Goal: Task Accomplishment & Management: Use online tool/utility

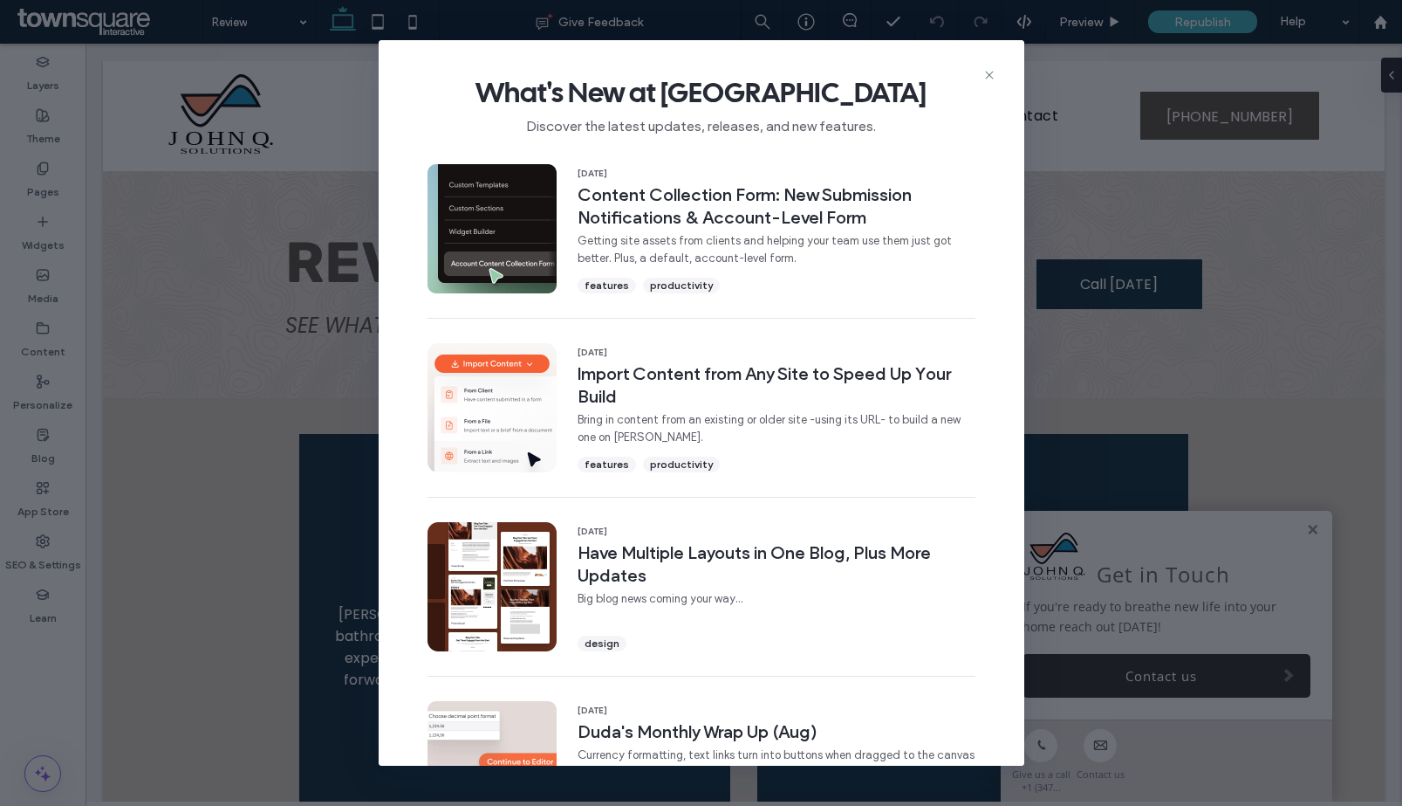
drag, startPoint x: 1106, startPoint y: 109, endPoint x: 1010, endPoint y: 59, distance: 108.1
click at [1106, 109] on div "What's New at Duda Discover the latest updates, releases, and new features. 19 …" at bounding box center [701, 403] width 1402 height 806
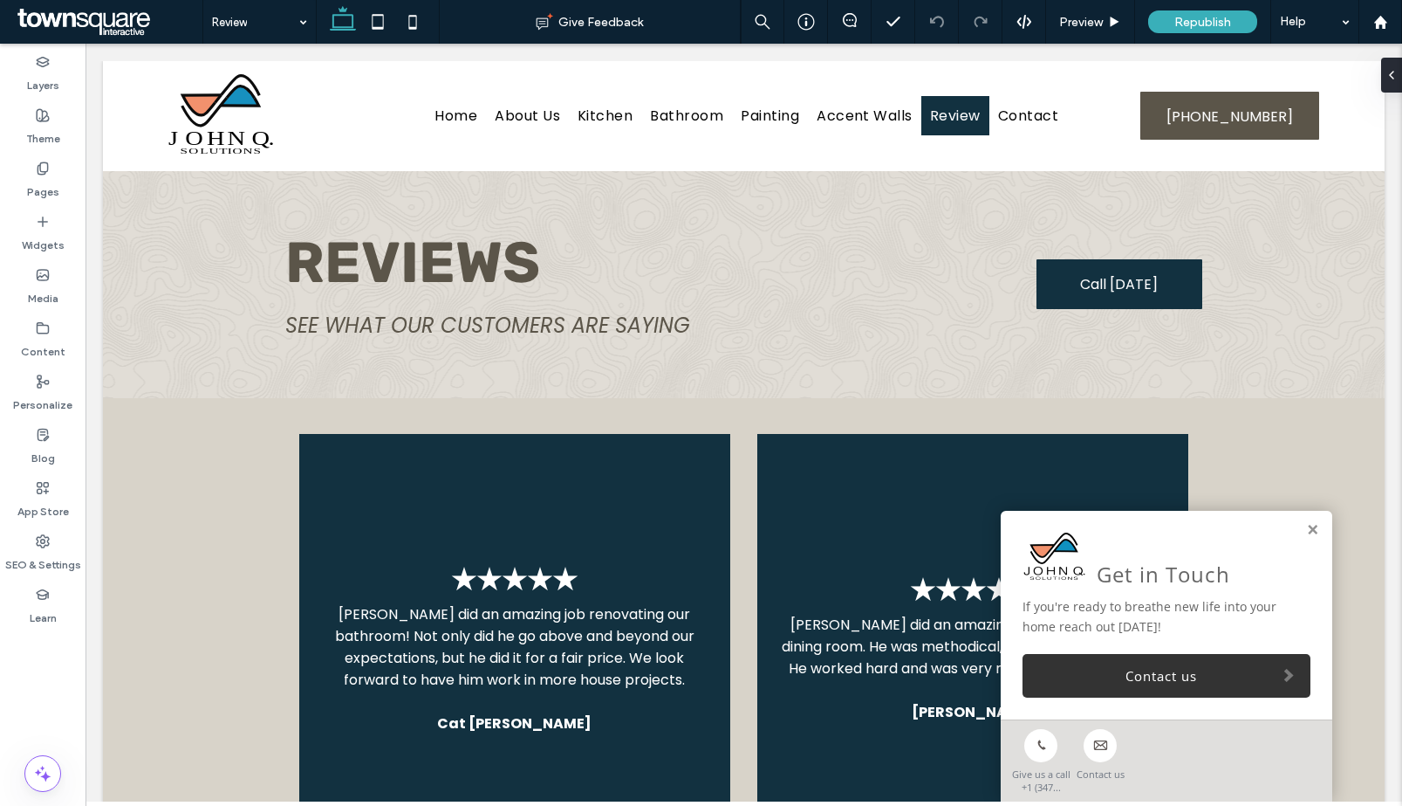
click at [86, 24] on span at bounding box center [107, 21] width 189 height 35
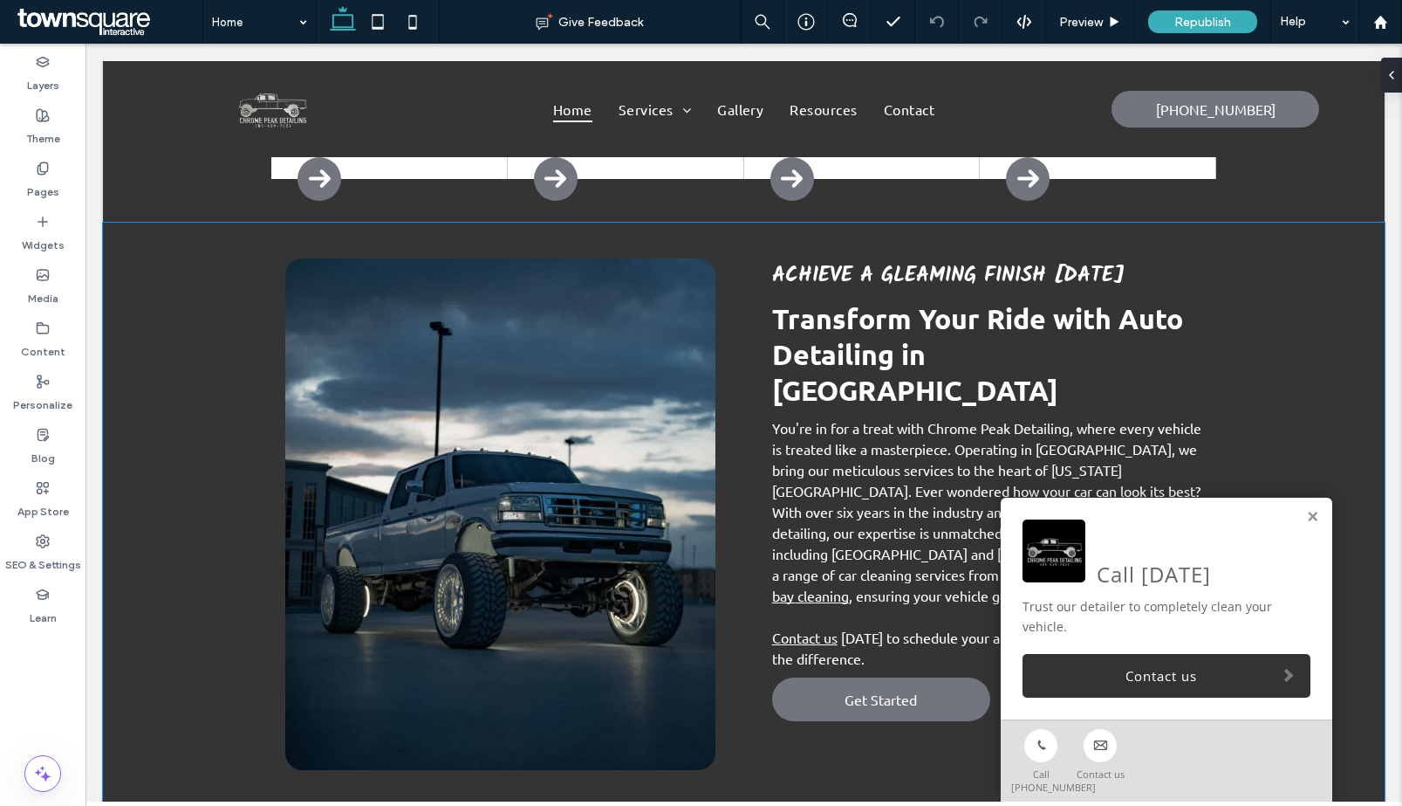
scroll to position [894, 0]
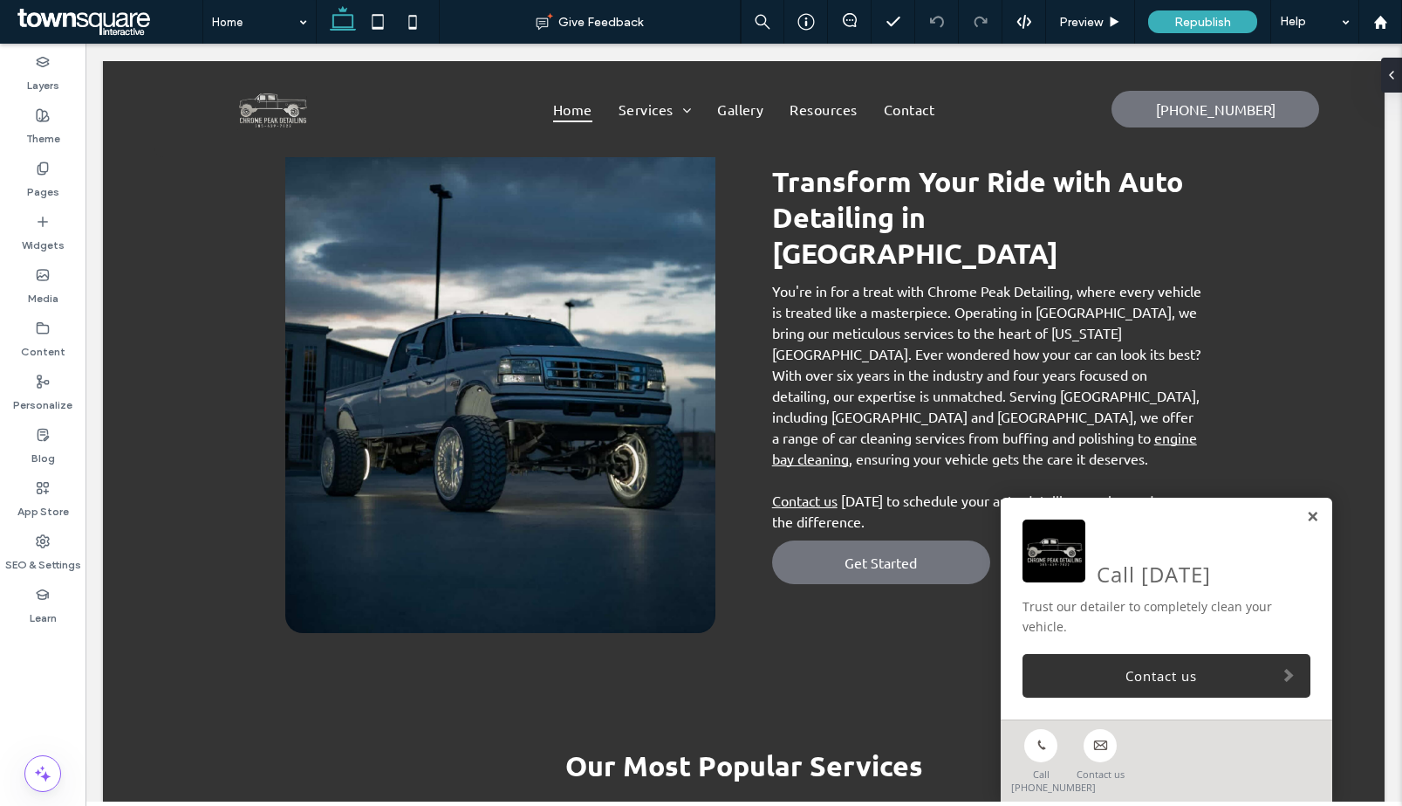
click at [1306, 521] on link at bounding box center [1312, 517] width 13 height 15
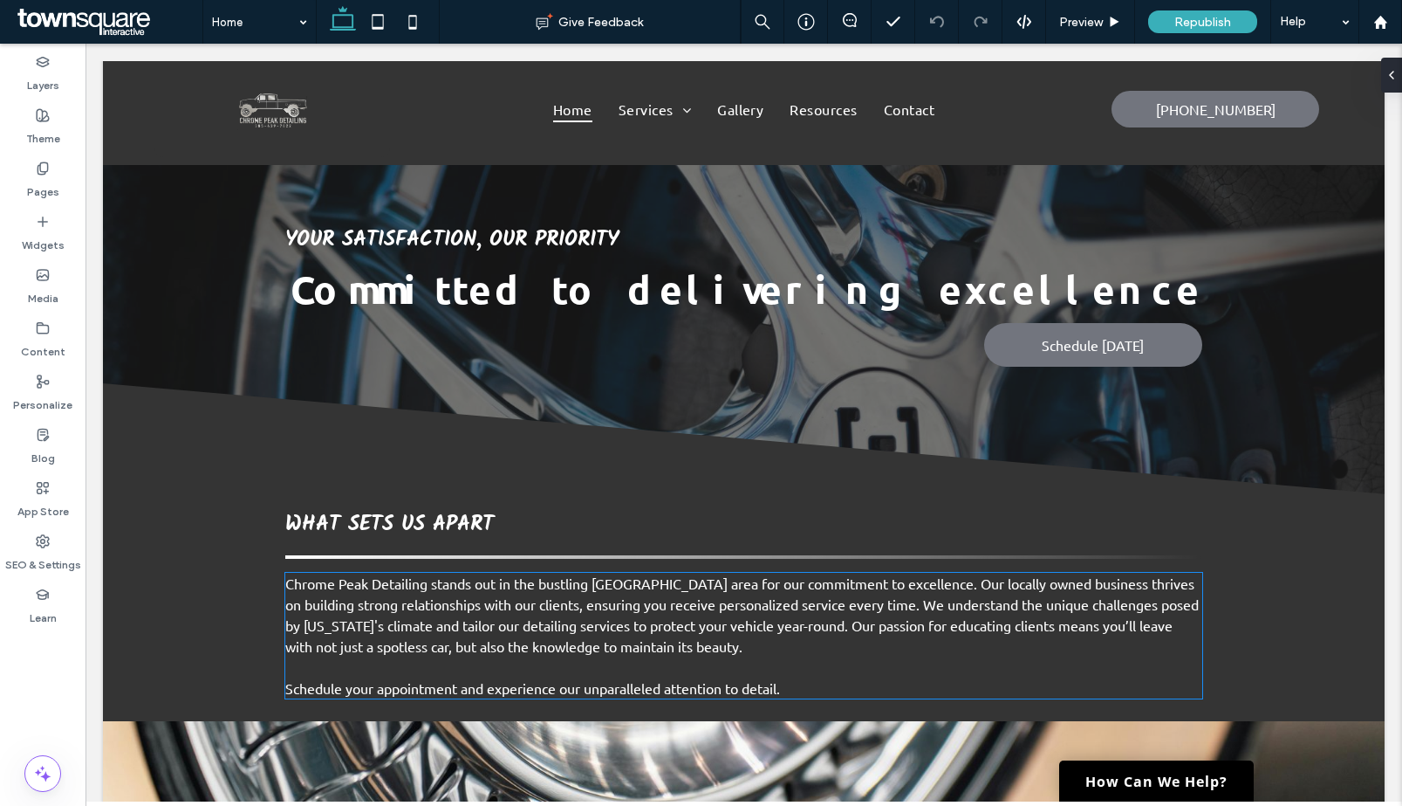
scroll to position [2288, 0]
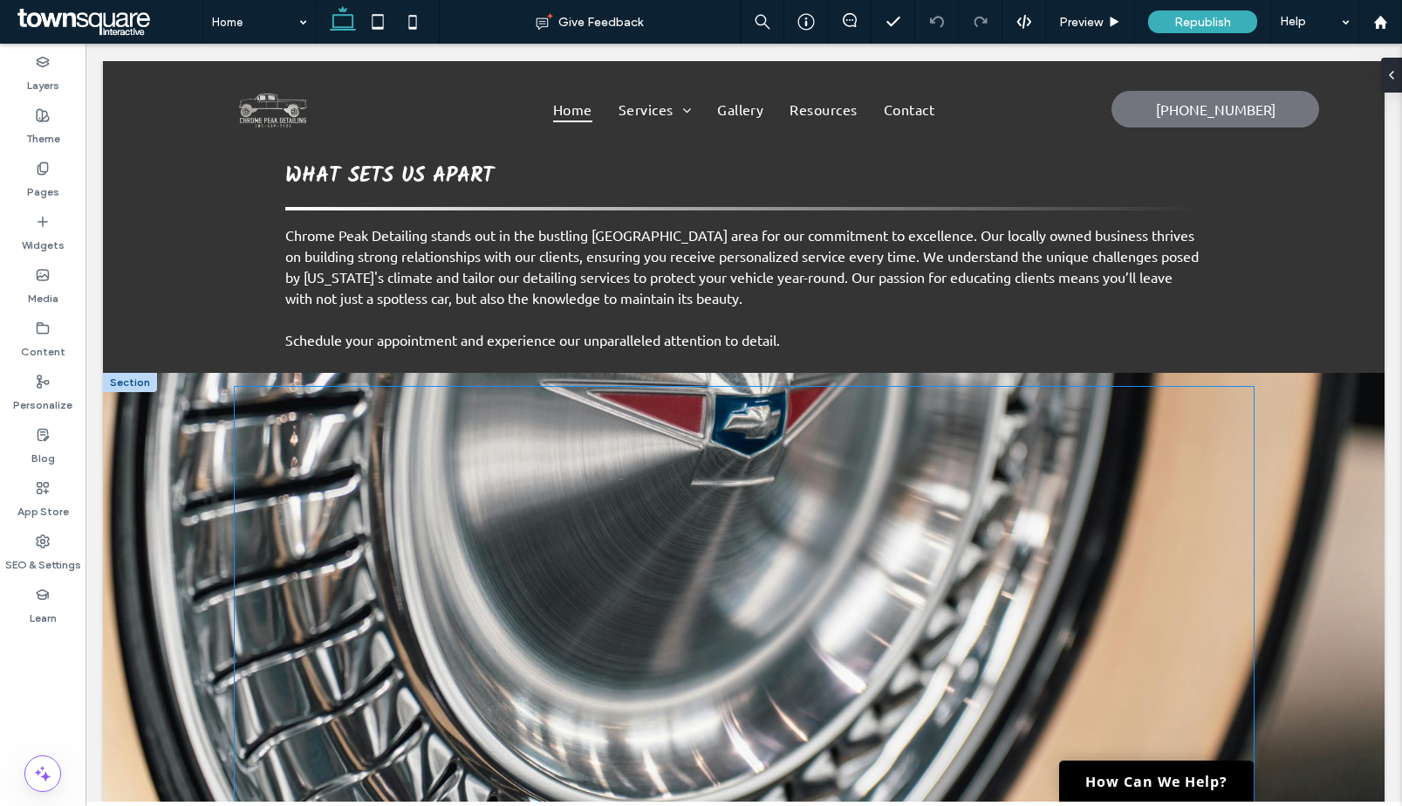
click at [735, 402] on blockquote at bounding box center [744, 617] width 681 height 431
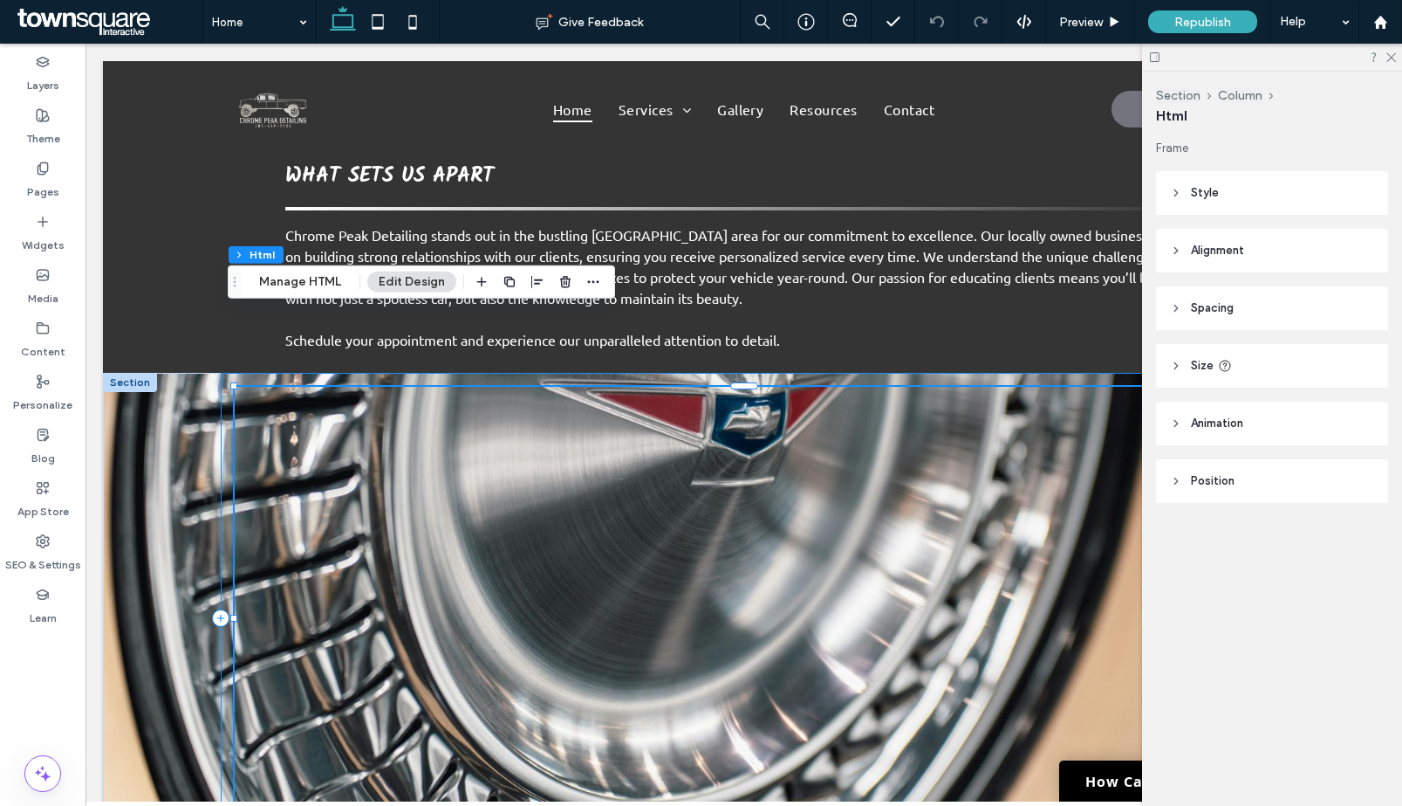
click at [221, 464] on div at bounding box center [744, 618] width 1047 height 490
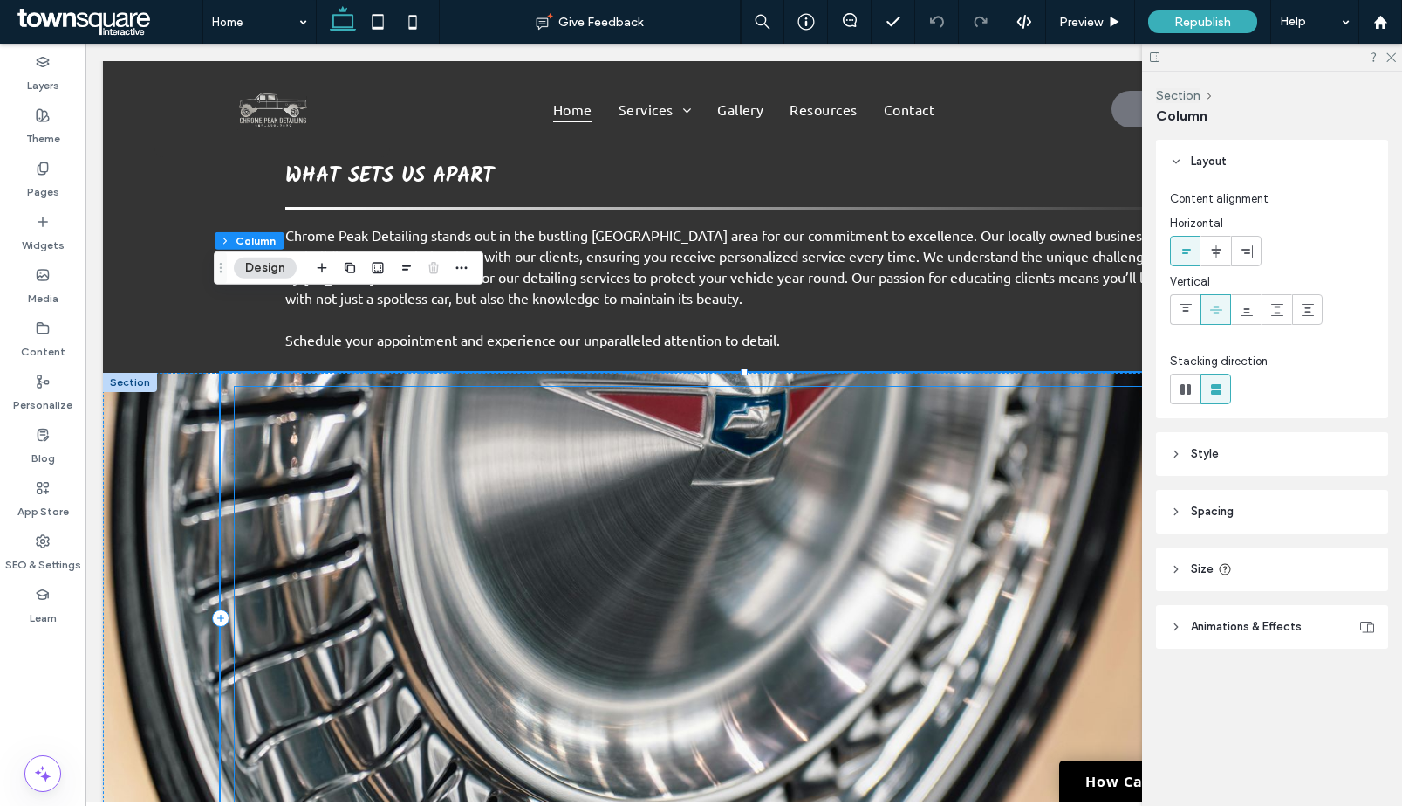
click at [292, 402] on div at bounding box center [744, 617] width 1019 height 431
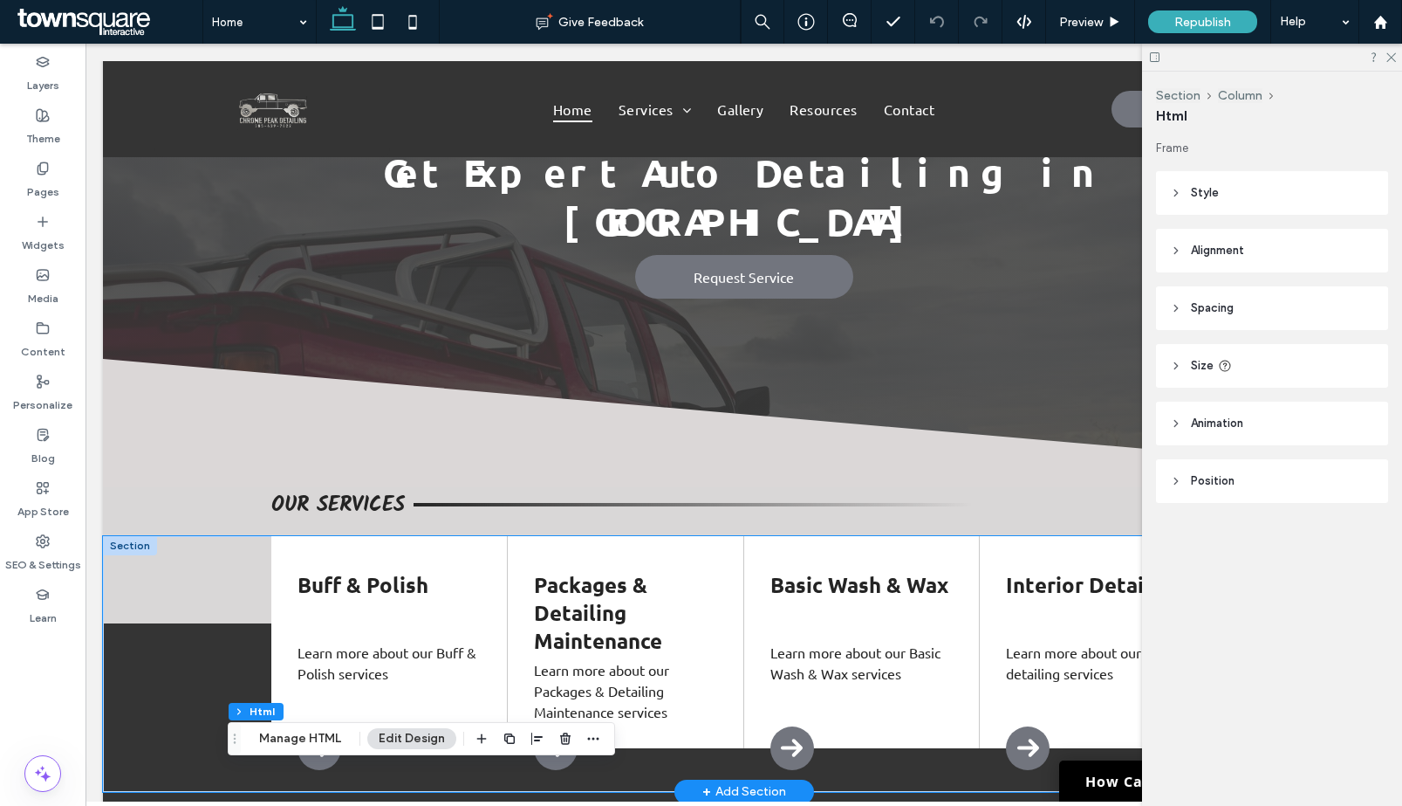
scroll to position [0, 0]
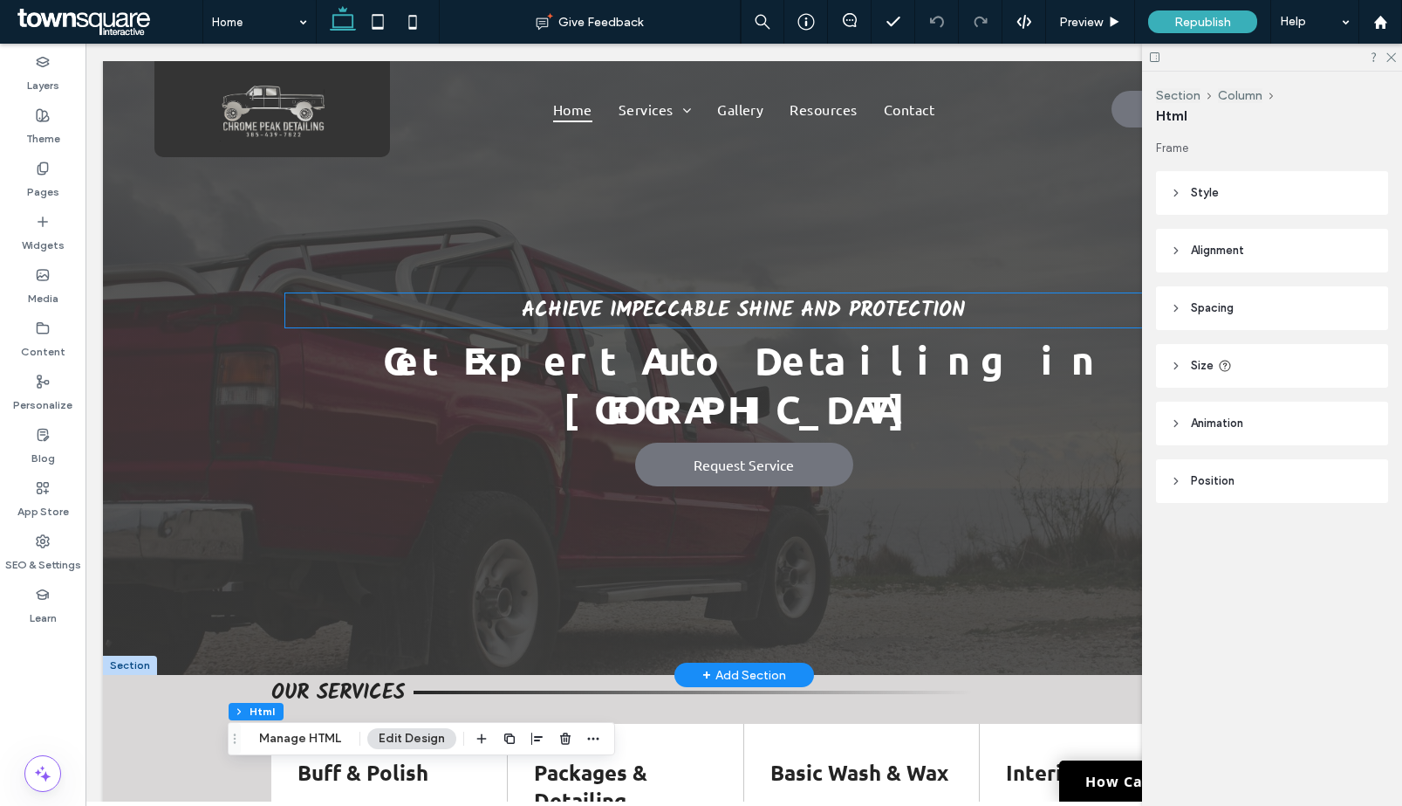
click at [562, 314] on span "Achieve Impeccable Shine and Protection" at bounding box center [743, 310] width 443 height 34
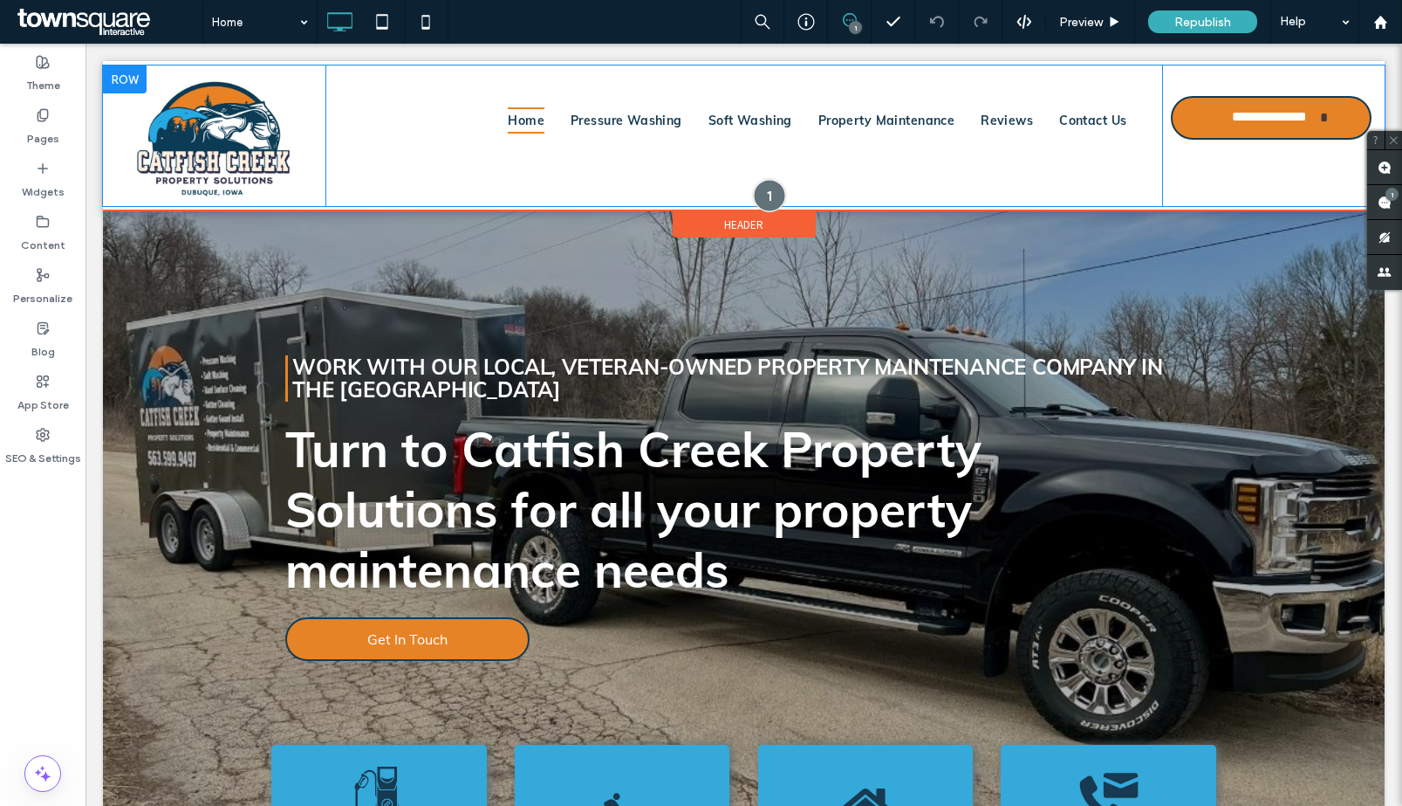
click at [767, 194] on div at bounding box center [770, 195] width 32 height 32
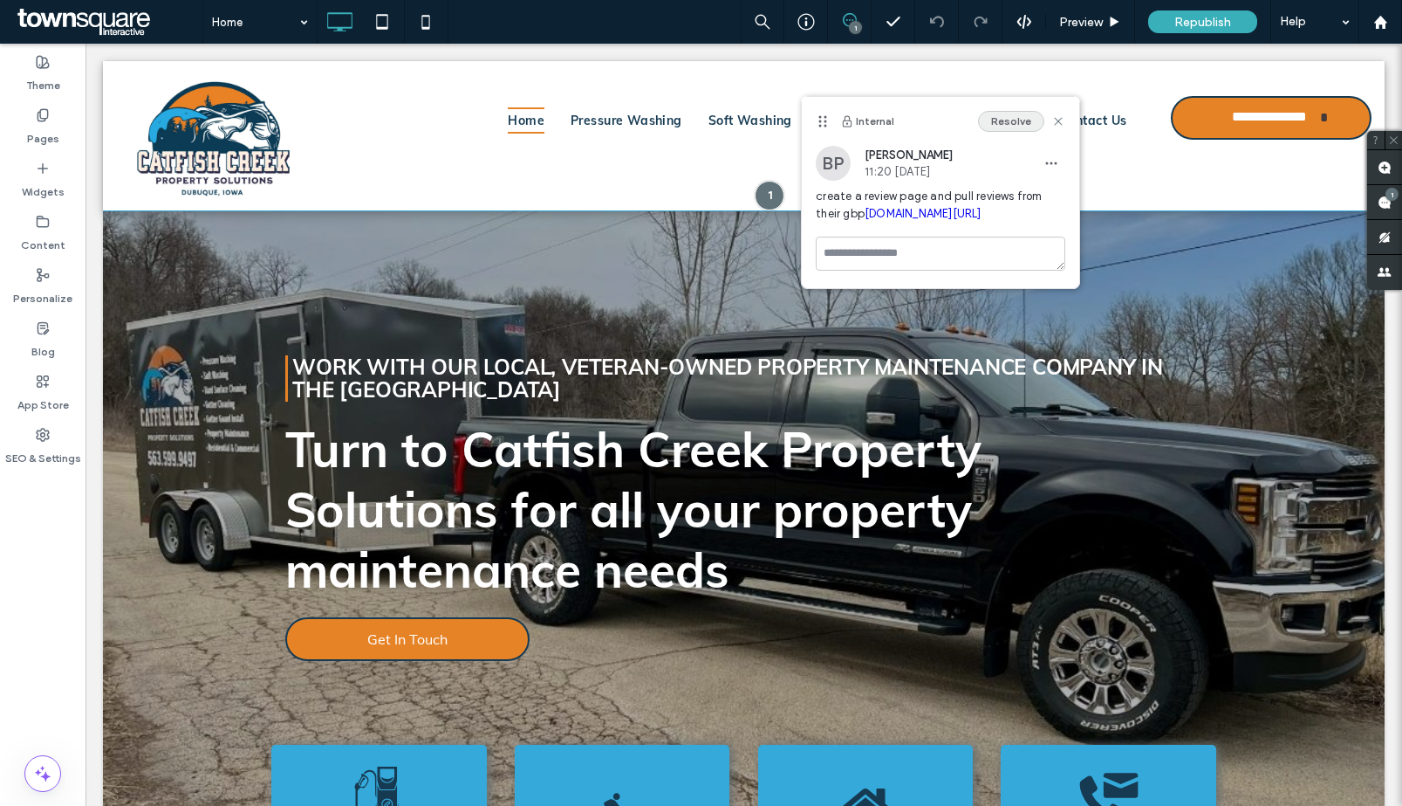
click at [1025, 128] on button "Resolve" at bounding box center [1011, 121] width 66 height 21
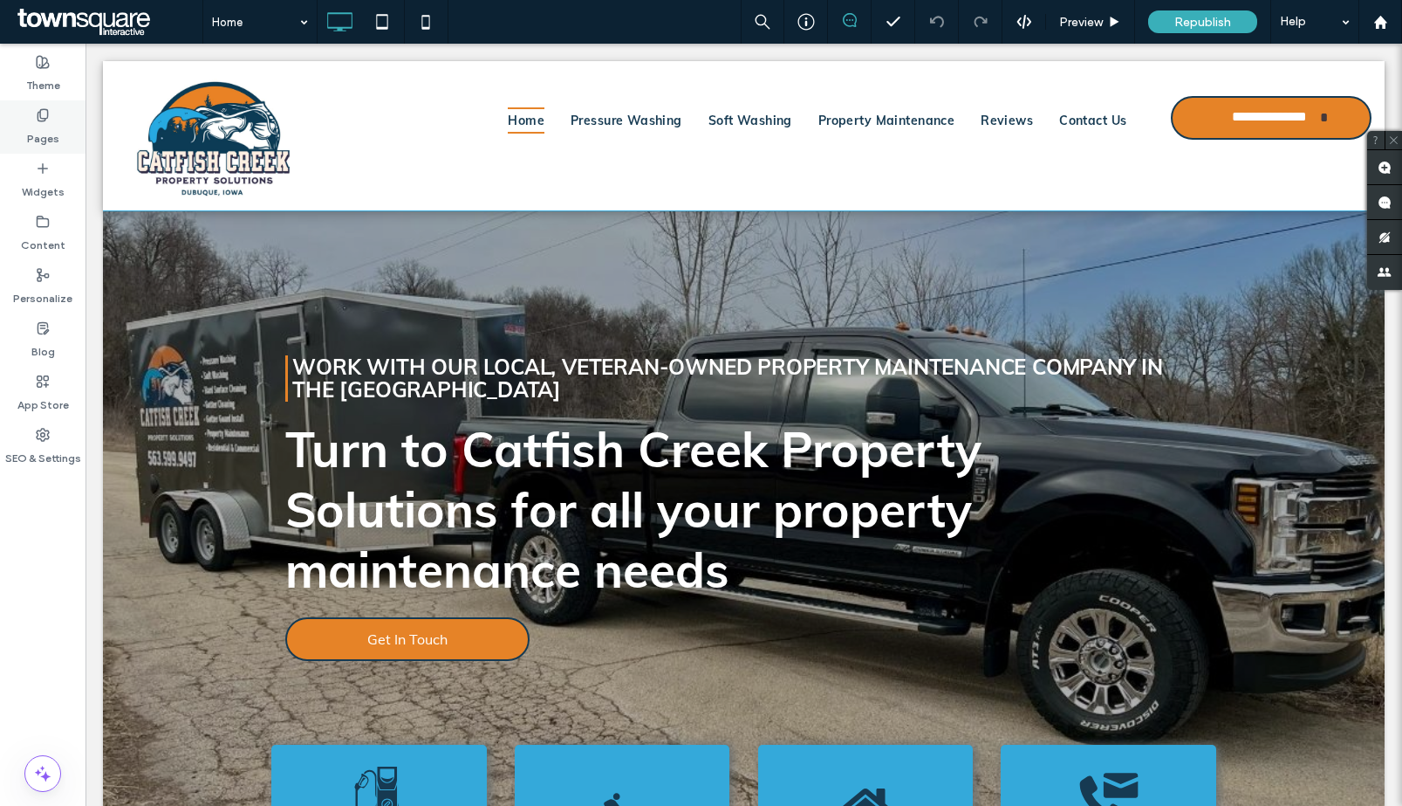
drag, startPoint x: 44, startPoint y: 135, endPoint x: 63, endPoint y: 142, distance: 20.4
click at [44, 134] on label "Pages" at bounding box center [43, 134] width 32 height 24
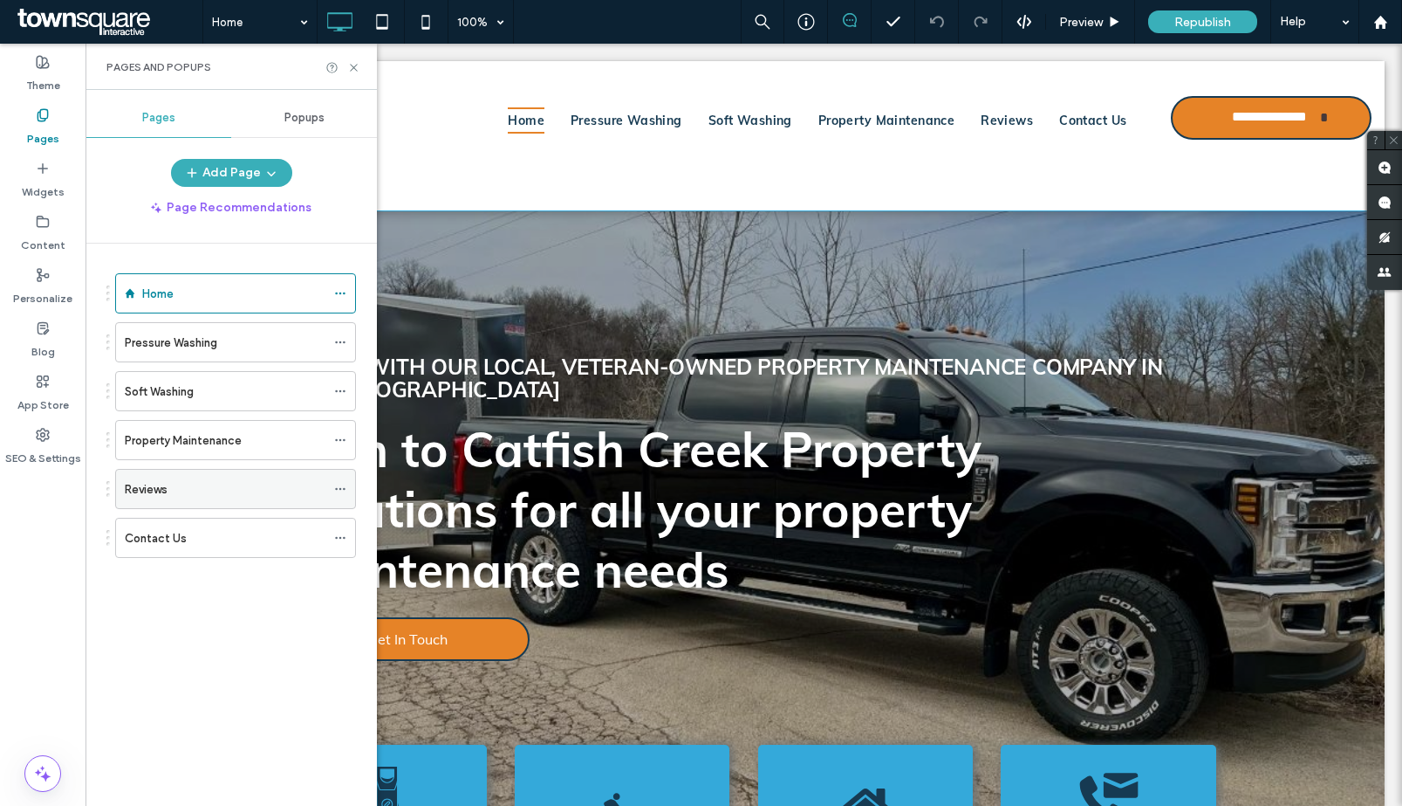
click at [343, 484] on icon at bounding box center [340, 489] width 12 height 12
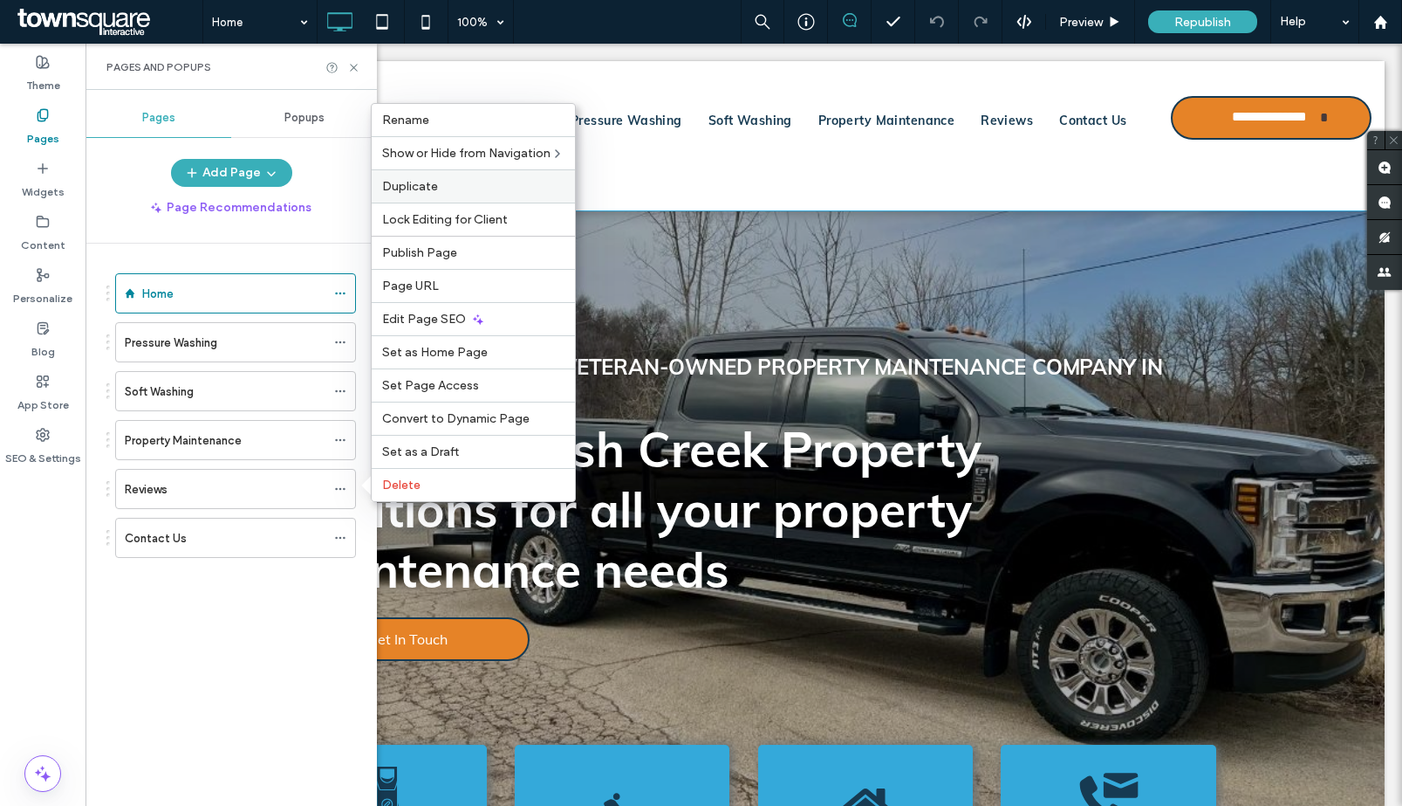
click at [424, 189] on span "Duplicate" at bounding box center [410, 186] width 56 height 15
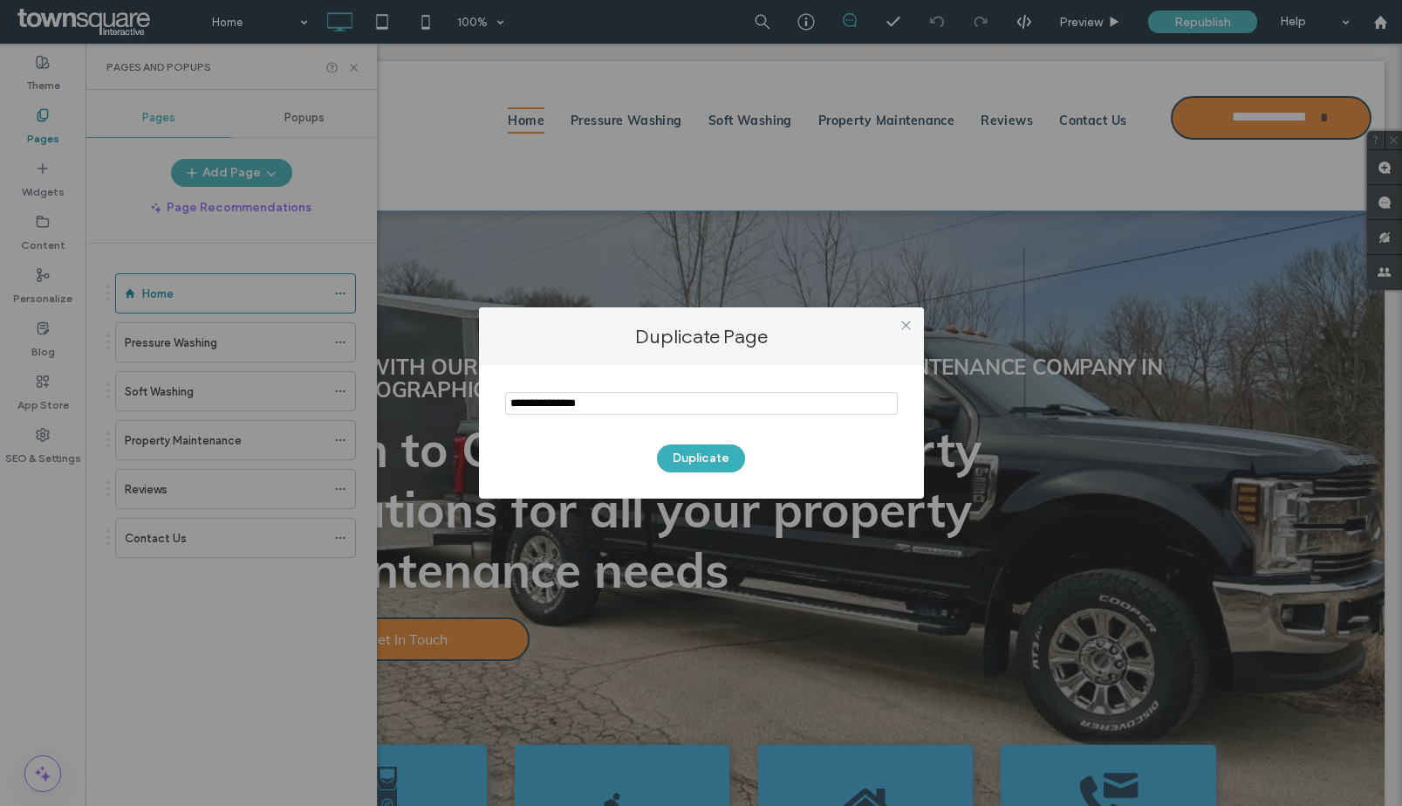
click at [662, 396] on input "notEmpty" at bounding box center [701, 403] width 393 height 23
type input "*******"
click at [709, 469] on button "Duplicate" at bounding box center [701, 458] width 88 height 28
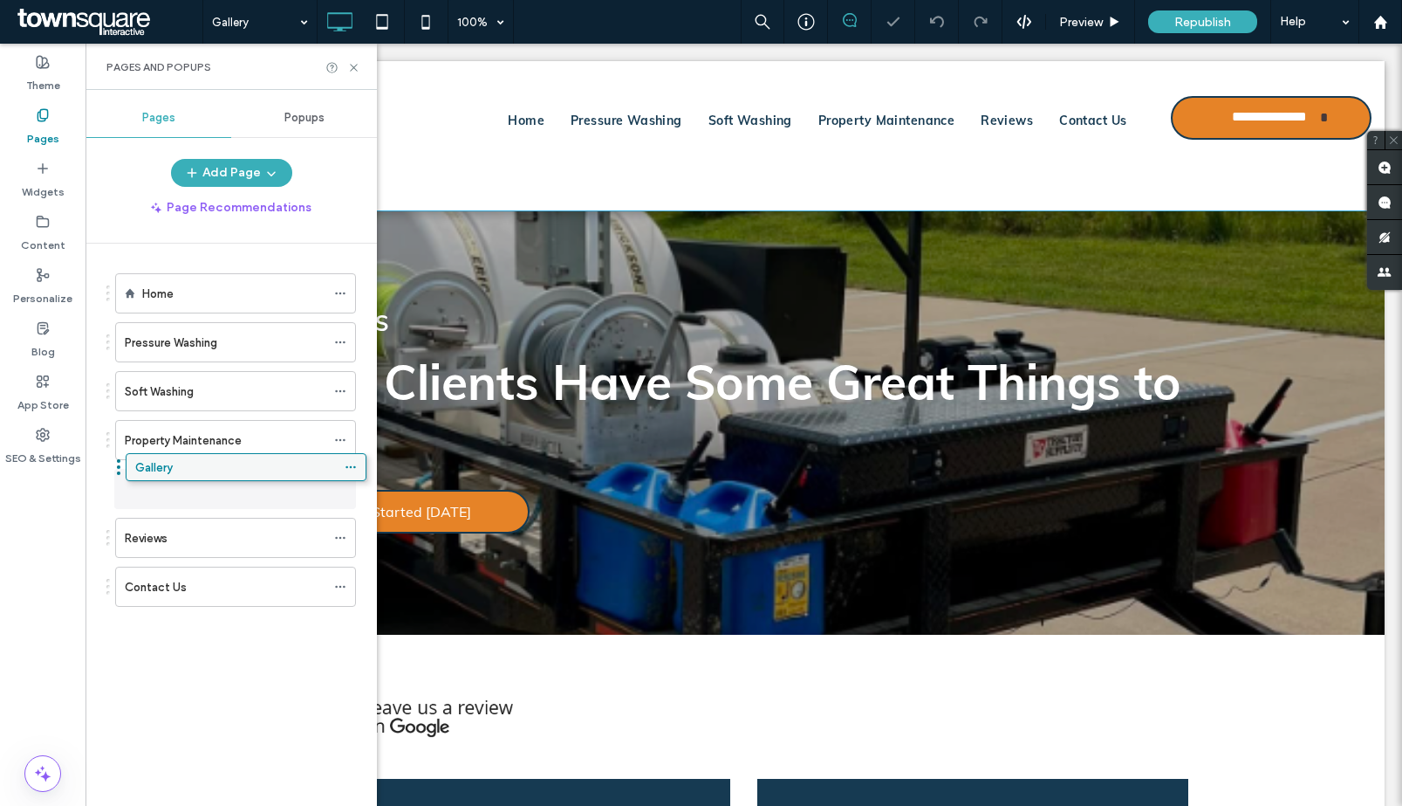
drag, startPoint x: 192, startPoint y: 586, endPoint x: 202, endPoint y: 471, distance: 114.8
drag, startPoint x: 269, startPoint y: 29, endPoint x: 355, endPoint y: 67, distance: 94.5
click at [355, 67] on icon at bounding box center [353, 67] width 13 height 13
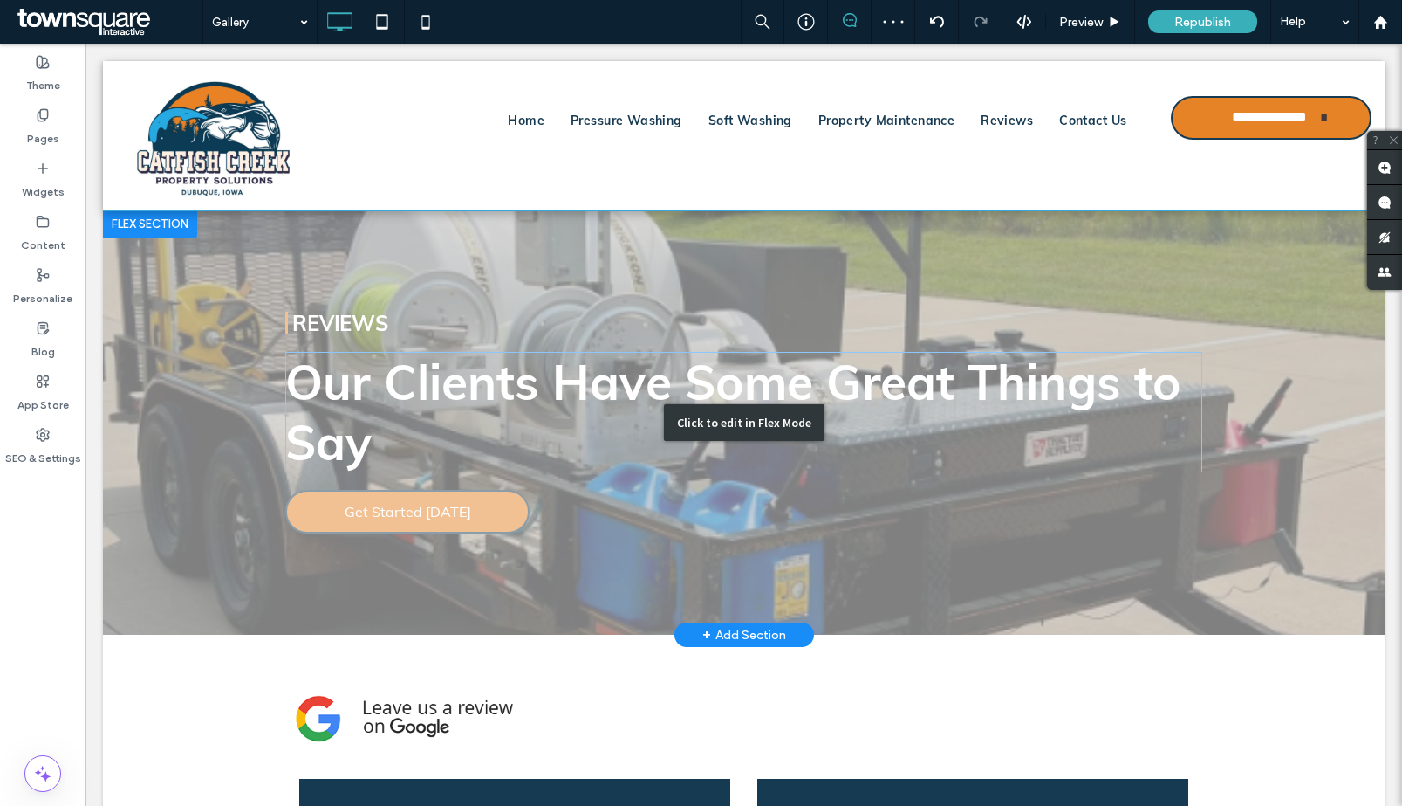
click at [403, 383] on div "Click to edit in Flex Mode" at bounding box center [744, 422] width 1282 height 425
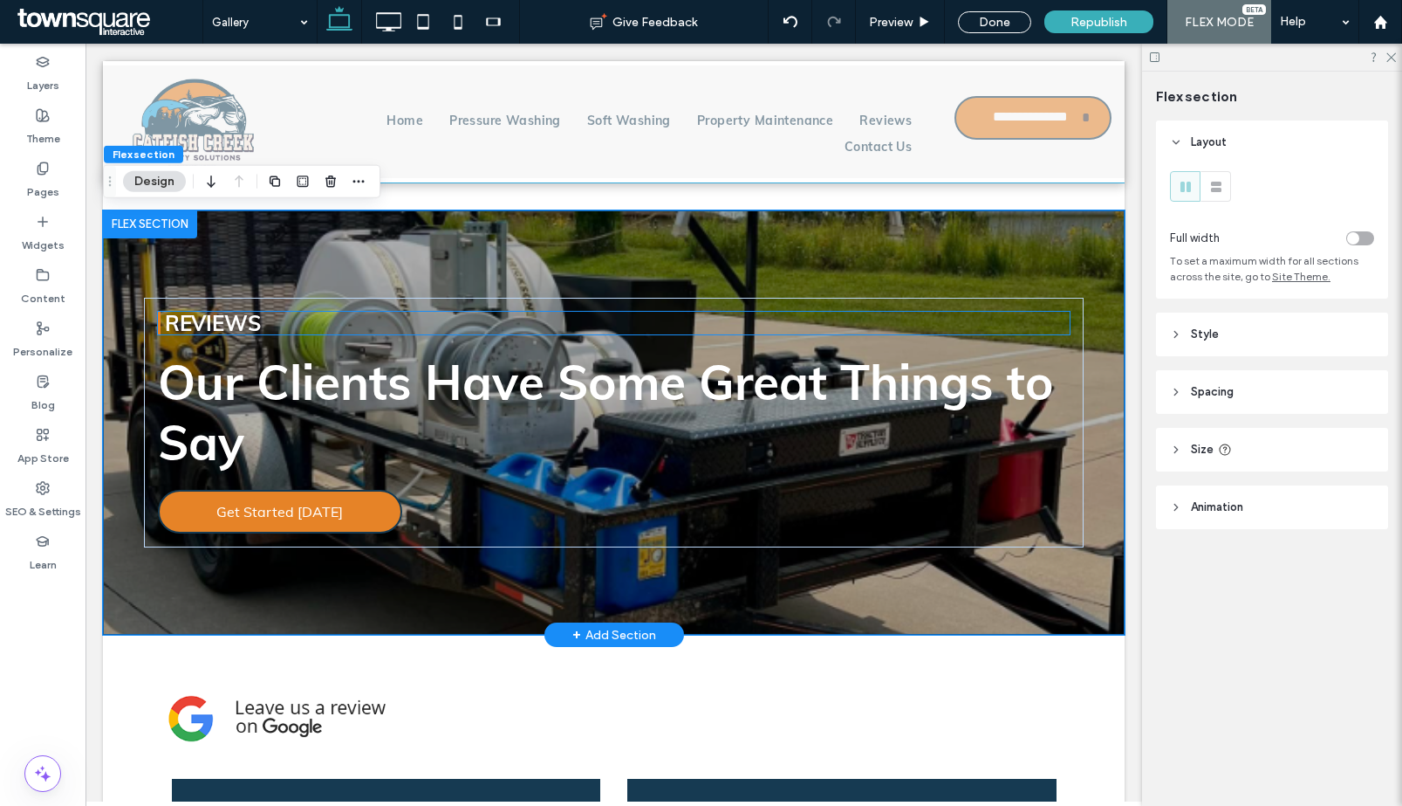
click at [277, 325] on h1 "REviews" at bounding box center [617, 324] width 905 height 24
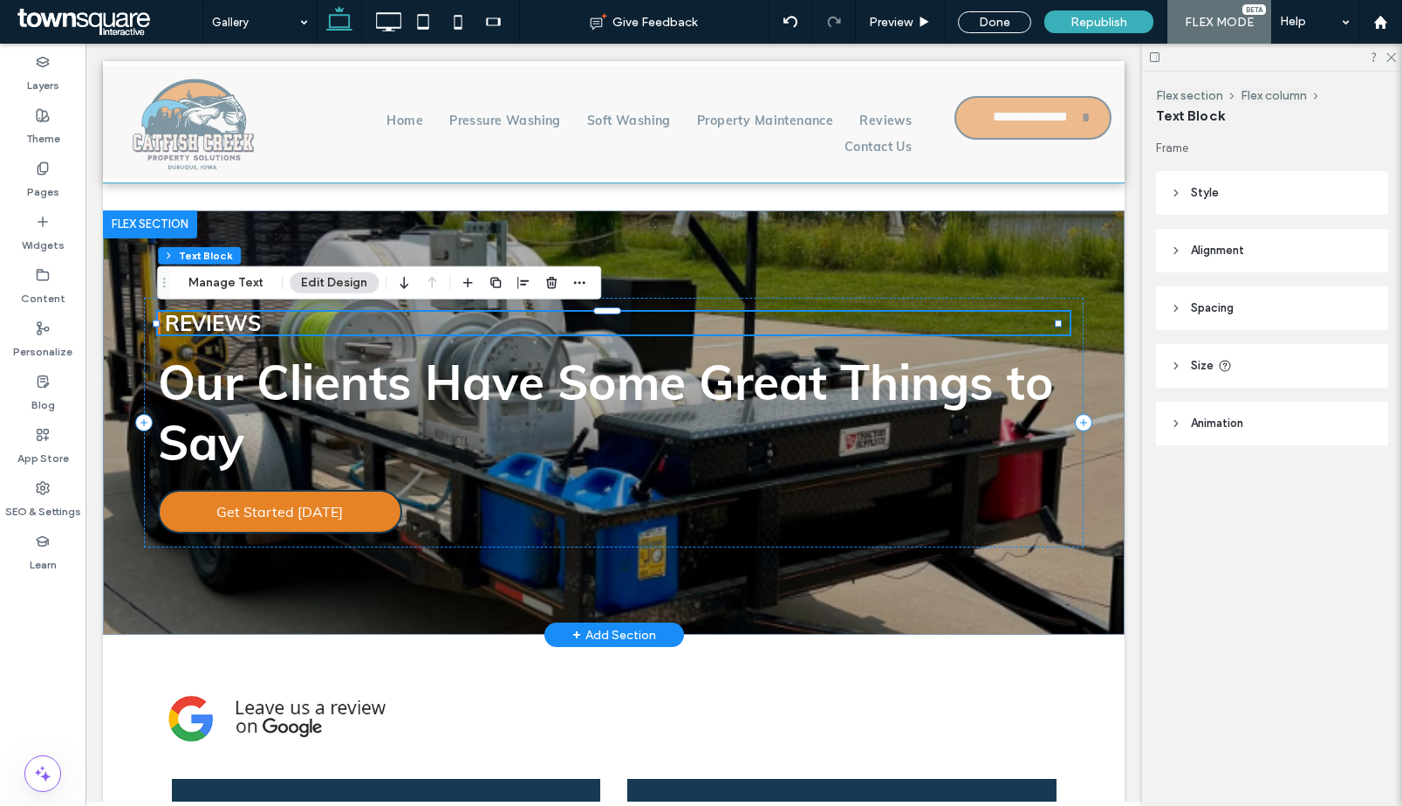
click at [277, 325] on h1 "REviews" at bounding box center [617, 324] width 905 height 24
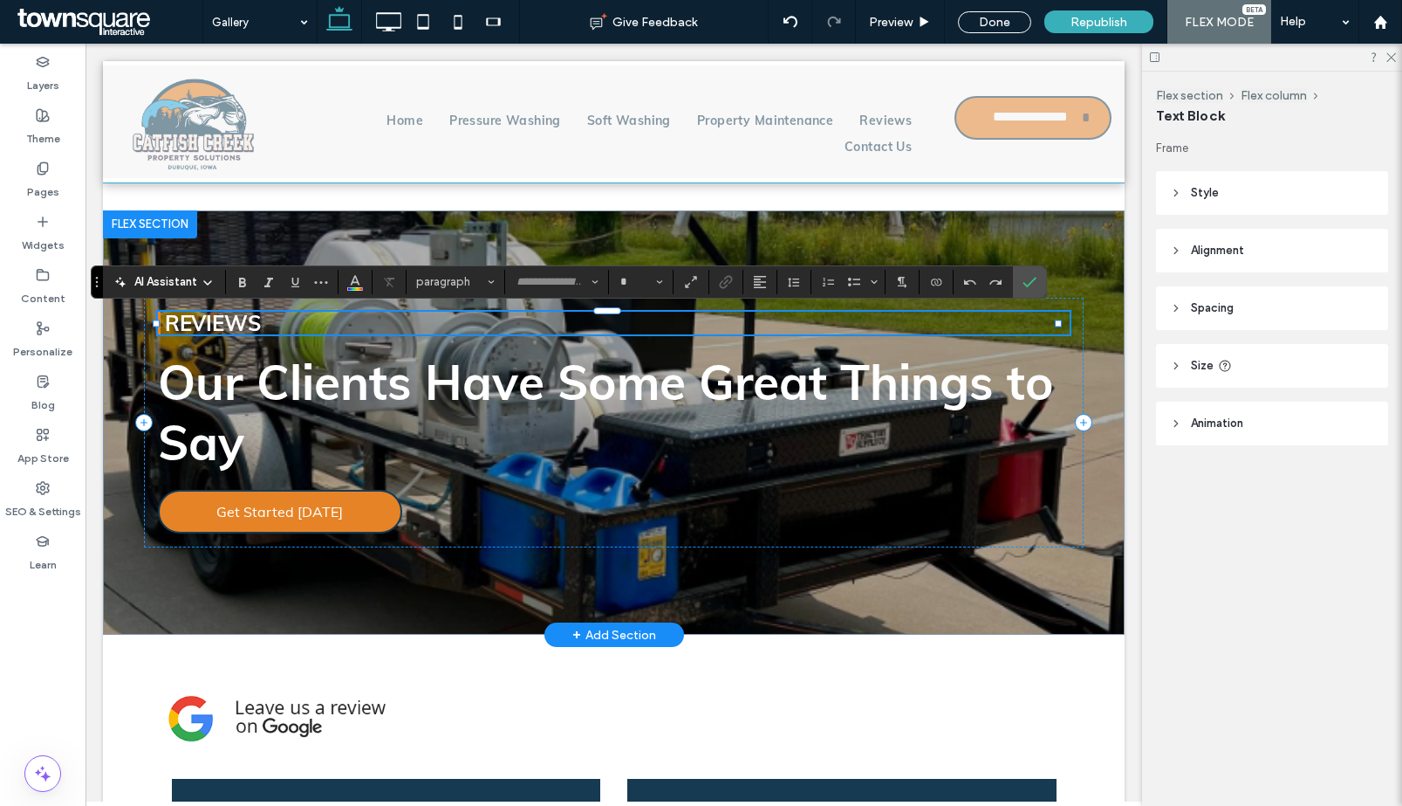
type input "****"
type input "**"
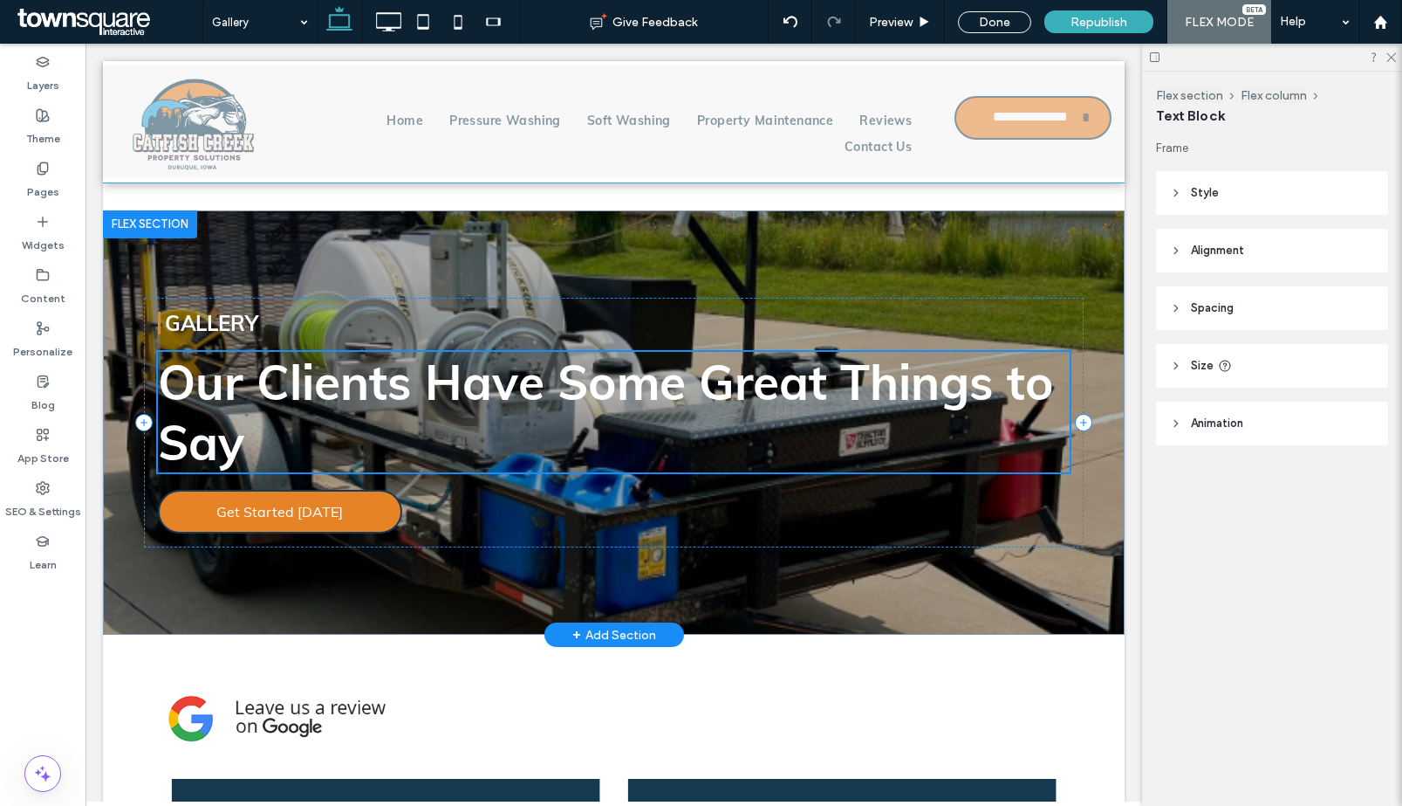
click at [223, 430] on span "Our Clients Have Some Great Things to Say" at bounding box center [606, 412] width 896 height 120
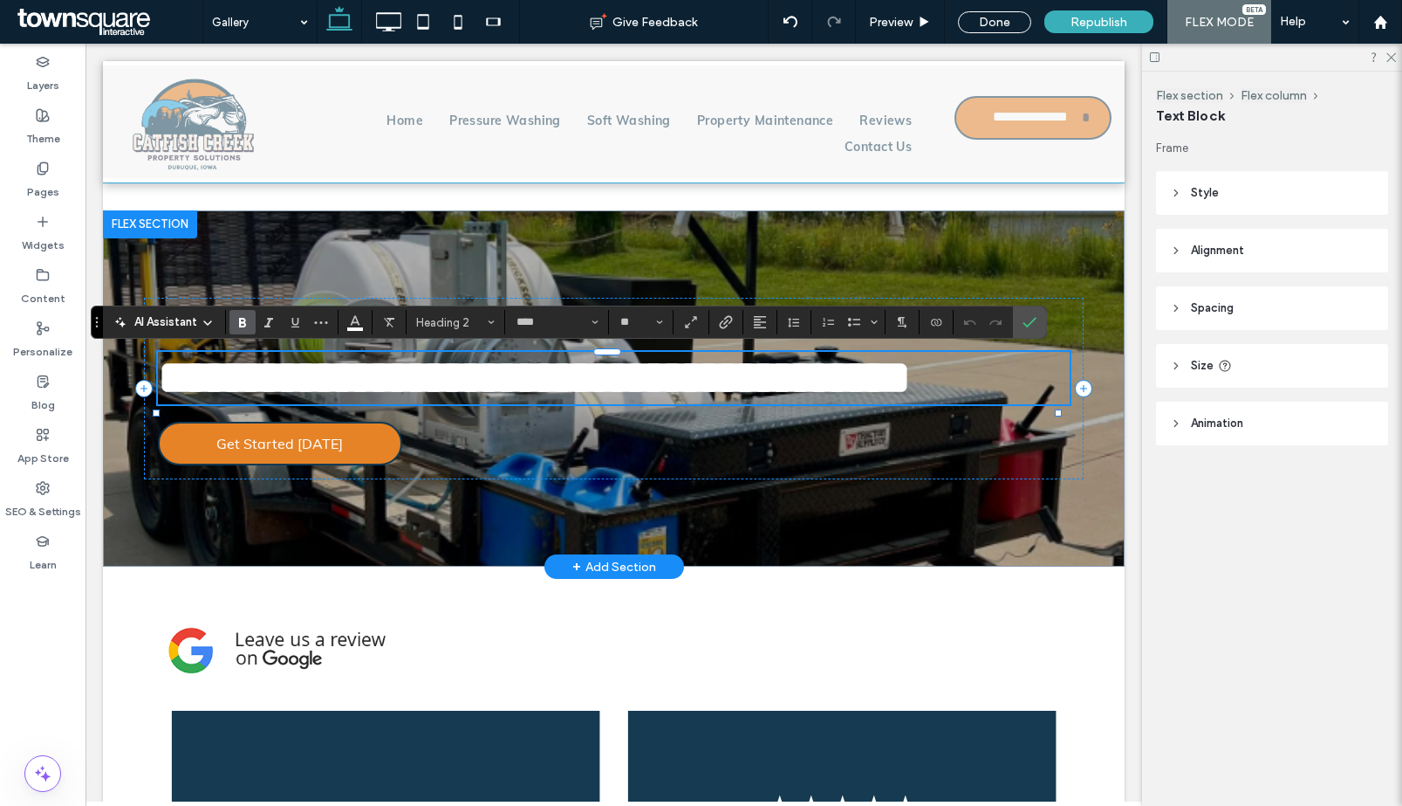
paste div
type input "**"
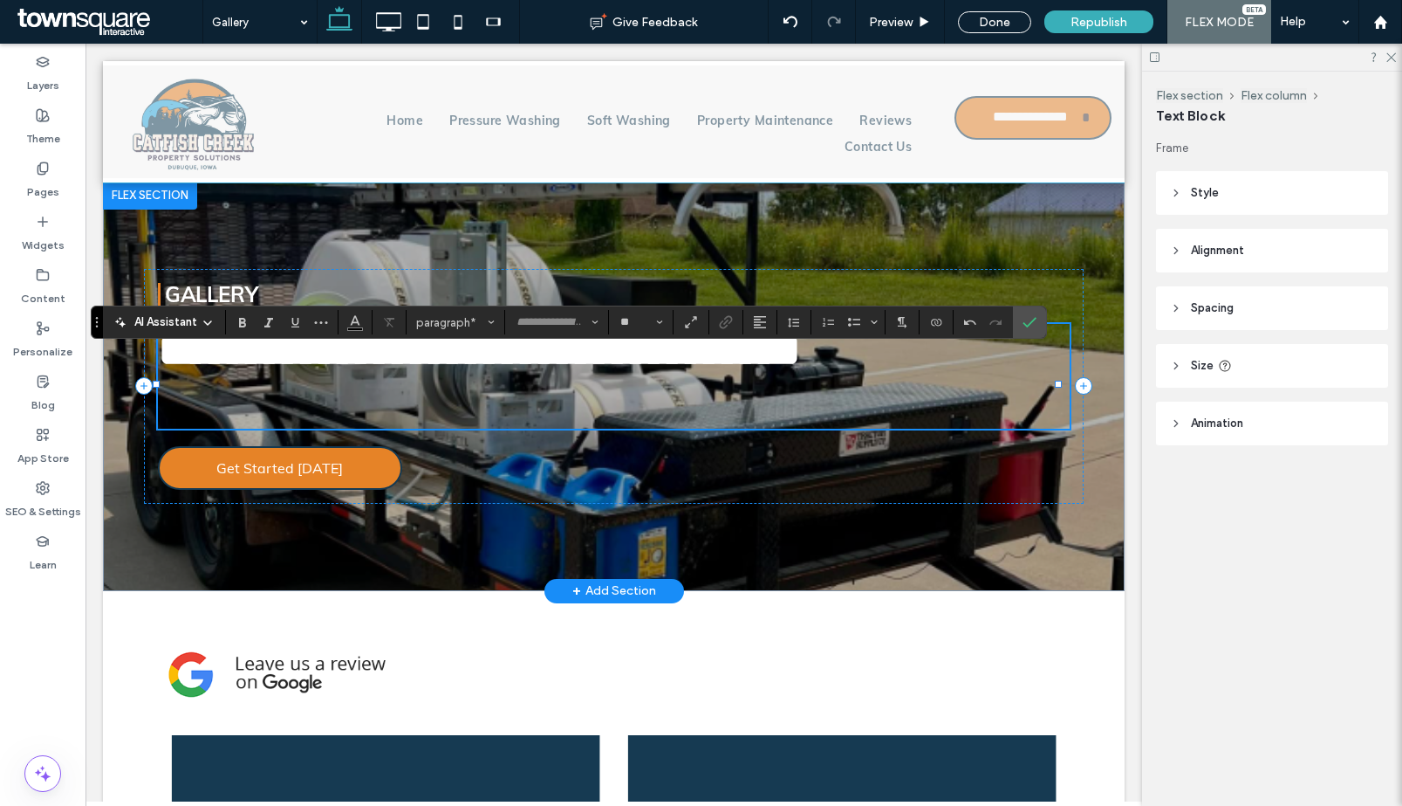
click at [524, 422] on h2 at bounding box center [614, 402] width 912 height 52
type input "****"
type input "**"
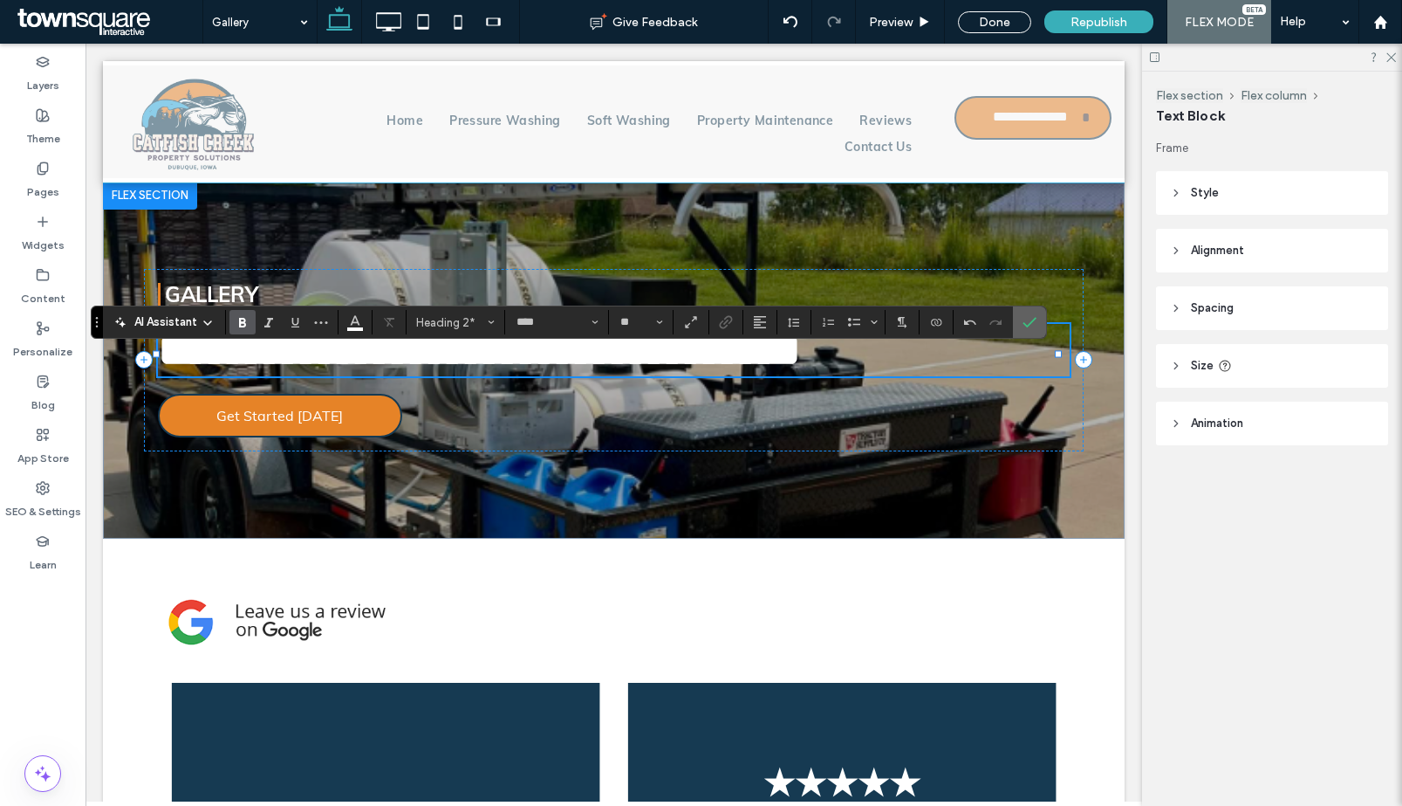
click at [1032, 332] on span "Confirm" at bounding box center [1030, 322] width 14 height 30
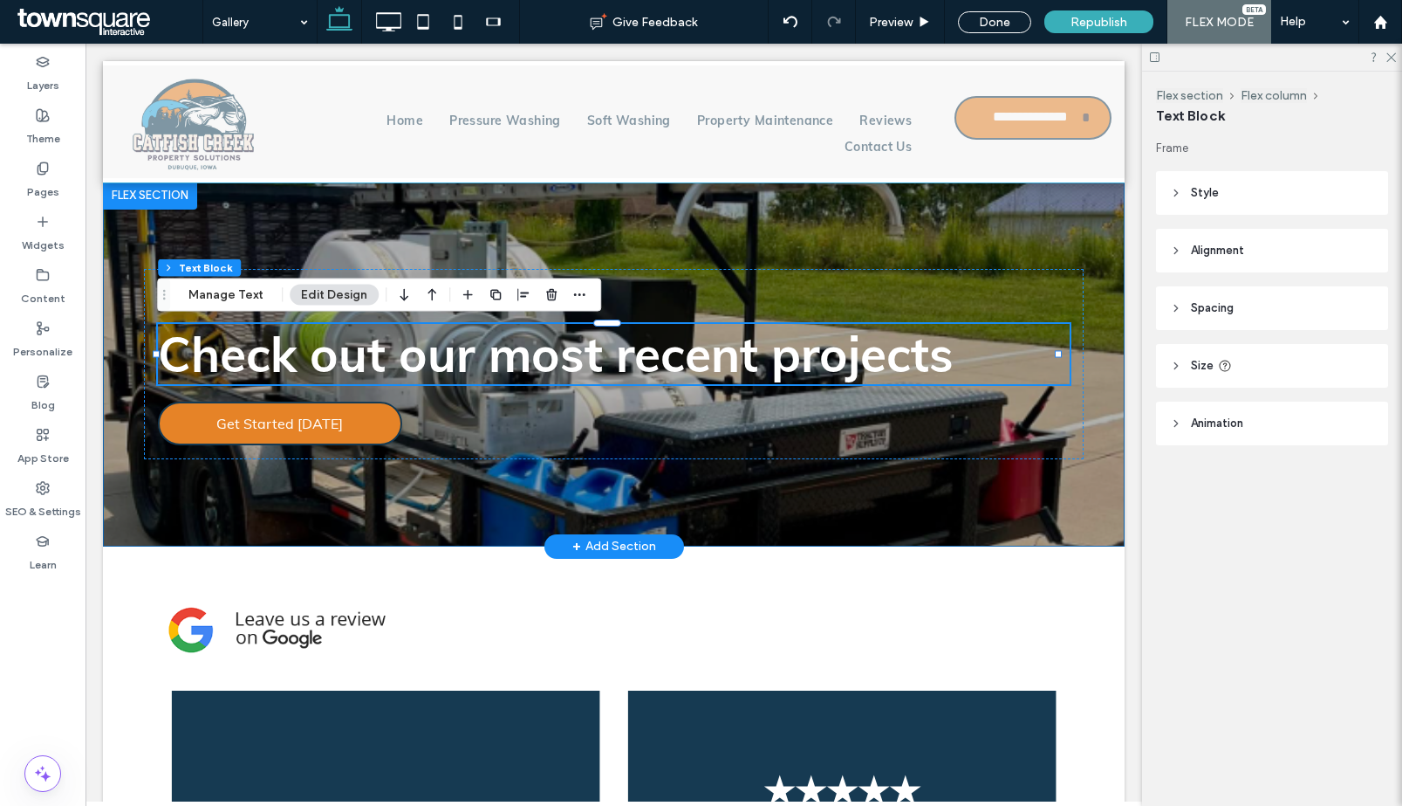
click at [416, 517] on div "Gallery Check out our most recent projects Get Started Today" at bounding box center [614, 364] width 1022 height 365
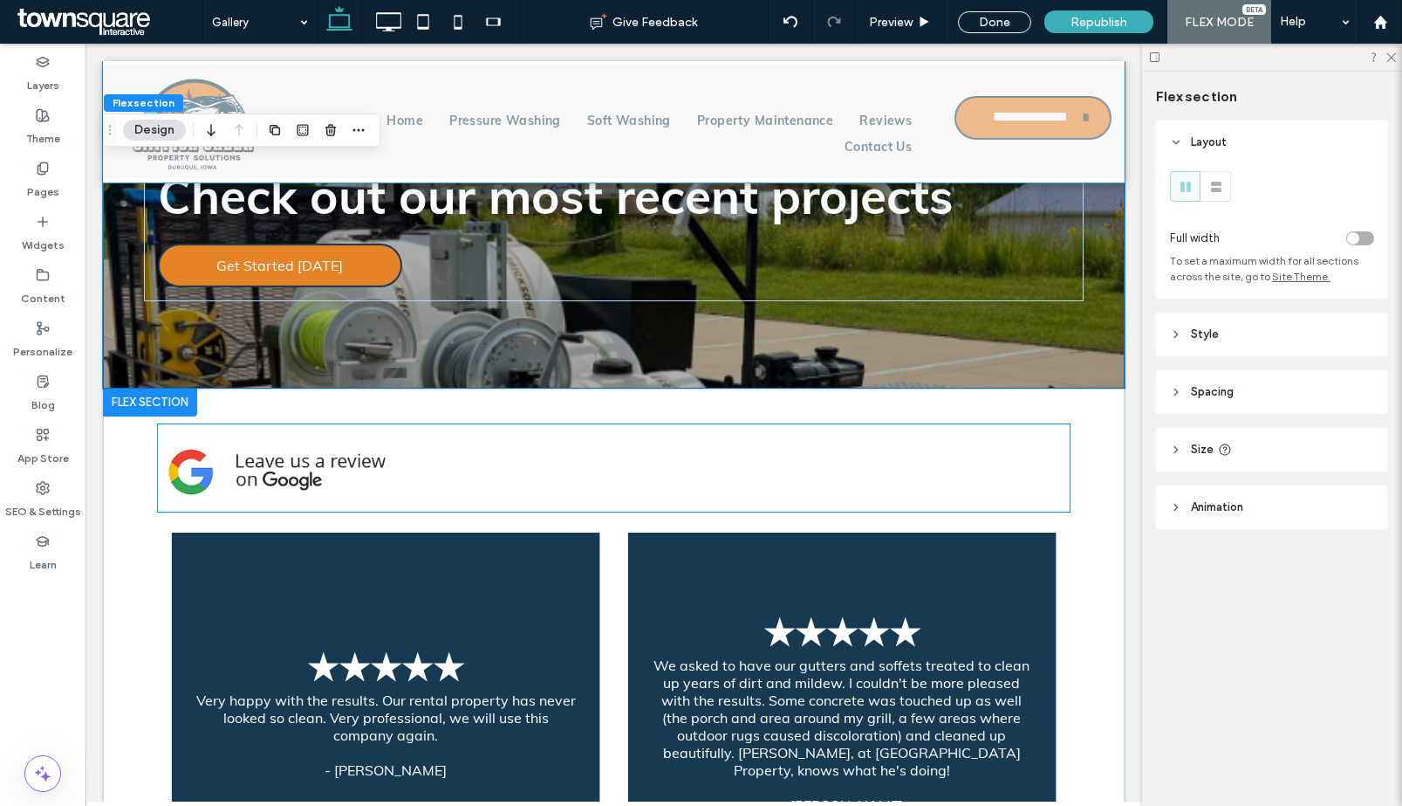
click at [355, 456] on img at bounding box center [272, 472] width 228 height 66
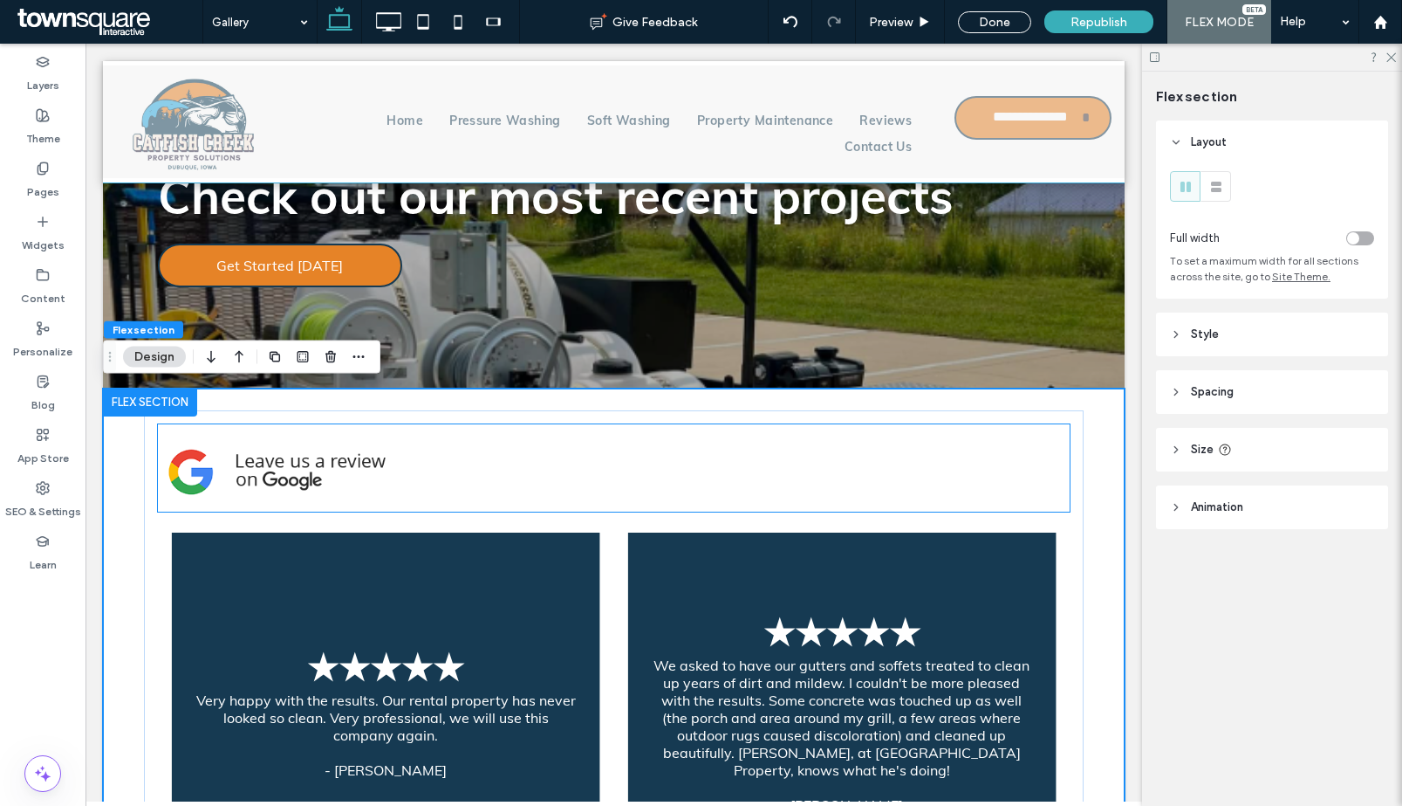
scroll to position [257, 0]
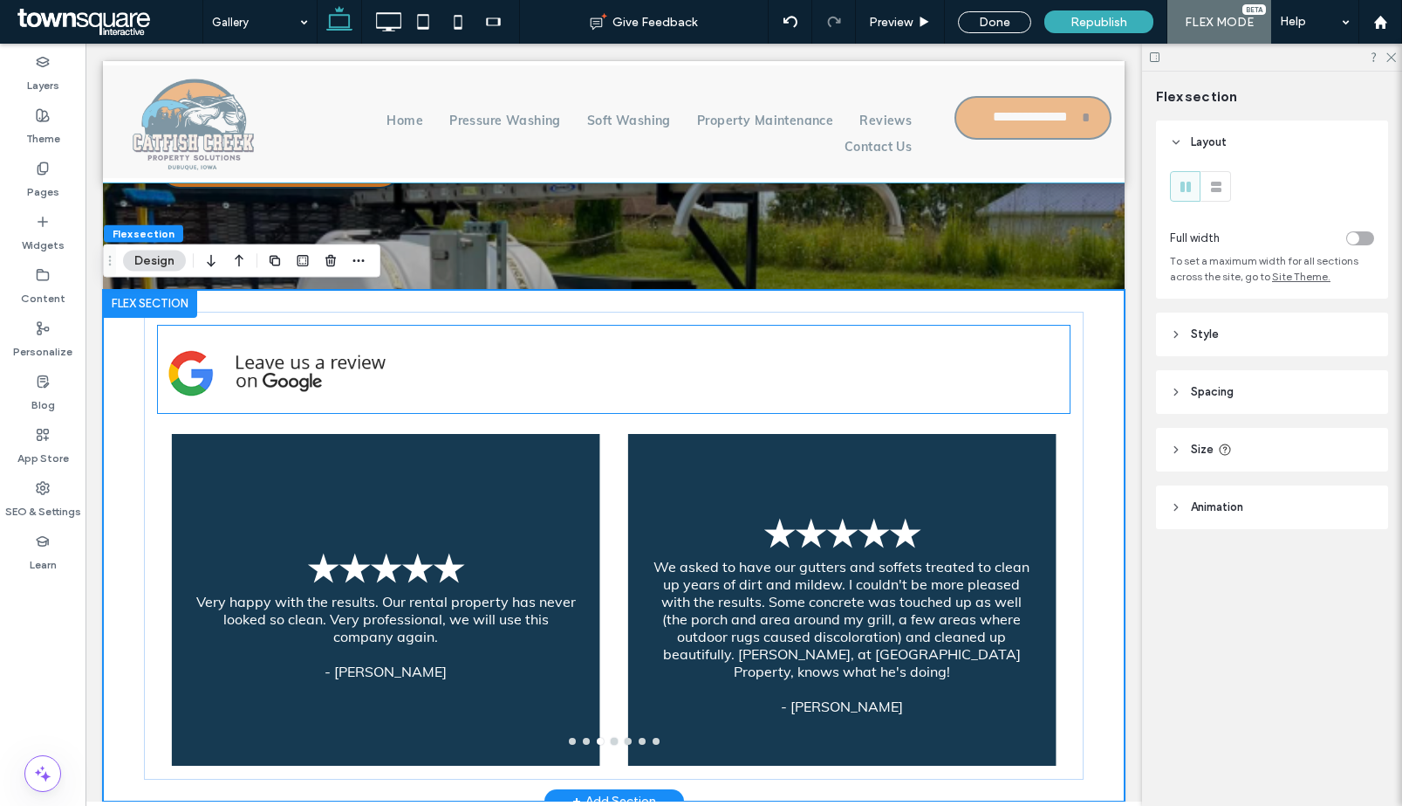
click at [459, 339] on div at bounding box center [614, 369] width 912 height 87
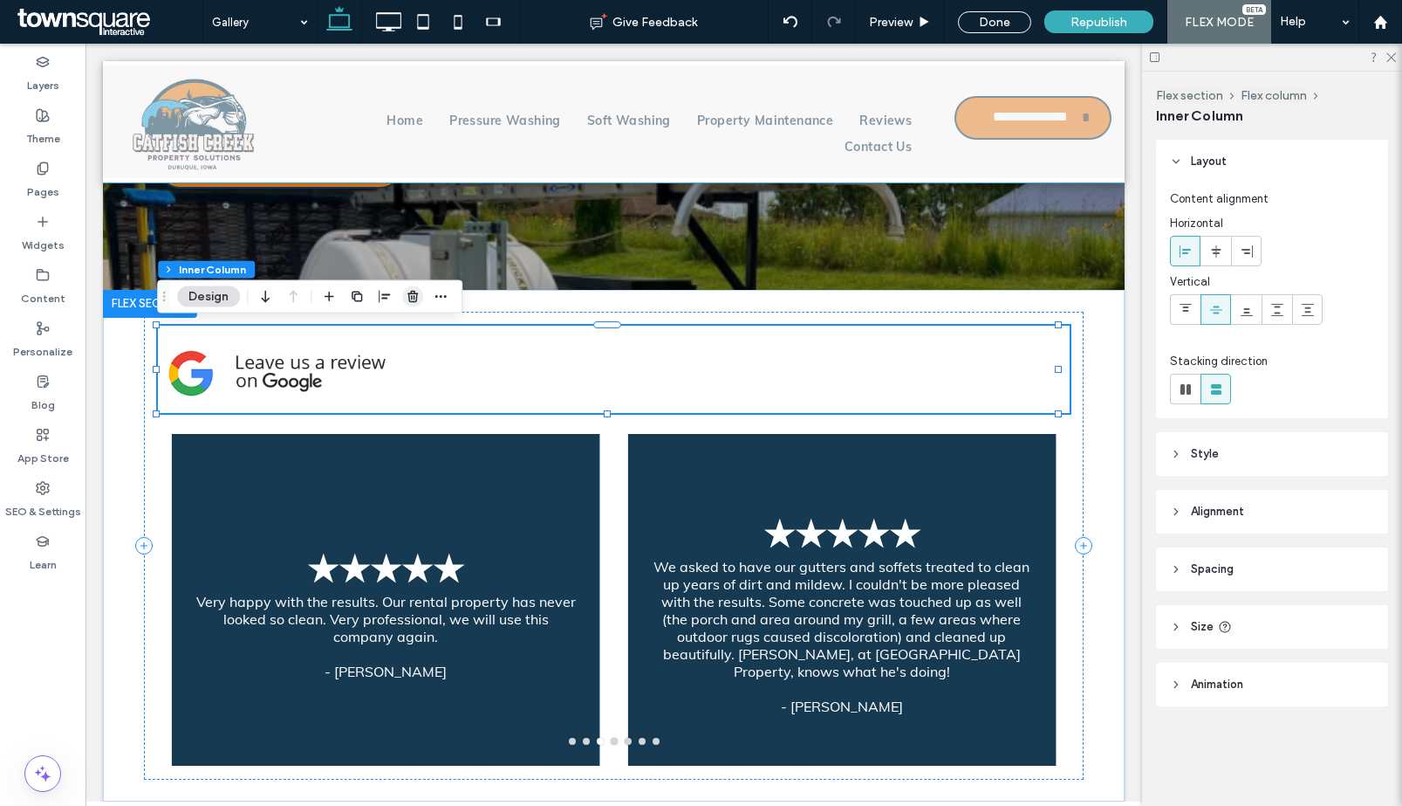
click at [406, 293] on icon "button" at bounding box center [413, 297] width 14 height 14
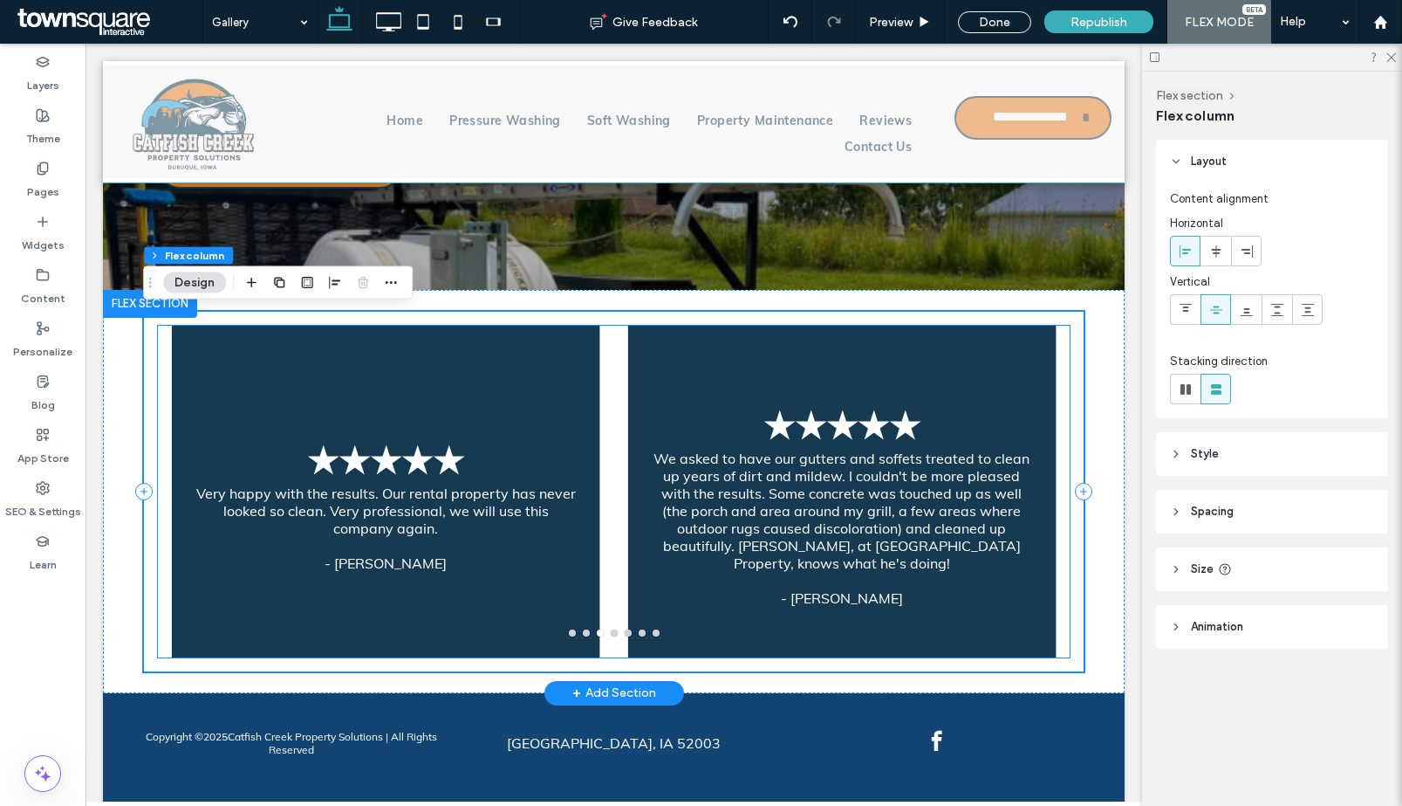
click at [614, 364] on div "★★★★★ We asked to have our gutters and soffets treated to clean up years of dir…" at bounding box center [842, 492] width 456 height 332
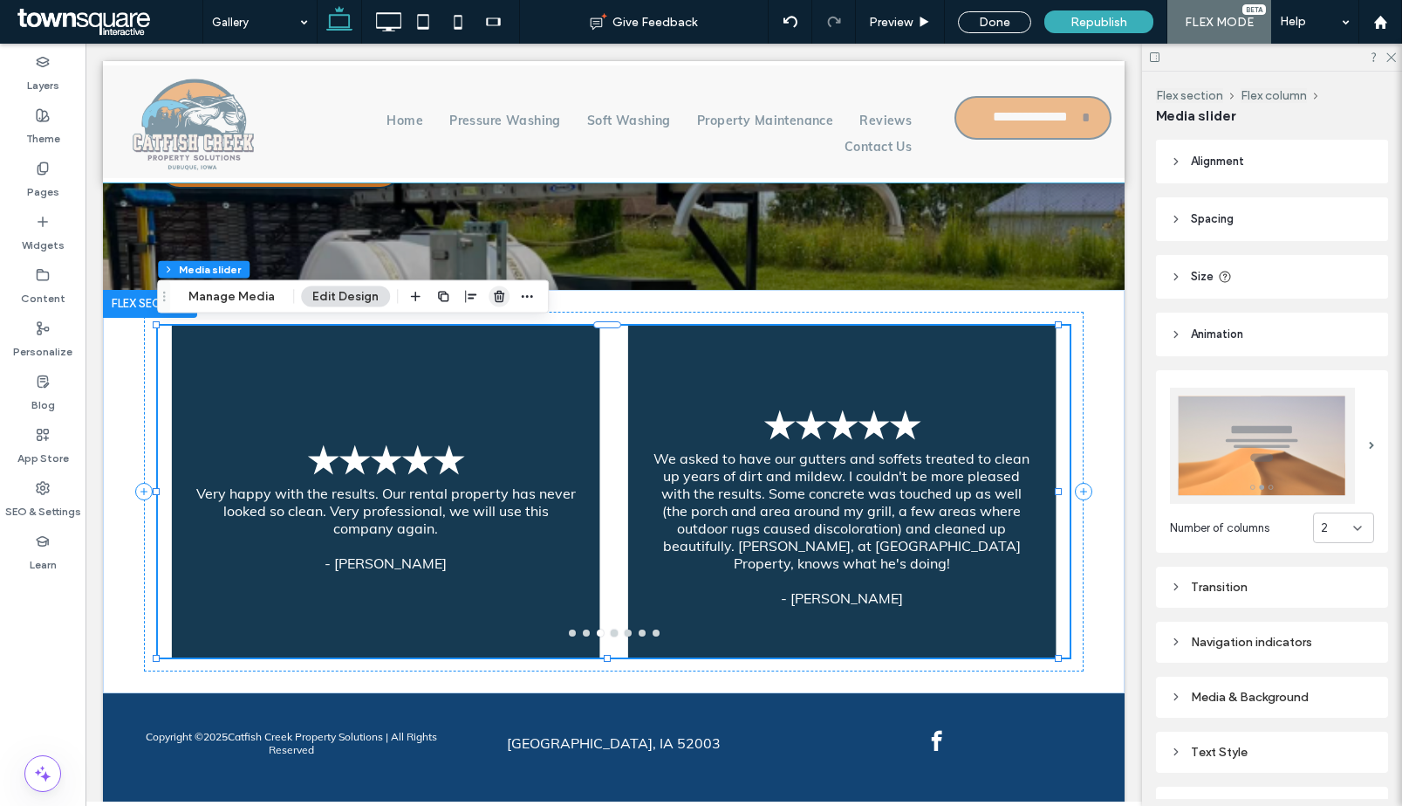
click at [499, 301] on icon "button" at bounding box center [499, 297] width 14 height 14
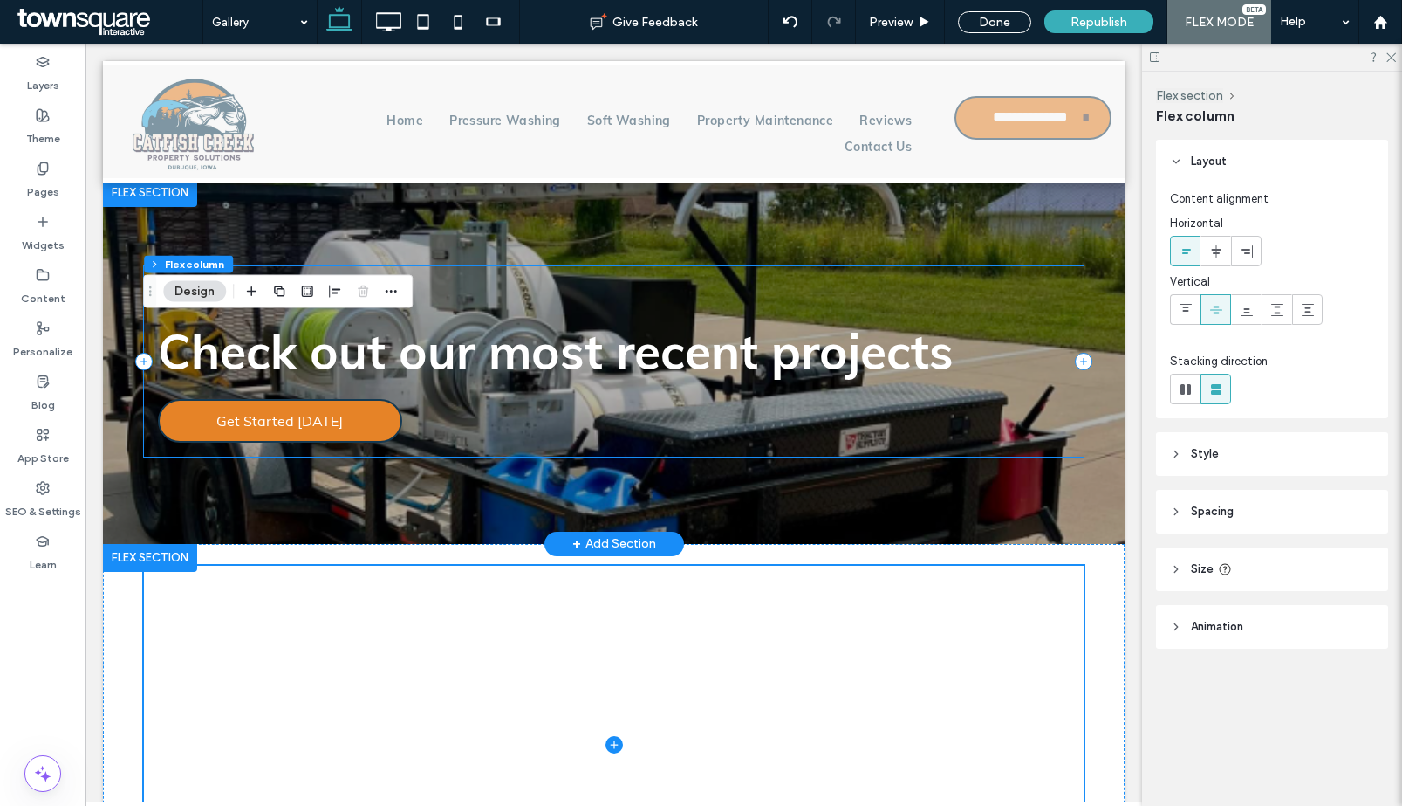
scroll to position [0, 0]
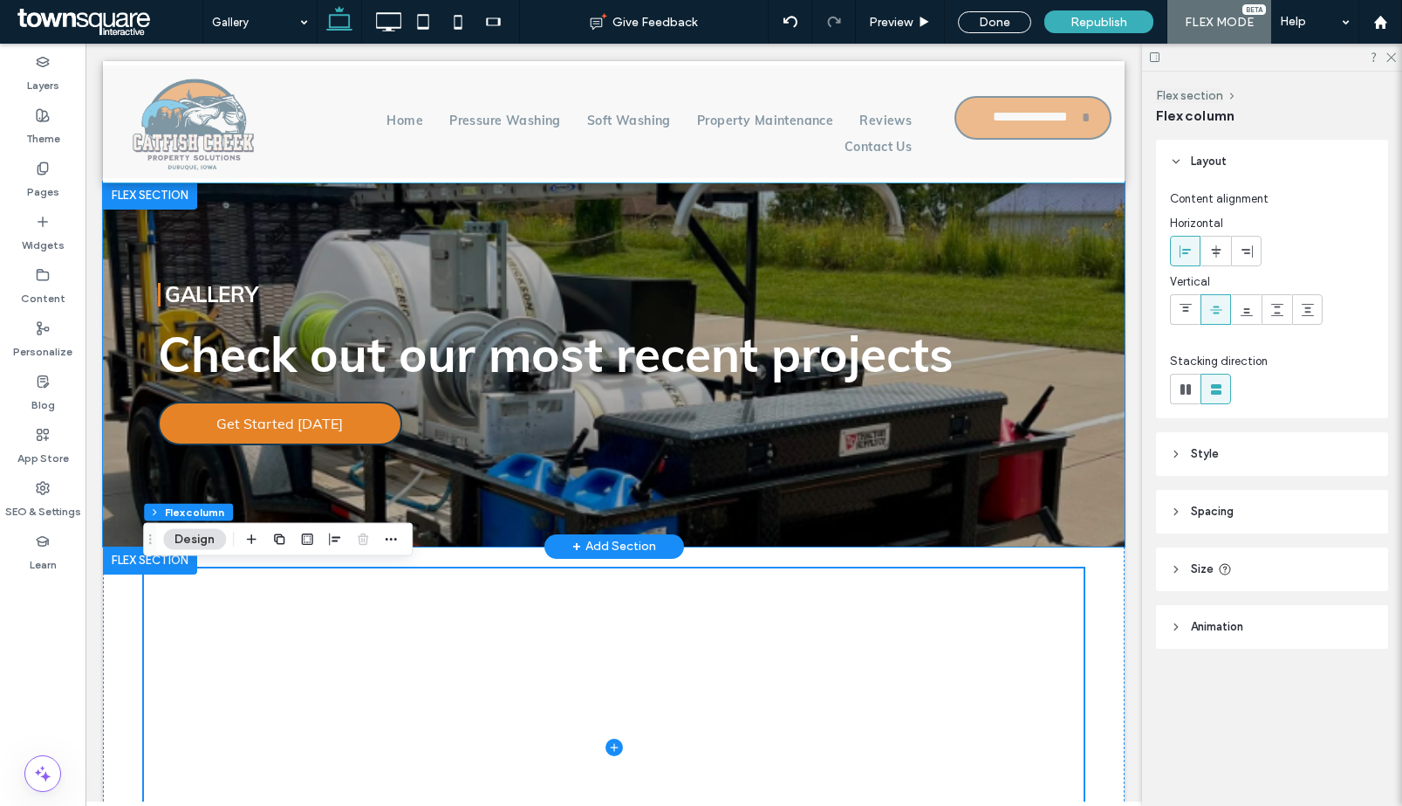
drag, startPoint x: 495, startPoint y: 510, endPoint x: 660, endPoint y: 513, distance: 165.0
click at [495, 510] on div "Gallery Check out our most recent projects Get Started Today" at bounding box center [614, 364] width 1022 height 365
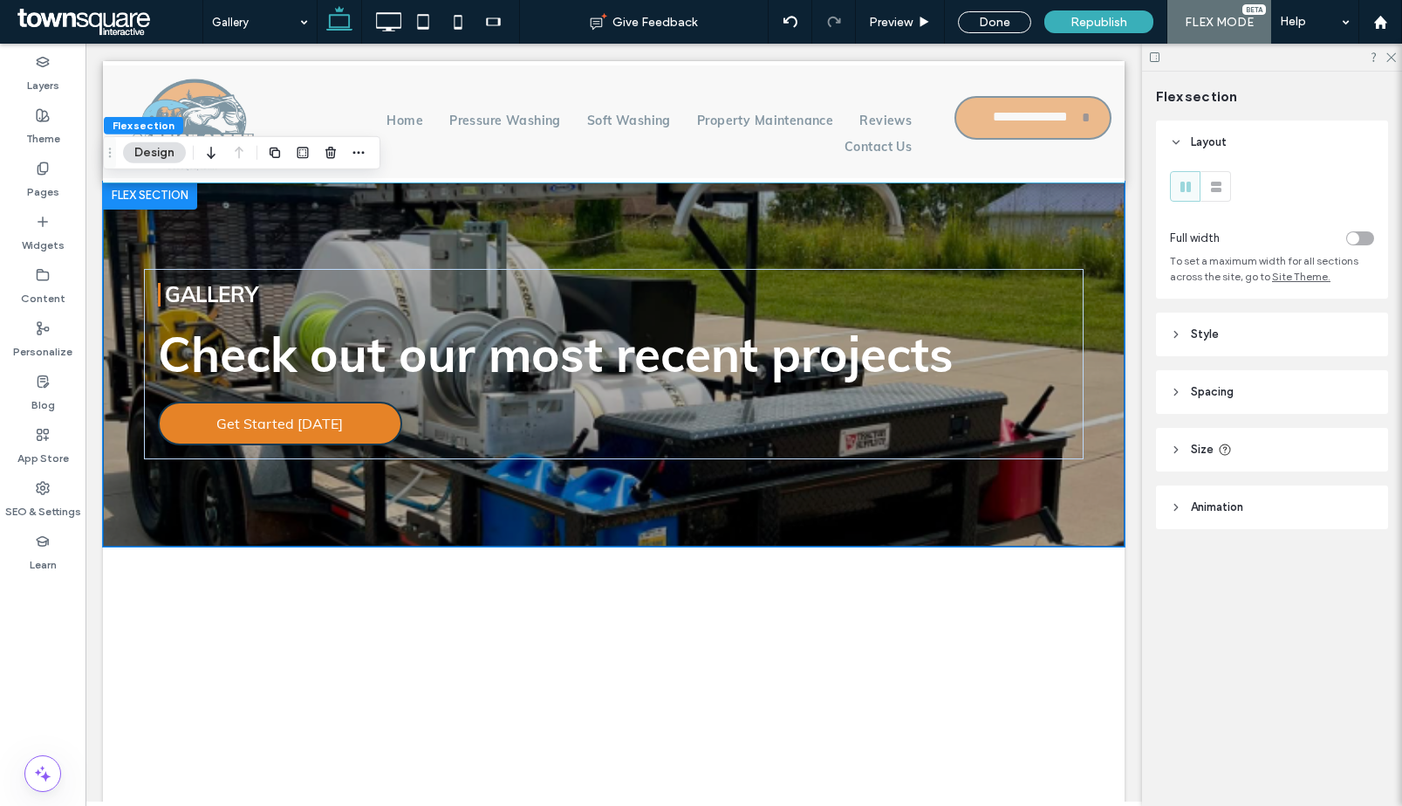
click at [1229, 387] on span "Spacing" at bounding box center [1212, 391] width 43 height 17
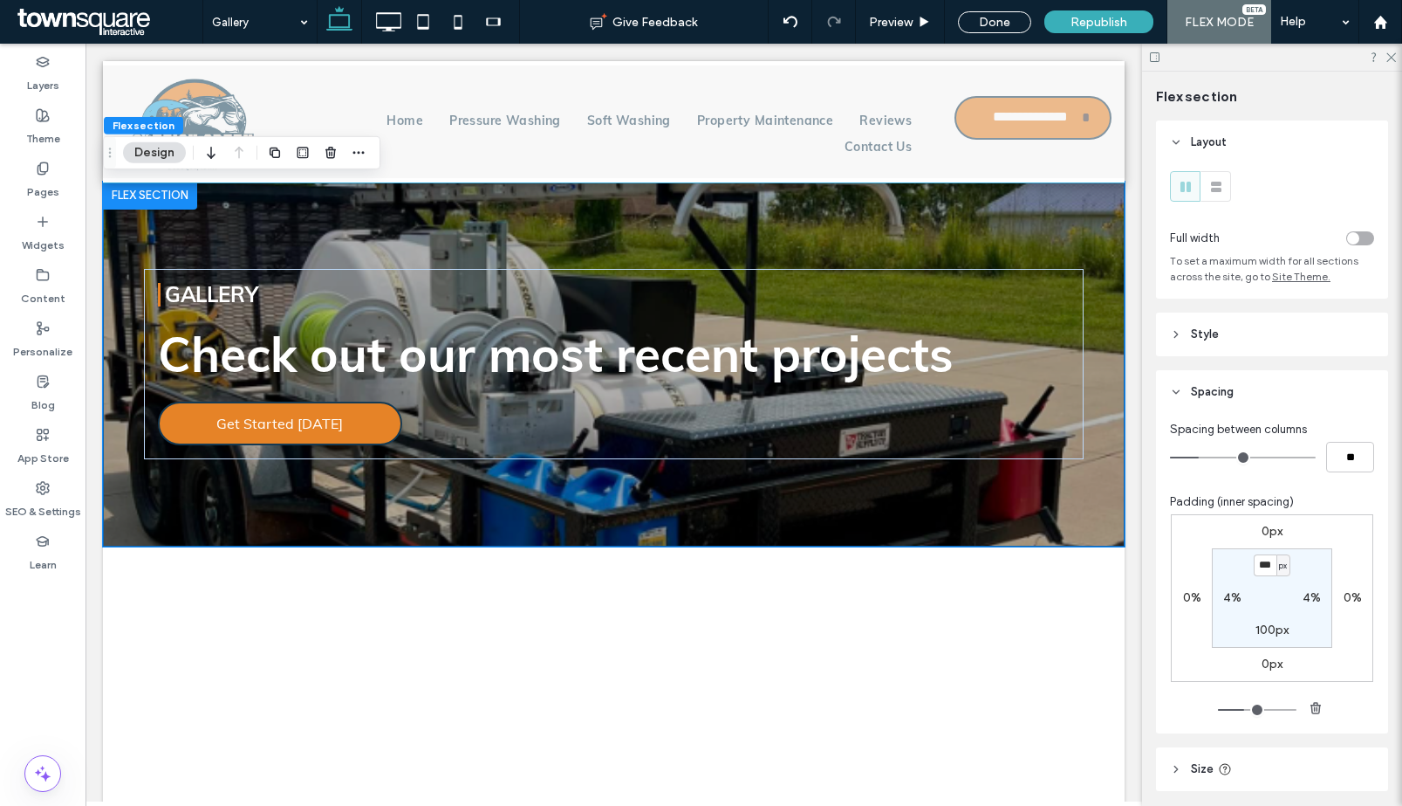
click at [1231, 390] on span "Spacing" at bounding box center [1212, 391] width 43 height 17
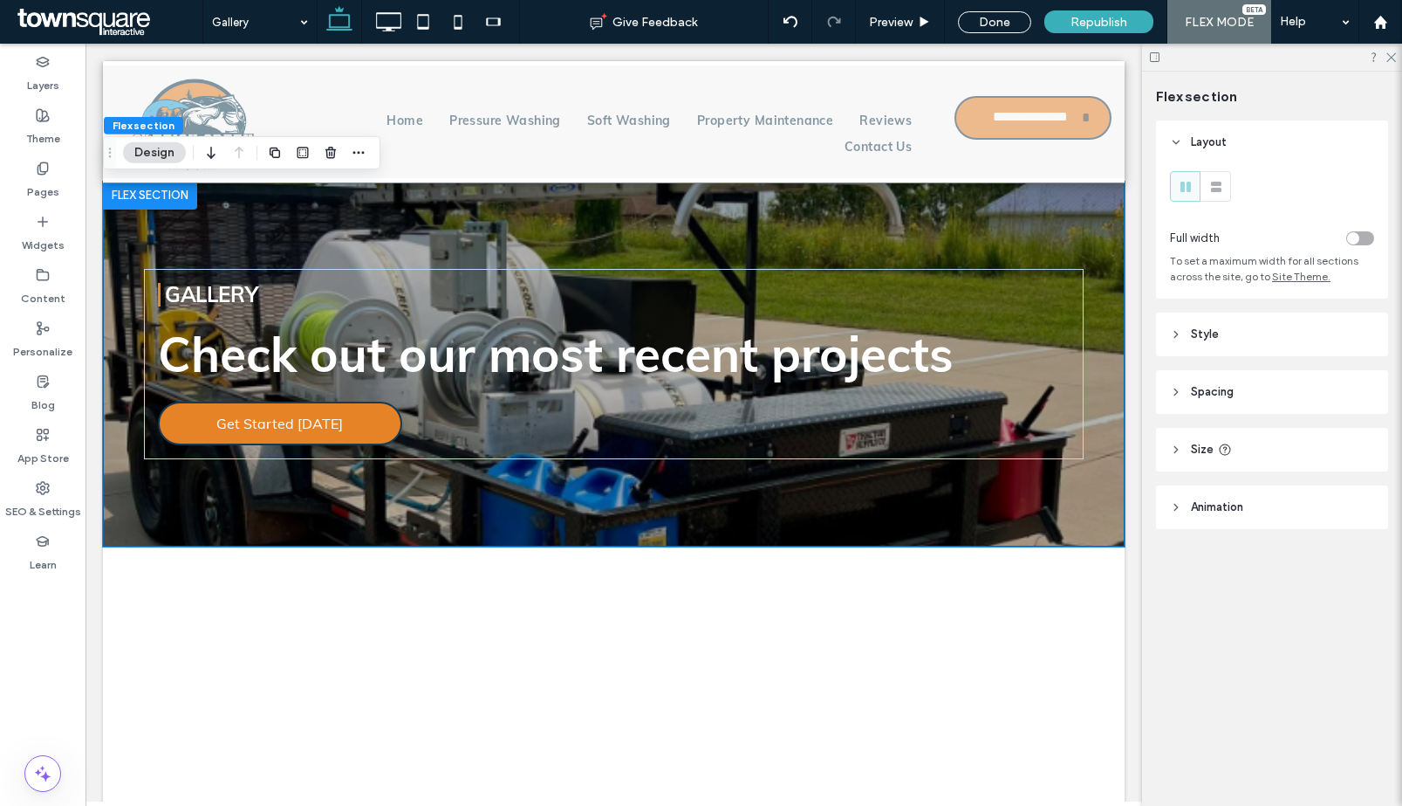
click at [1220, 344] on header "Style" at bounding box center [1272, 334] width 232 height 44
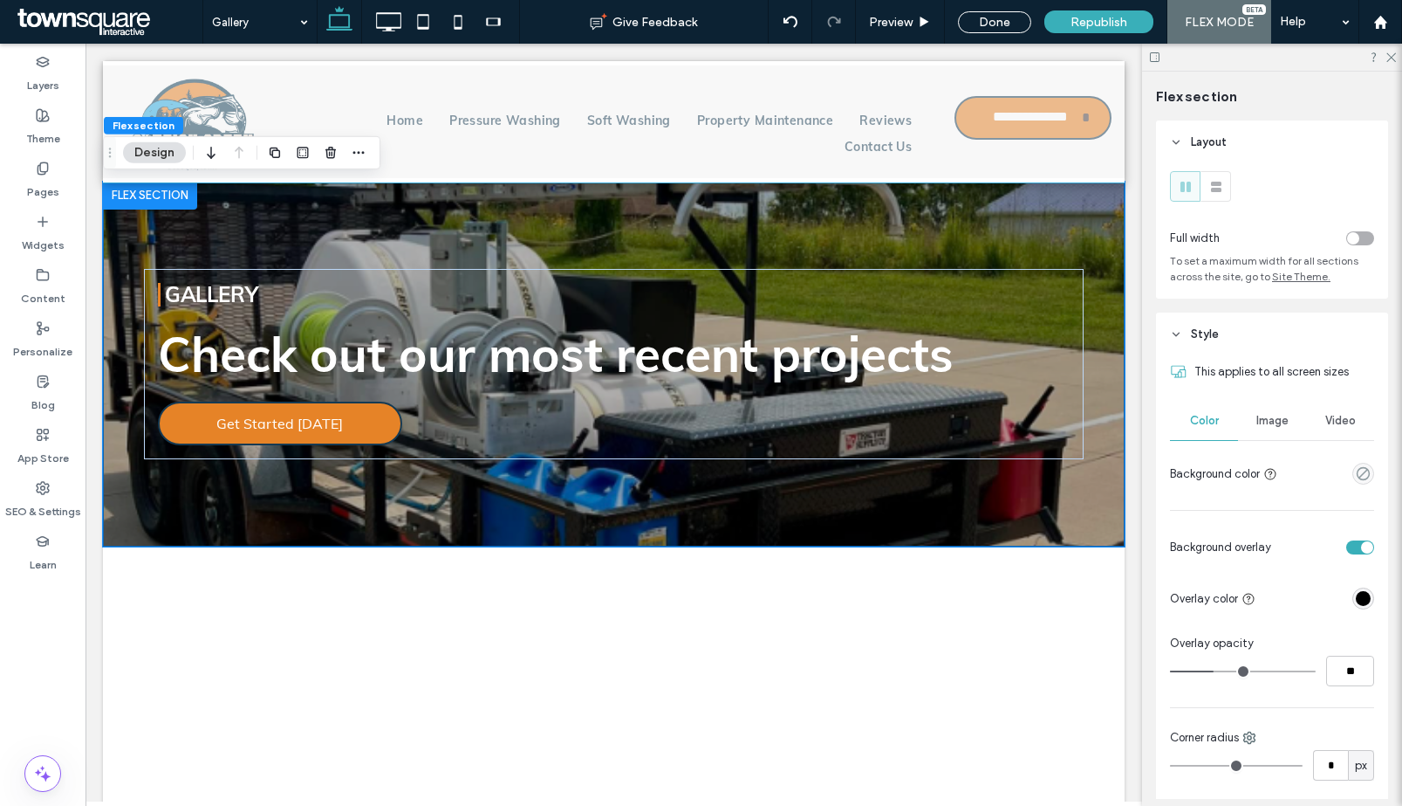
click at [1276, 410] on div "Image" at bounding box center [1272, 420] width 68 height 38
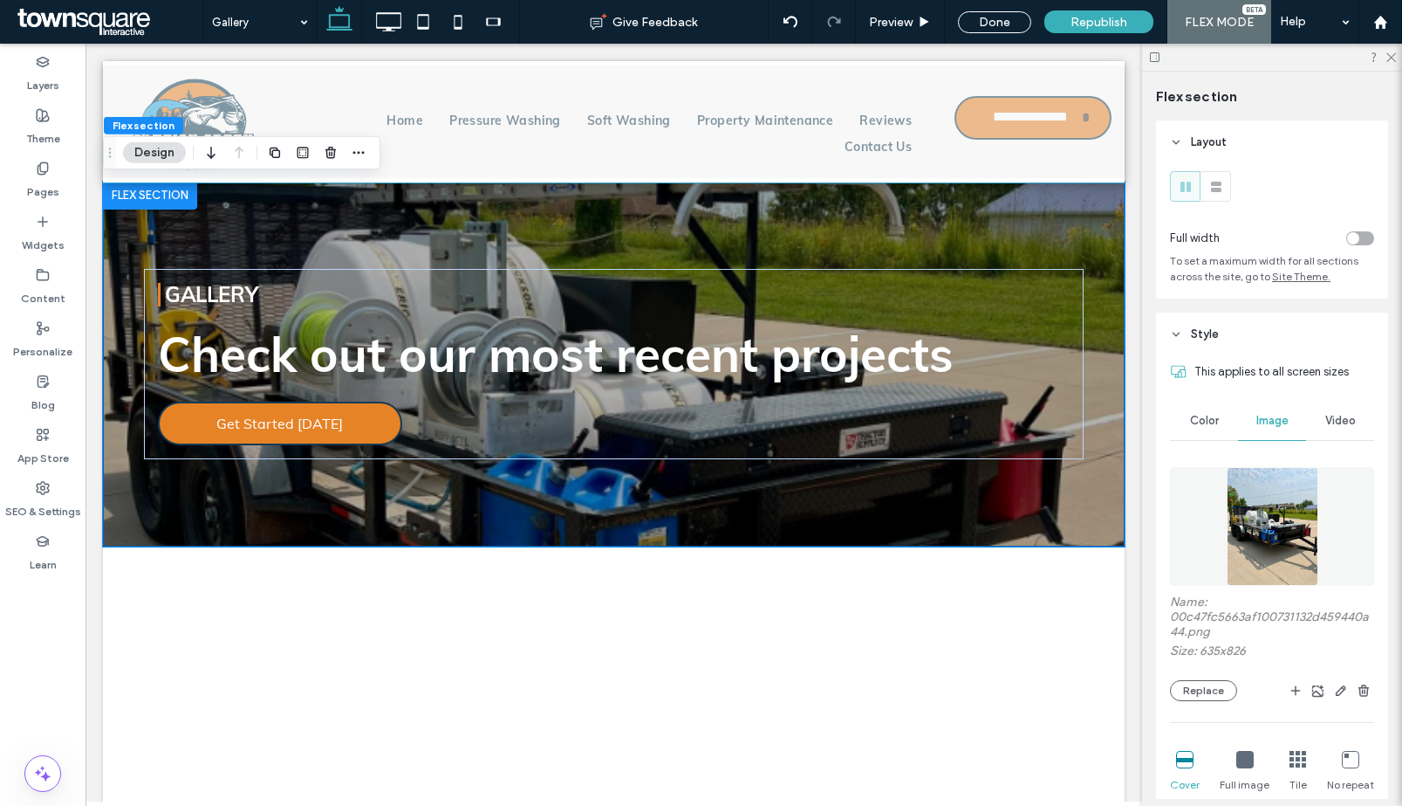
click at [1271, 495] on img at bounding box center [1273, 526] width 92 height 119
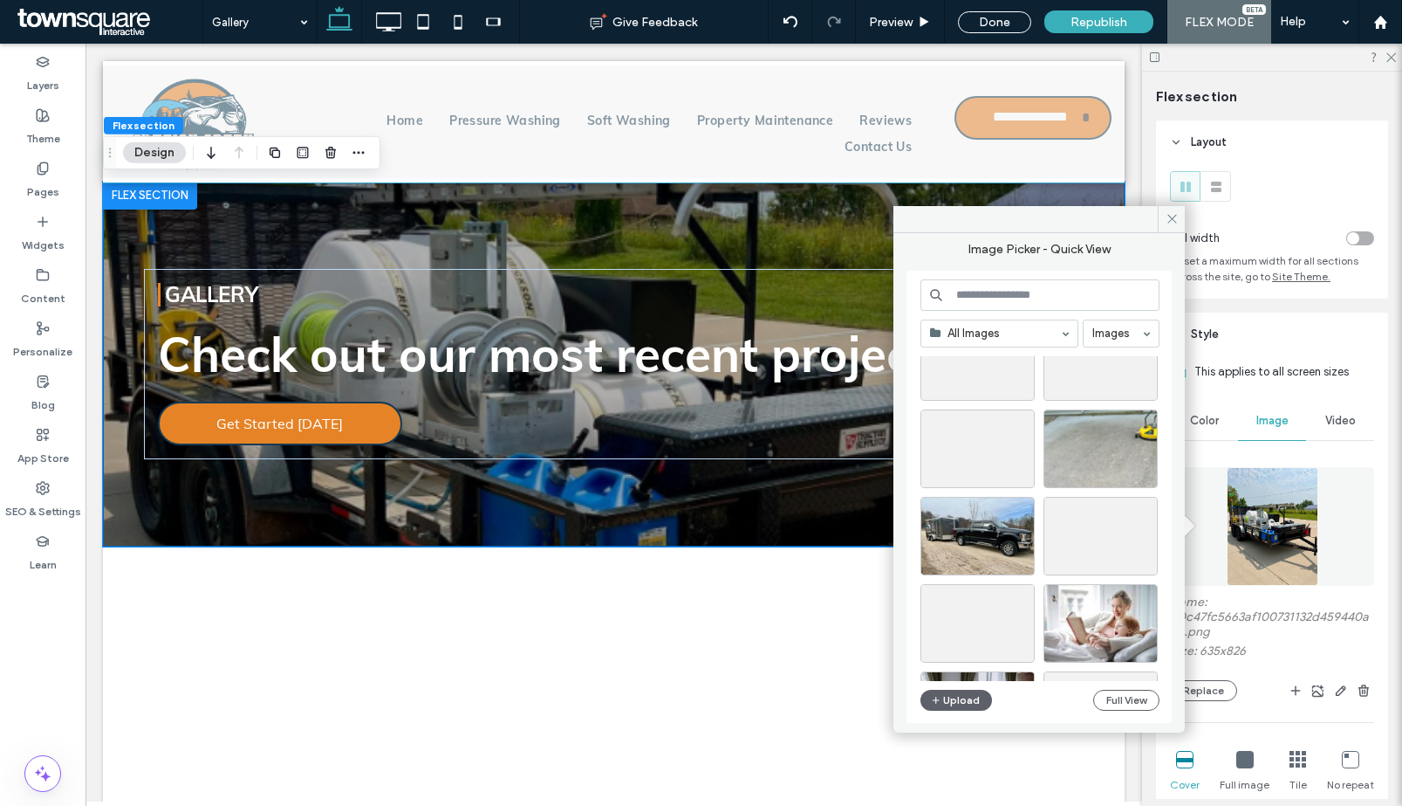
scroll to position [336, 0]
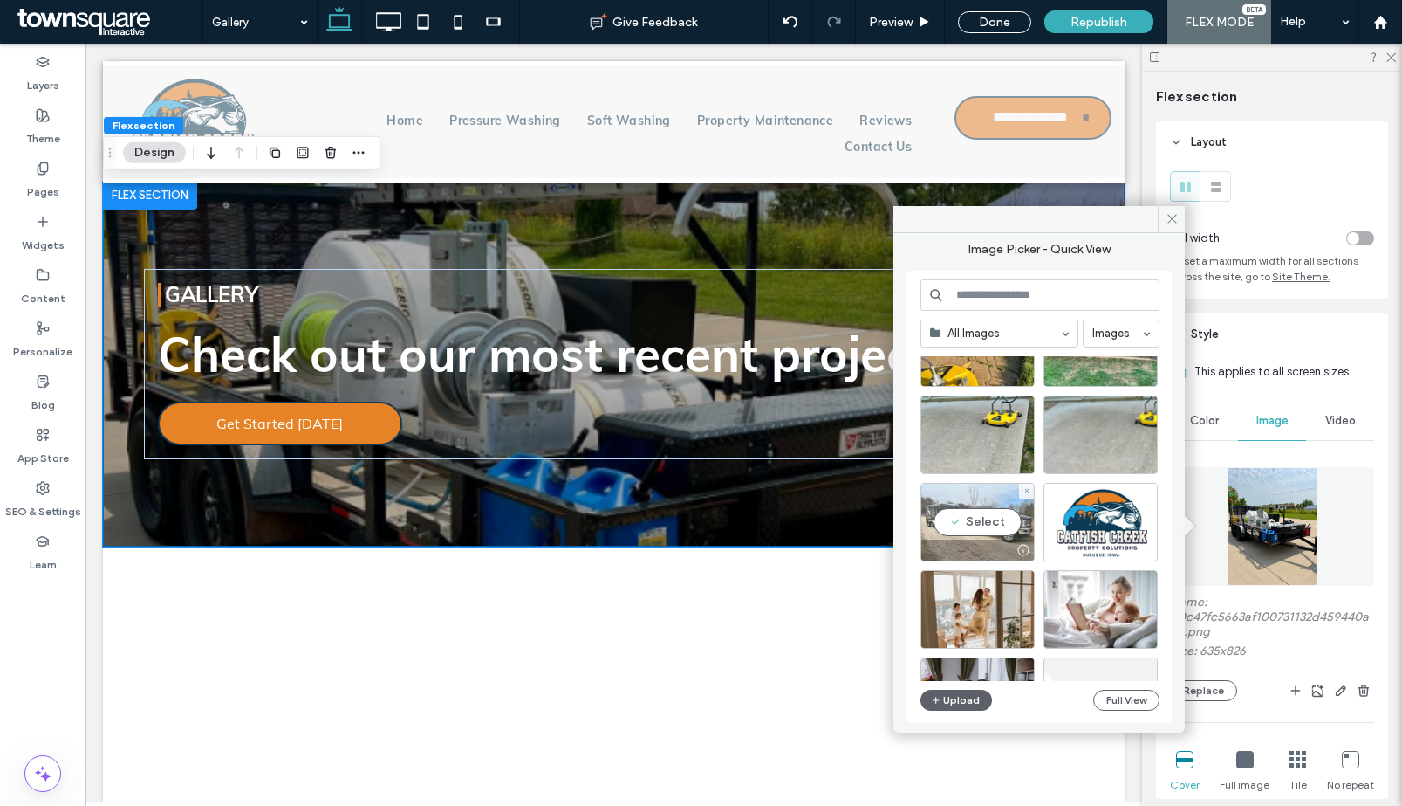
click at [954, 506] on div "Select" at bounding box center [978, 522] width 114 height 79
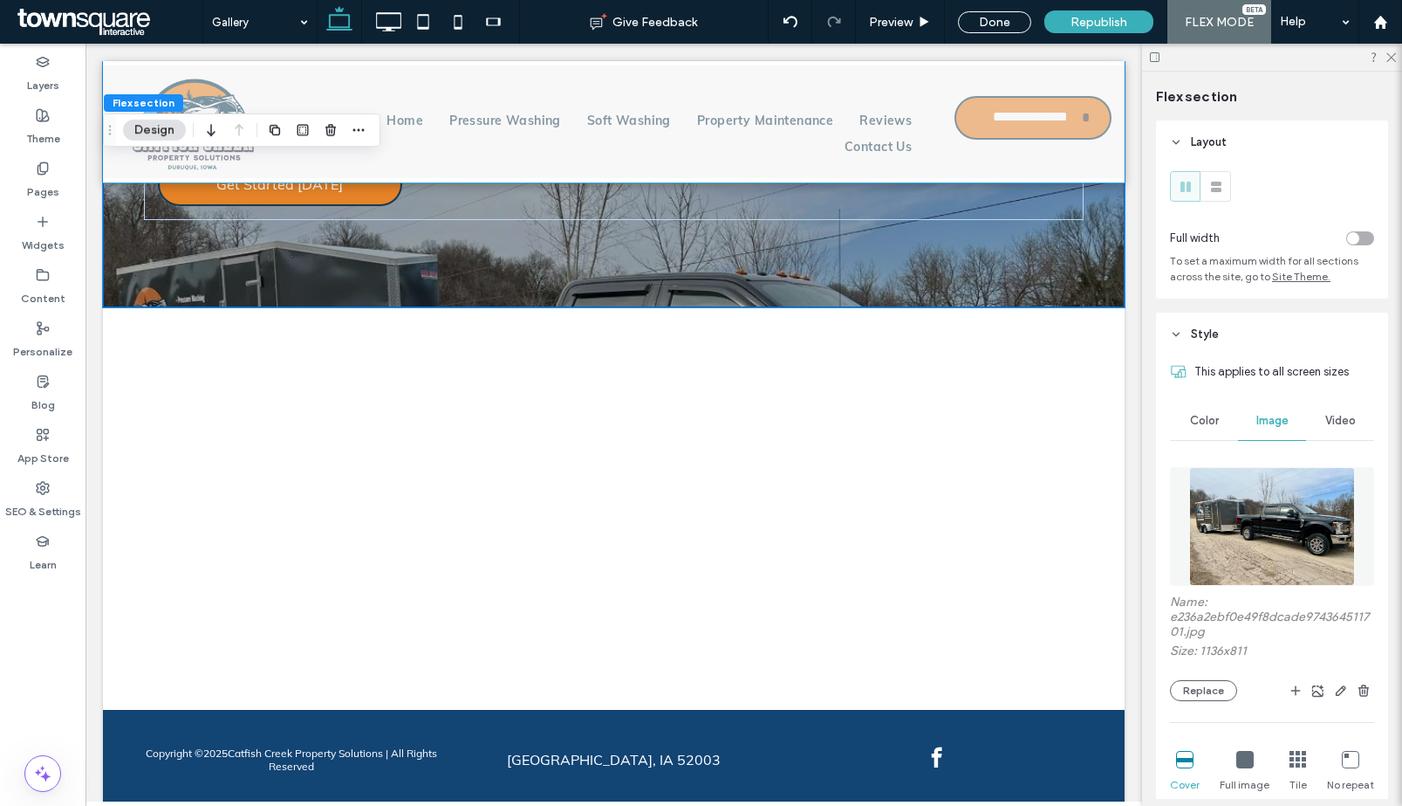
scroll to position [566, 0]
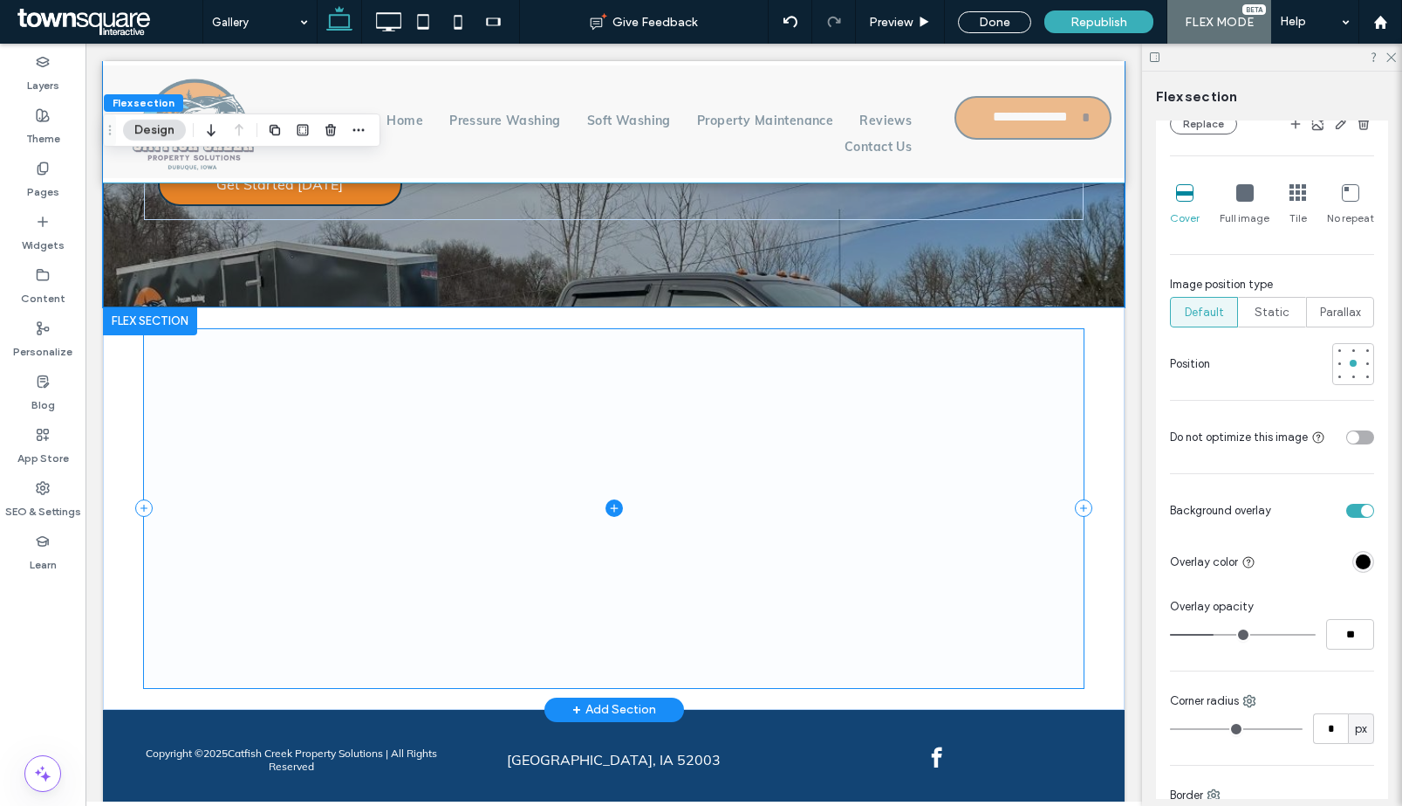
click at [803, 518] on span at bounding box center [614, 508] width 940 height 359
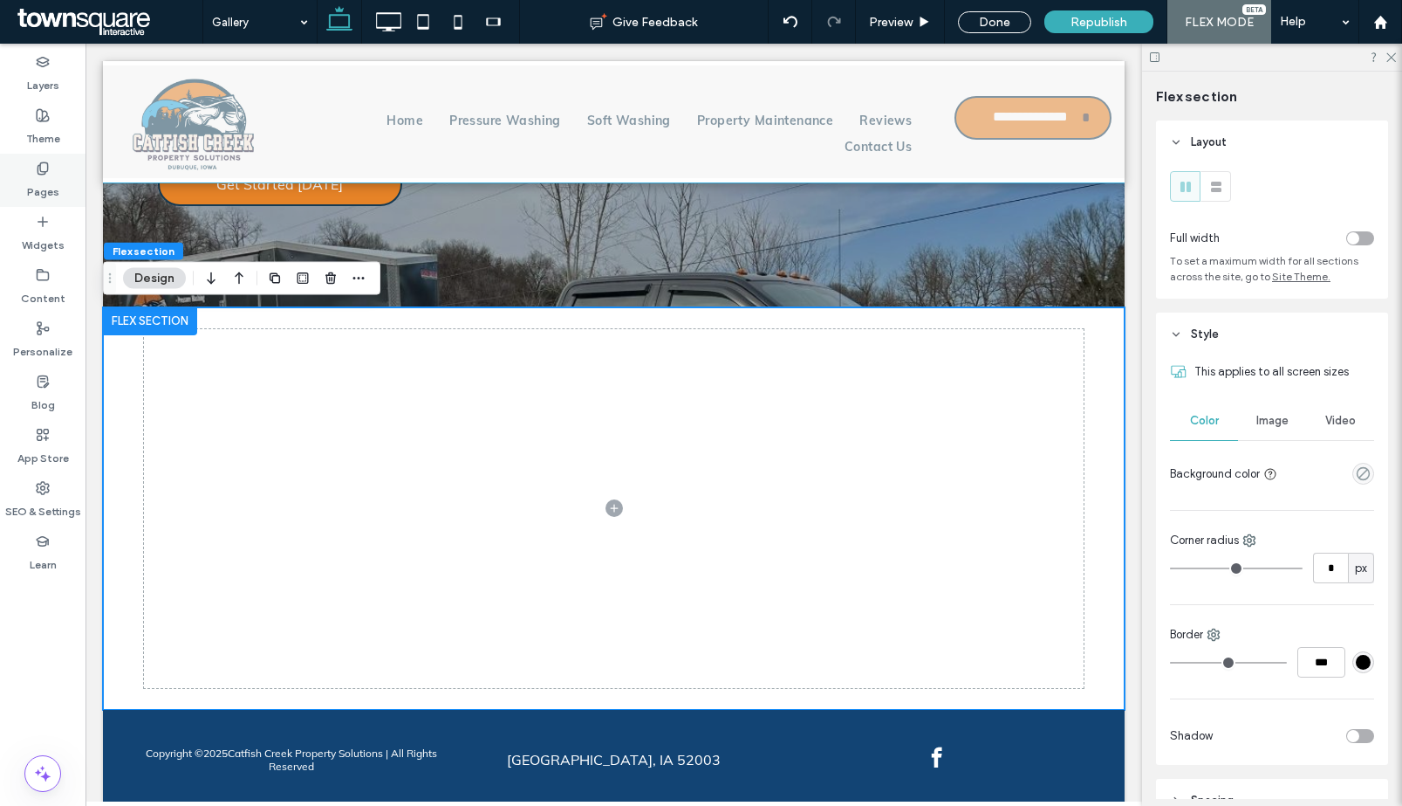
click at [42, 203] on div "Pages" at bounding box center [43, 180] width 86 height 53
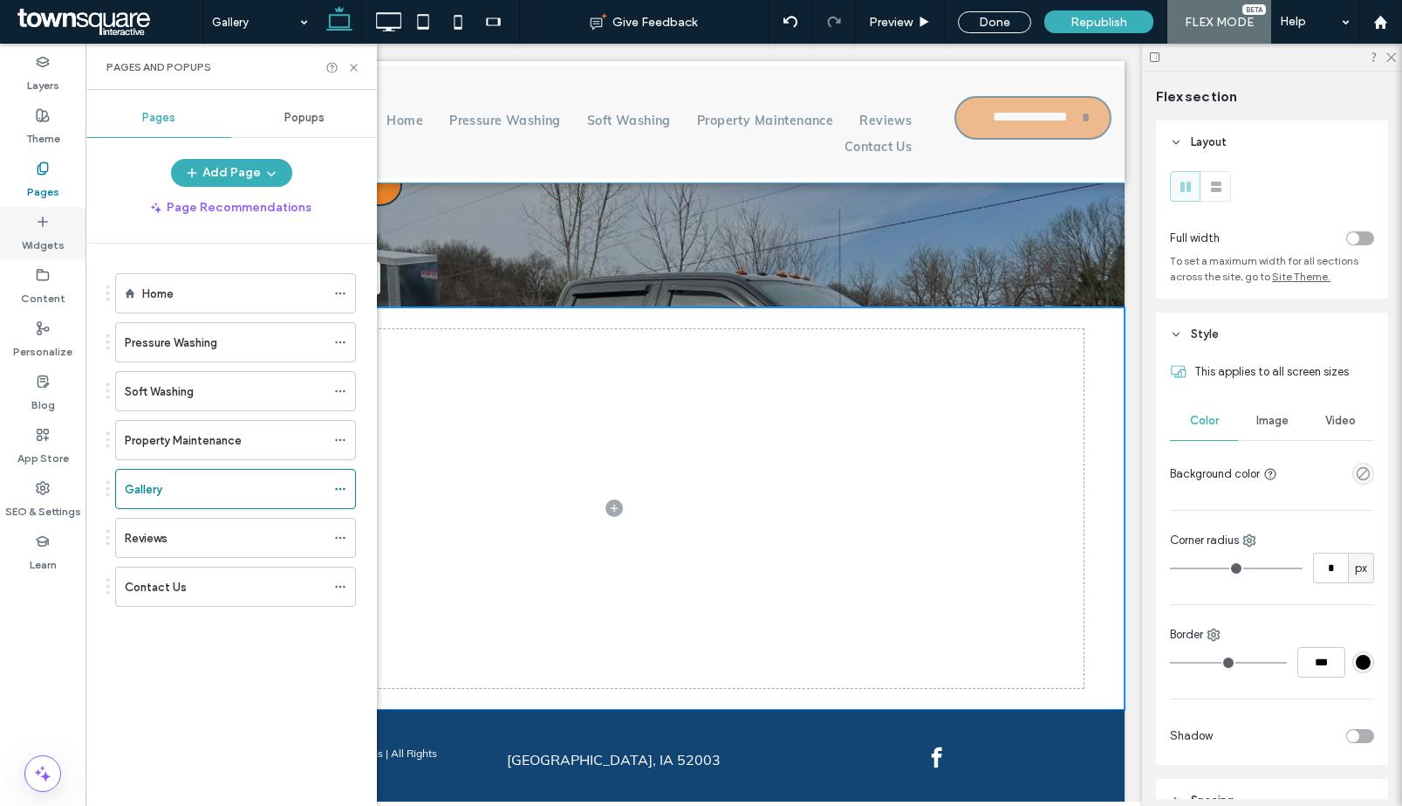
click at [37, 238] on label "Widgets" at bounding box center [43, 241] width 43 height 24
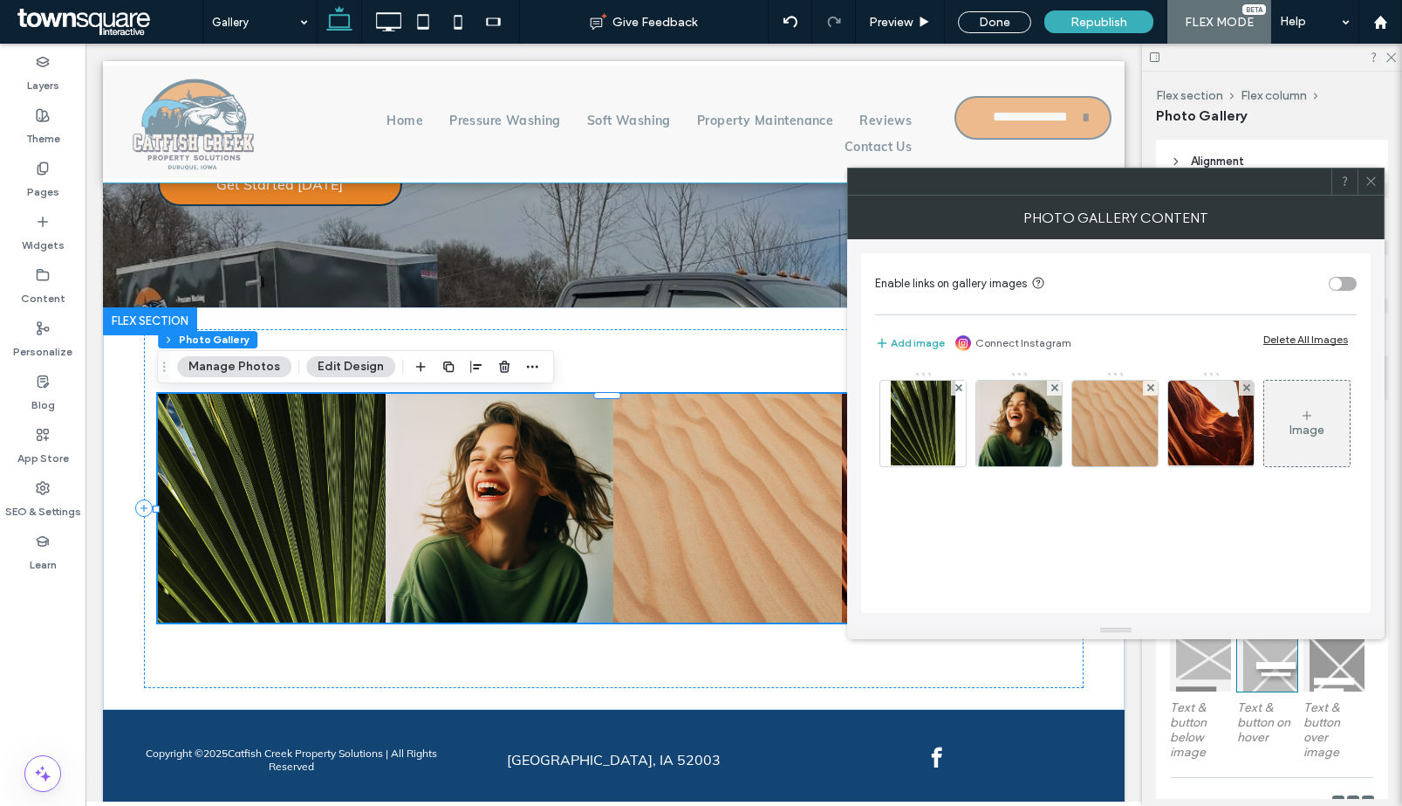
click at [1316, 343] on div "Delete All Images" at bounding box center [1306, 339] width 85 height 13
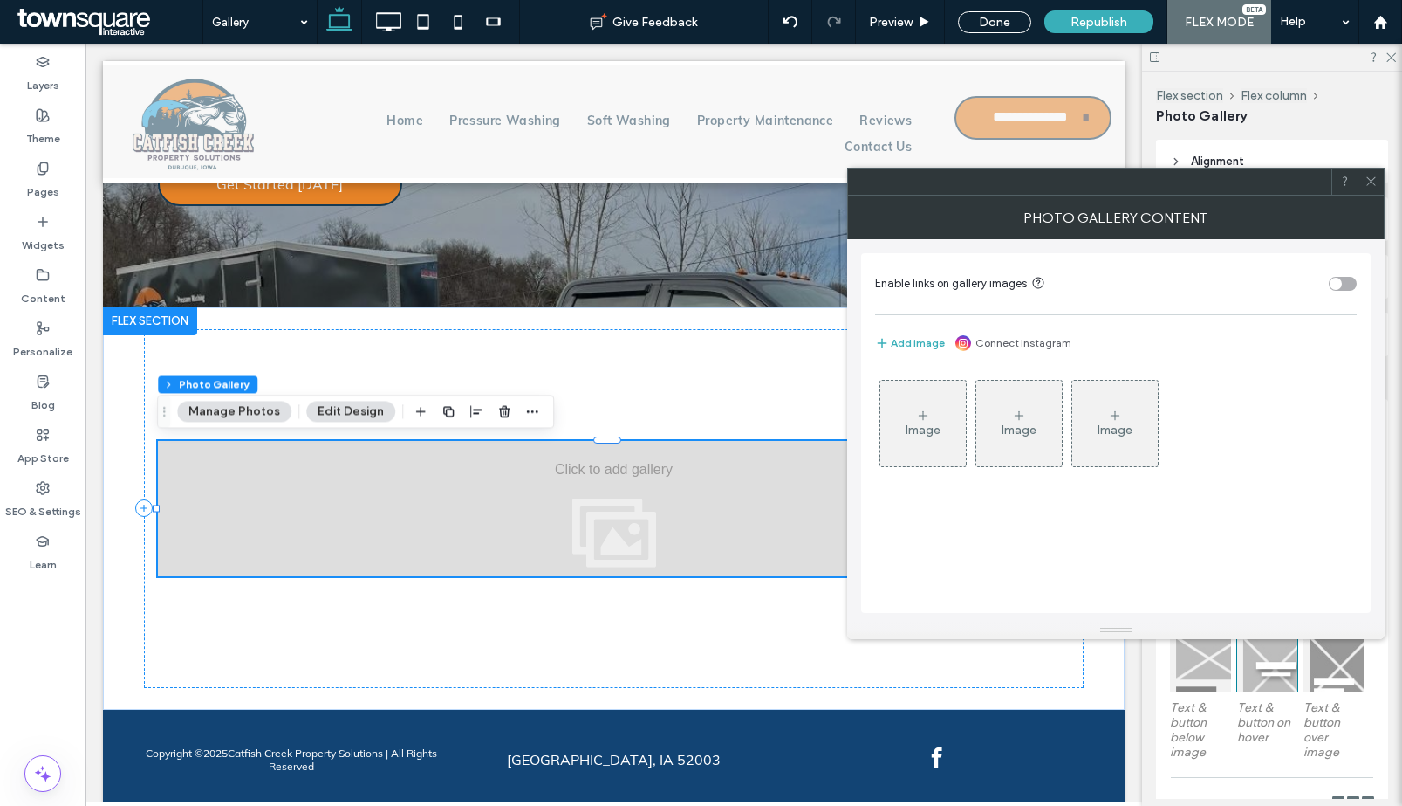
click at [925, 412] on icon at bounding box center [923, 415] width 14 height 14
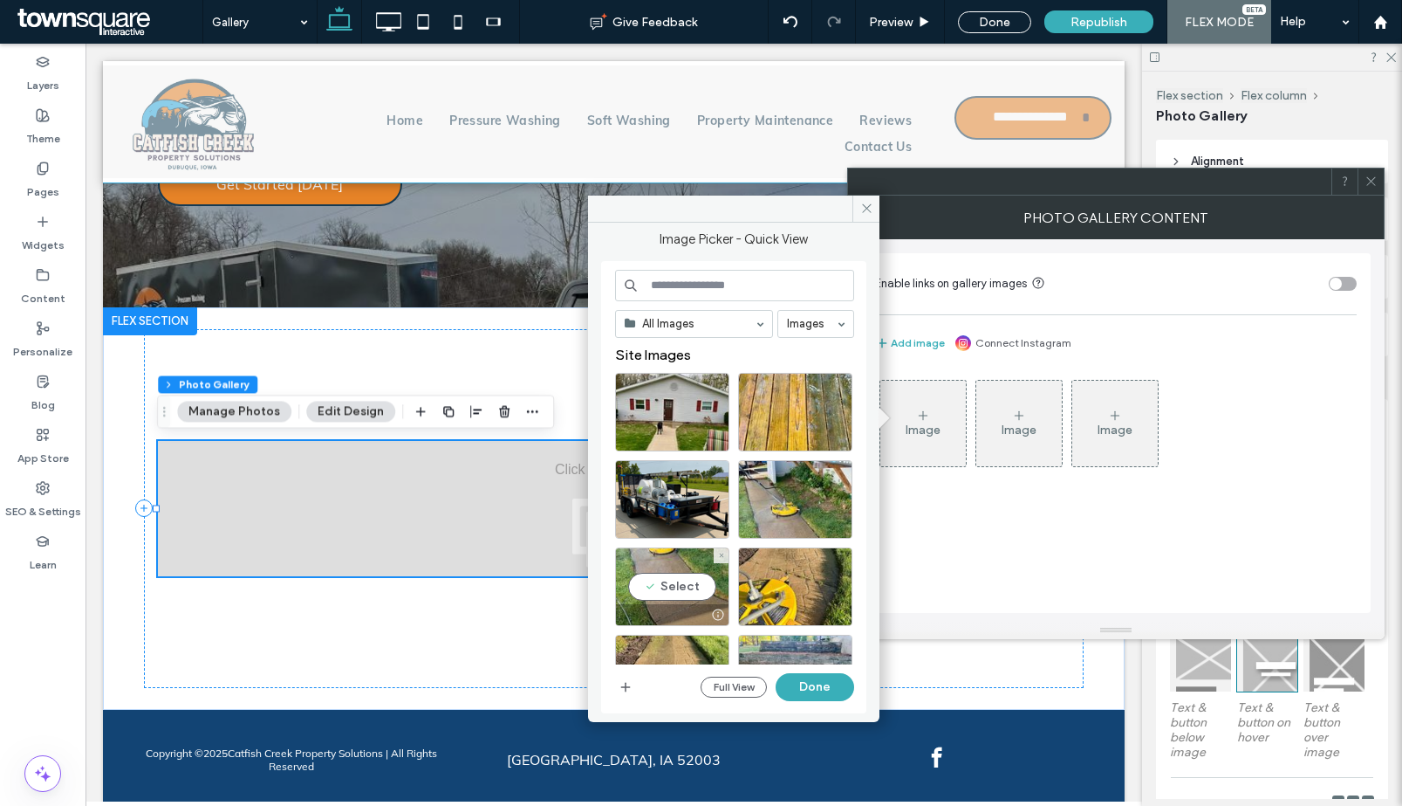
scroll to position [756, 0]
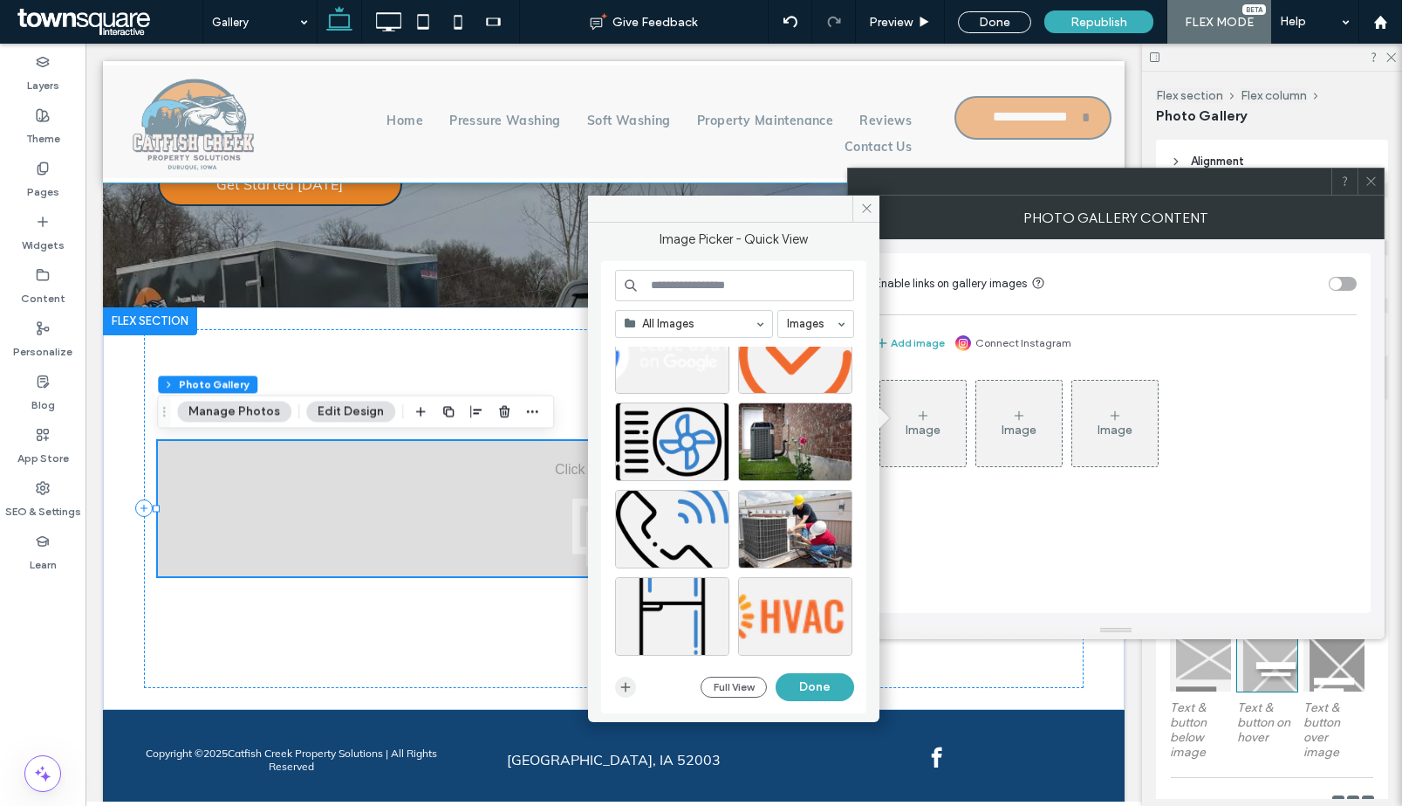
click at [628, 689] on icon "button" at bounding box center [626, 687] width 14 height 14
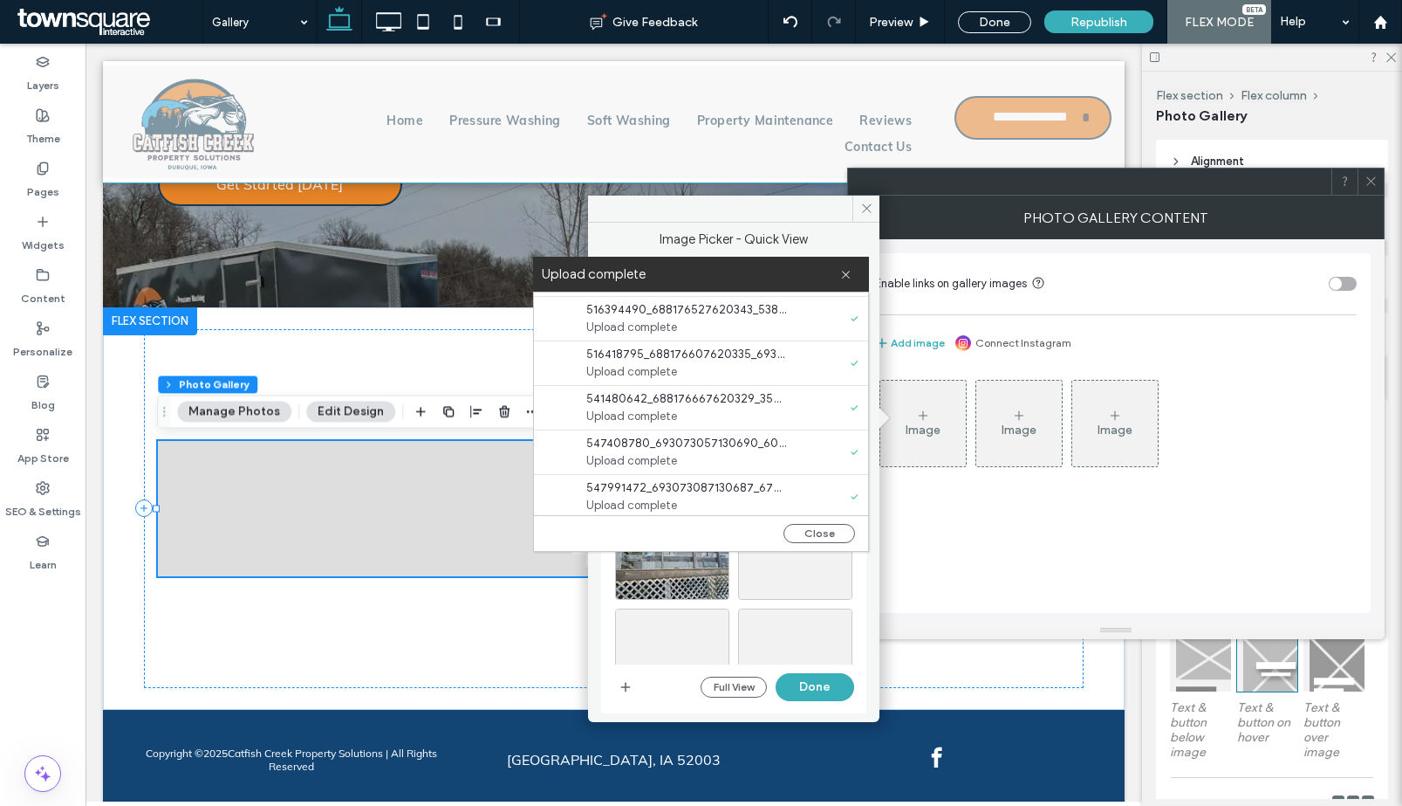
scroll to position [1024, 0]
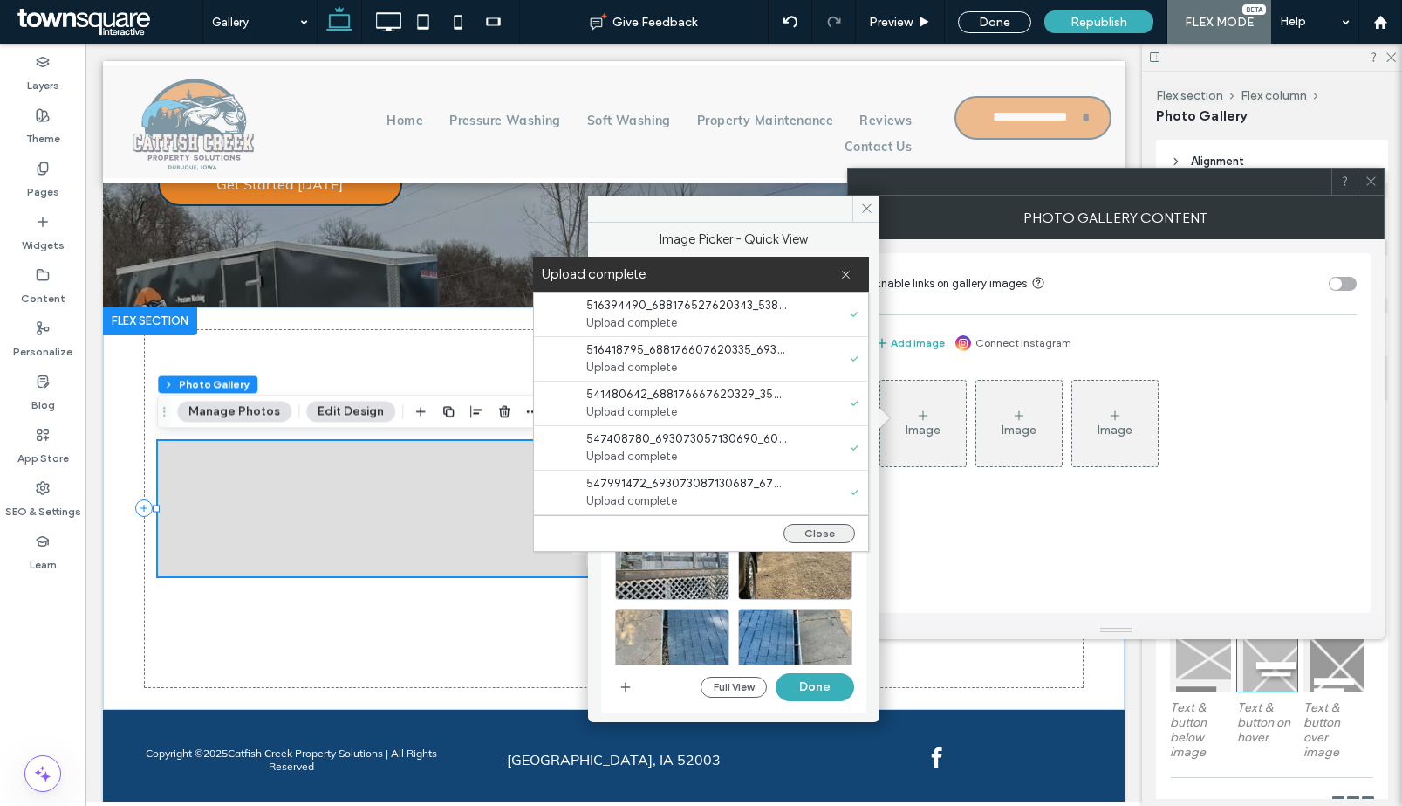
click at [823, 537] on button "Close" at bounding box center [820, 533] width 72 height 19
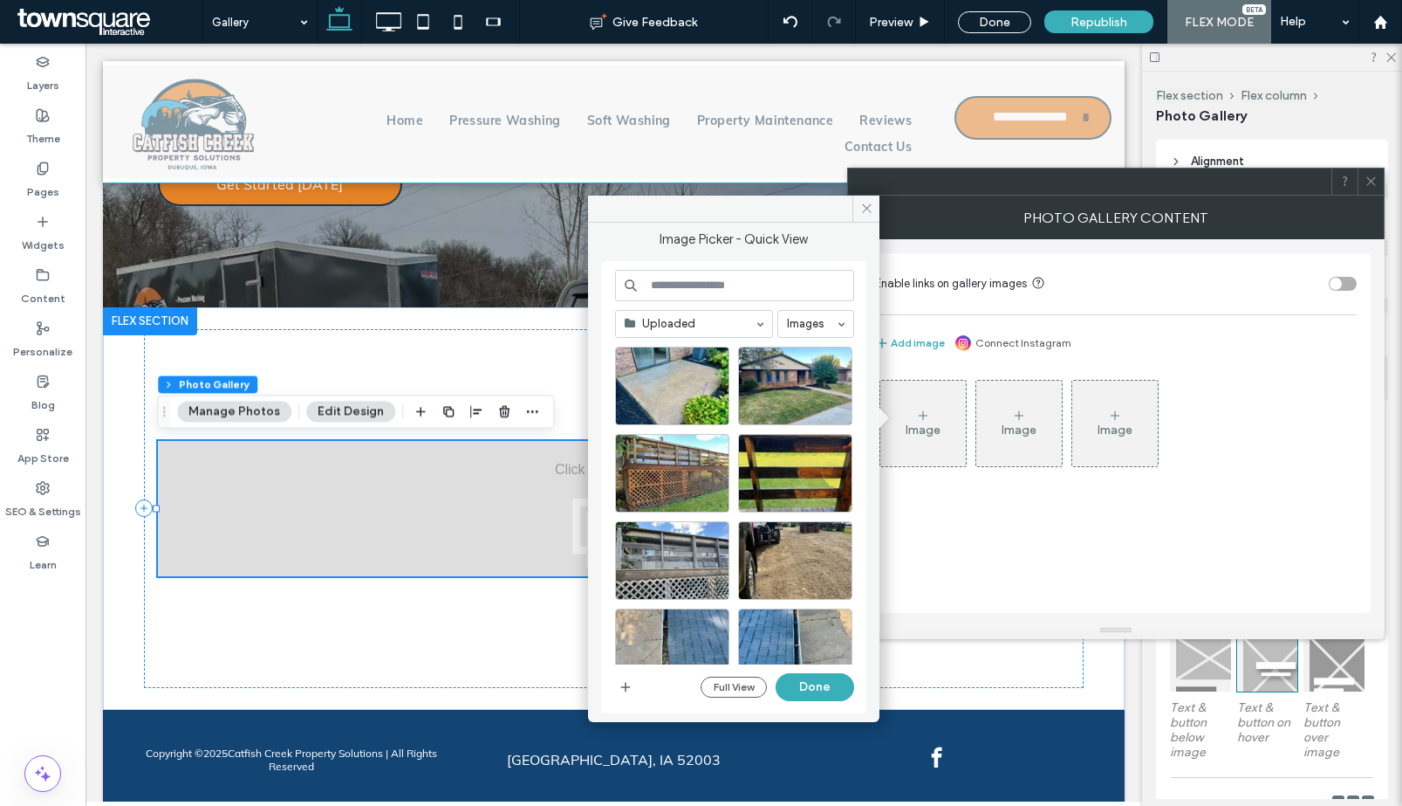
scroll to position [0, 0]
click at [678, 389] on div "Select" at bounding box center [672, 385] width 114 height 79
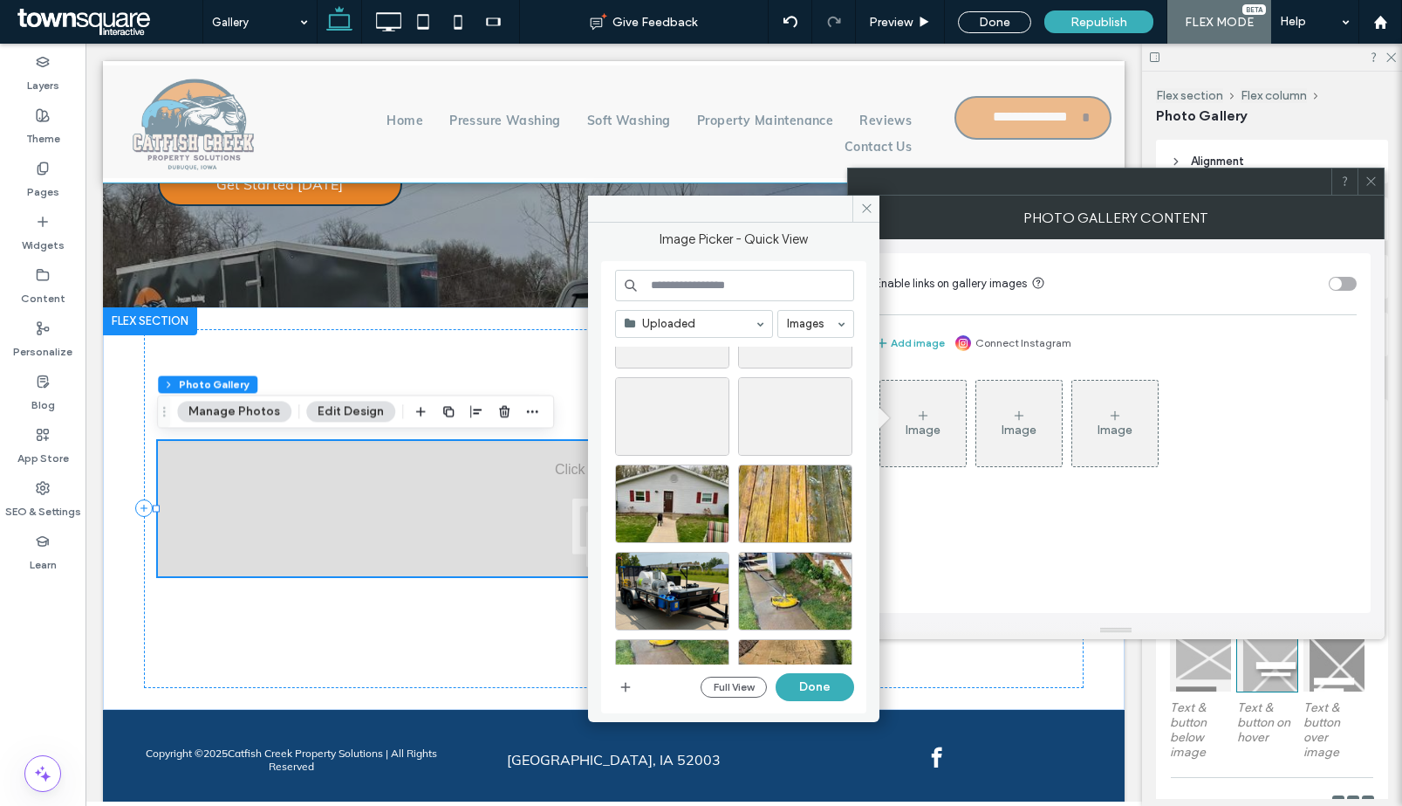
scroll to position [1050, 0]
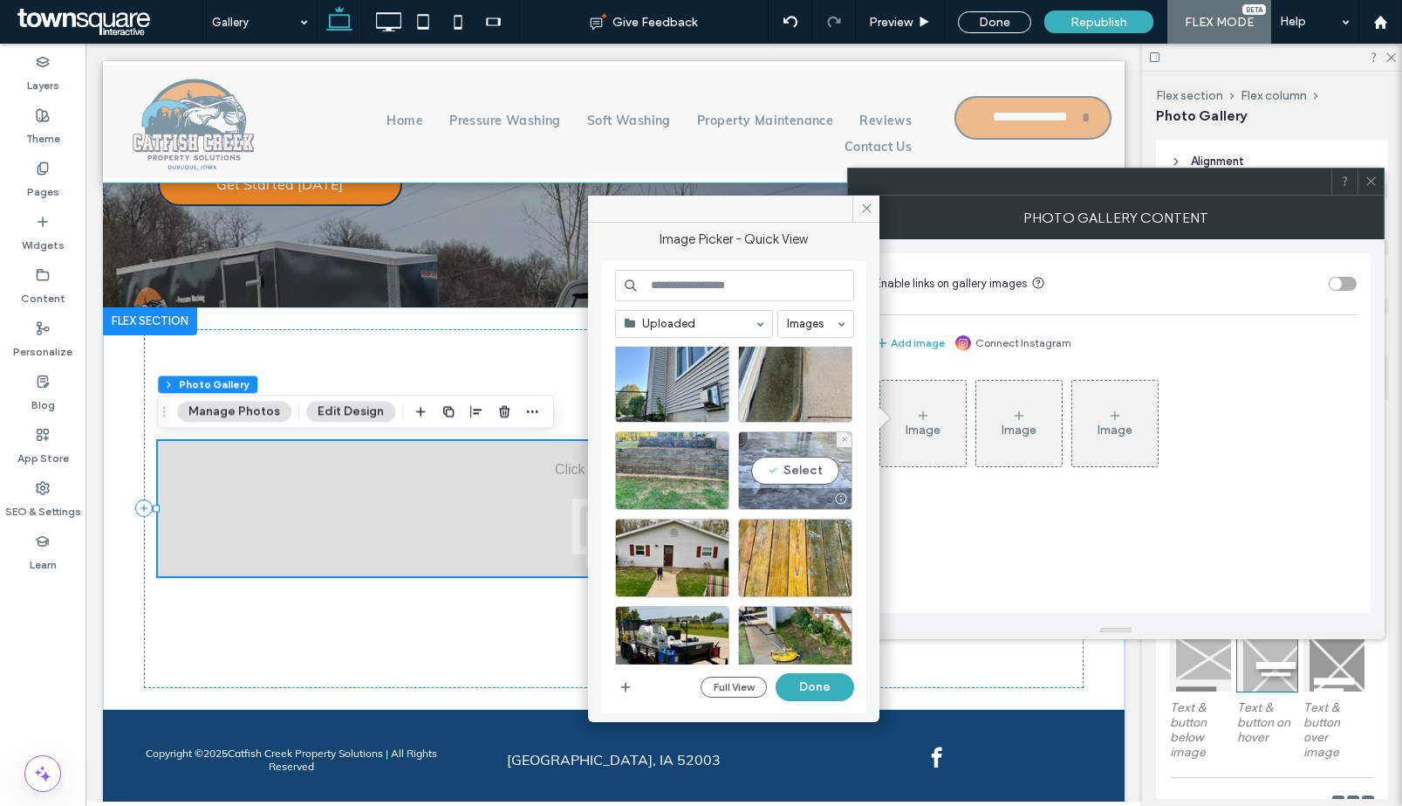
click at [796, 483] on div "Select" at bounding box center [795, 470] width 114 height 79
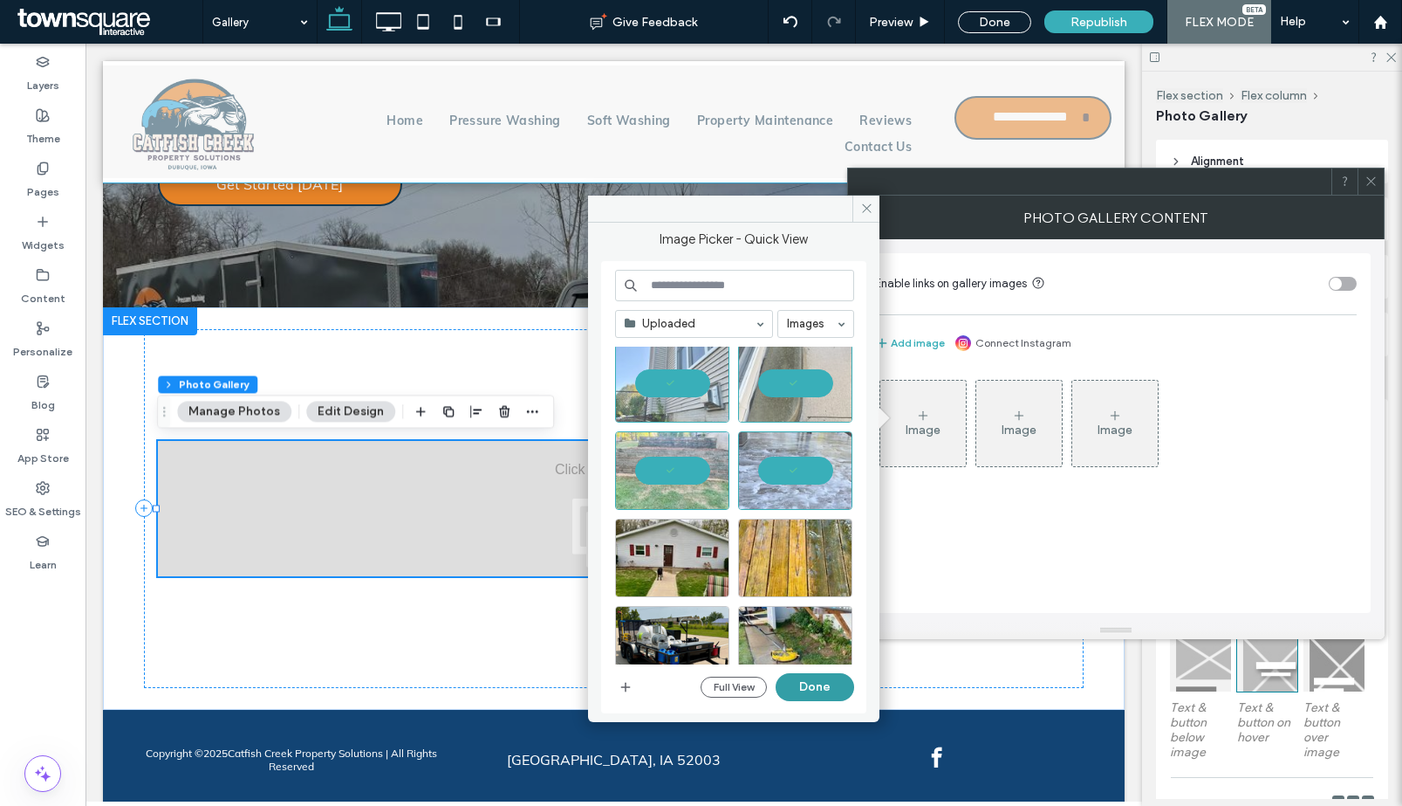
click at [812, 683] on button "Done" at bounding box center [815, 687] width 79 height 28
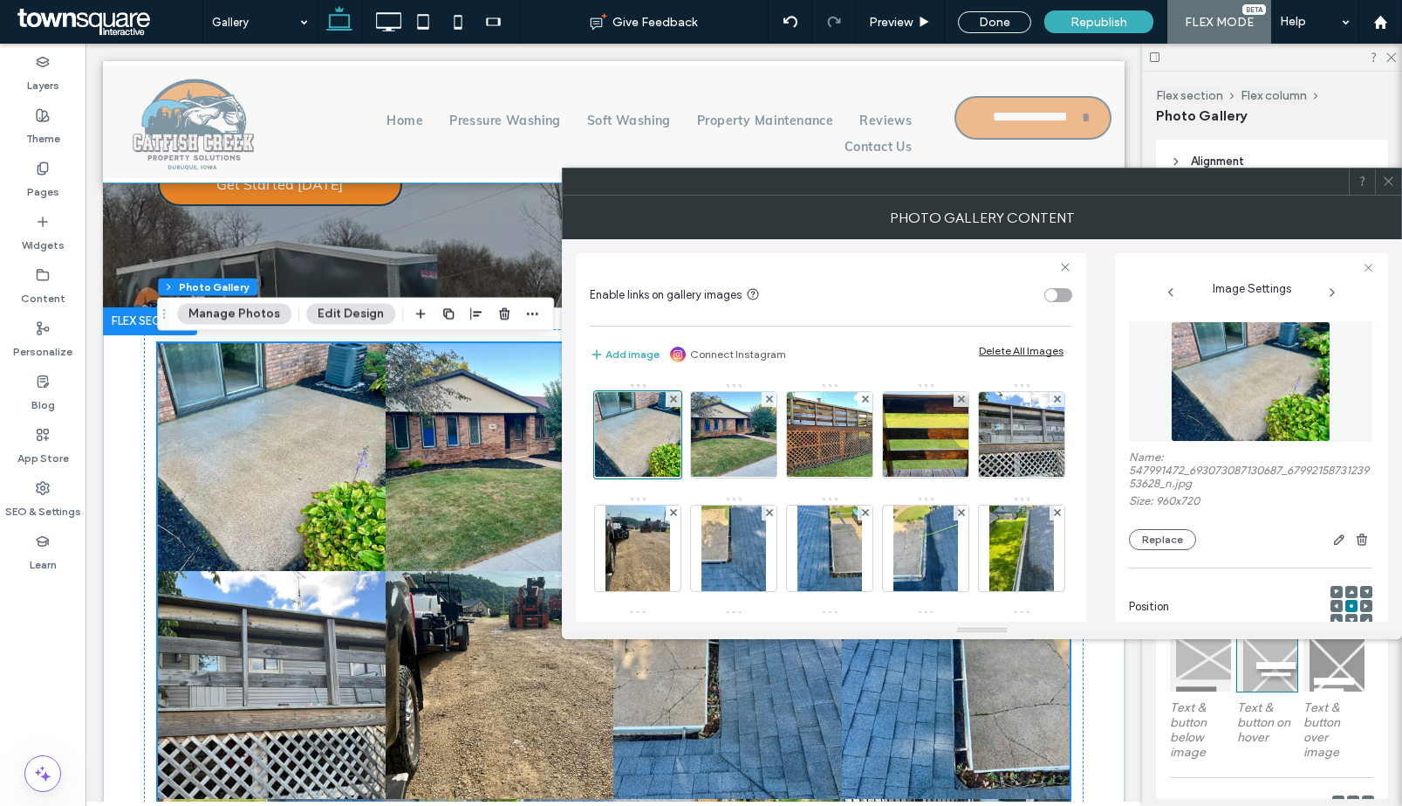
click at [1388, 180] on use at bounding box center [1388, 181] width 9 height 9
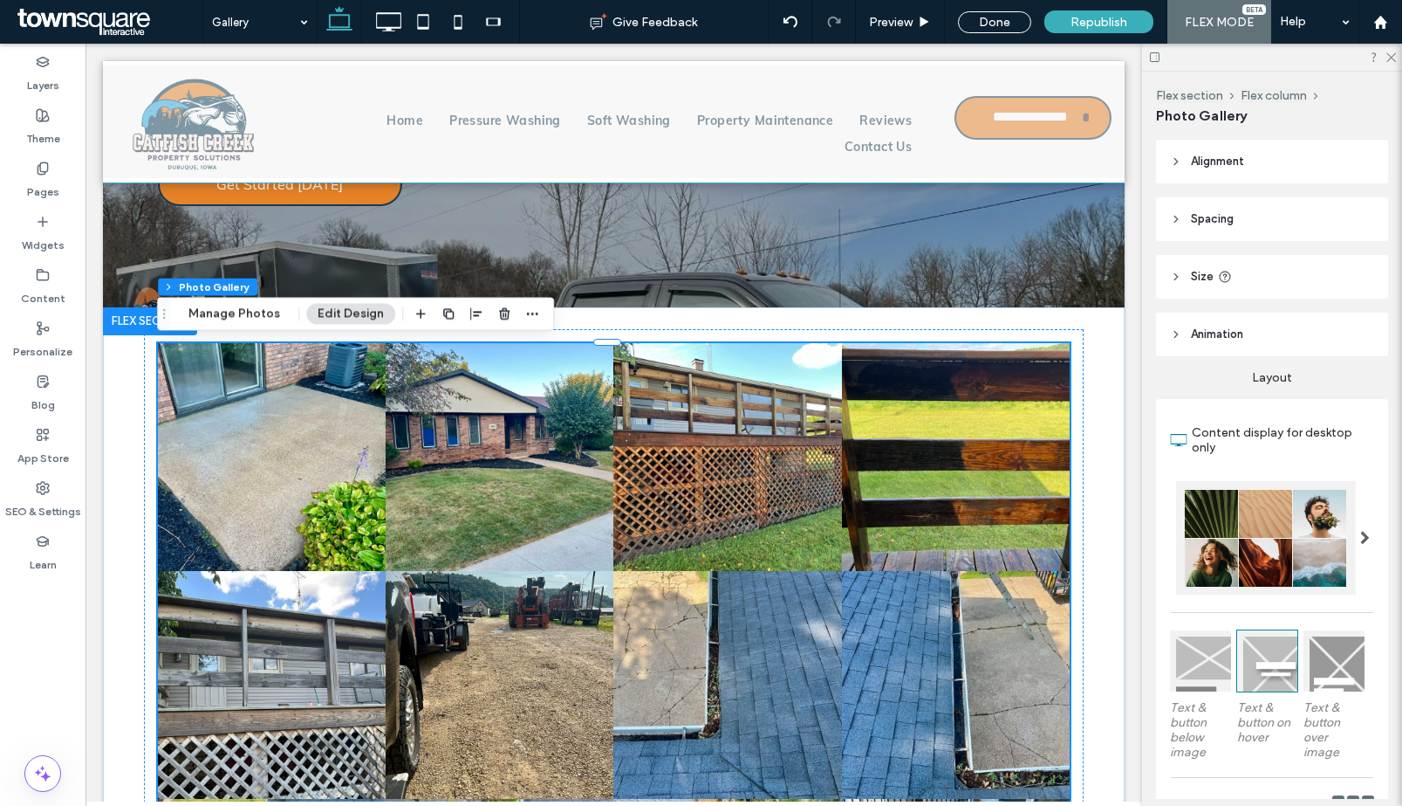
scroll to position [518, 0]
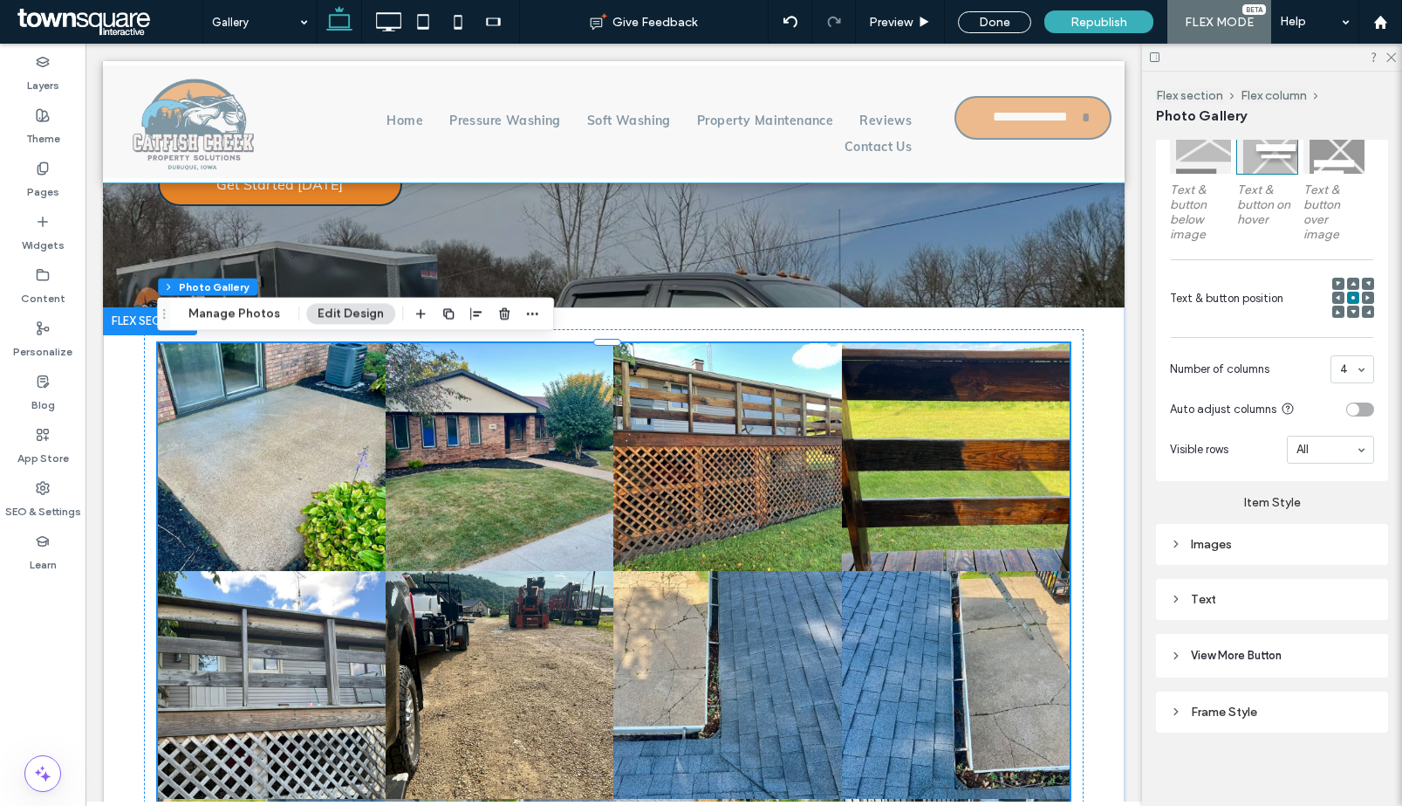
click at [1230, 549] on div "Images" at bounding box center [1272, 544] width 204 height 24
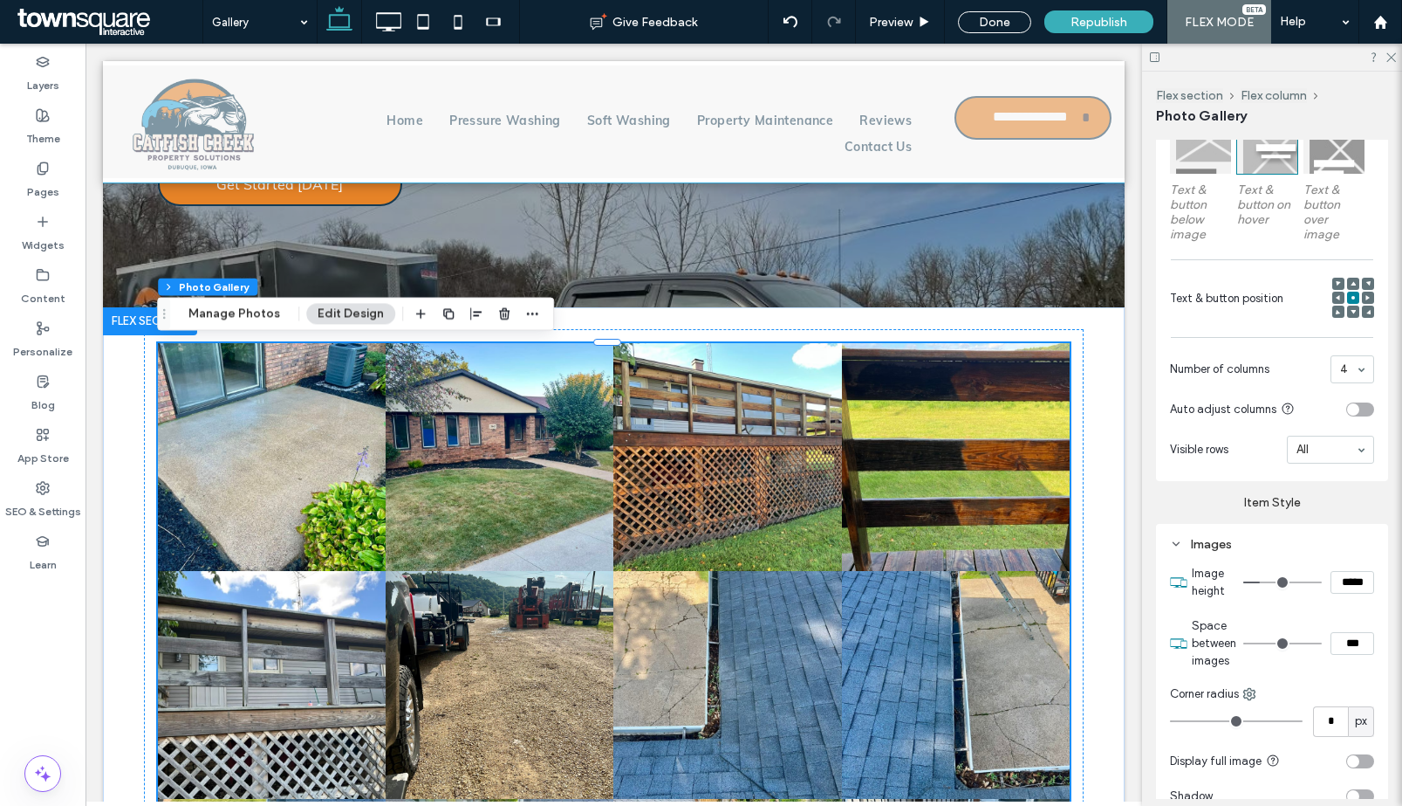
click at [1334, 647] on input "***" at bounding box center [1353, 643] width 44 height 23
drag, startPoint x: 1334, startPoint y: 642, endPoint x: 1345, endPoint y: 640, distance: 11.6
click at [1334, 642] on input "***" at bounding box center [1353, 643] width 44 height 23
type input "****"
type input "**"
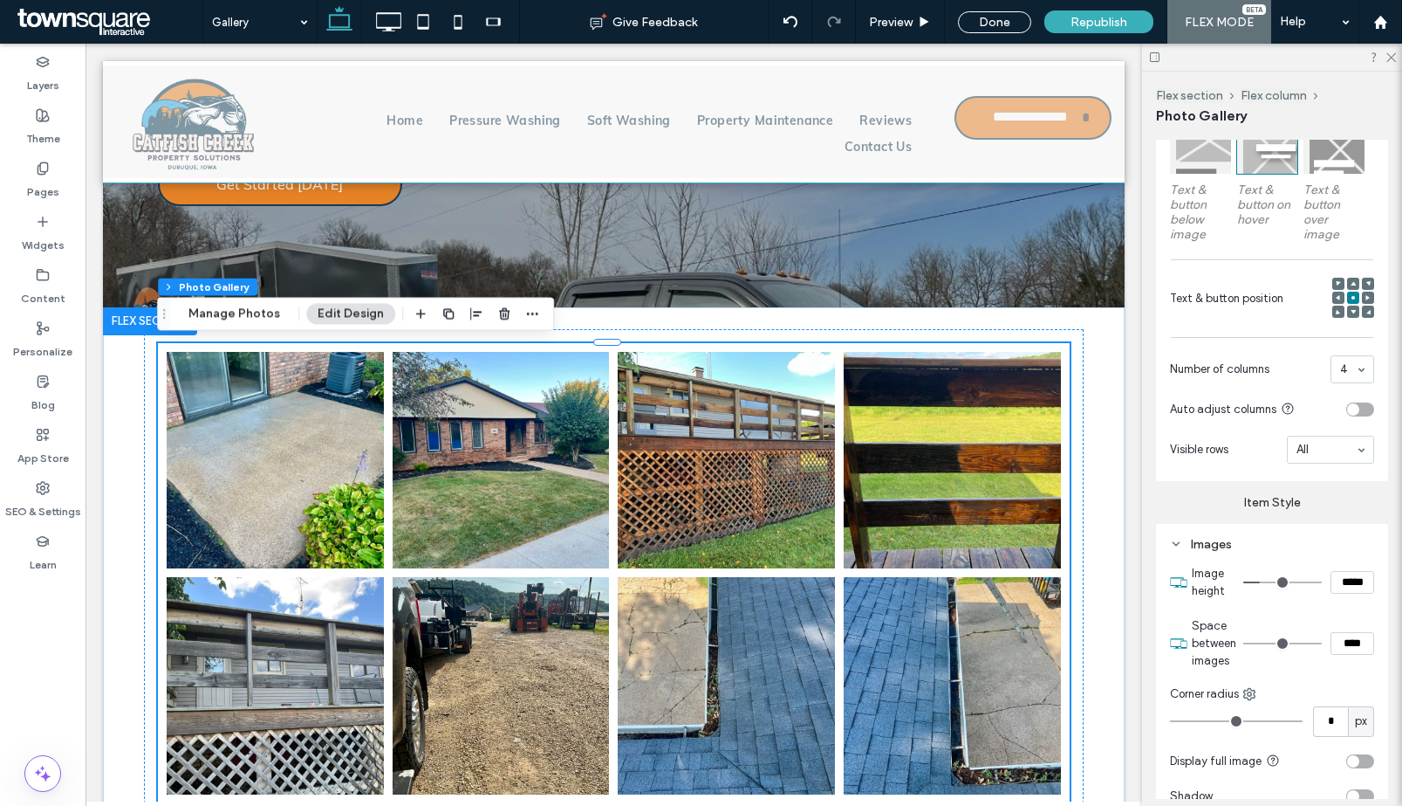
click at [1343, 618] on section "Space between images ****" at bounding box center [1283, 643] width 182 height 70
click at [422, 16] on icon at bounding box center [423, 21] width 35 height 35
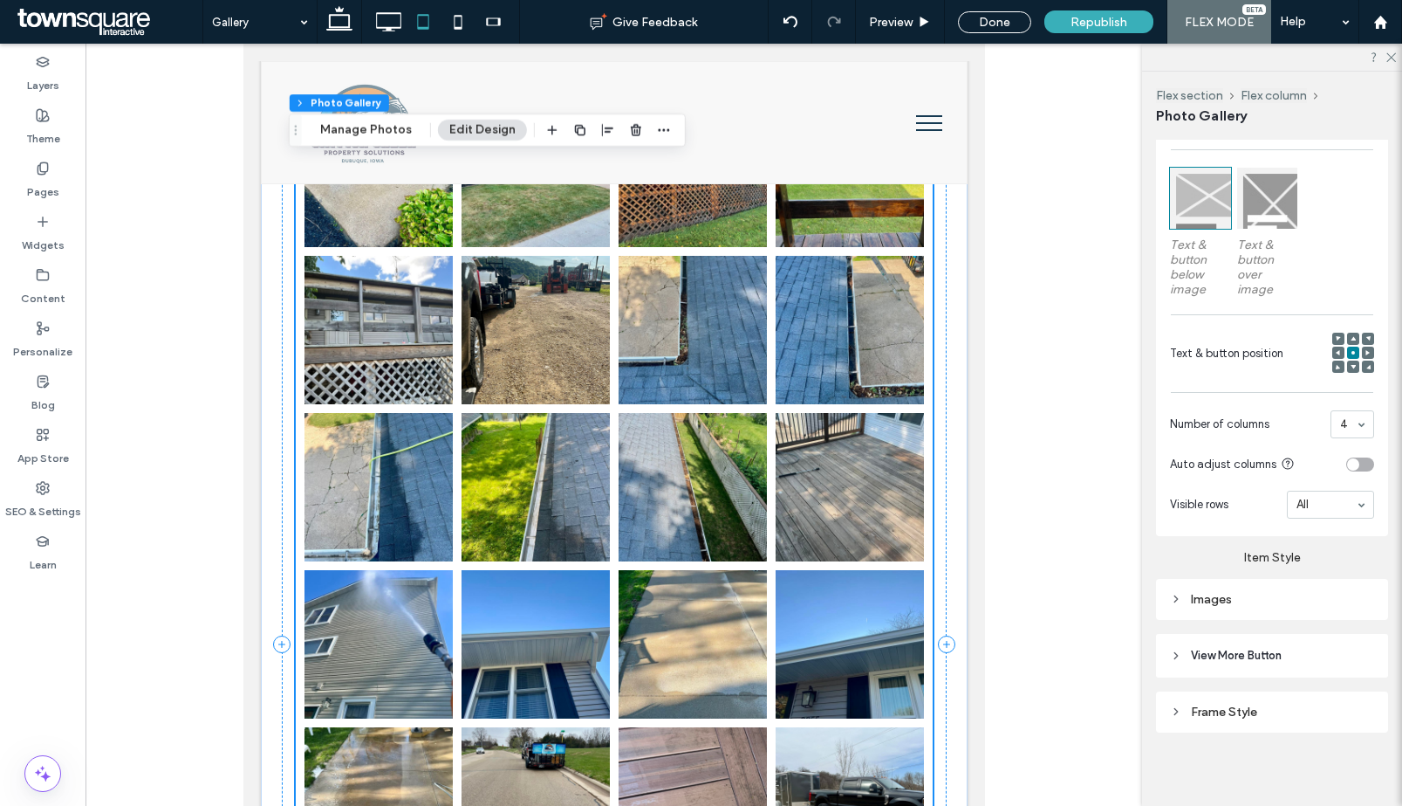
scroll to position [566, 0]
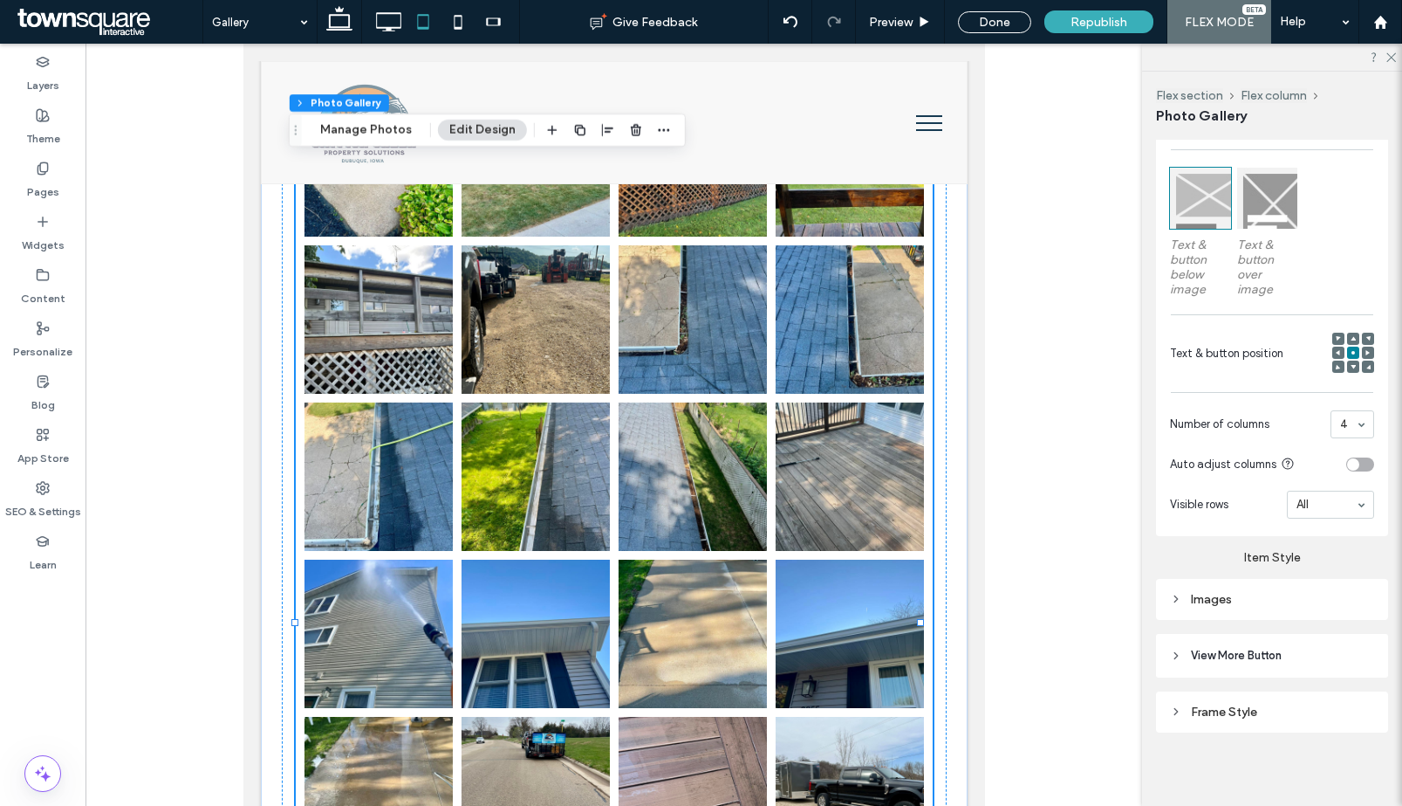
click at [1280, 609] on div "Images" at bounding box center [1272, 599] width 232 height 41
click at [1226, 593] on div "Images" at bounding box center [1272, 599] width 204 height 15
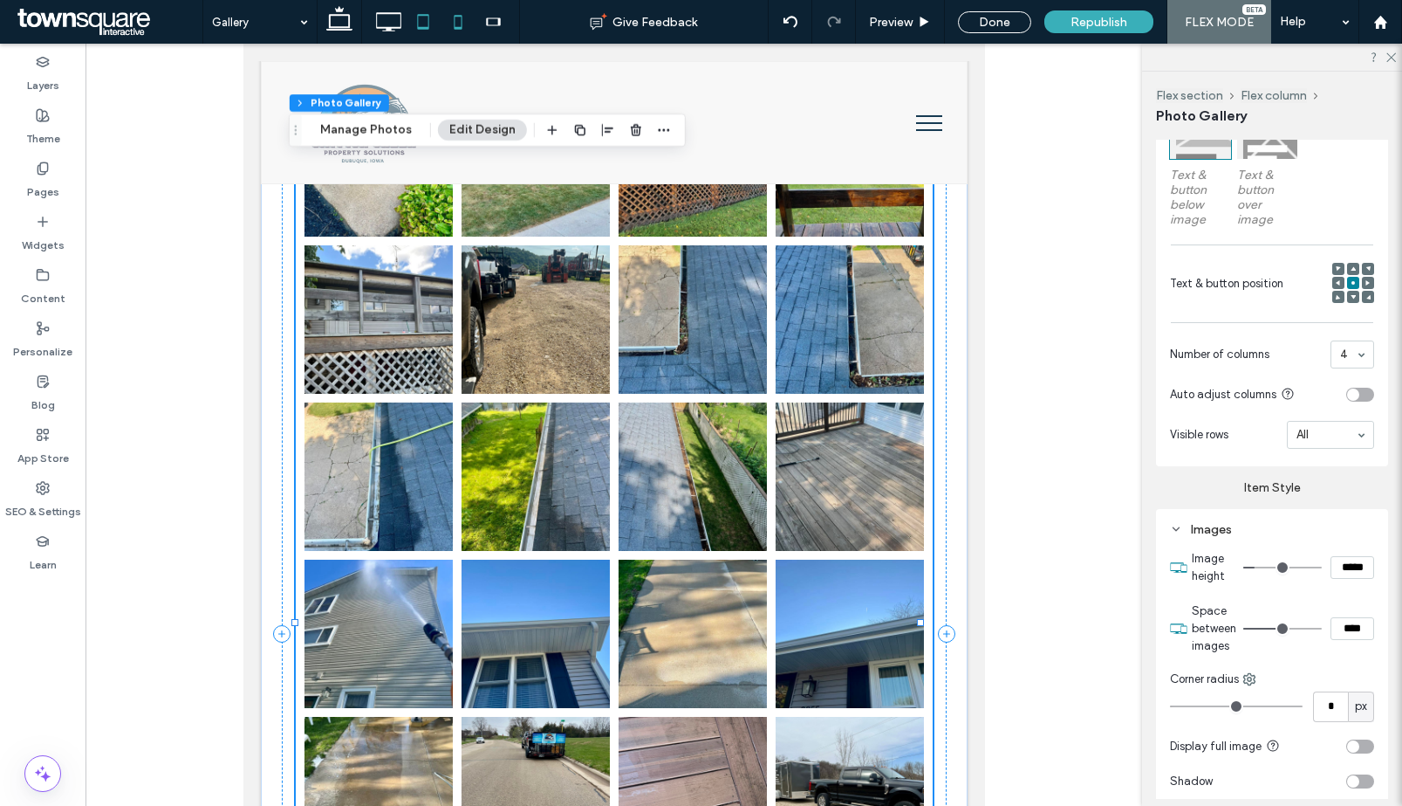
click at [461, 20] on icon at bounding box center [458, 21] width 35 height 35
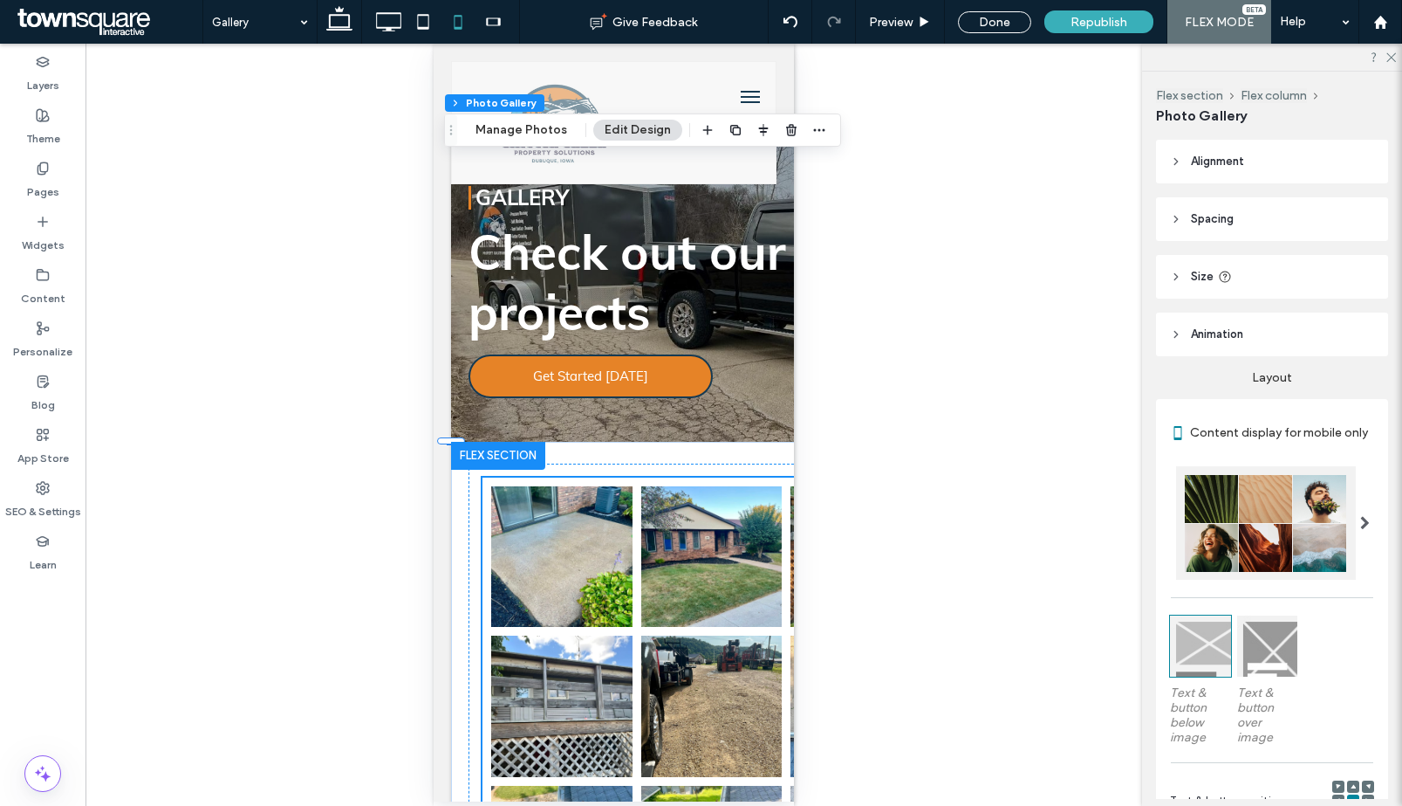
scroll to position [463, 0]
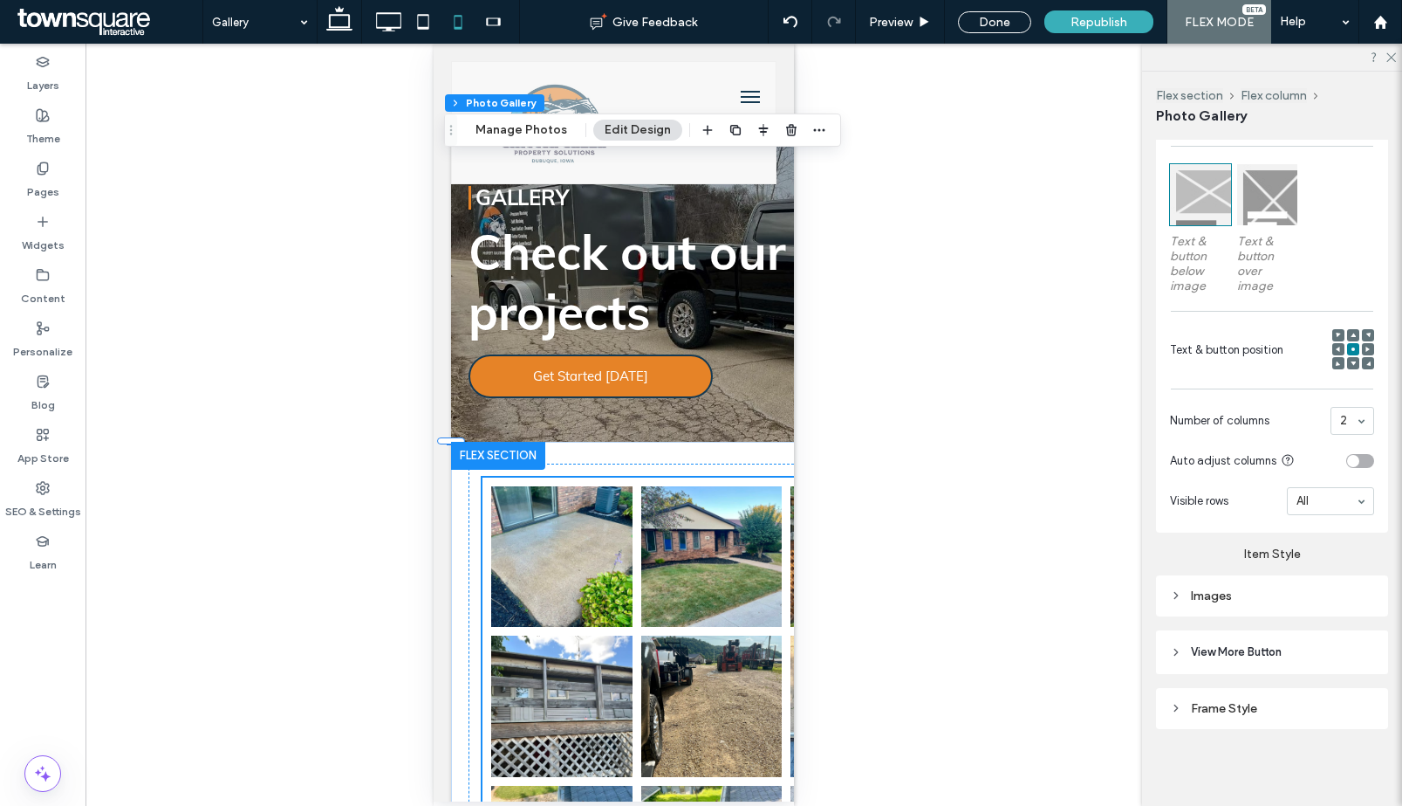
click at [1299, 598] on div "Images" at bounding box center [1272, 595] width 204 height 15
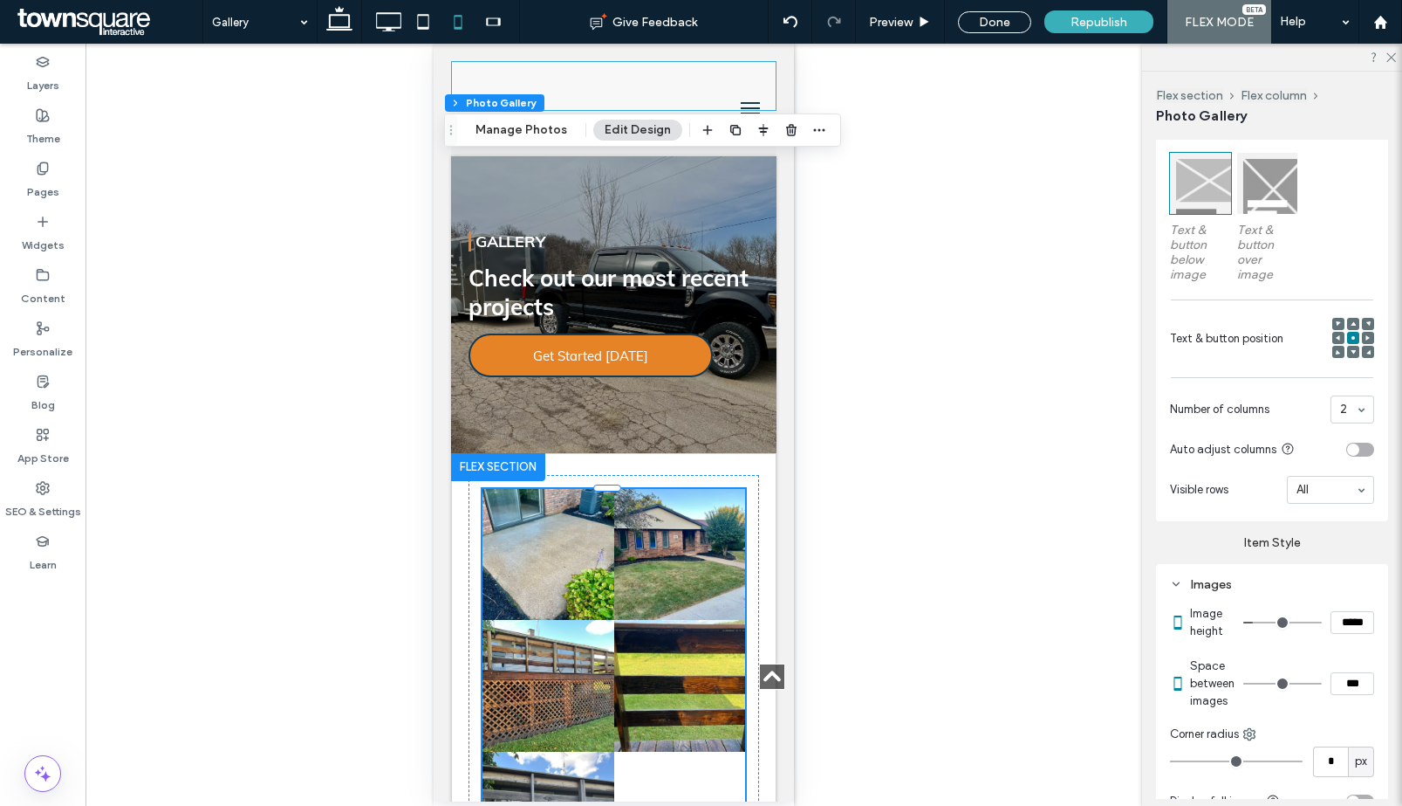
scroll to position [531, 0]
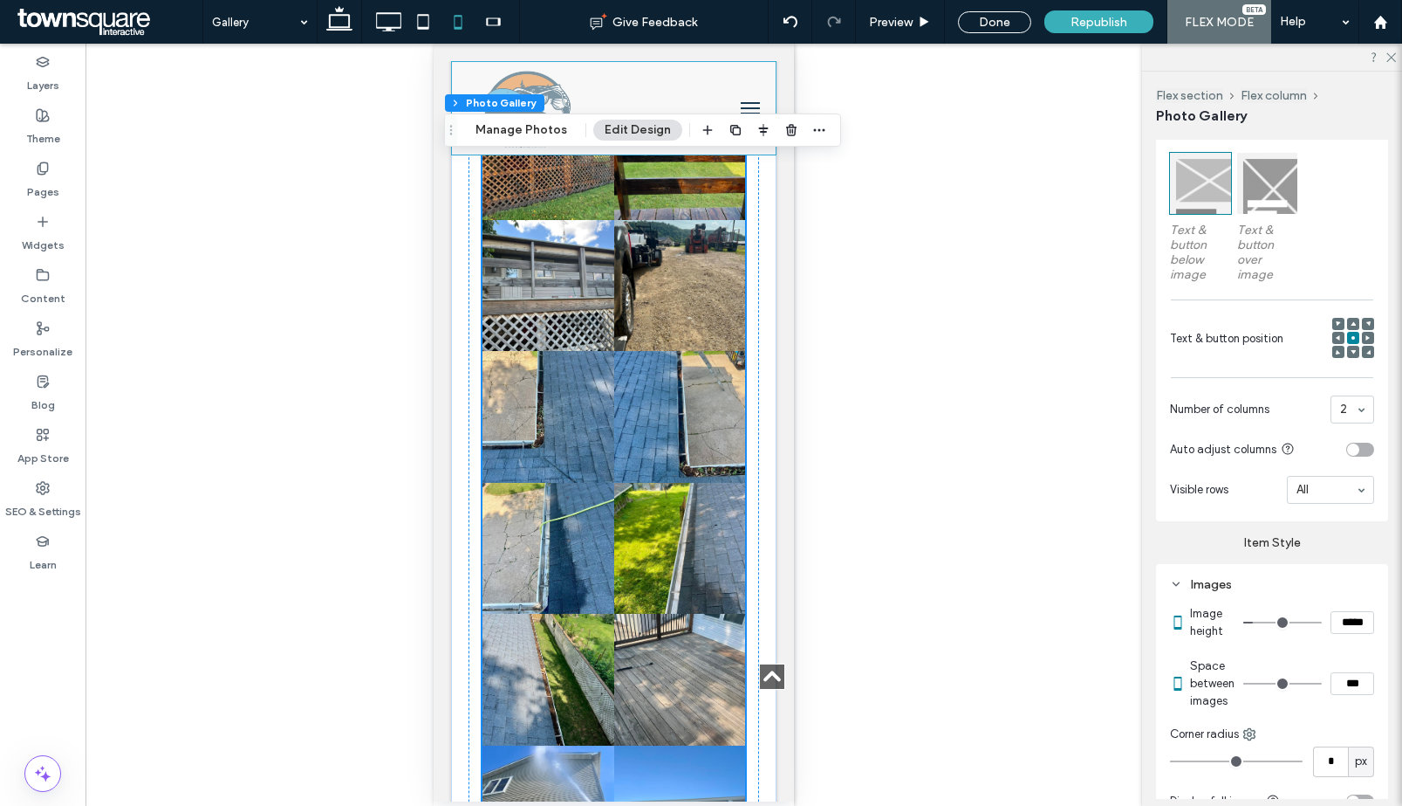
click at [1338, 695] on input "***" at bounding box center [1353, 683] width 44 height 23
click at [1331, 692] on input "***" at bounding box center [1353, 683] width 44 height 23
type input "****"
type input "**"
drag, startPoint x: 1329, startPoint y: 675, endPoint x: 1286, endPoint y: 668, distance: 44.2
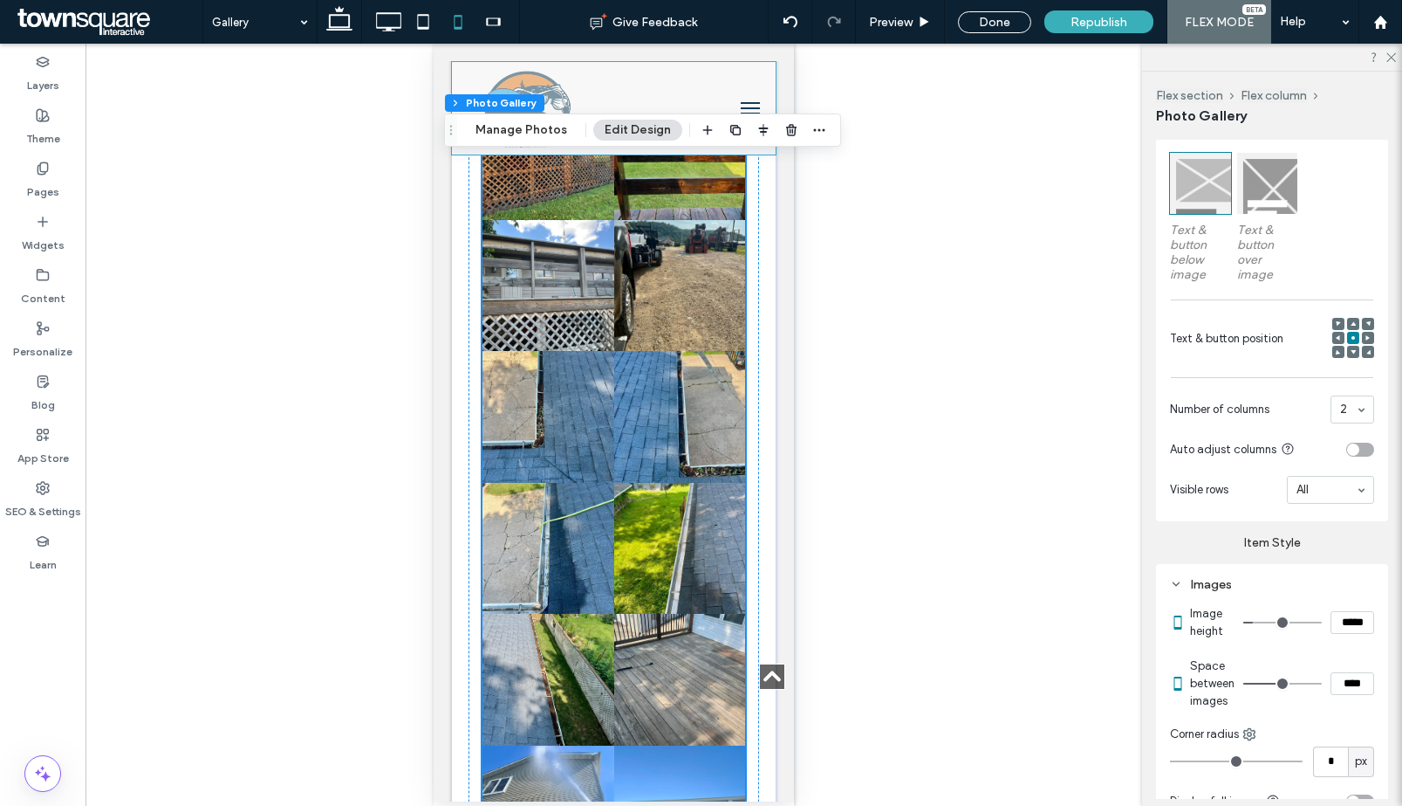
click at [1328, 675] on section "Space between images ****" at bounding box center [1282, 683] width 184 height 70
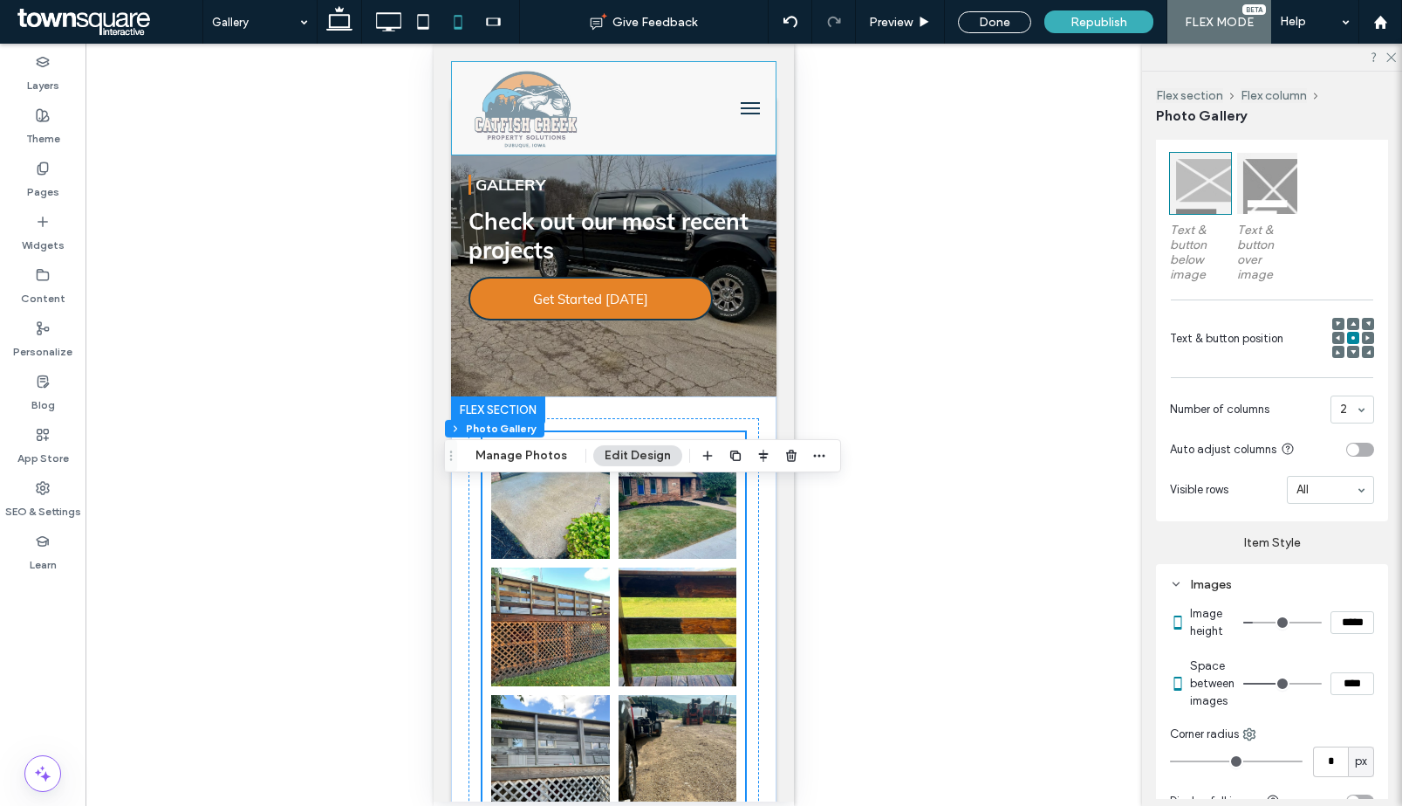
scroll to position [0, 0]
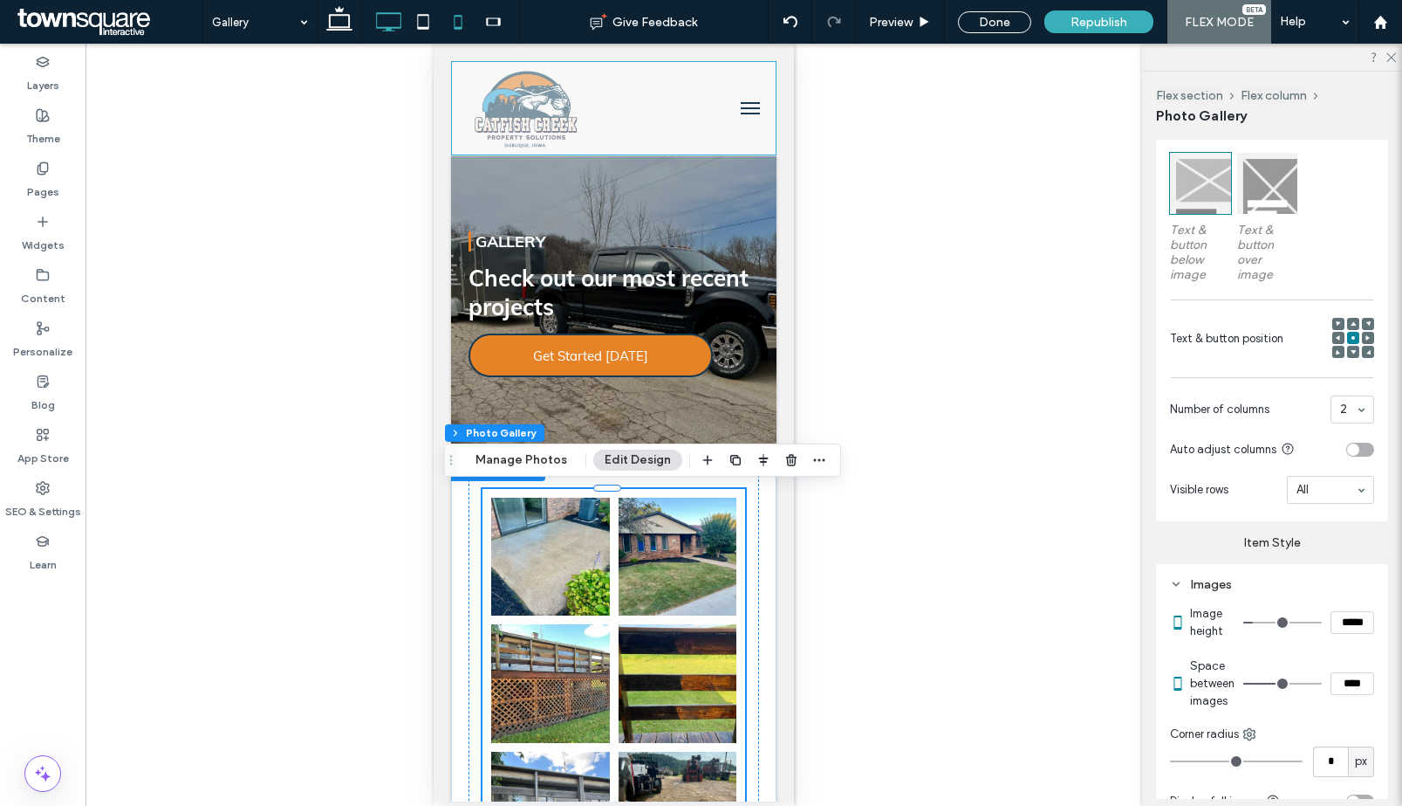
click at [381, 25] on icon at bounding box center [388, 21] width 35 height 35
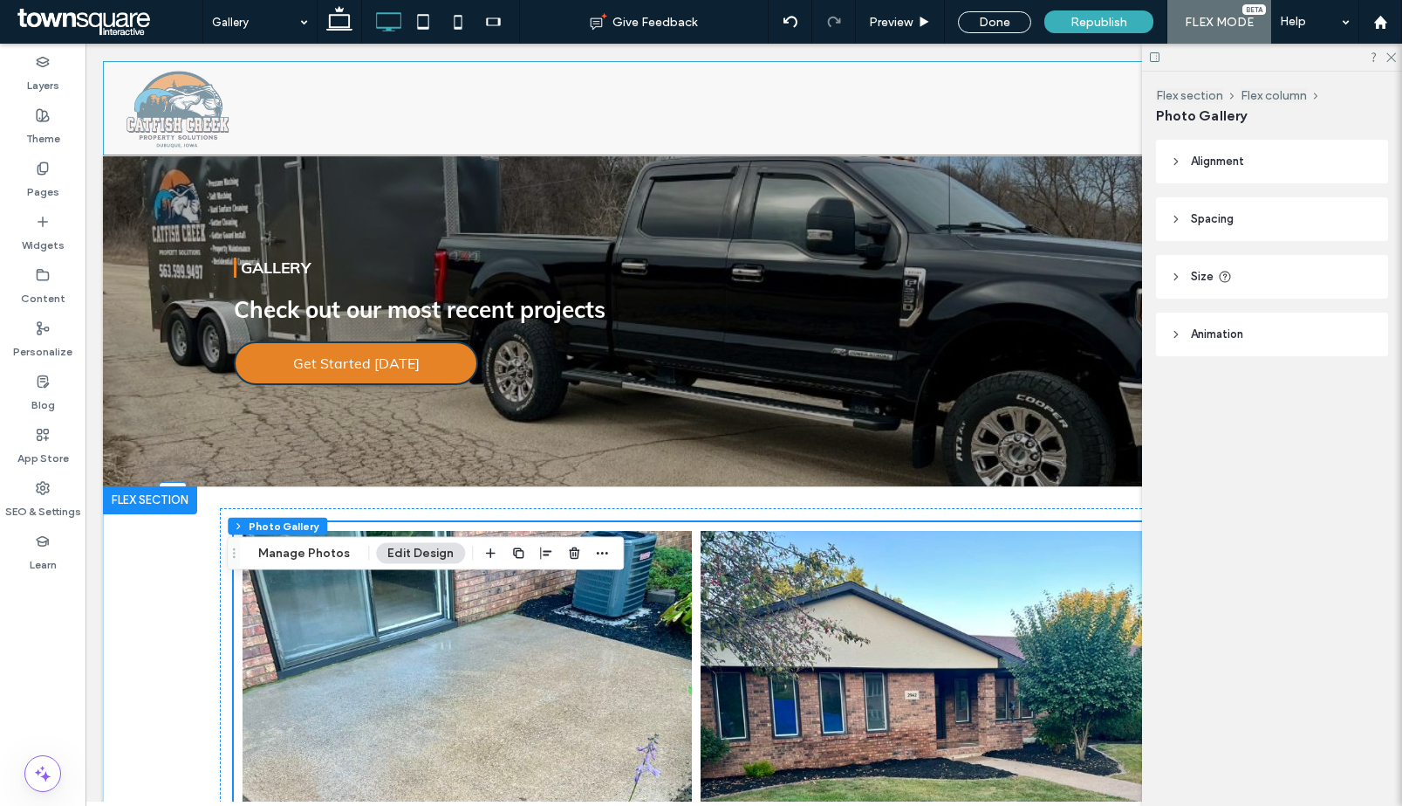
scroll to position [0, 17]
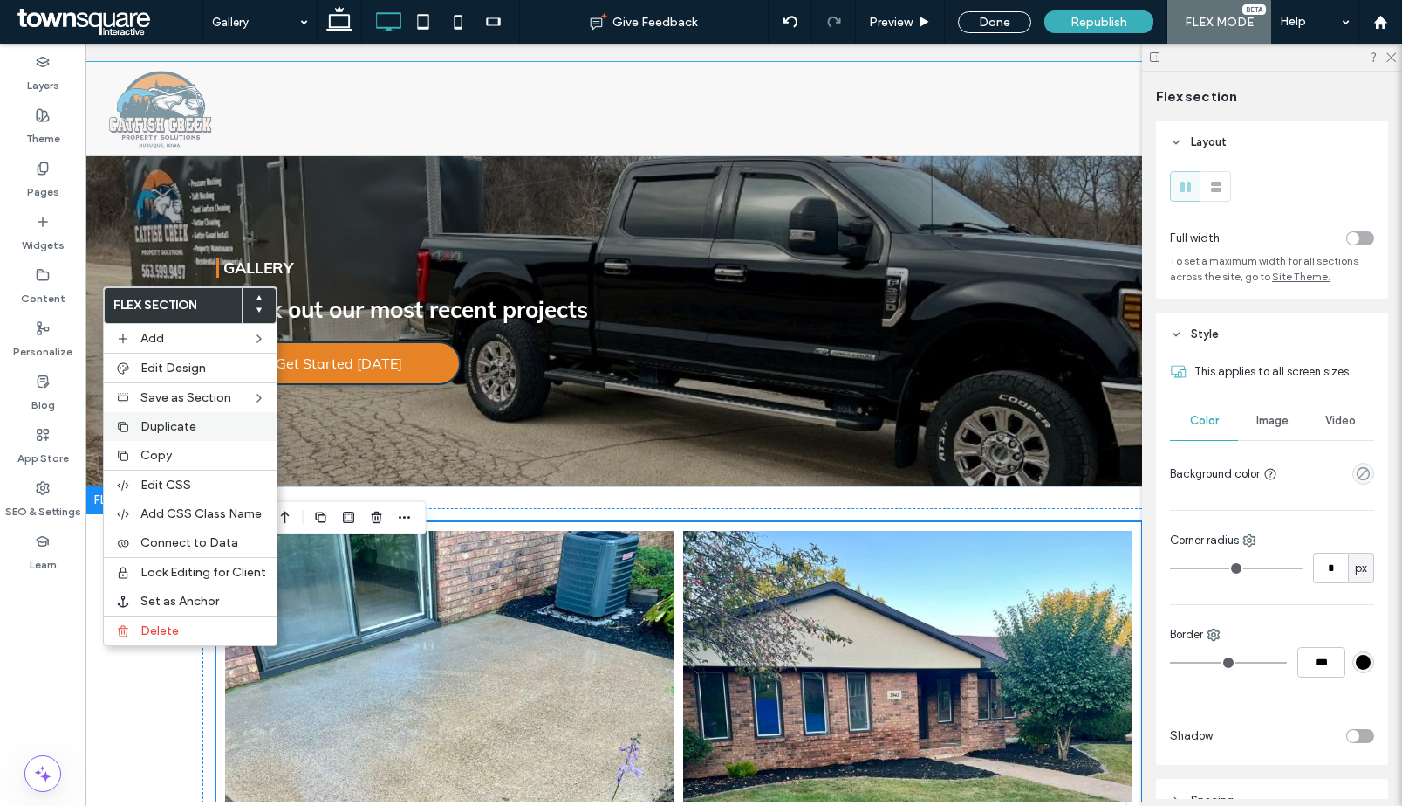
click at [176, 427] on span "Duplicate" at bounding box center [169, 426] width 56 height 15
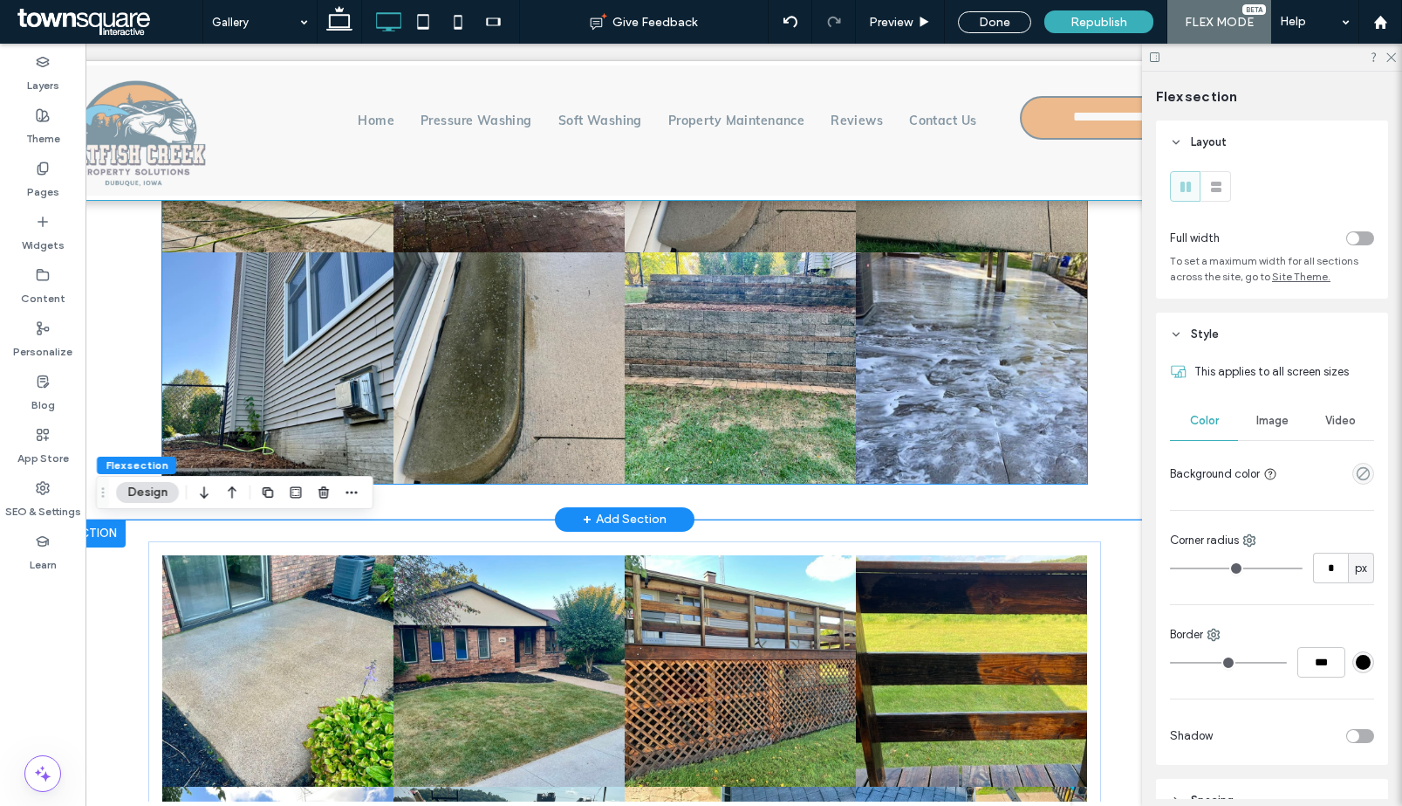
scroll to position [1360, 0]
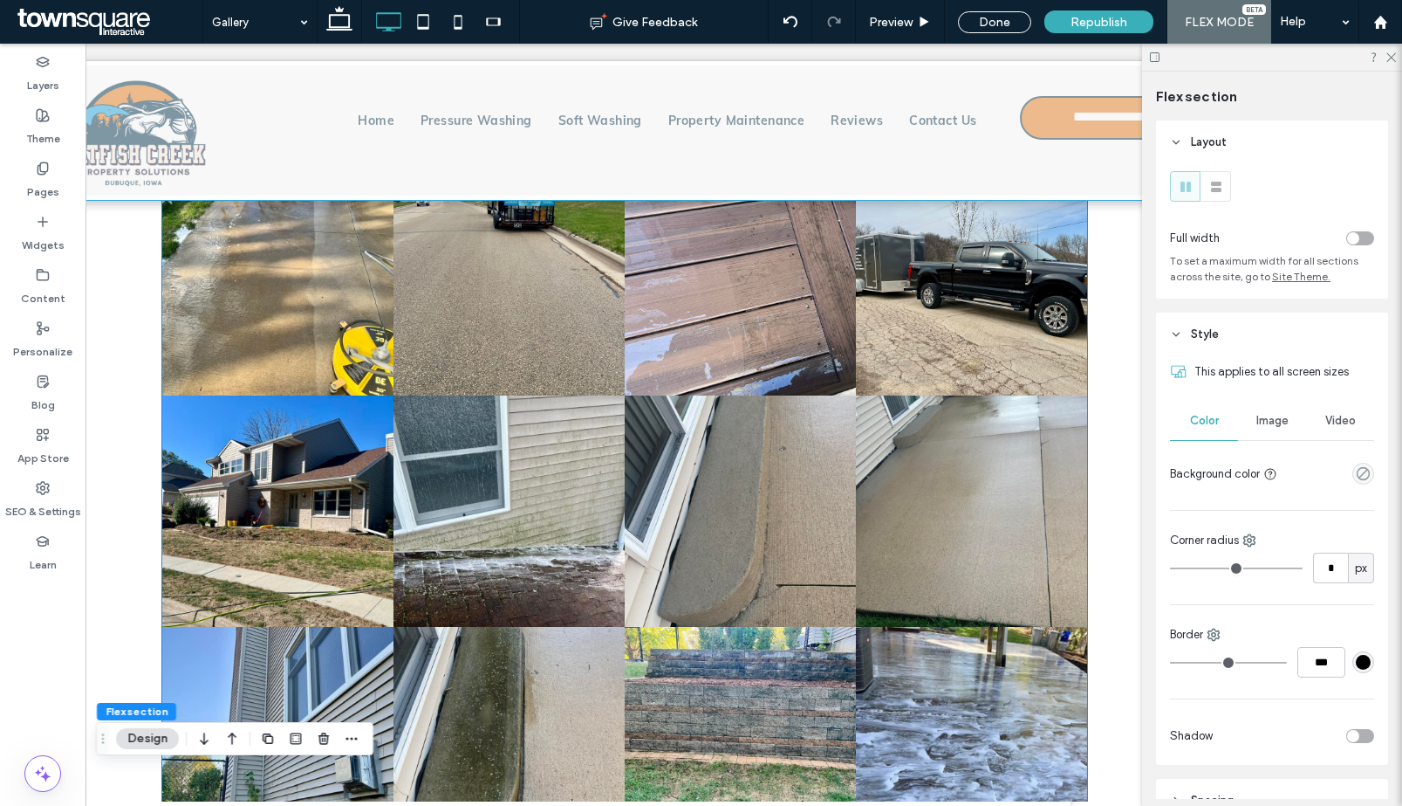
click at [468, 483] on link at bounding box center [509, 510] width 231 height 231
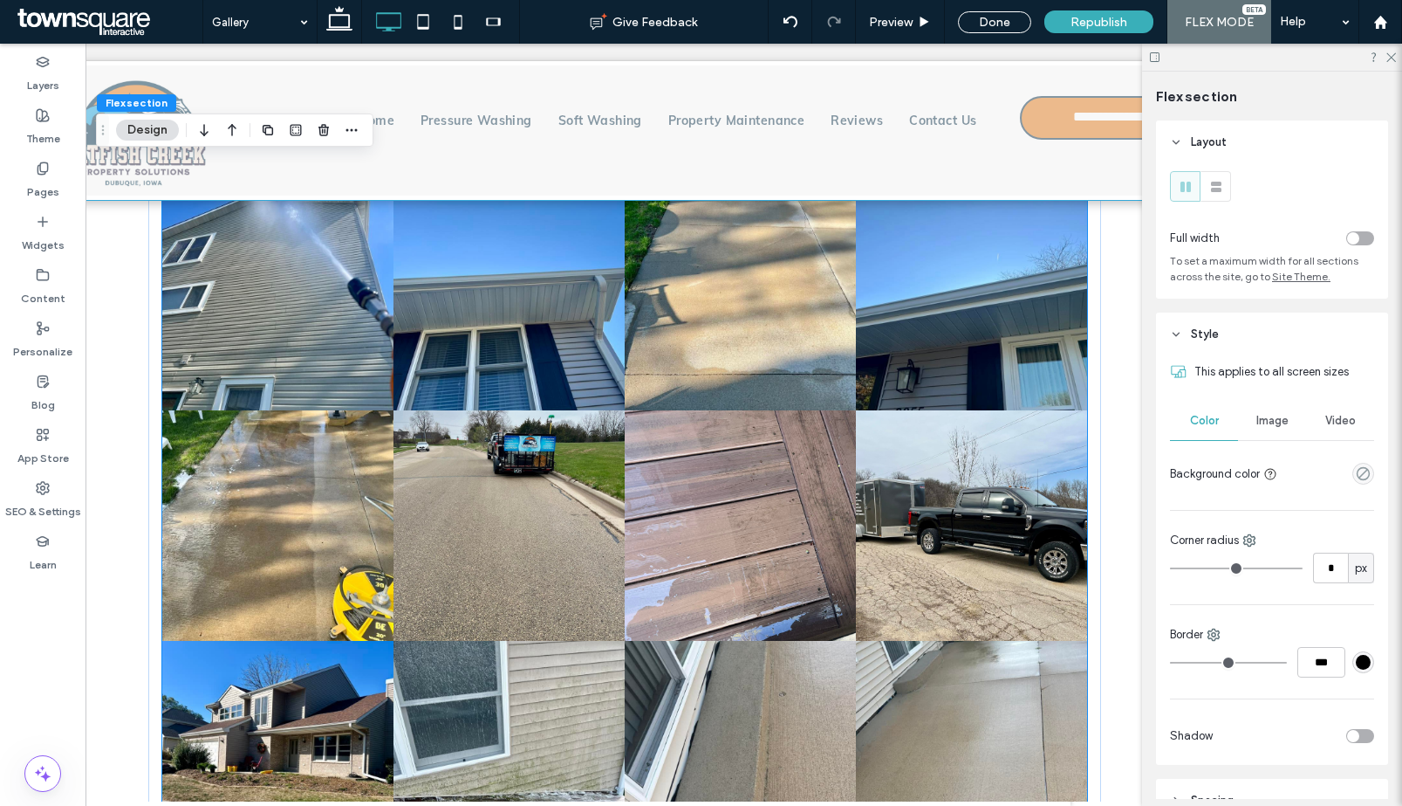
scroll to position [1112, 0]
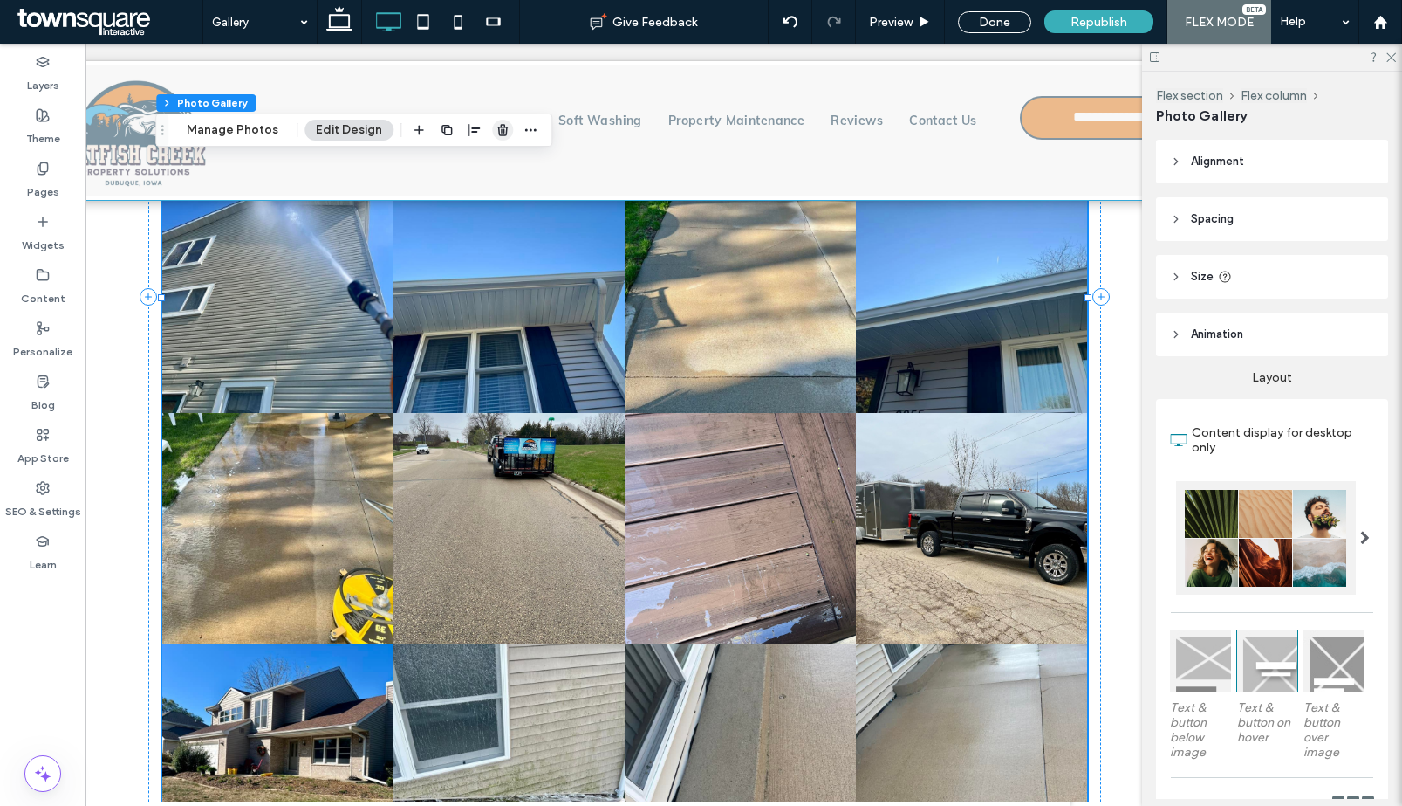
drag, startPoint x: 492, startPoint y: 132, endPoint x: 541, endPoint y: 187, distance: 73.6
click at [496, 132] on icon "button" at bounding box center [503, 130] width 14 height 14
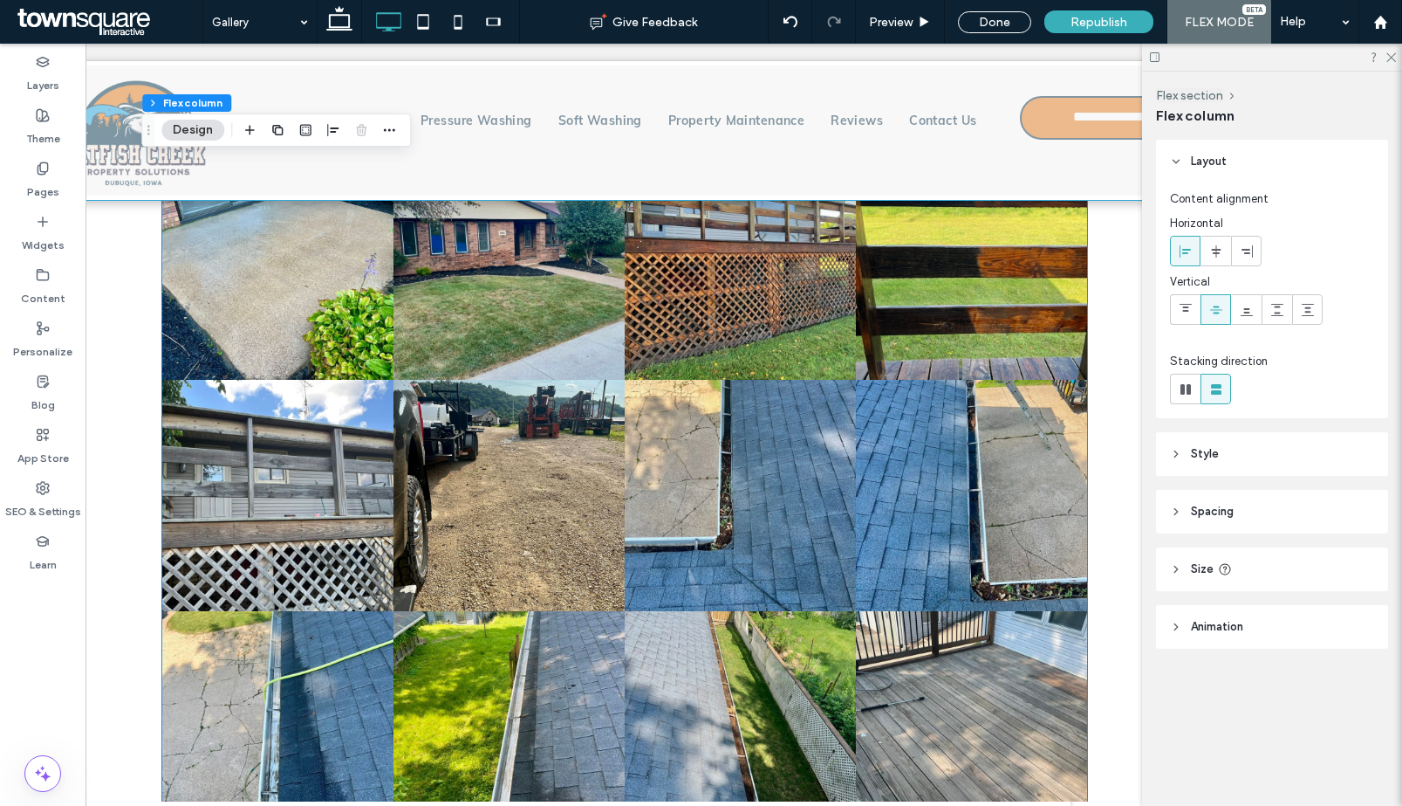
click at [531, 454] on link at bounding box center [509, 495] width 231 height 231
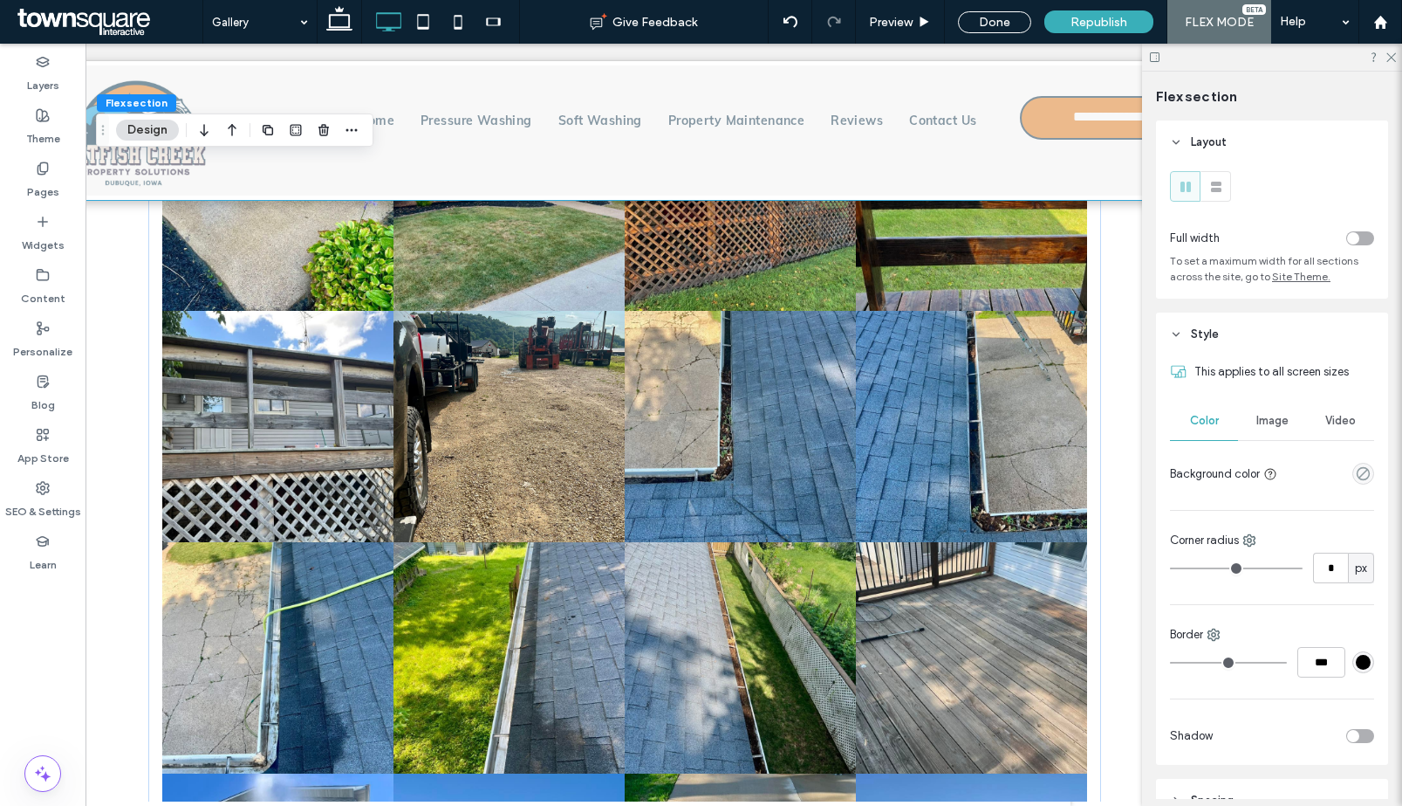
click at [147, 123] on button "Design" at bounding box center [147, 130] width 63 height 21
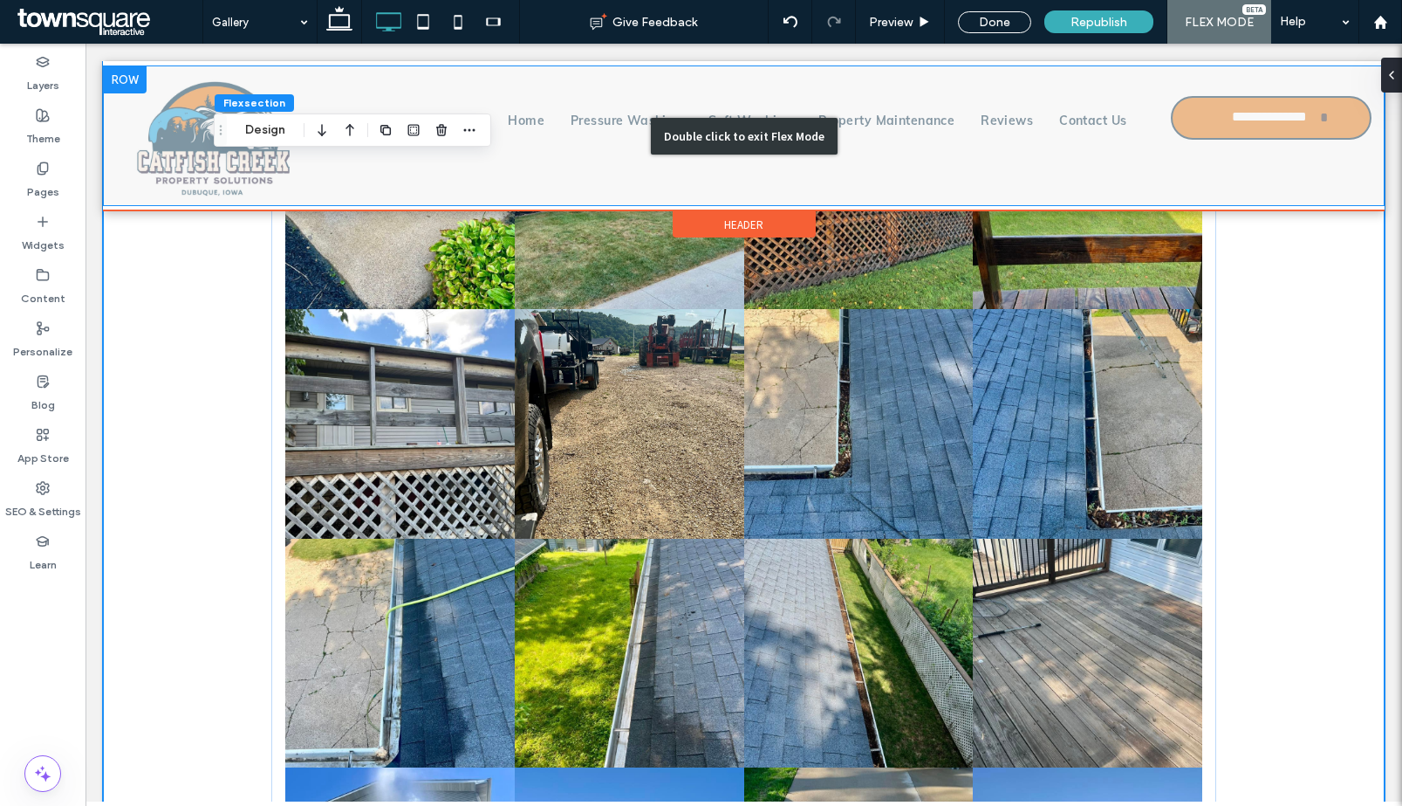
scroll to position [0, 0]
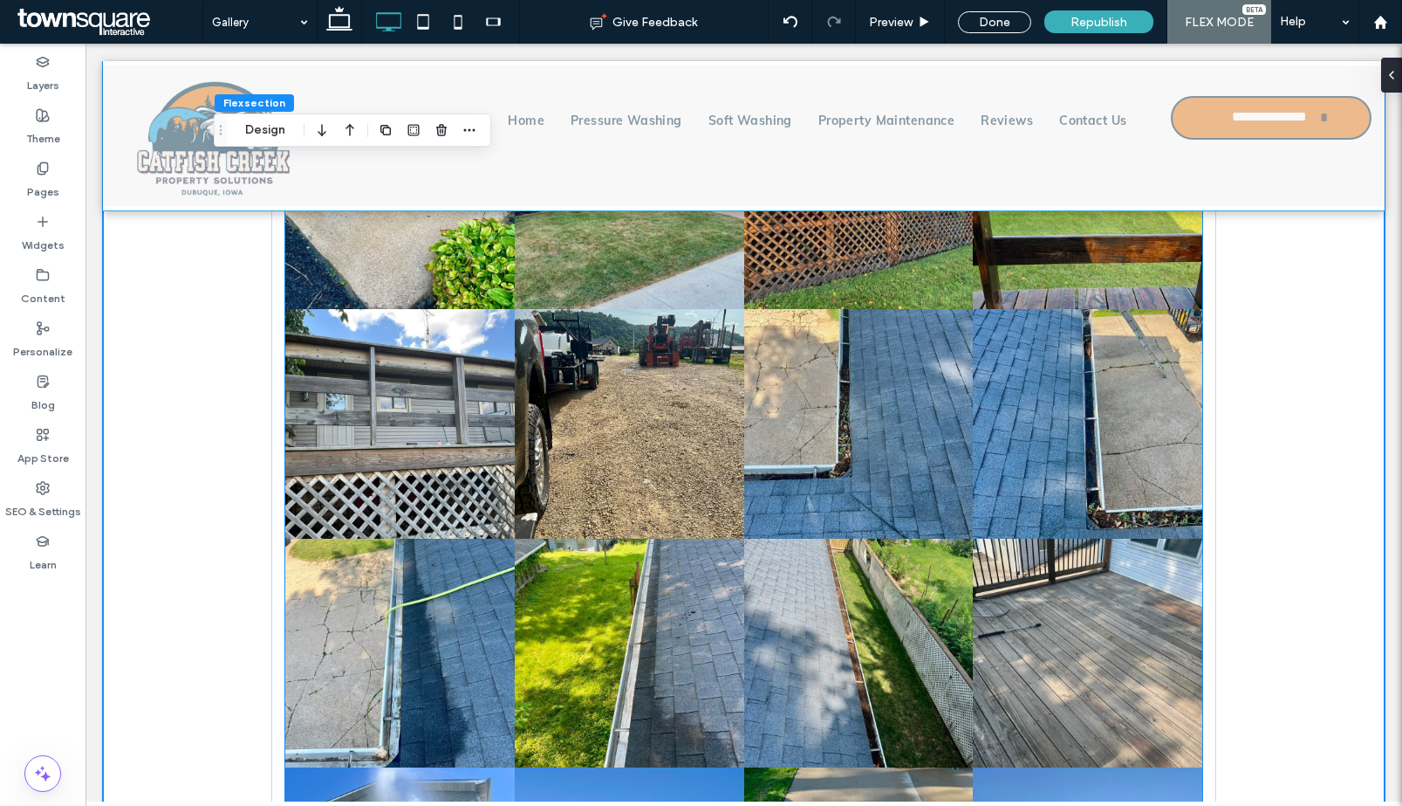
click at [400, 305] on link at bounding box center [400, 194] width 230 height 230
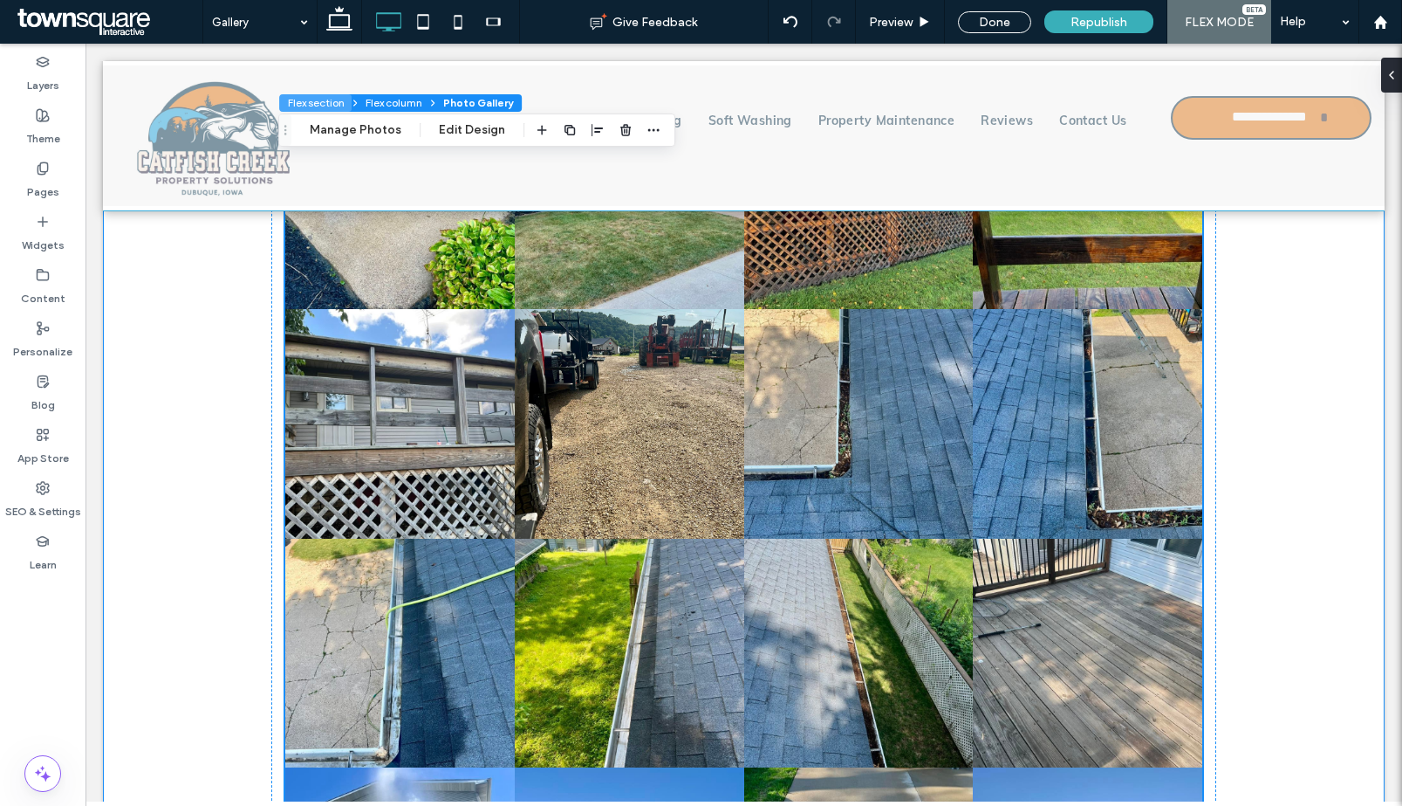
click at [346, 107] on button "Flex section" at bounding box center [315, 102] width 72 height 17
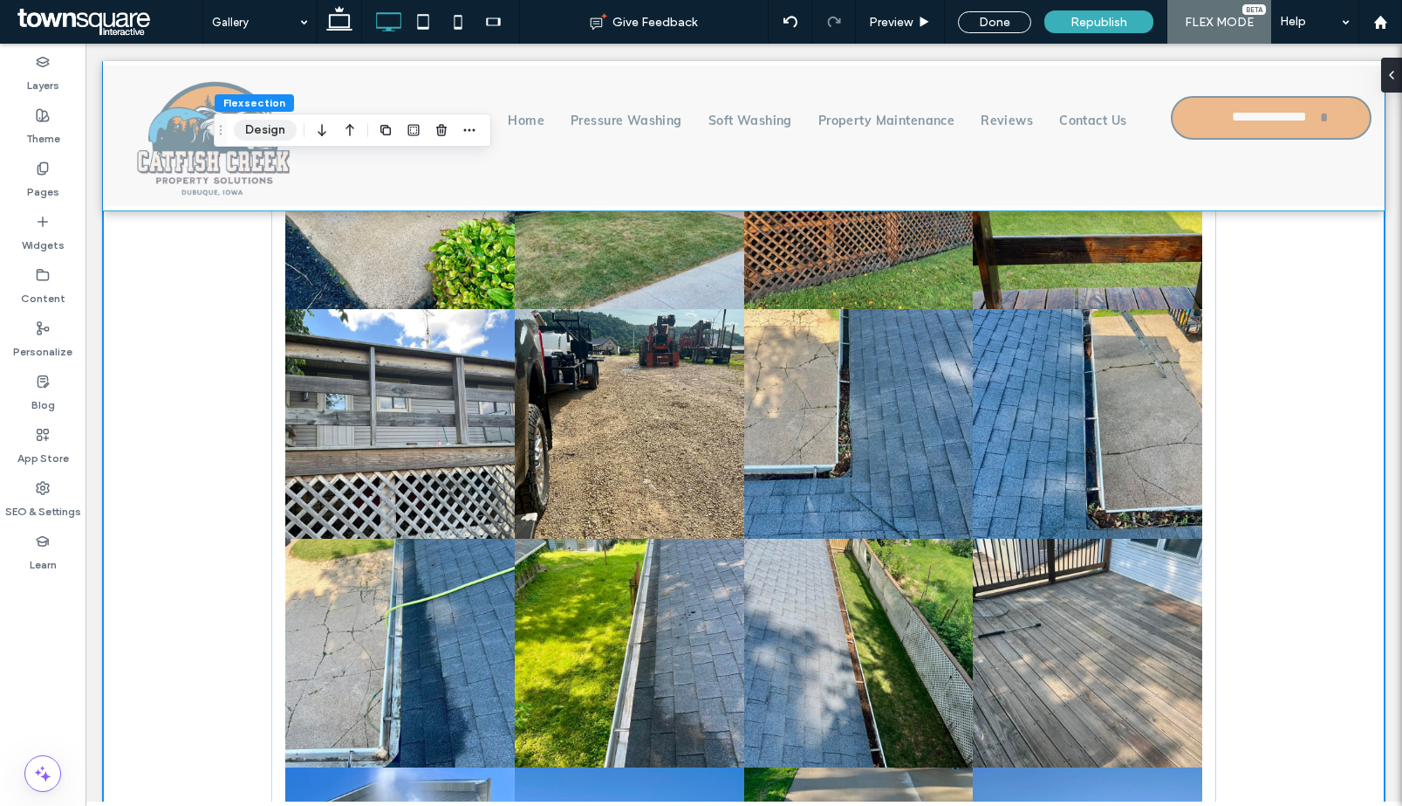
click at [257, 120] on button "Design" at bounding box center [265, 130] width 63 height 21
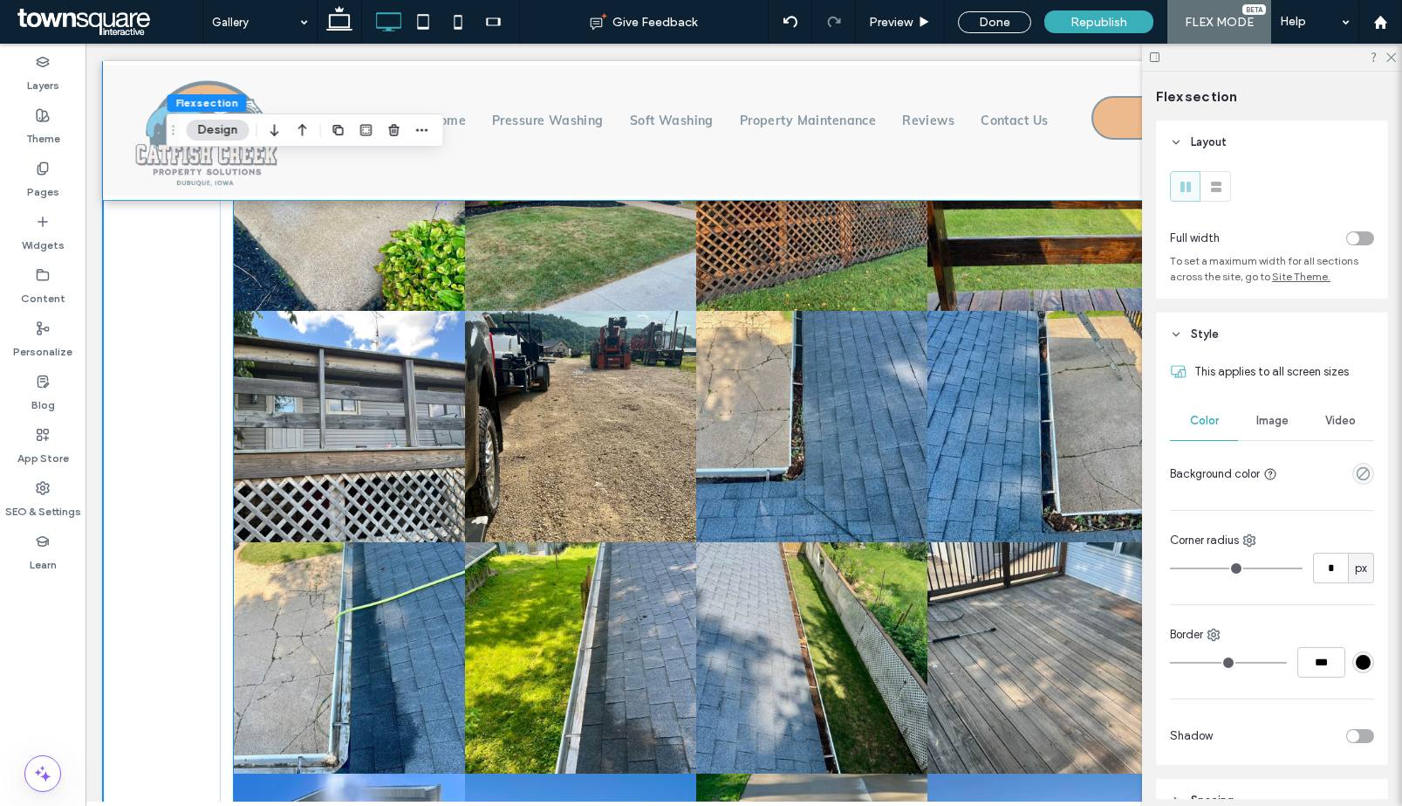
click at [337, 317] on link at bounding box center [349, 426] width 231 height 231
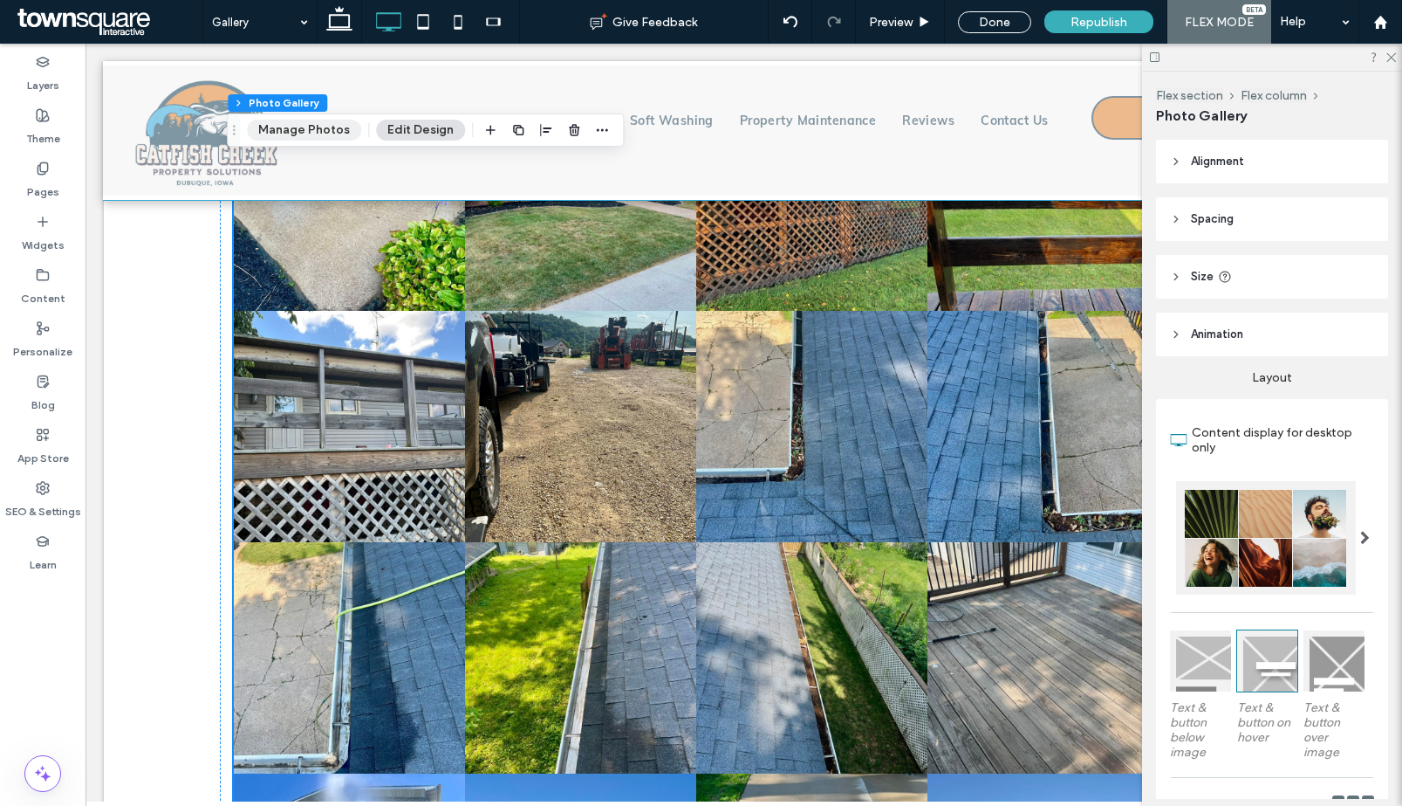
click at [288, 120] on button "Manage Photos" at bounding box center [304, 130] width 114 height 21
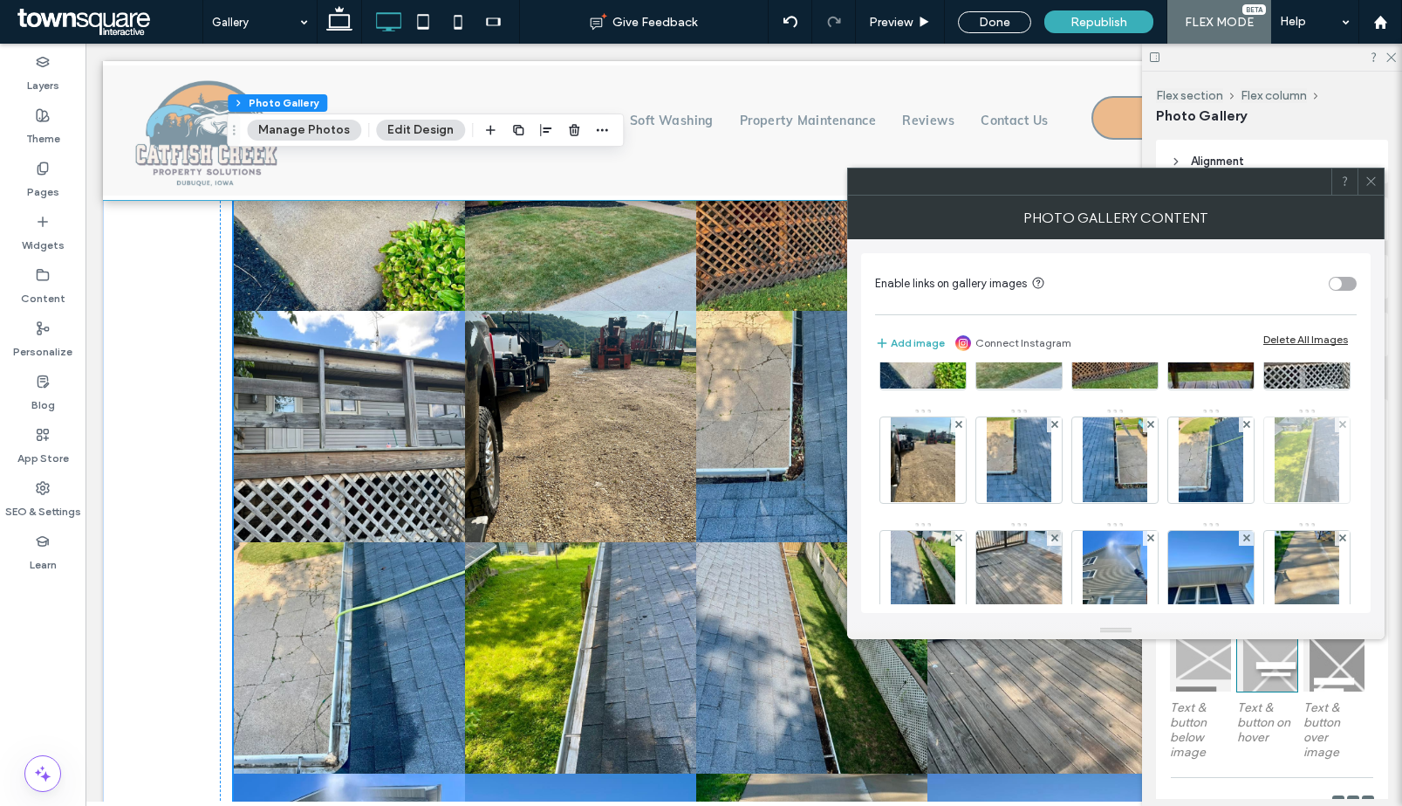
scroll to position [118, 0]
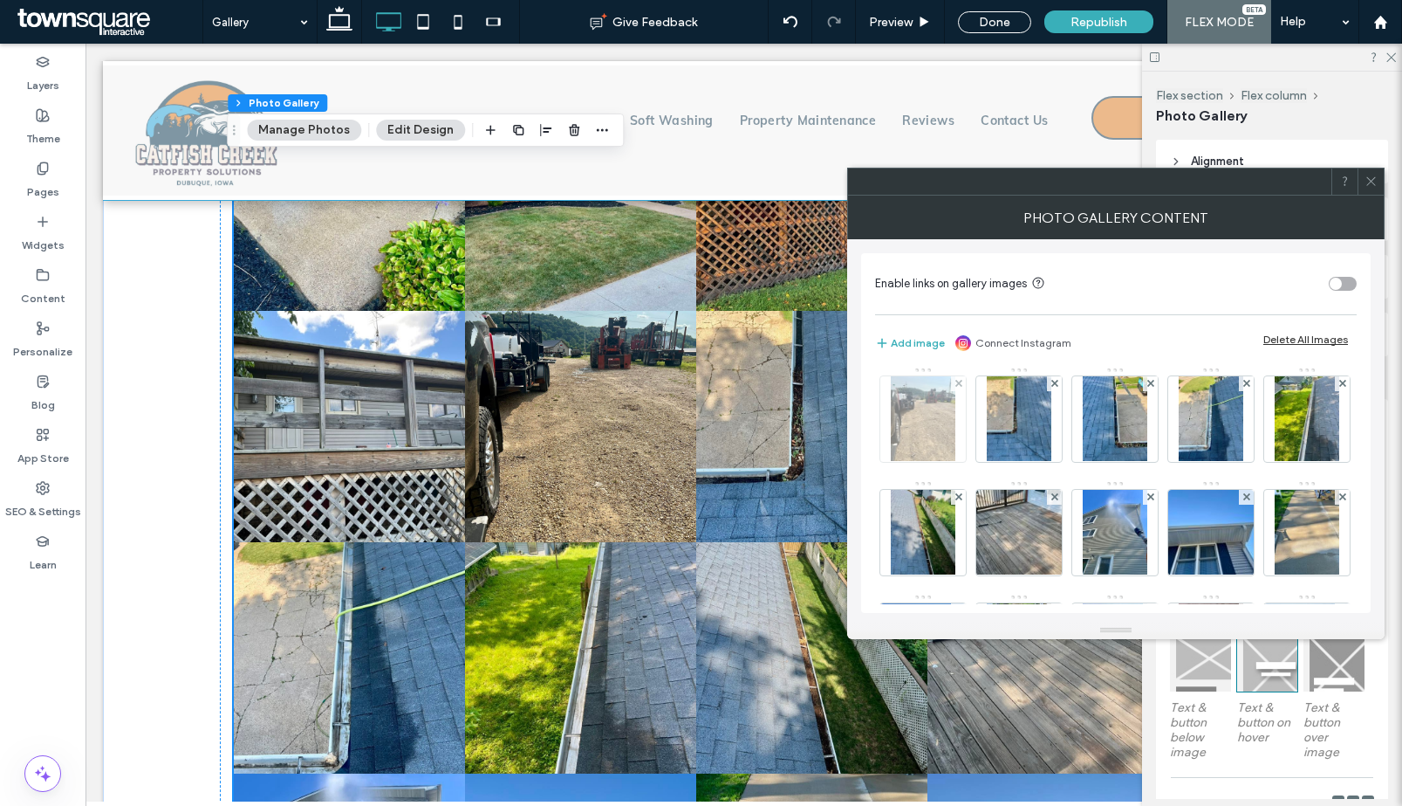
click at [956, 427] on img at bounding box center [923, 419] width 65 height 86
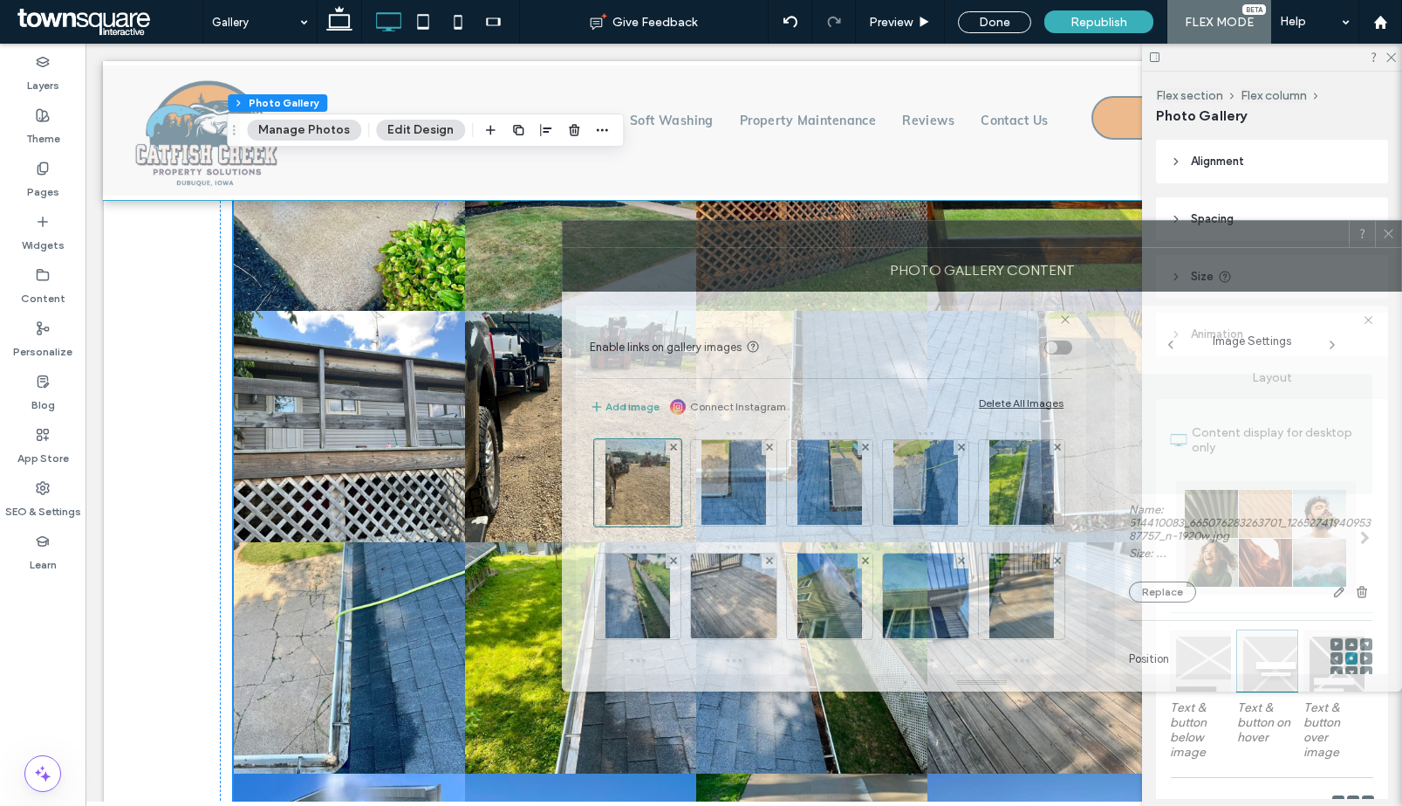
drag, startPoint x: 867, startPoint y: 191, endPoint x: 1165, endPoint y: 243, distance: 302.2
click at [1165, 243] on div at bounding box center [956, 234] width 786 height 26
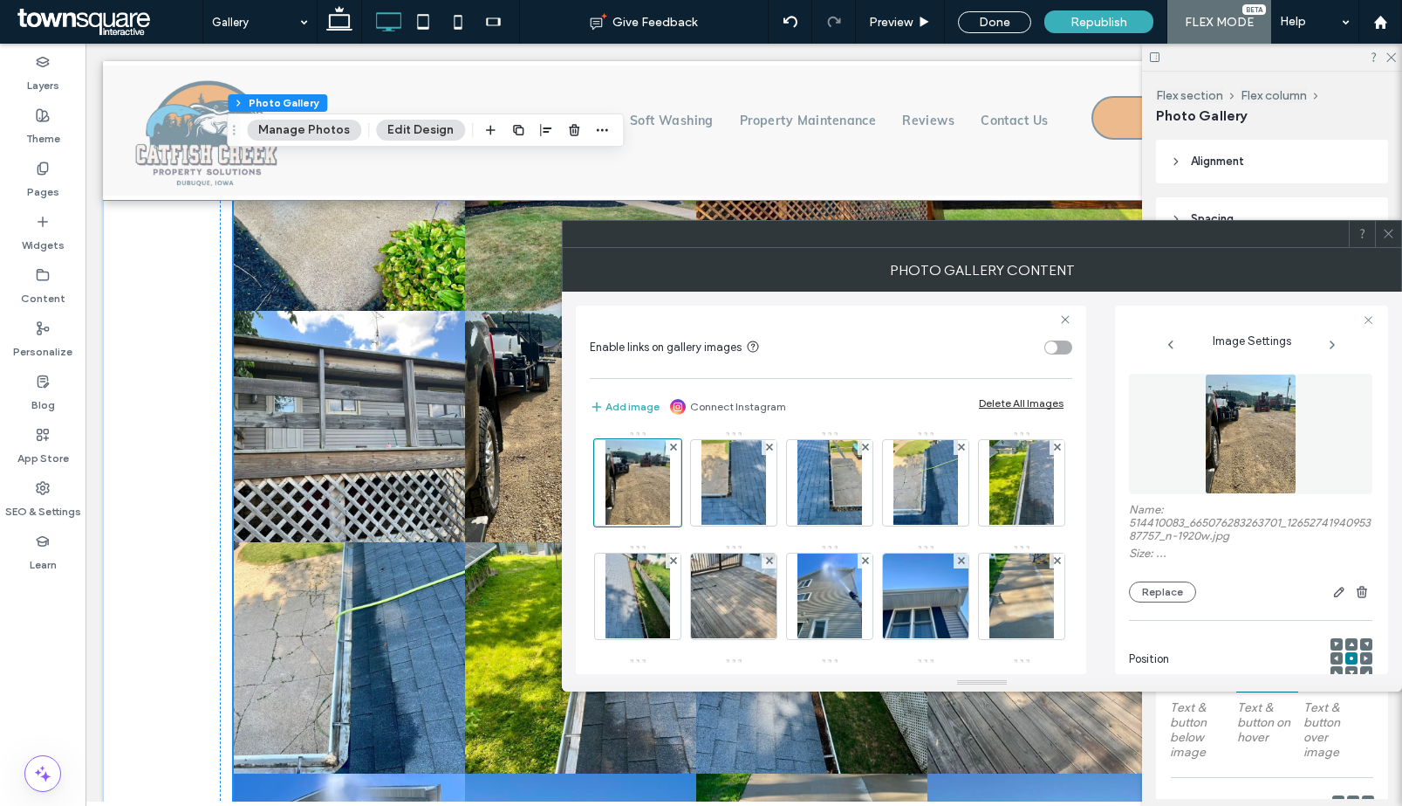
scroll to position [114, 0]
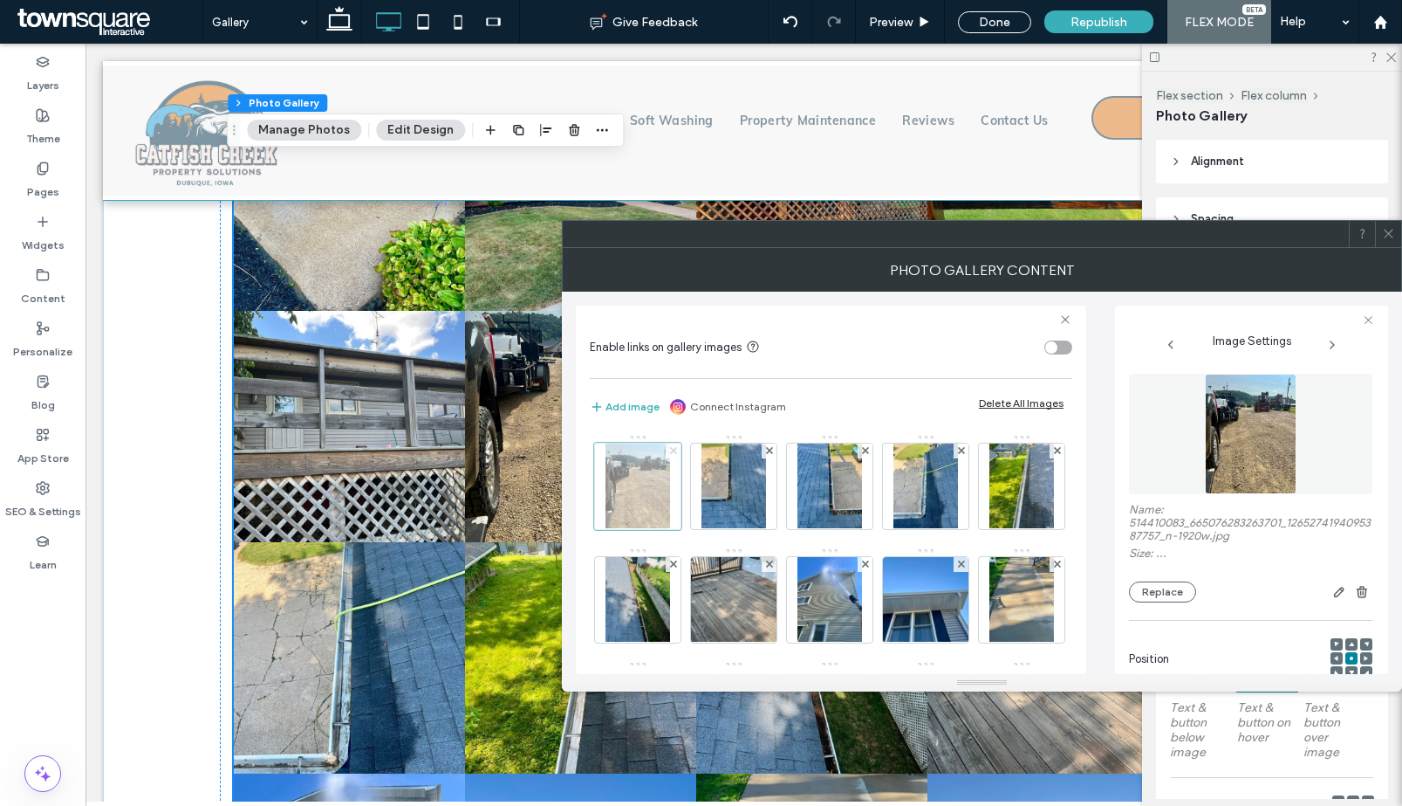
click at [676, 447] on use at bounding box center [672, 450] width 7 height 7
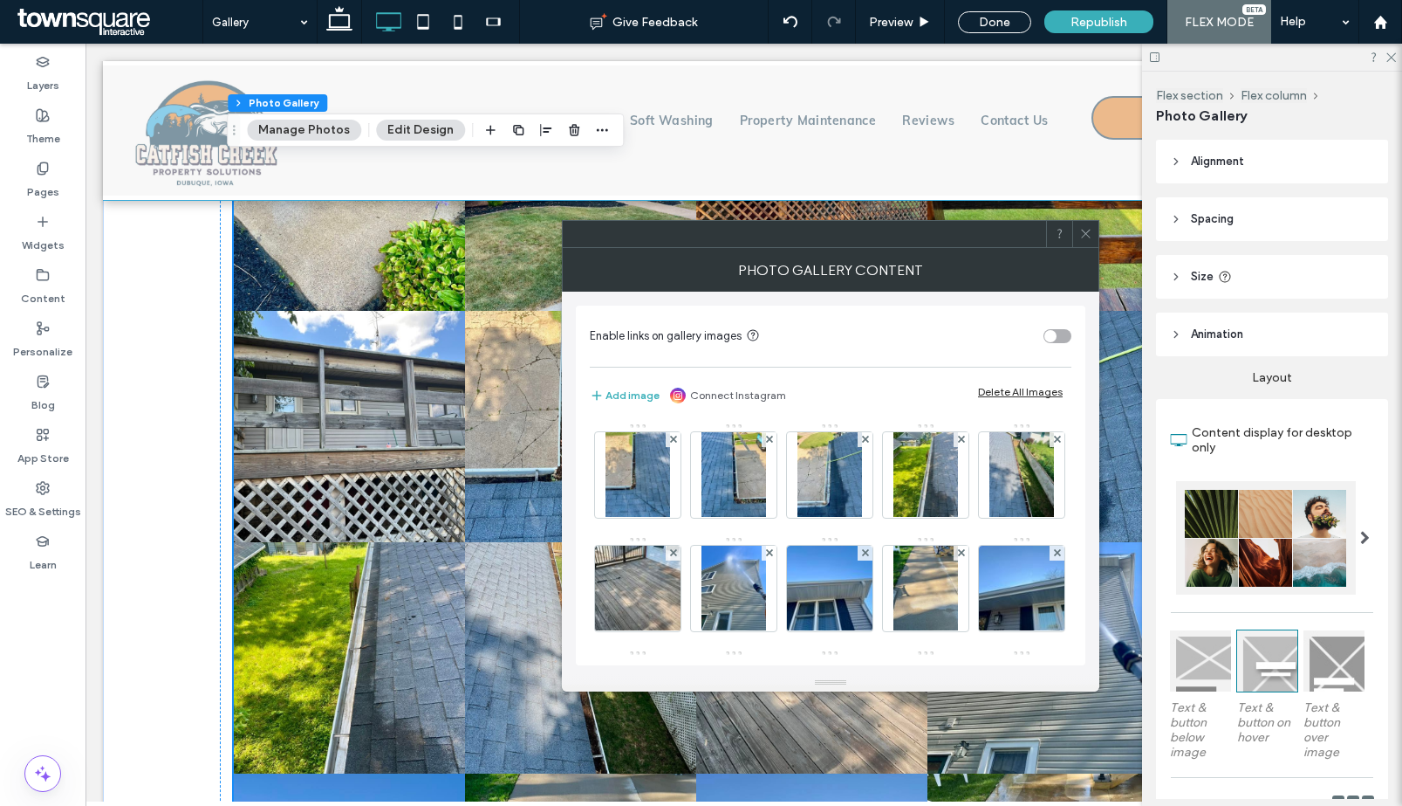
click at [1088, 235] on icon at bounding box center [1086, 233] width 13 height 13
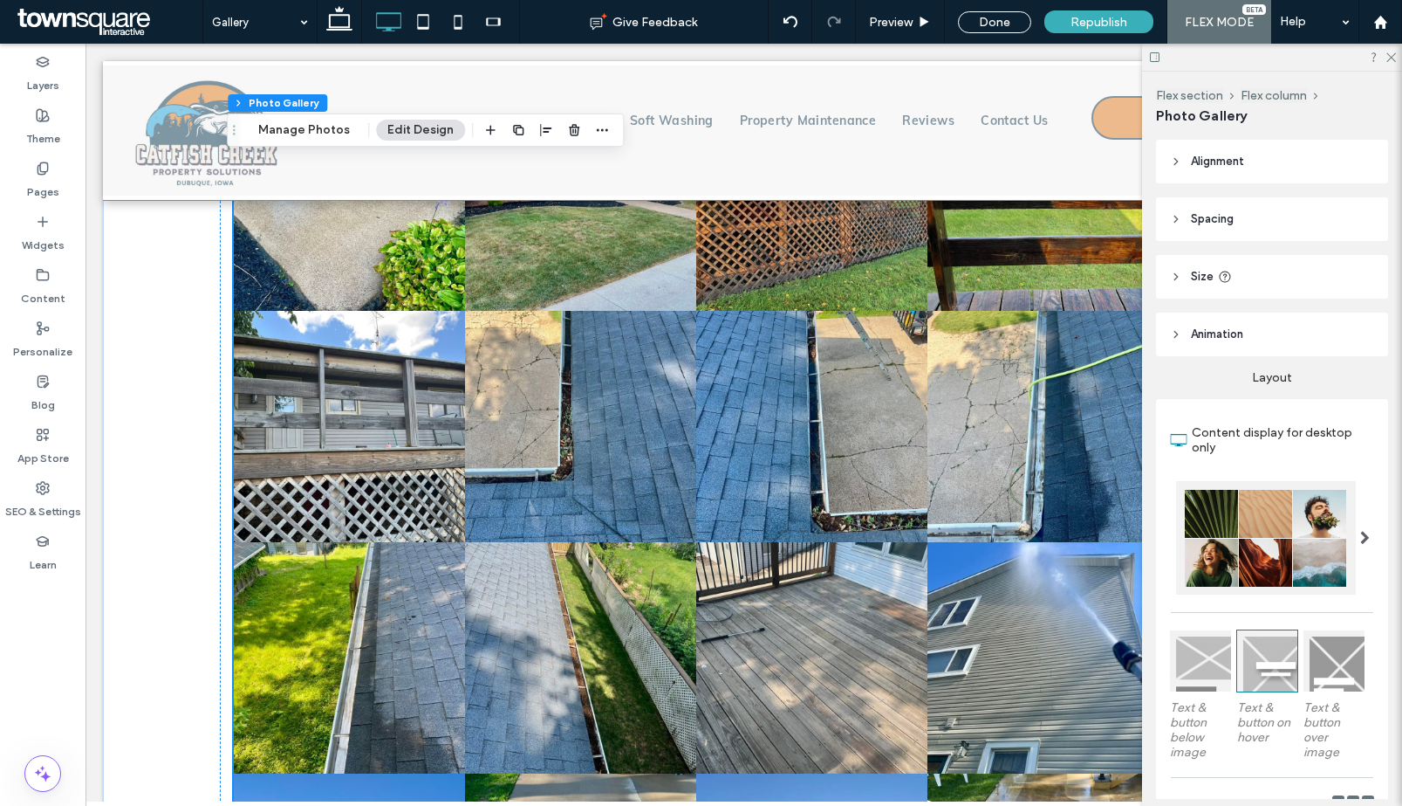
scroll to position [0, 0]
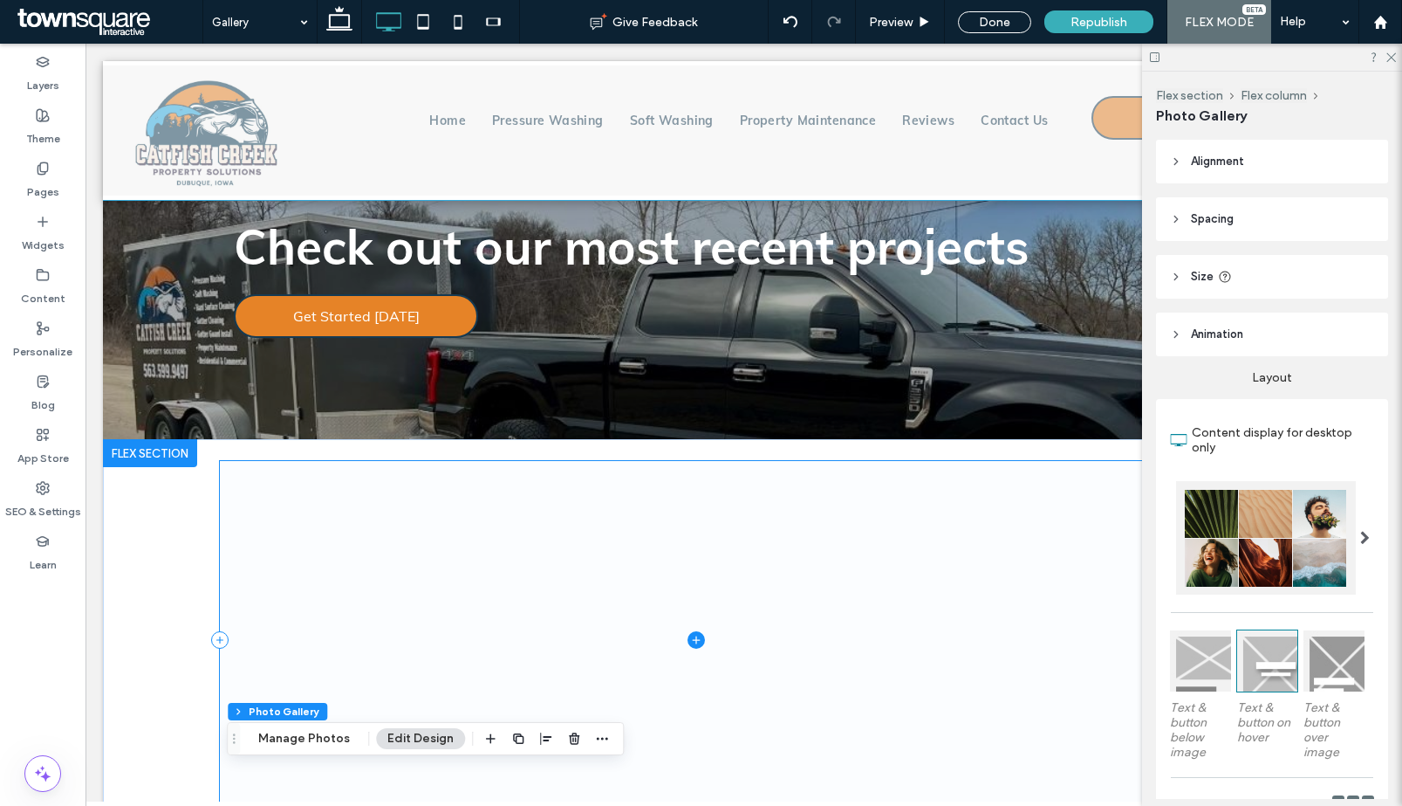
click at [569, 546] on span at bounding box center [696, 640] width 952 height 358
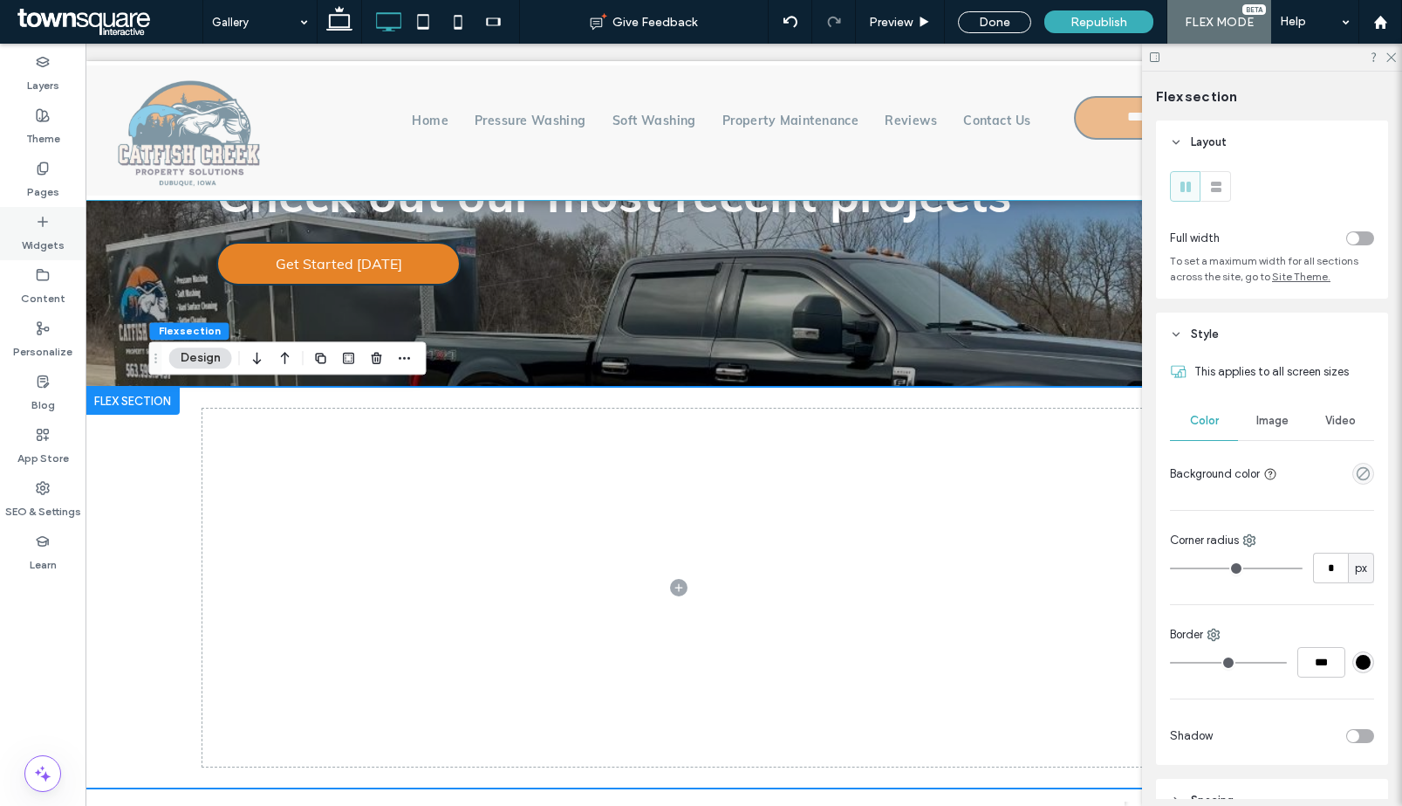
click at [24, 245] on label "Widgets" at bounding box center [43, 241] width 43 height 24
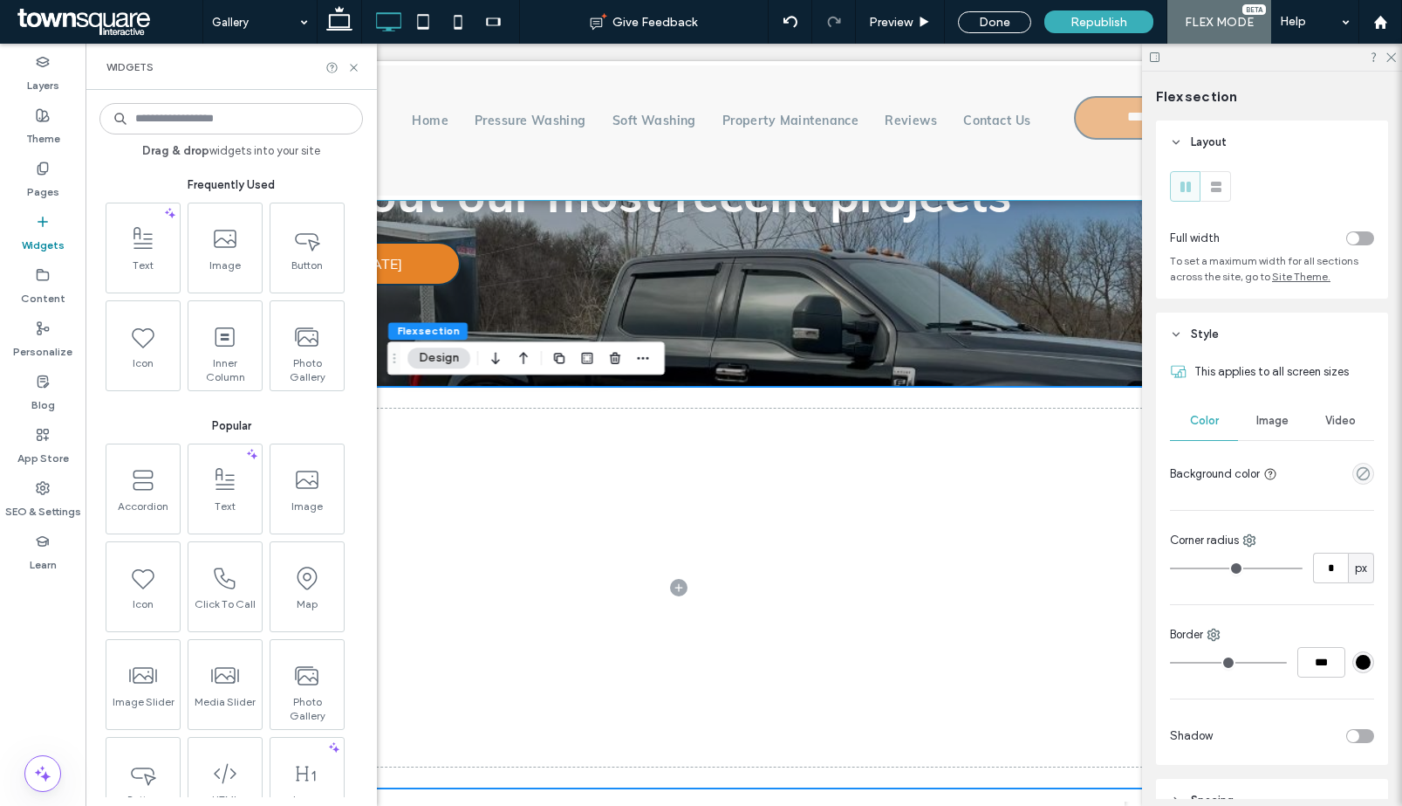
click at [208, 132] on input at bounding box center [231, 118] width 264 height 31
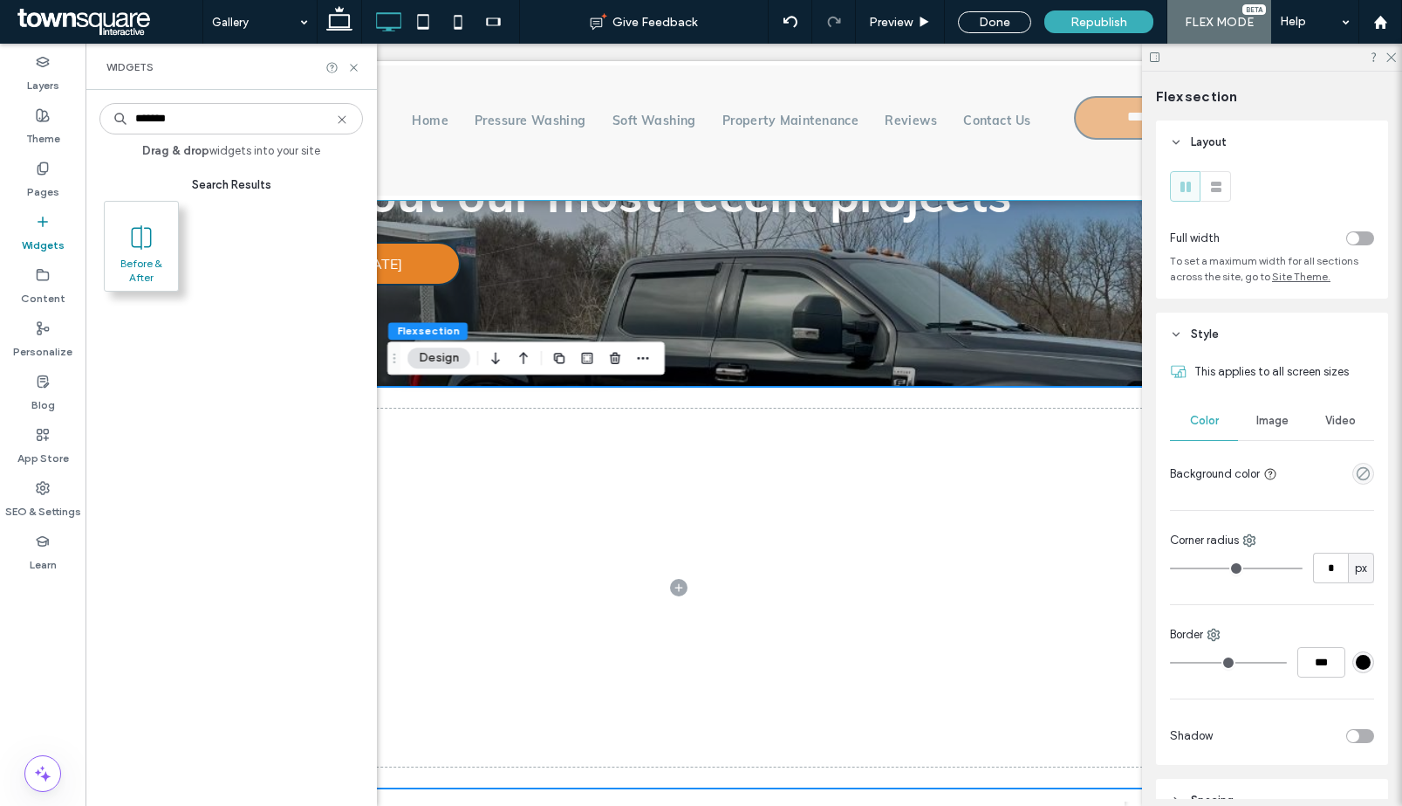
type input "******"
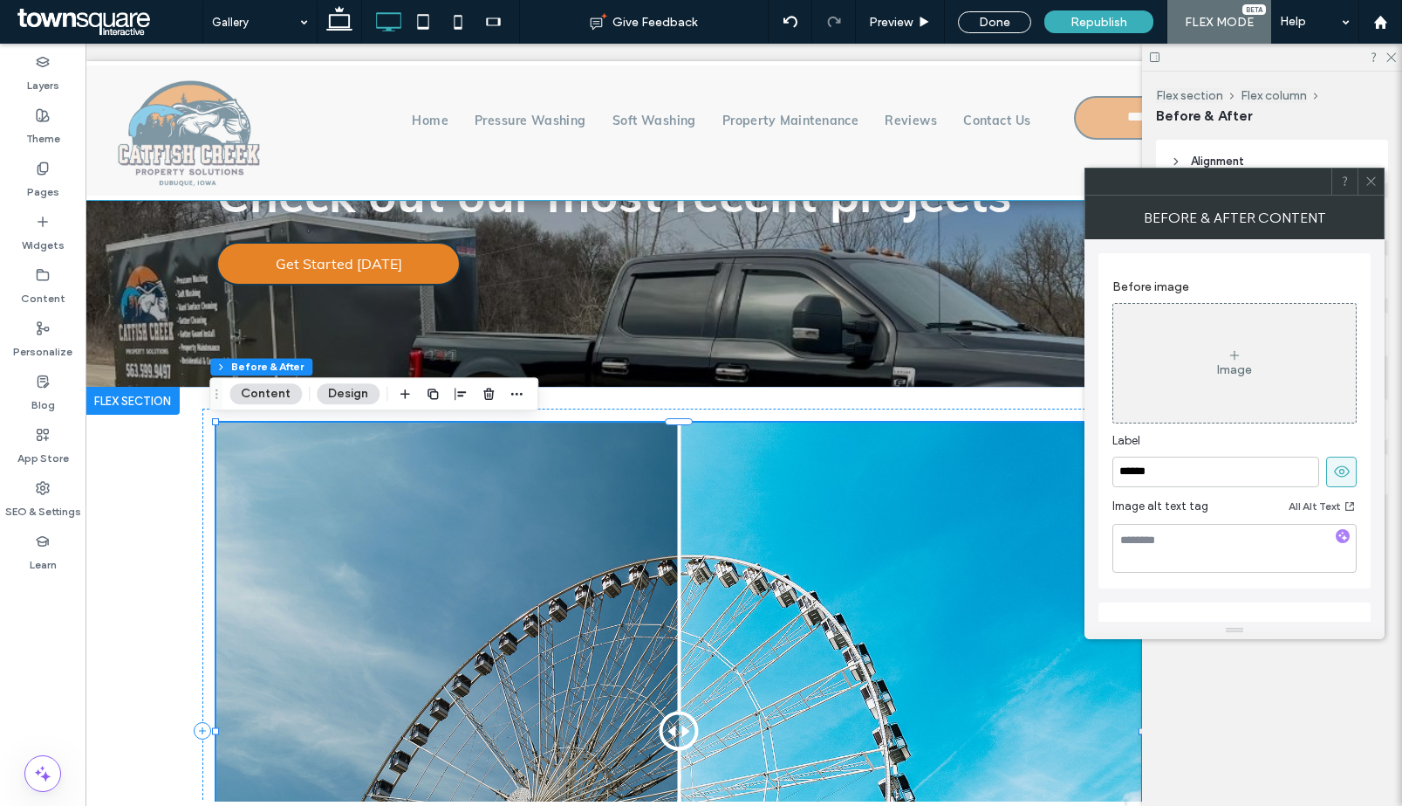
click at [1204, 381] on div "Image" at bounding box center [1235, 362] width 243 height 115
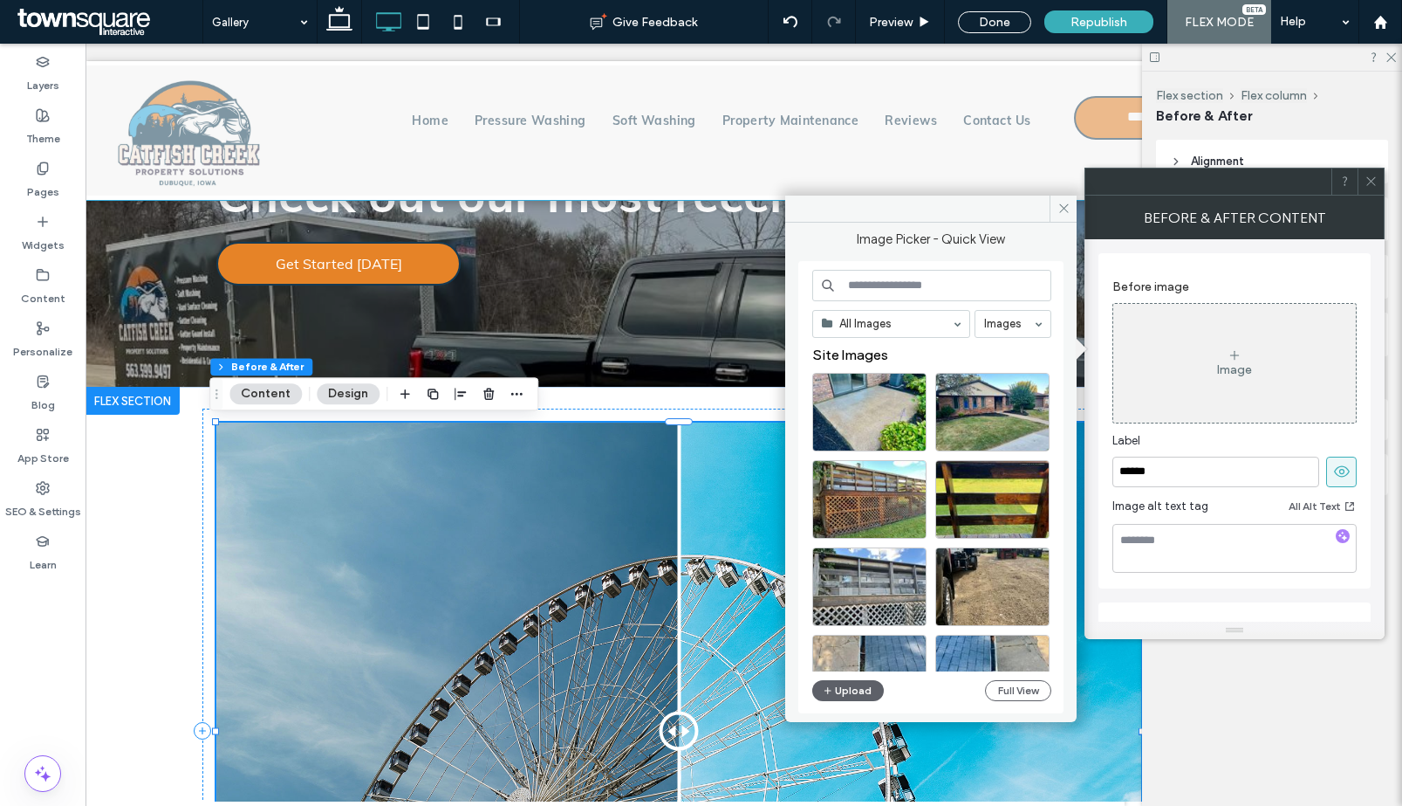
click at [942, 291] on input at bounding box center [931, 285] width 239 height 31
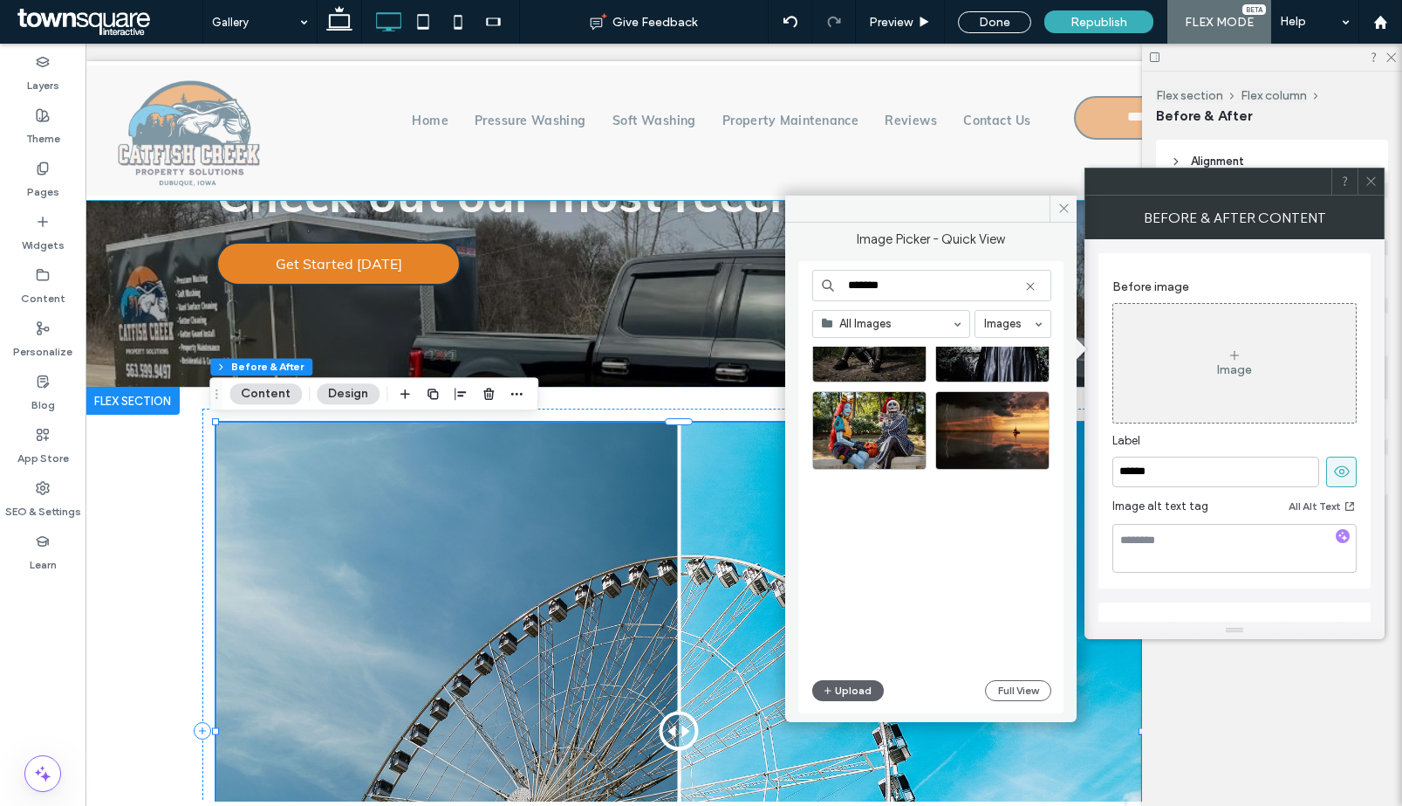
scroll to position [224, 0]
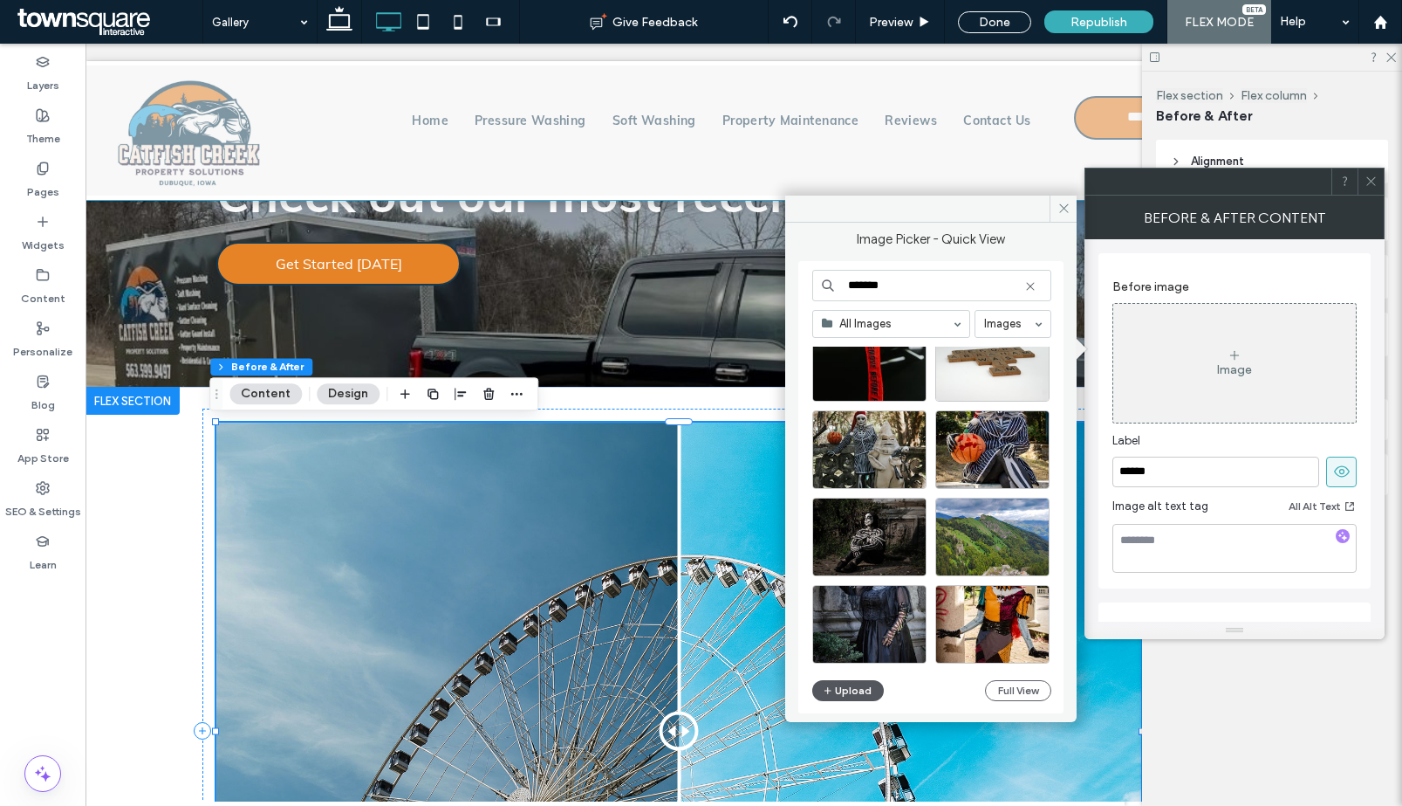
type input "*******"
click at [857, 689] on button "Upload" at bounding box center [848, 690] width 72 height 21
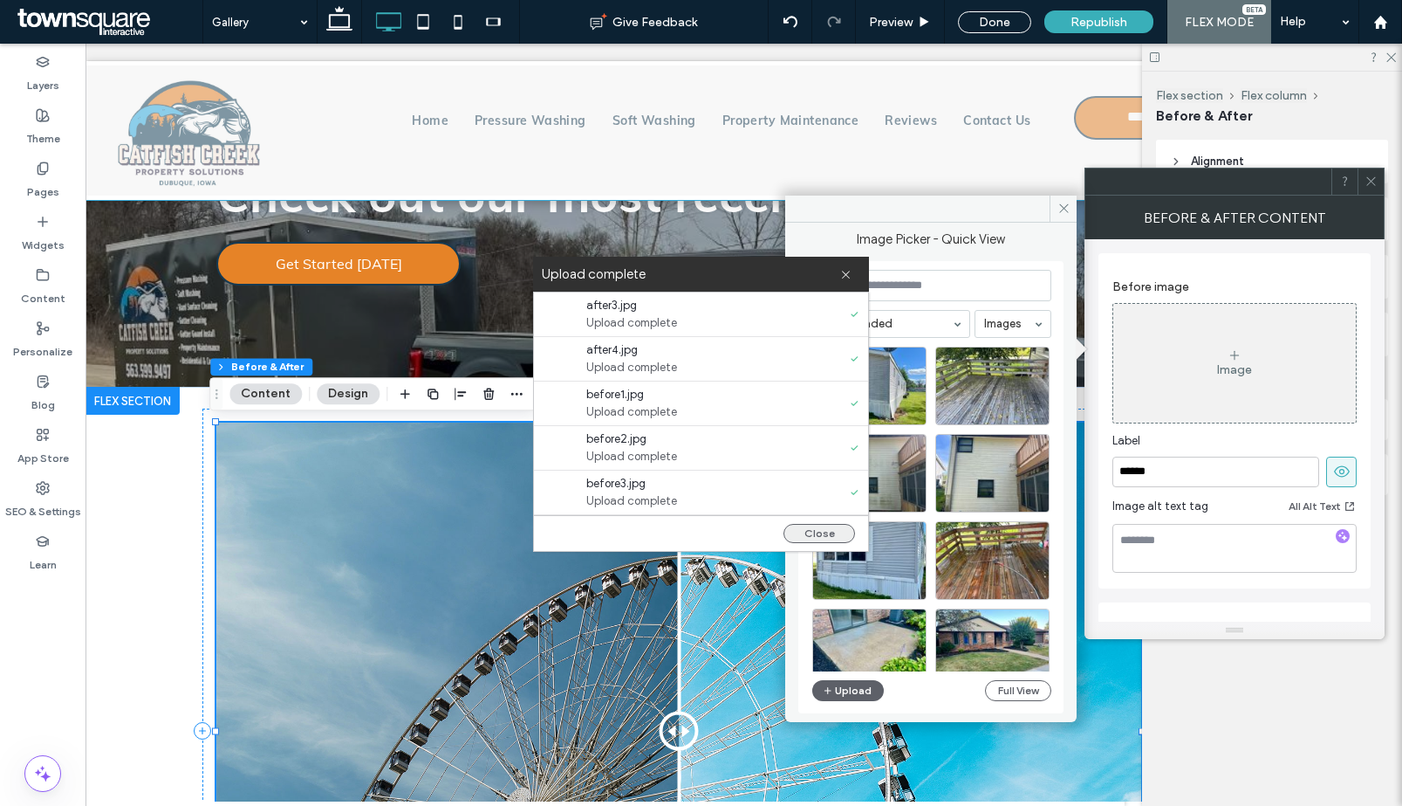
click at [818, 538] on button "Close" at bounding box center [820, 533] width 72 height 19
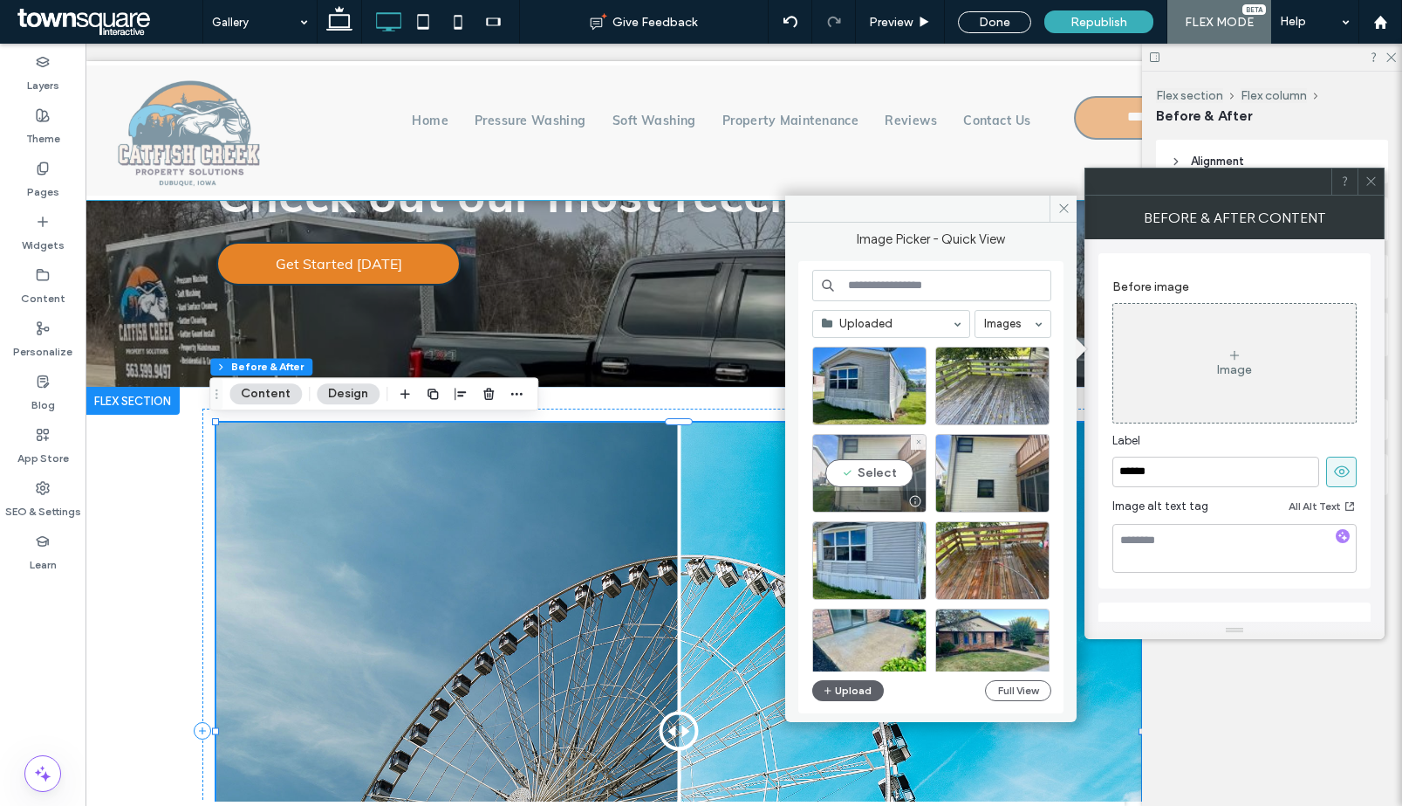
click at [867, 468] on div "Select" at bounding box center [869, 473] width 114 height 79
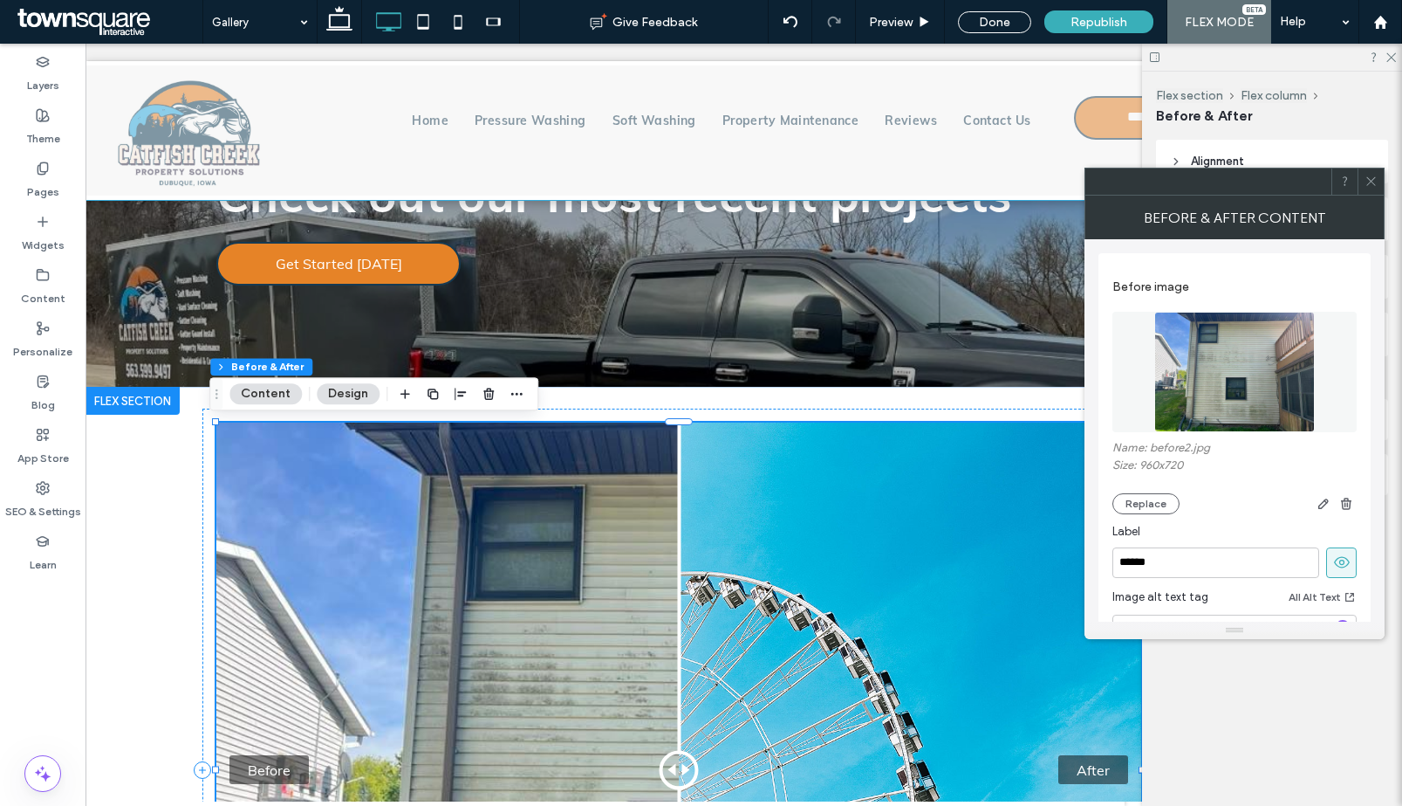
scroll to position [407, 0]
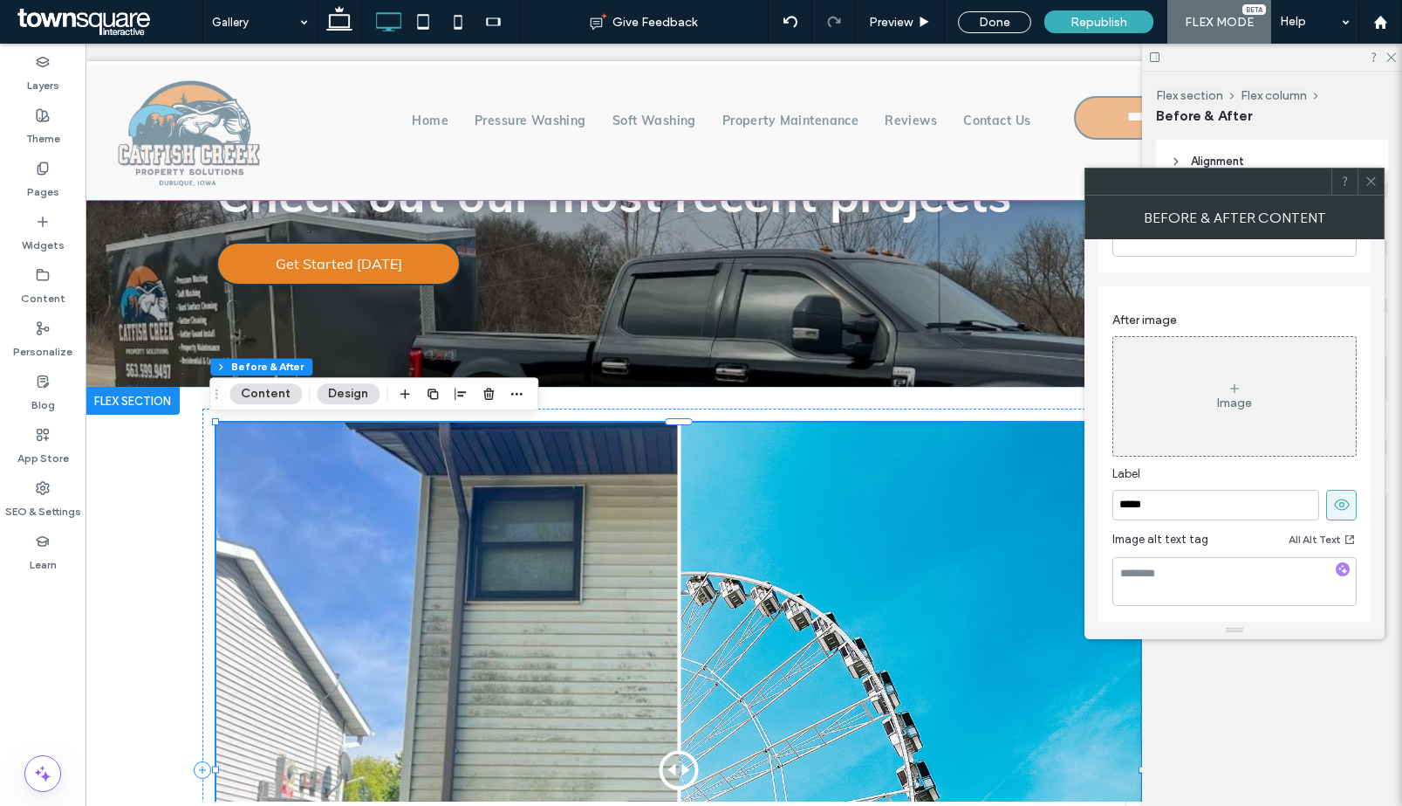
click at [1228, 393] on icon at bounding box center [1235, 388] width 14 height 14
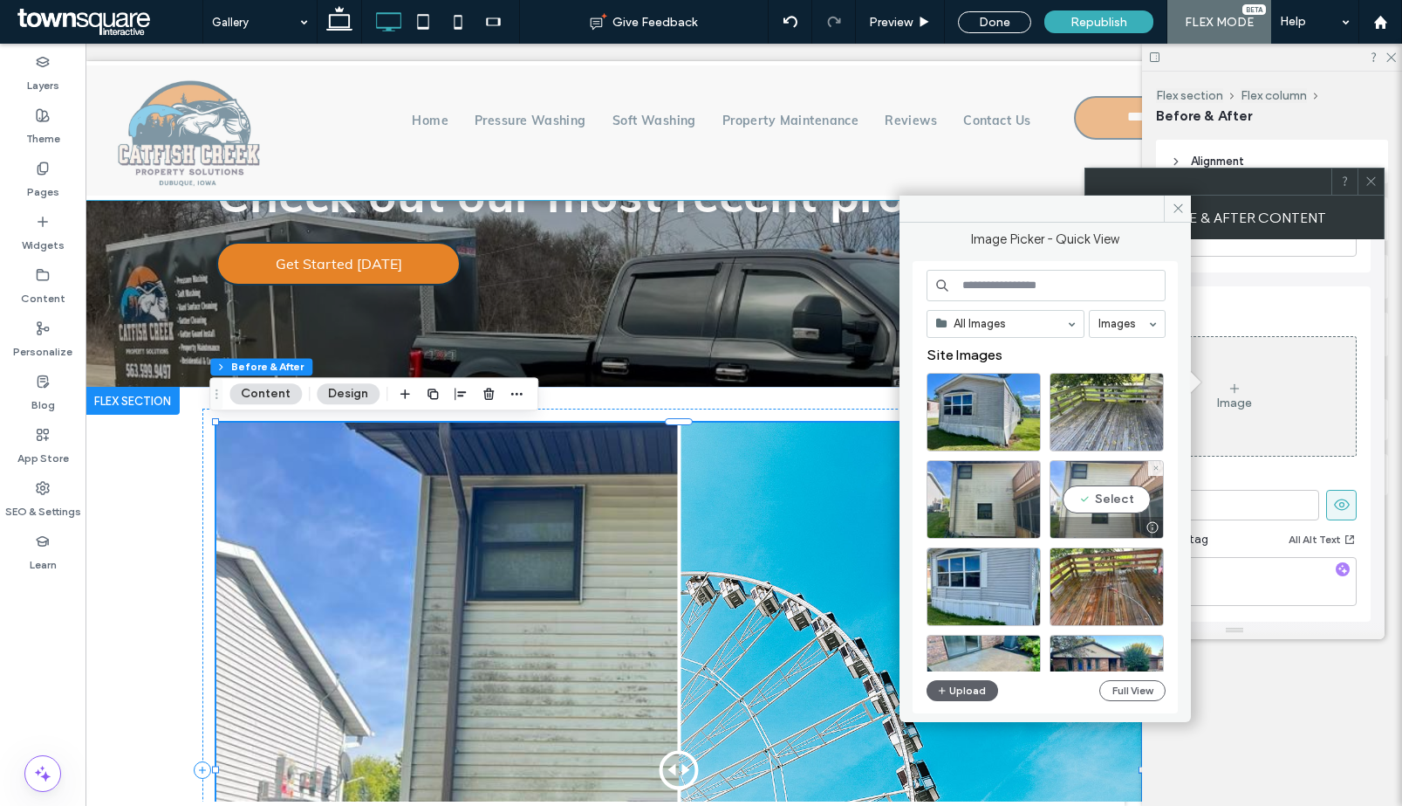
click at [1094, 517] on div at bounding box center [1107, 527] width 113 height 21
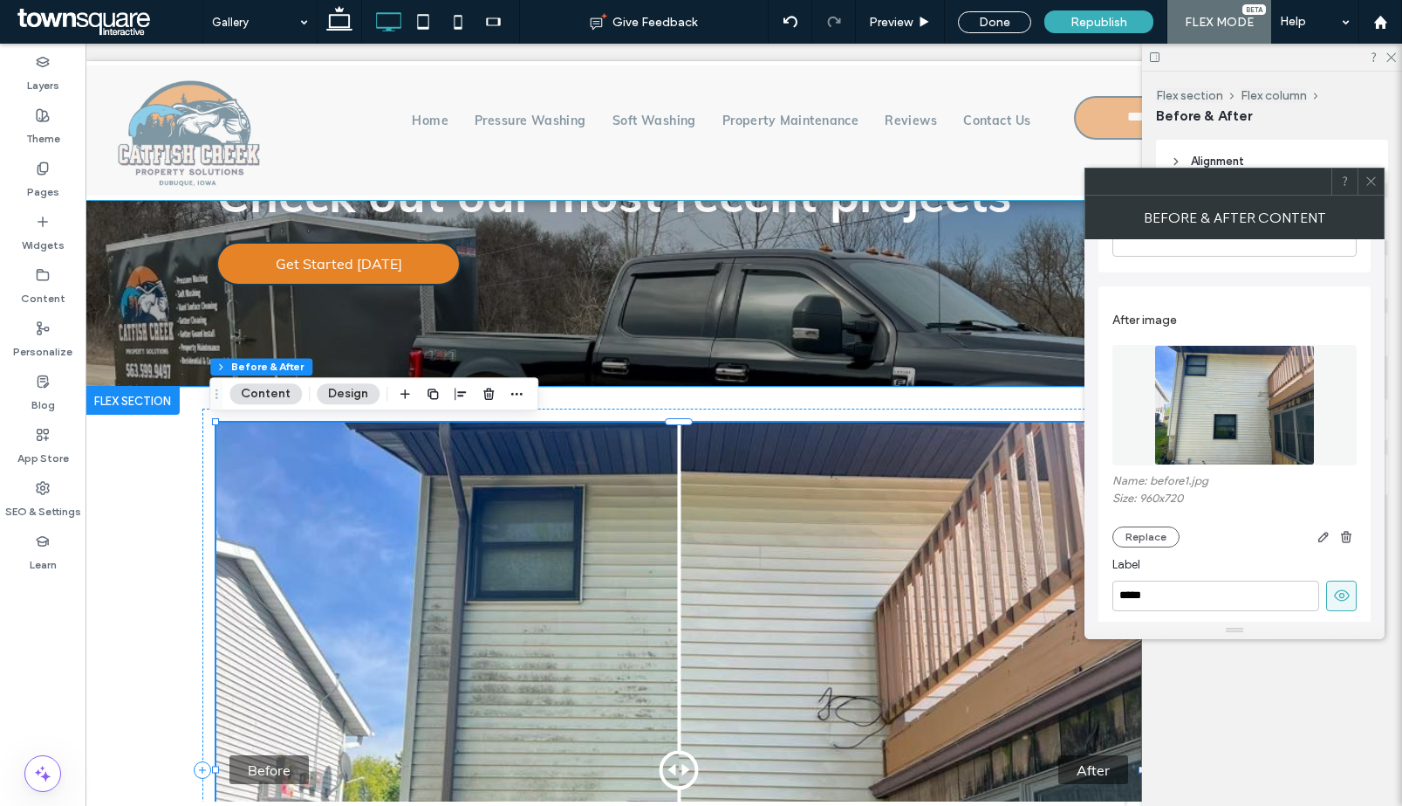
scroll to position [513, 0]
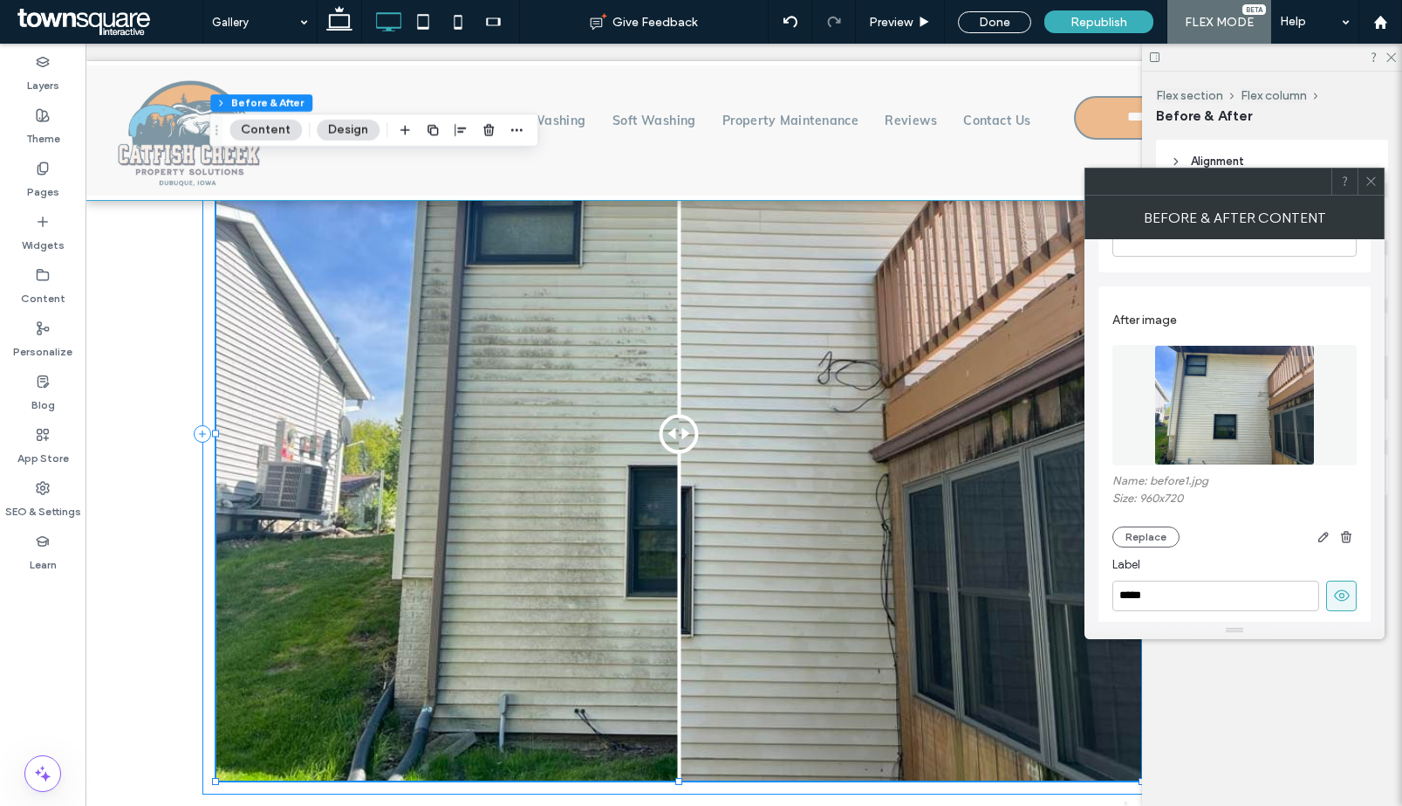
click at [206, 658] on div "Before After" at bounding box center [678, 432] width 952 height 721
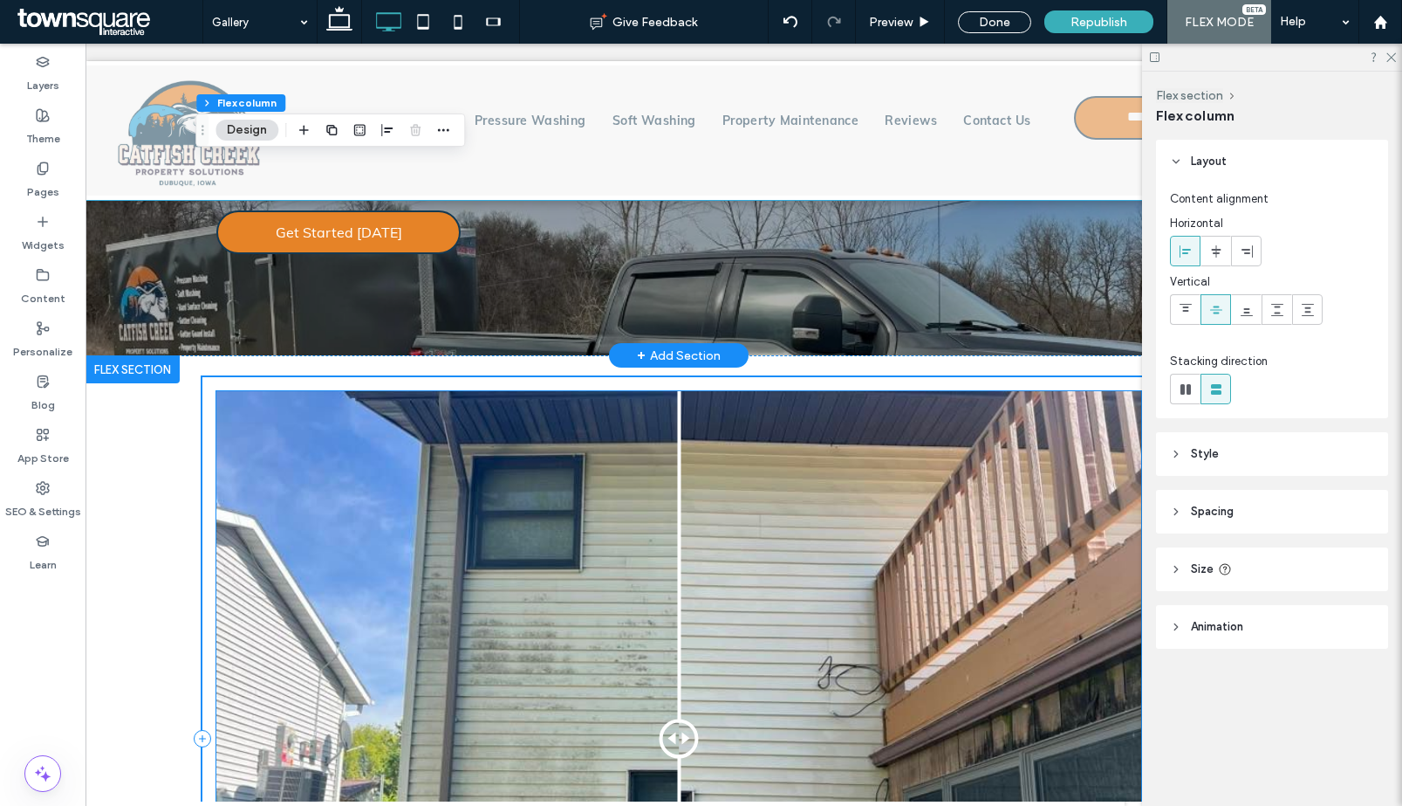
scroll to position [172, 0]
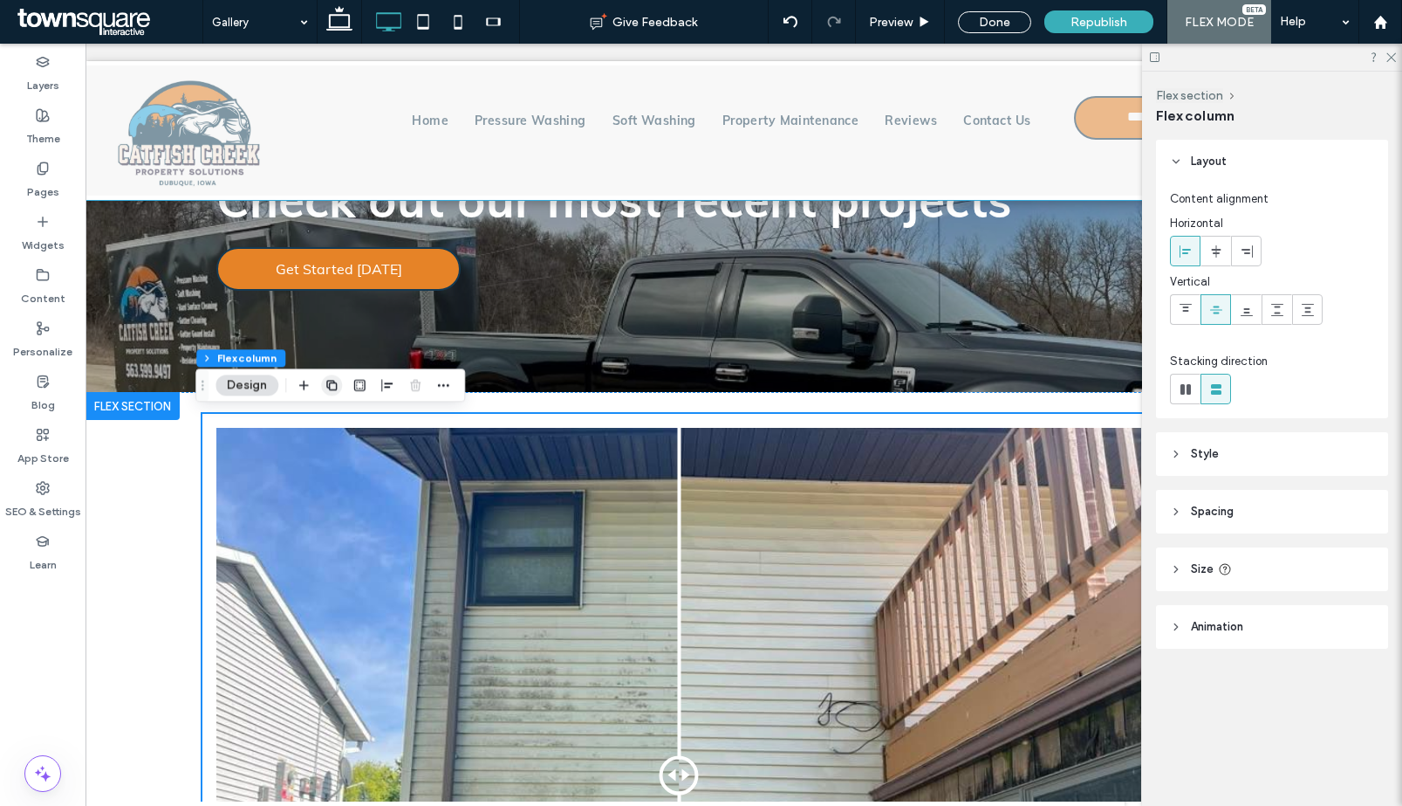
click at [335, 383] on icon "button" at bounding box center [332, 385] width 14 height 14
type input "**"
type input "***"
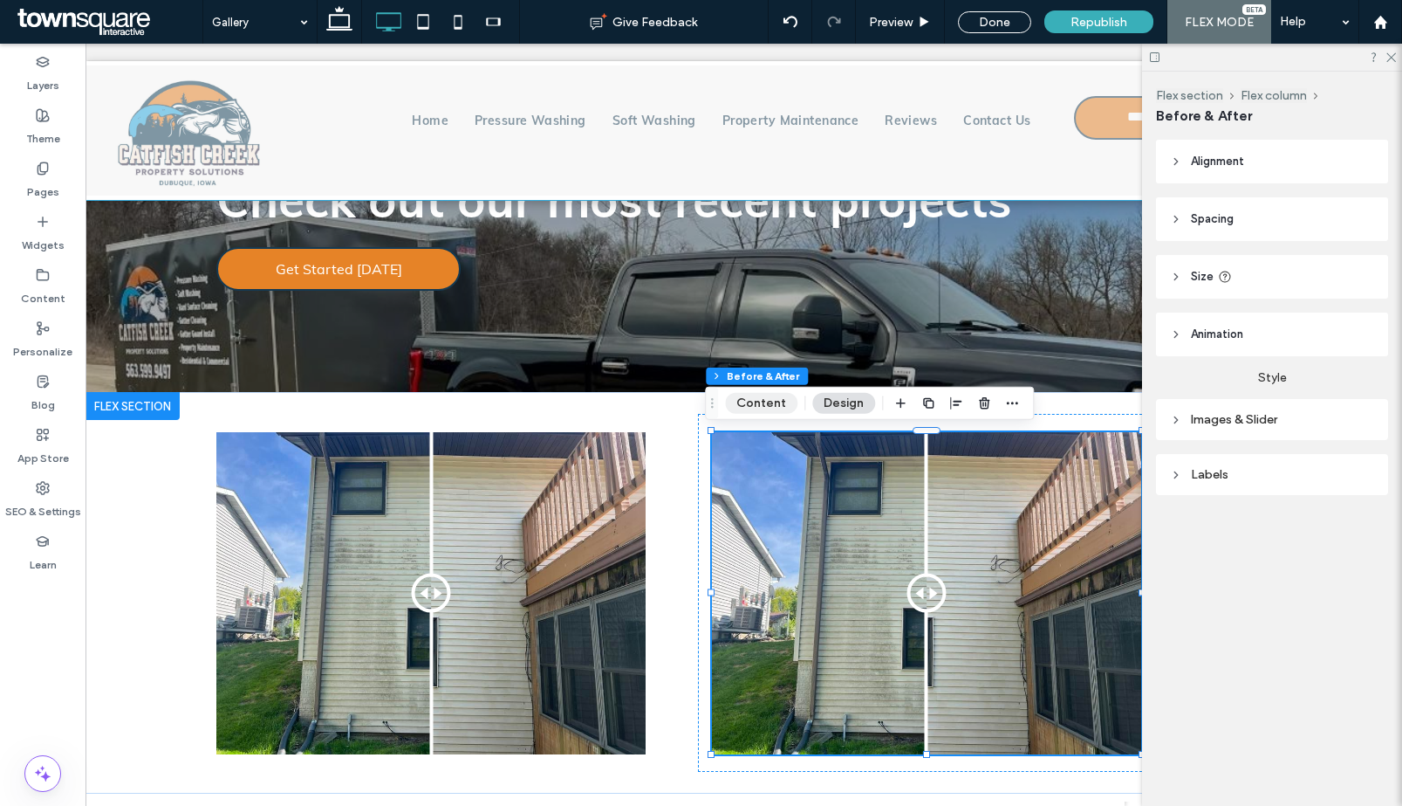
click at [761, 401] on button "Content" at bounding box center [761, 403] width 72 height 21
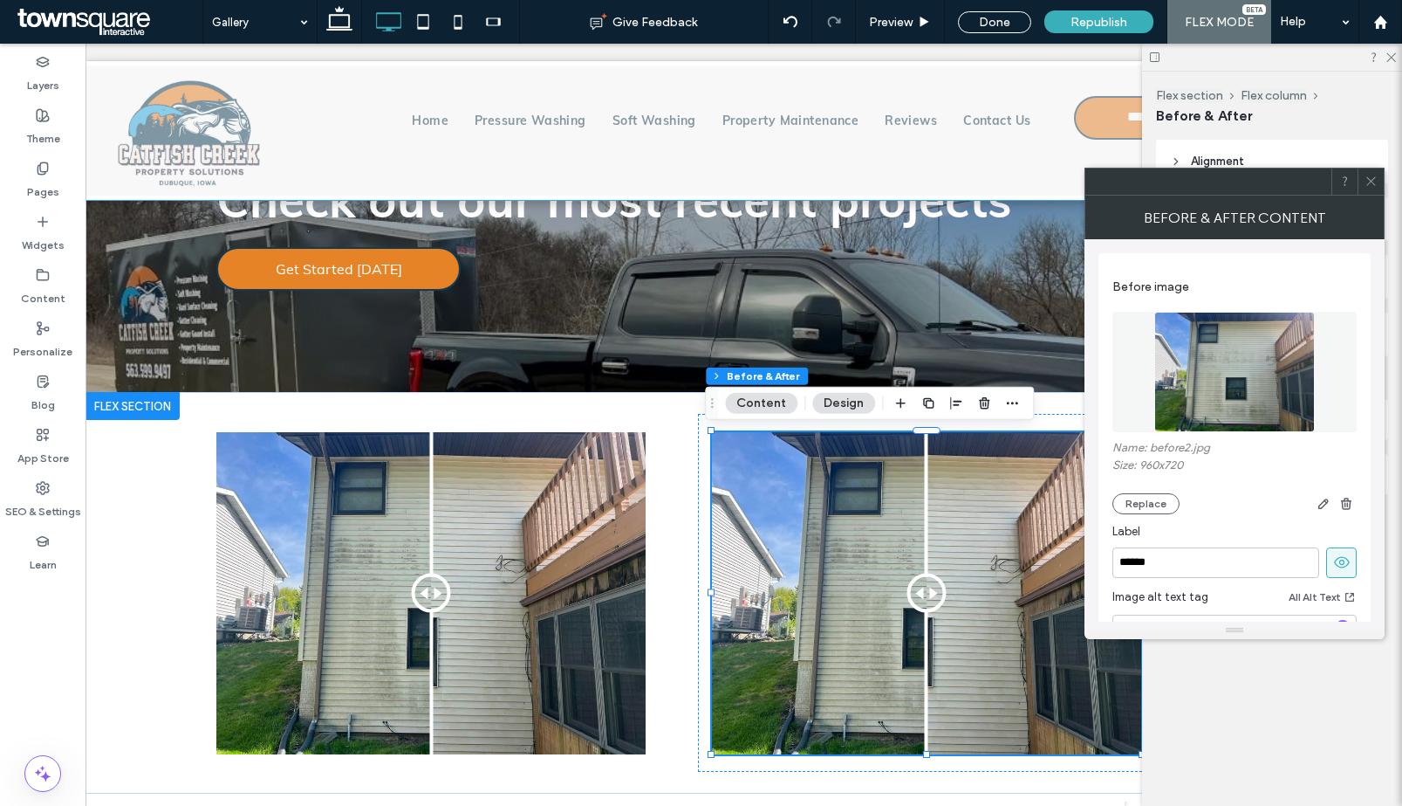
click at [1226, 387] on img at bounding box center [1235, 372] width 160 height 120
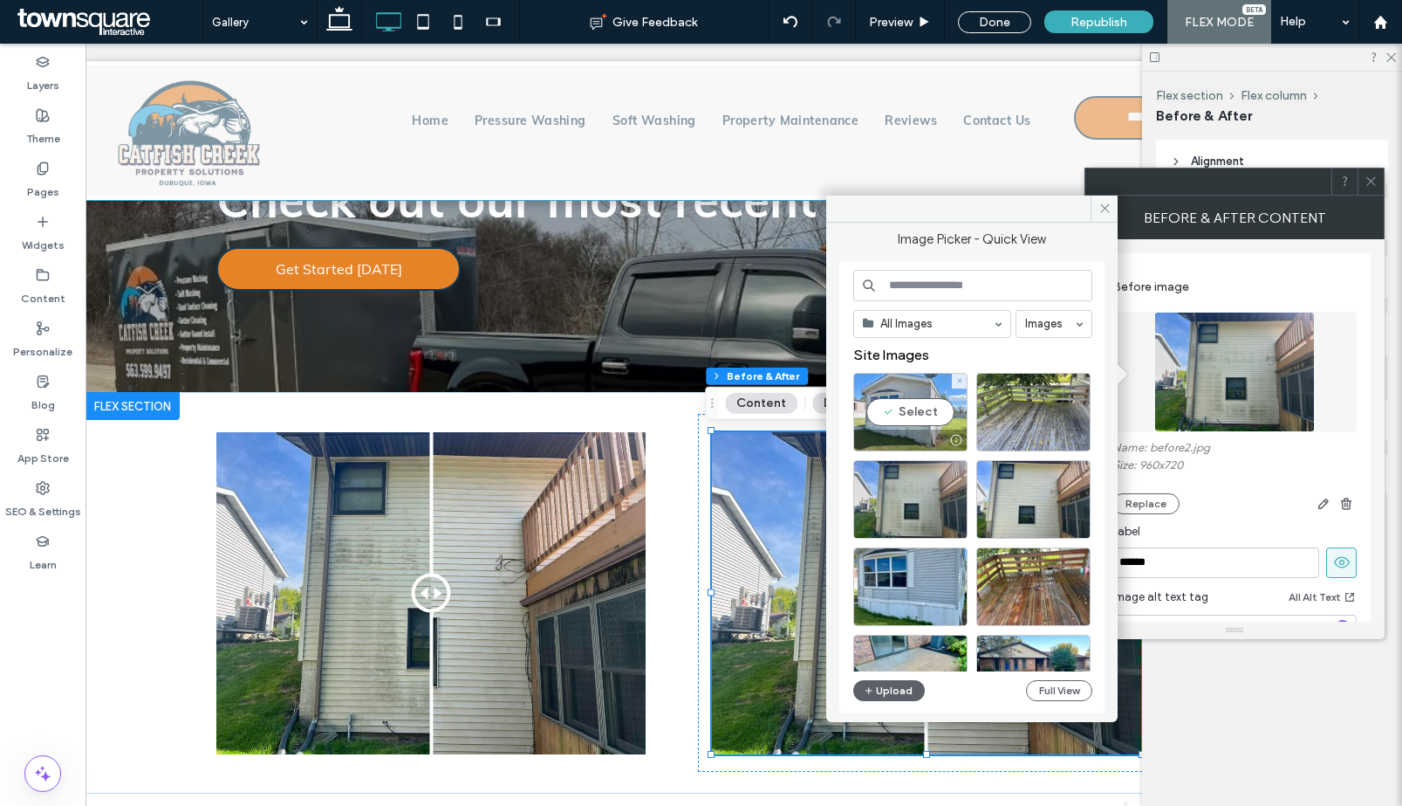
click at [928, 422] on div "Select" at bounding box center [911, 412] width 114 height 79
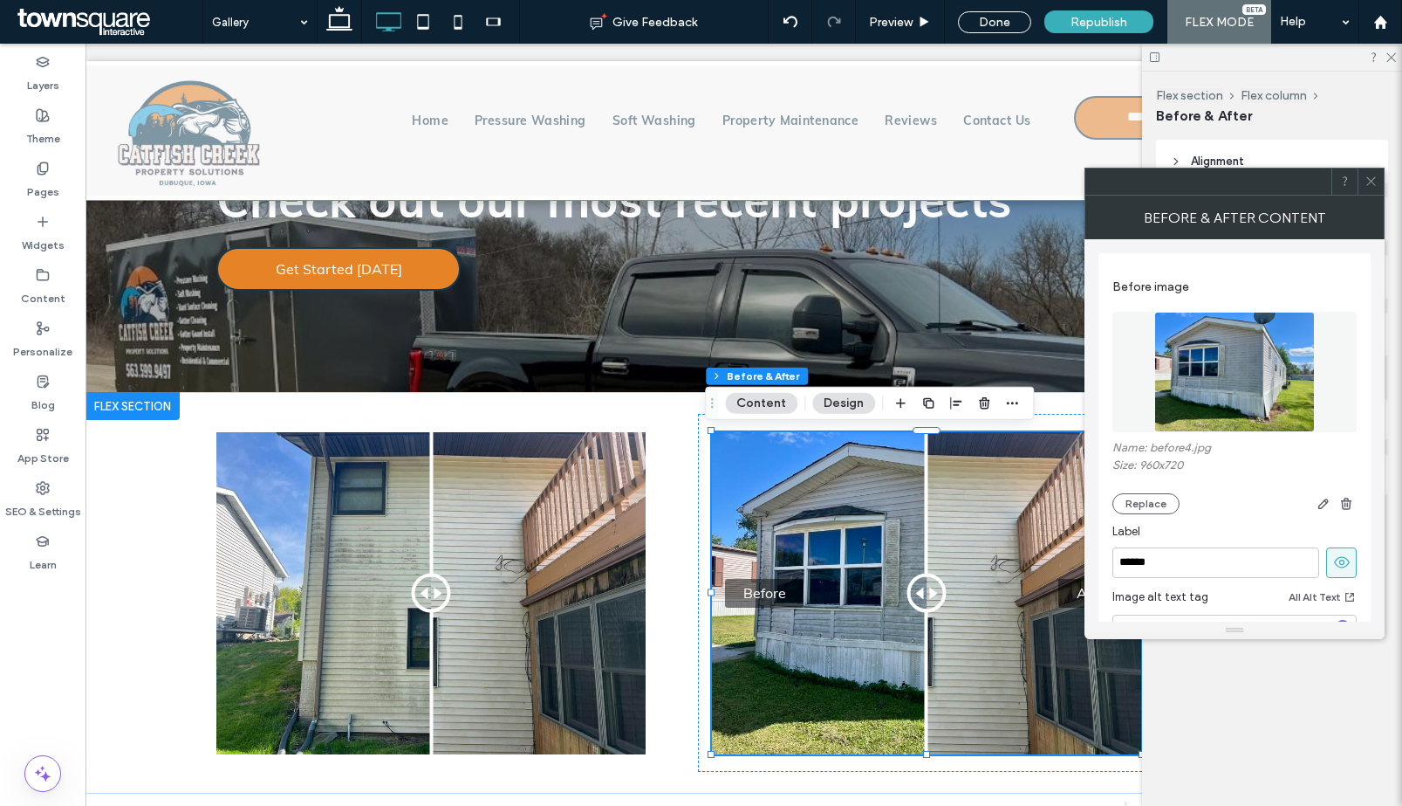
scroll to position [497, 0]
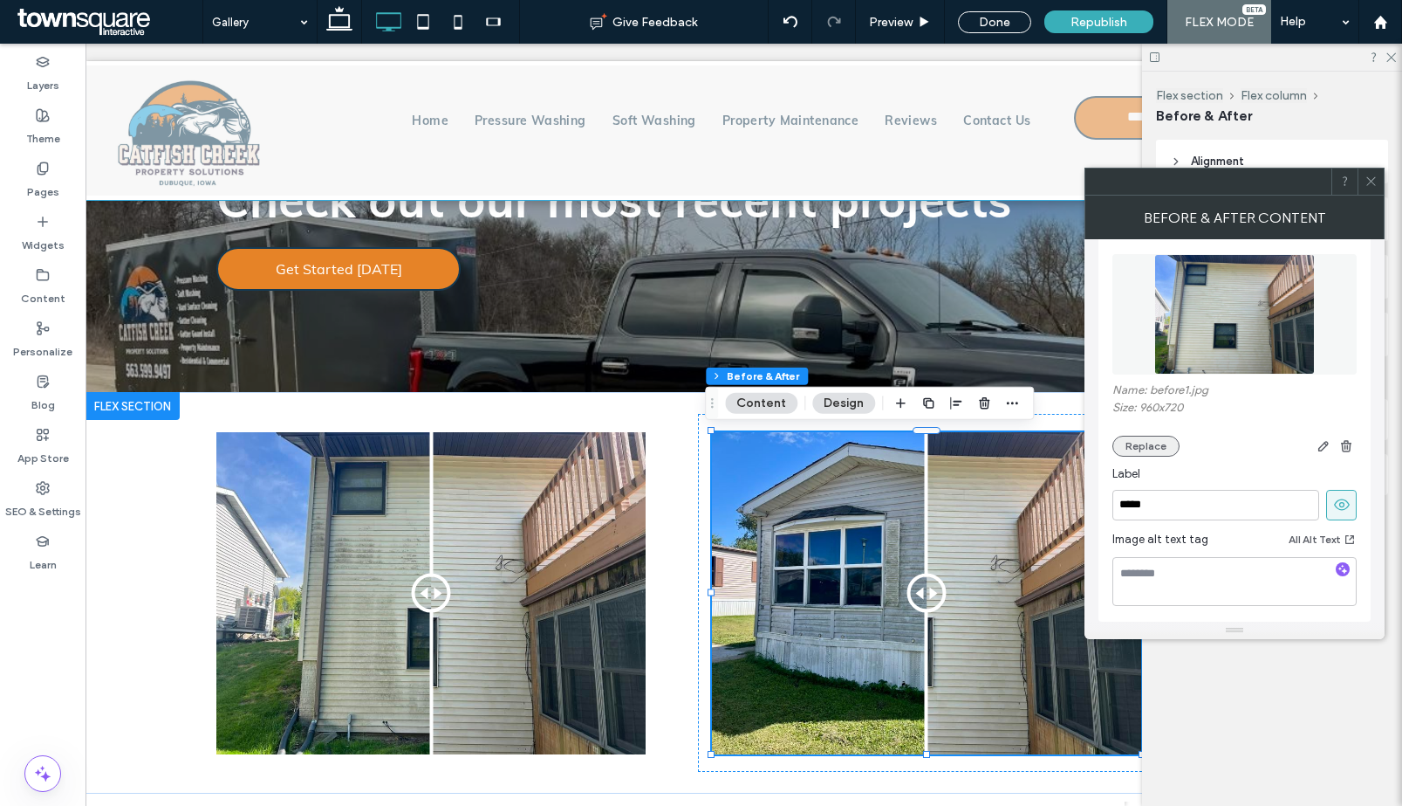
click at [1148, 450] on button "Replace" at bounding box center [1146, 445] width 67 height 21
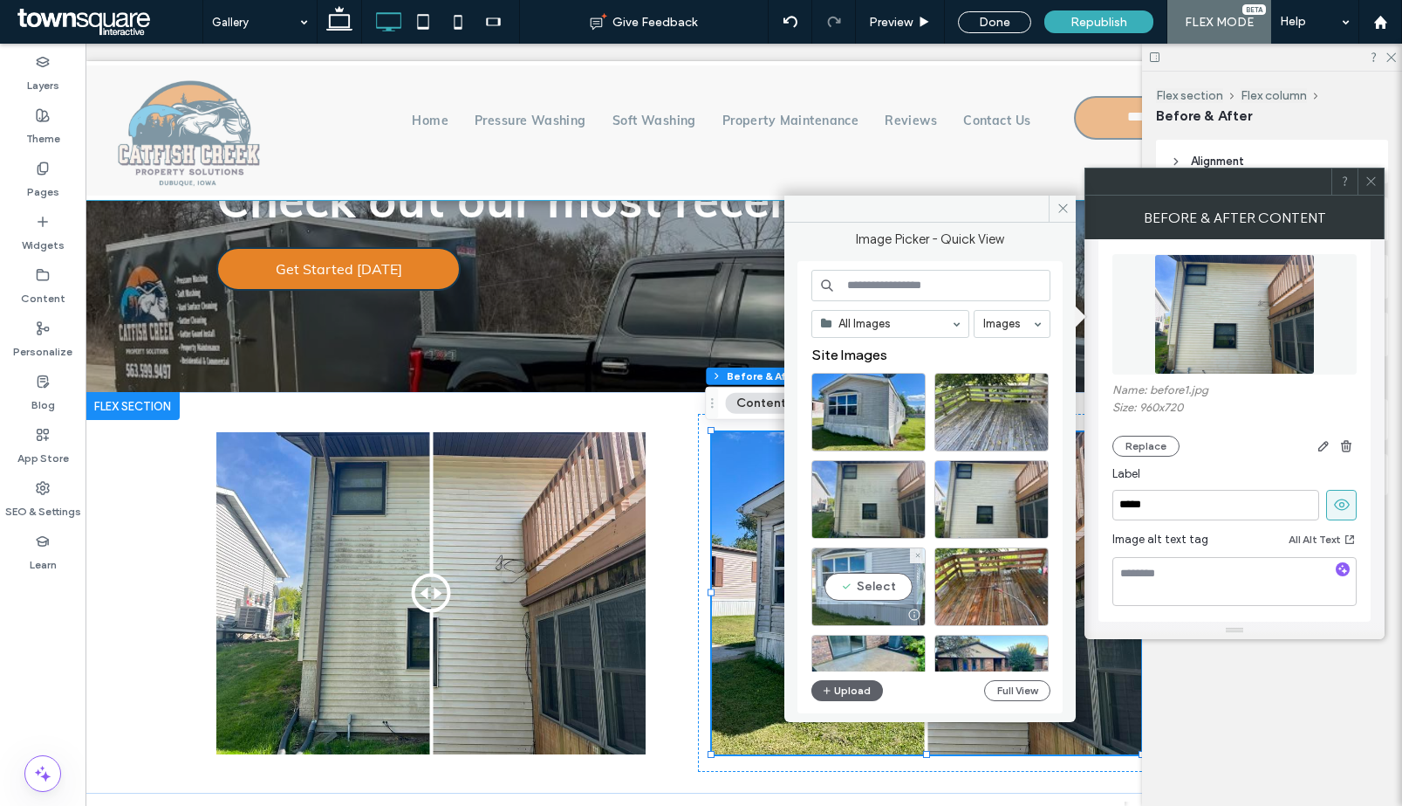
click at [845, 583] on div "Select" at bounding box center [869, 586] width 114 height 79
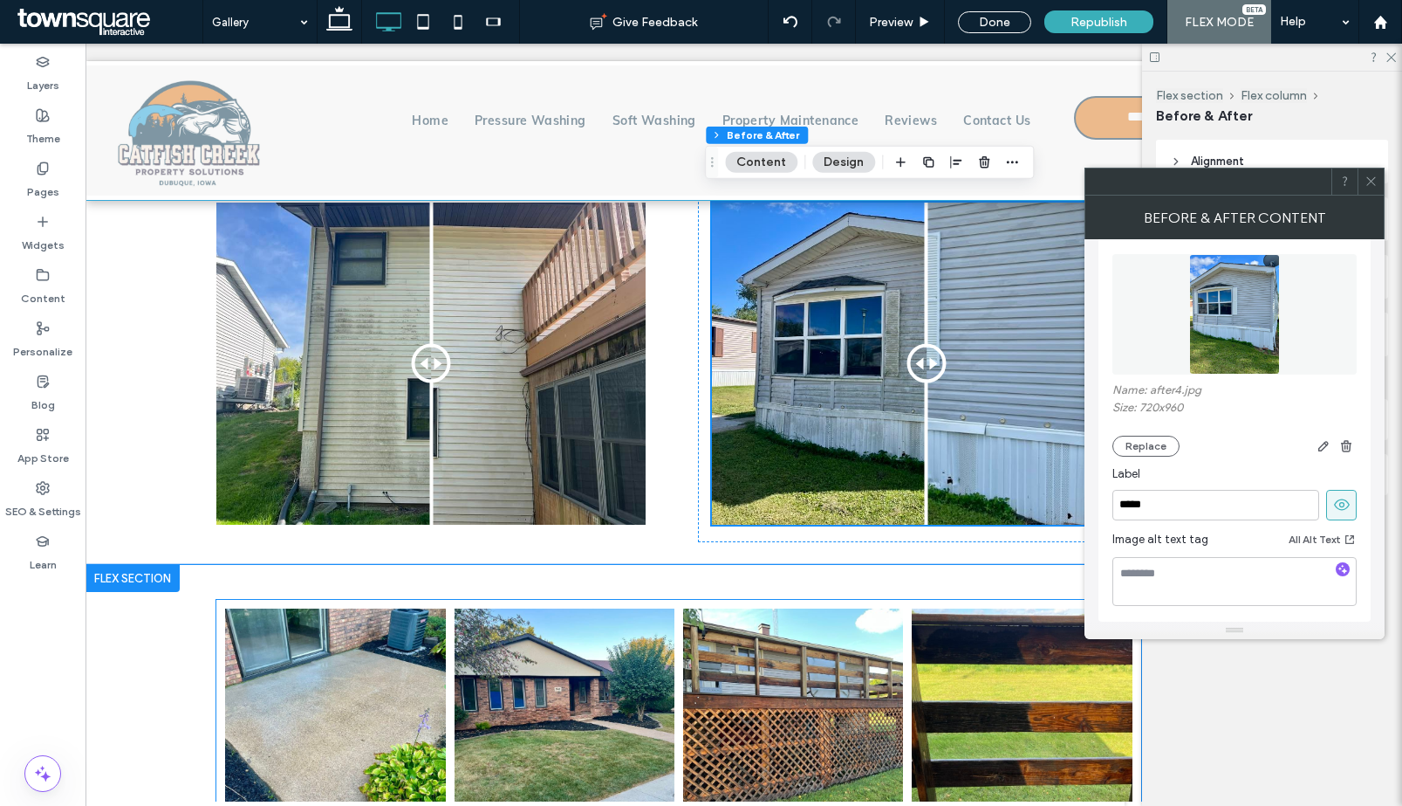
scroll to position [415, 0]
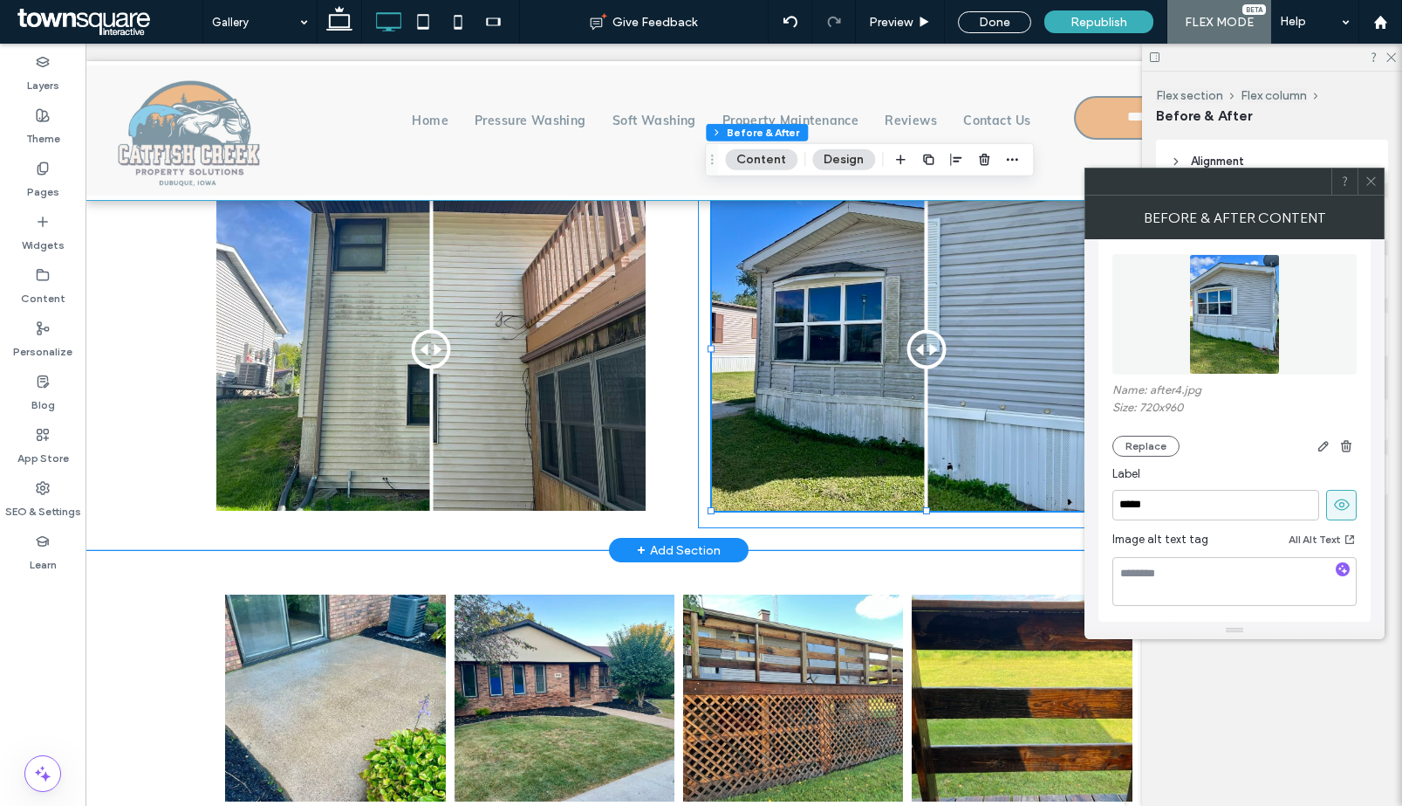
click at [758, 521] on div "Before After" at bounding box center [926, 349] width 457 height 358
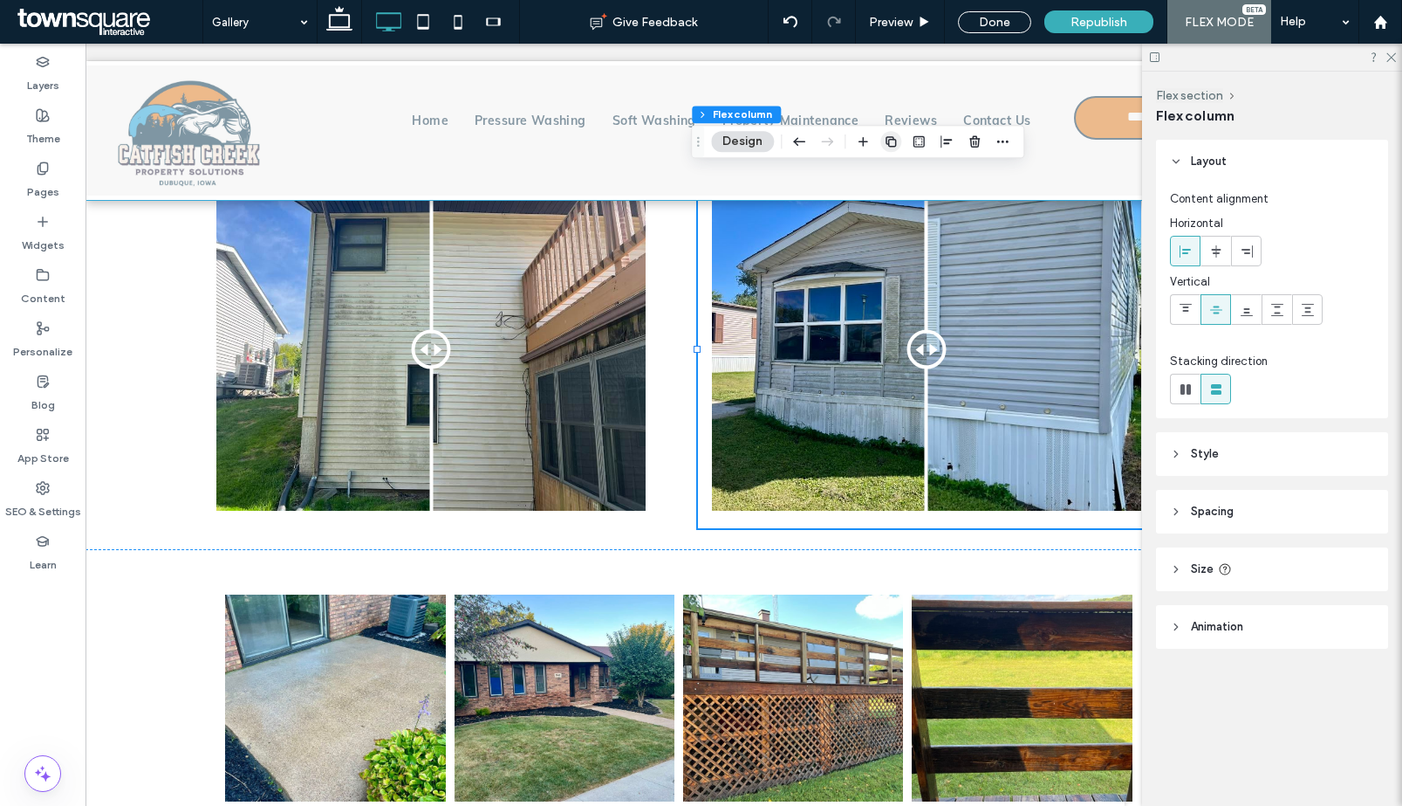
click at [883, 134] on span "button" at bounding box center [891, 141] width 21 height 21
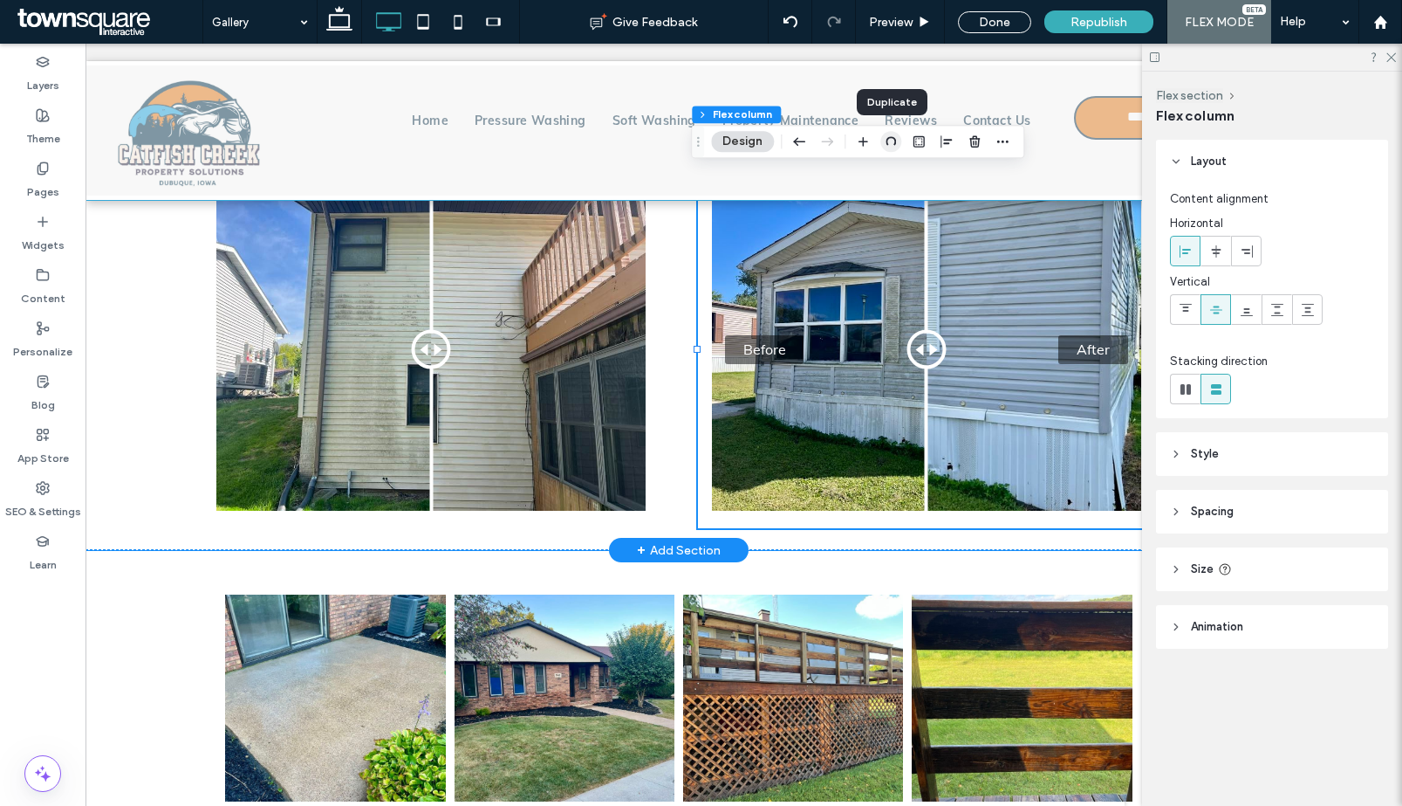
type input "**"
type input "*****"
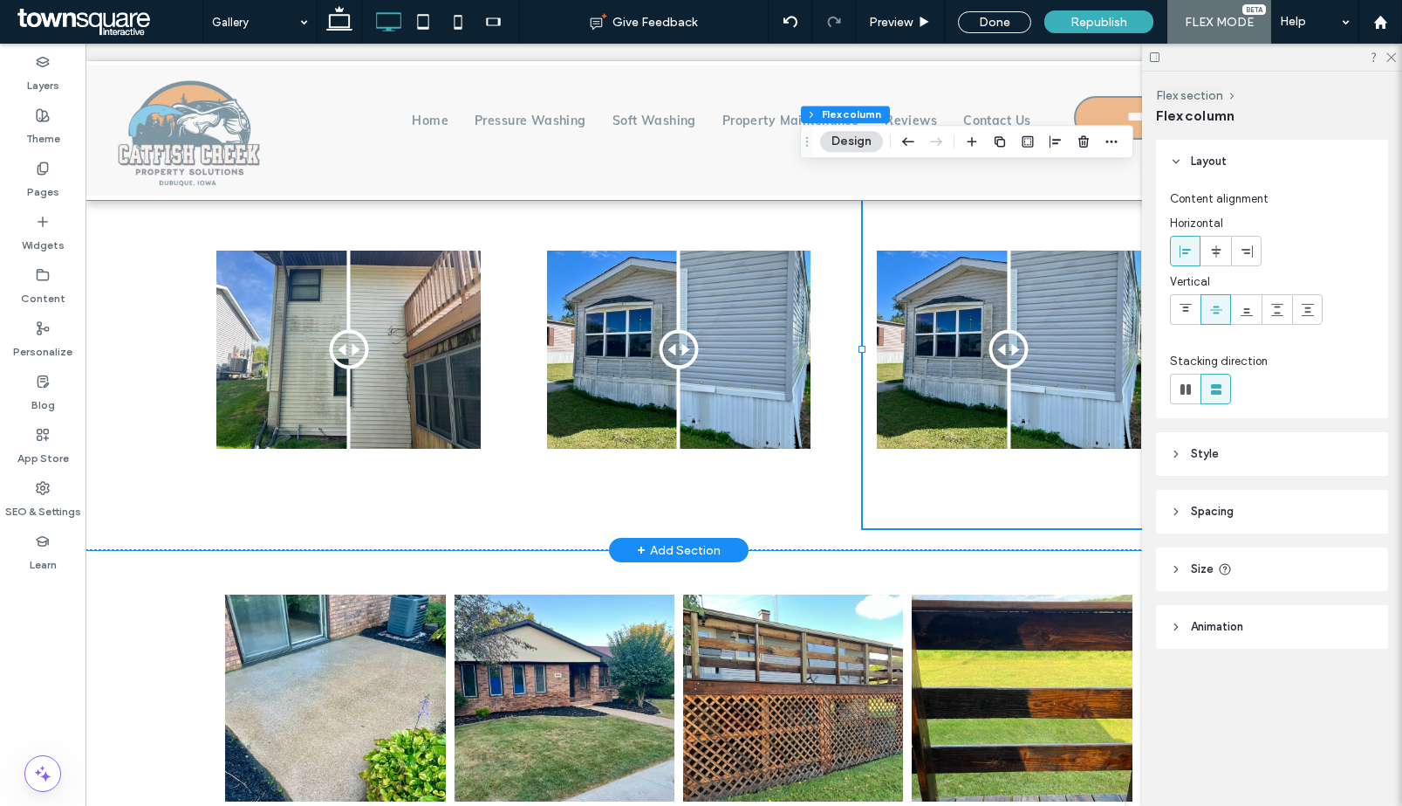
click at [1037, 357] on div "Before After" at bounding box center [1009, 349] width 292 height 358
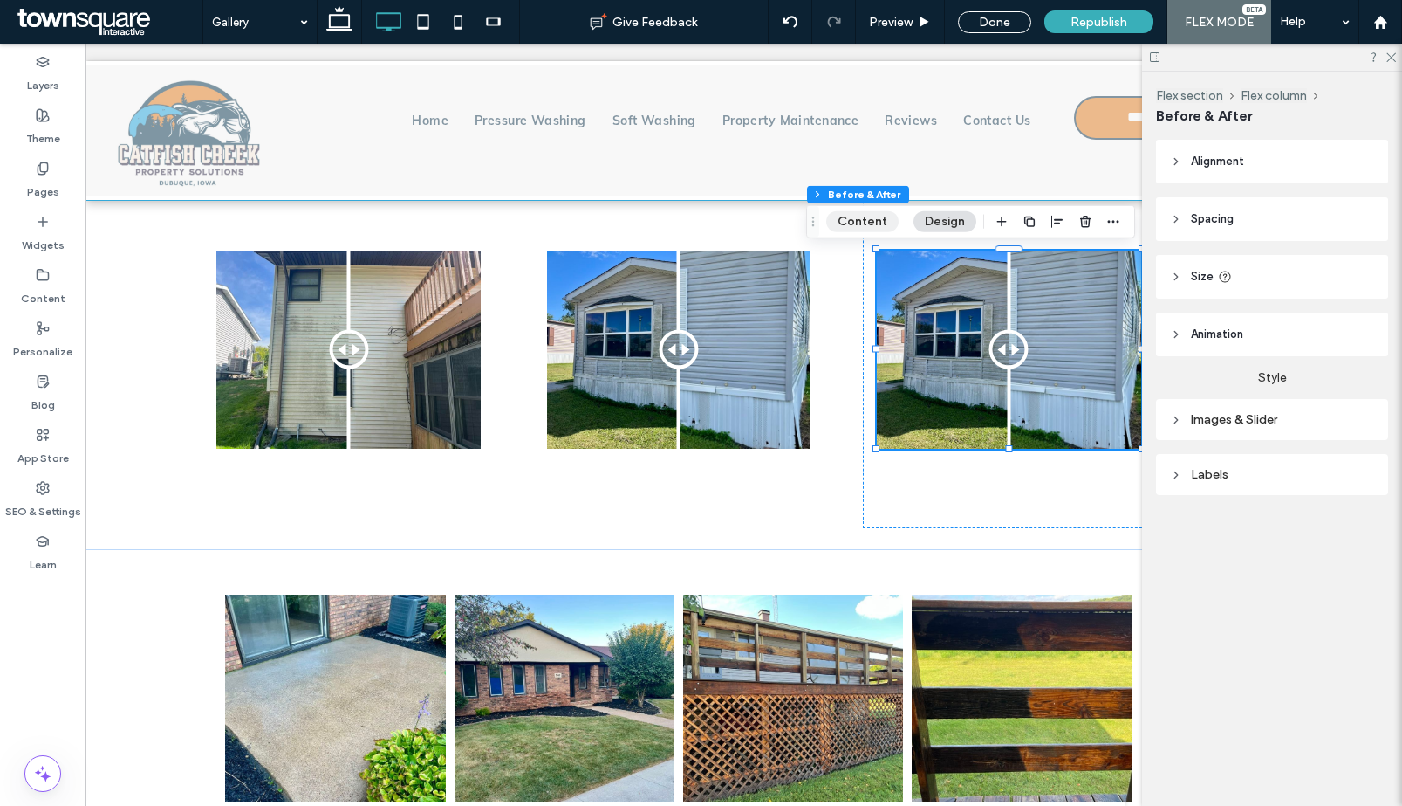
click at [854, 224] on button "Content" at bounding box center [862, 221] width 72 height 21
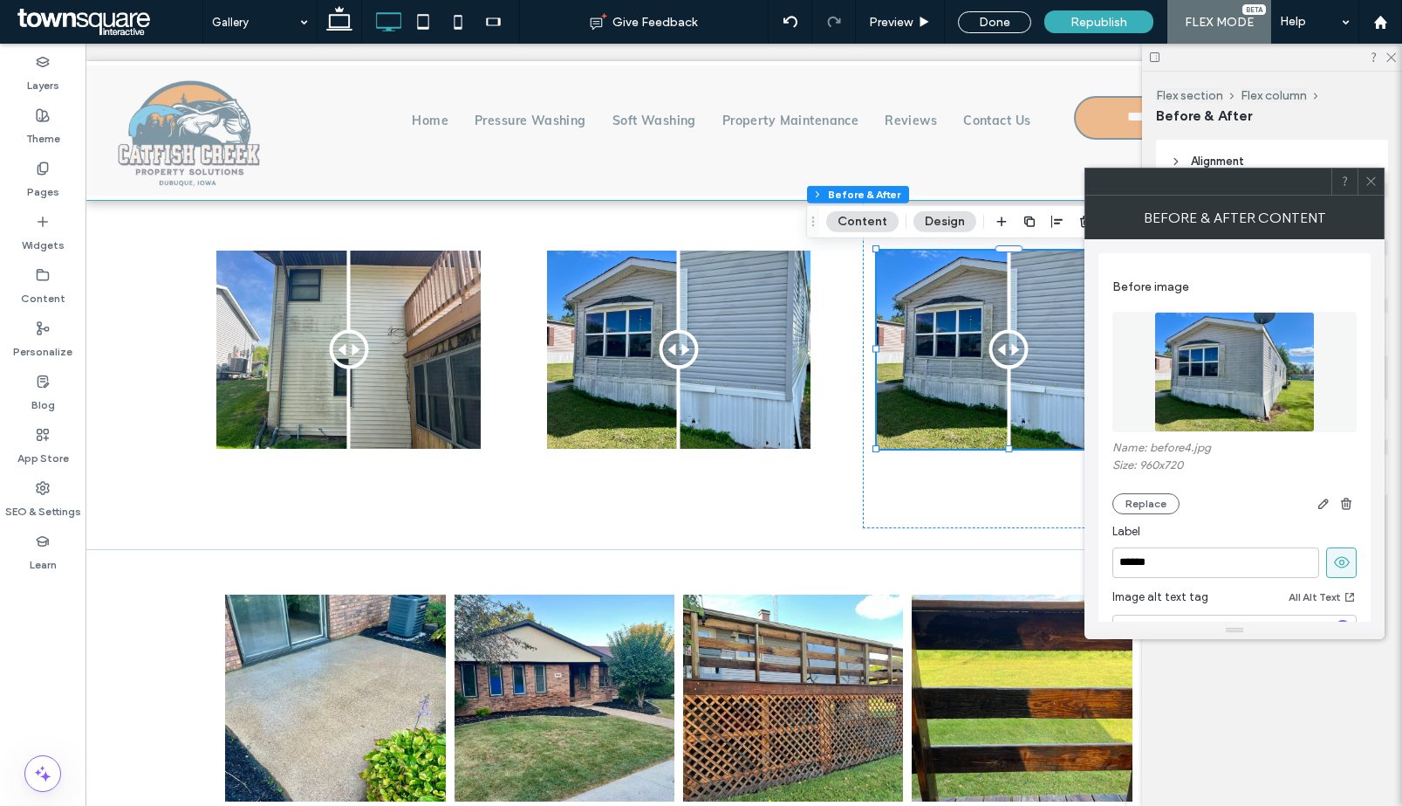
click at [1259, 379] on img at bounding box center [1235, 372] width 160 height 120
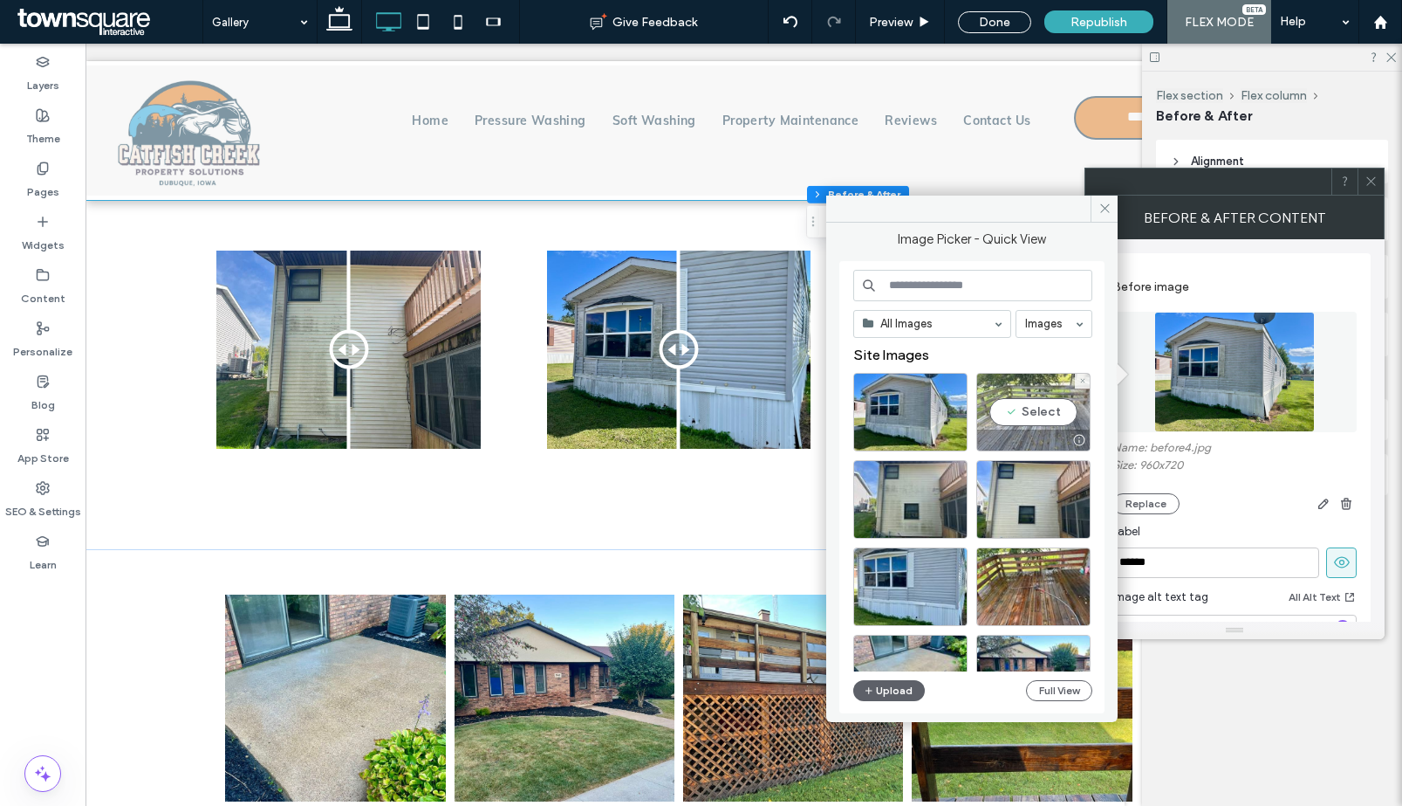
click at [1054, 406] on div "Select" at bounding box center [1034, 412] width 114 height 79
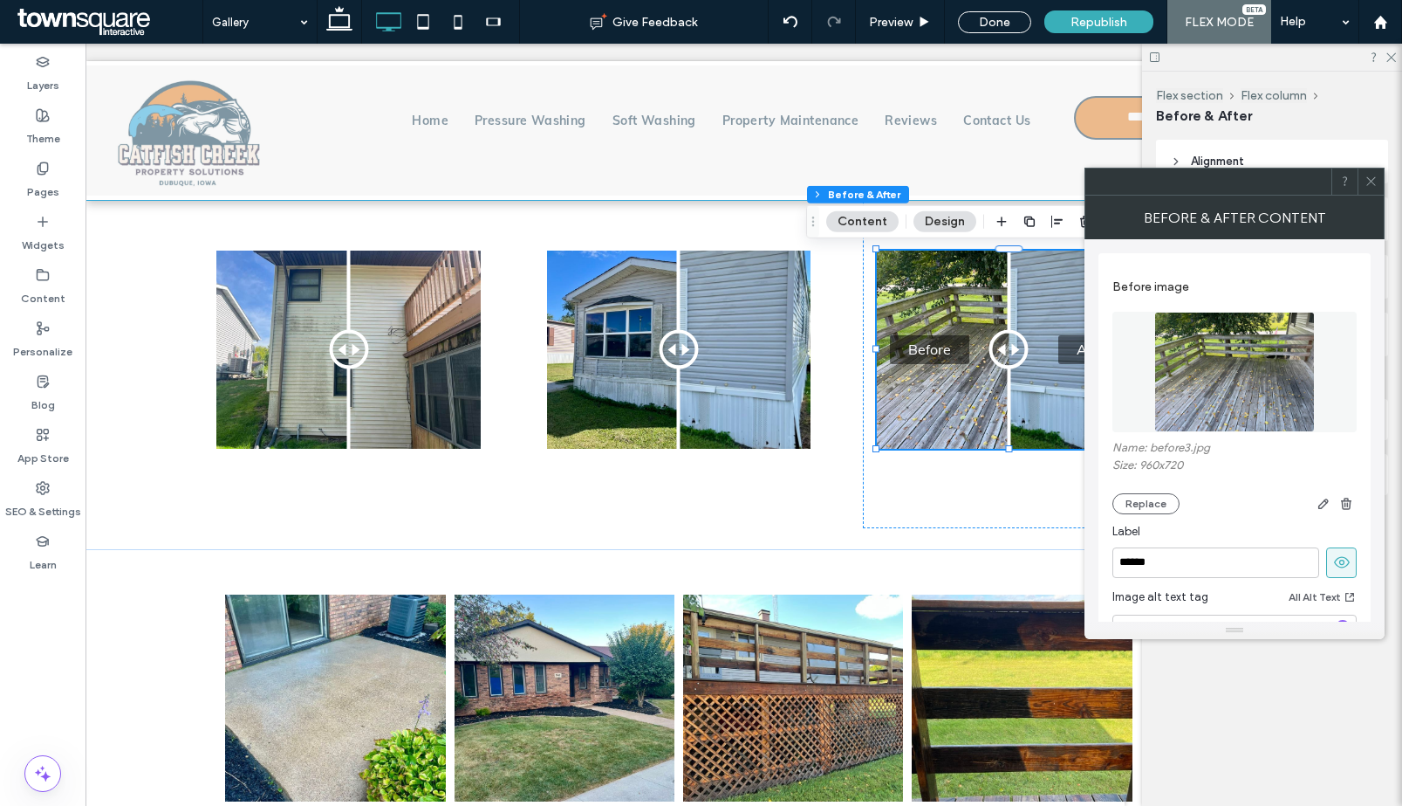
scroll to position [336, 0]
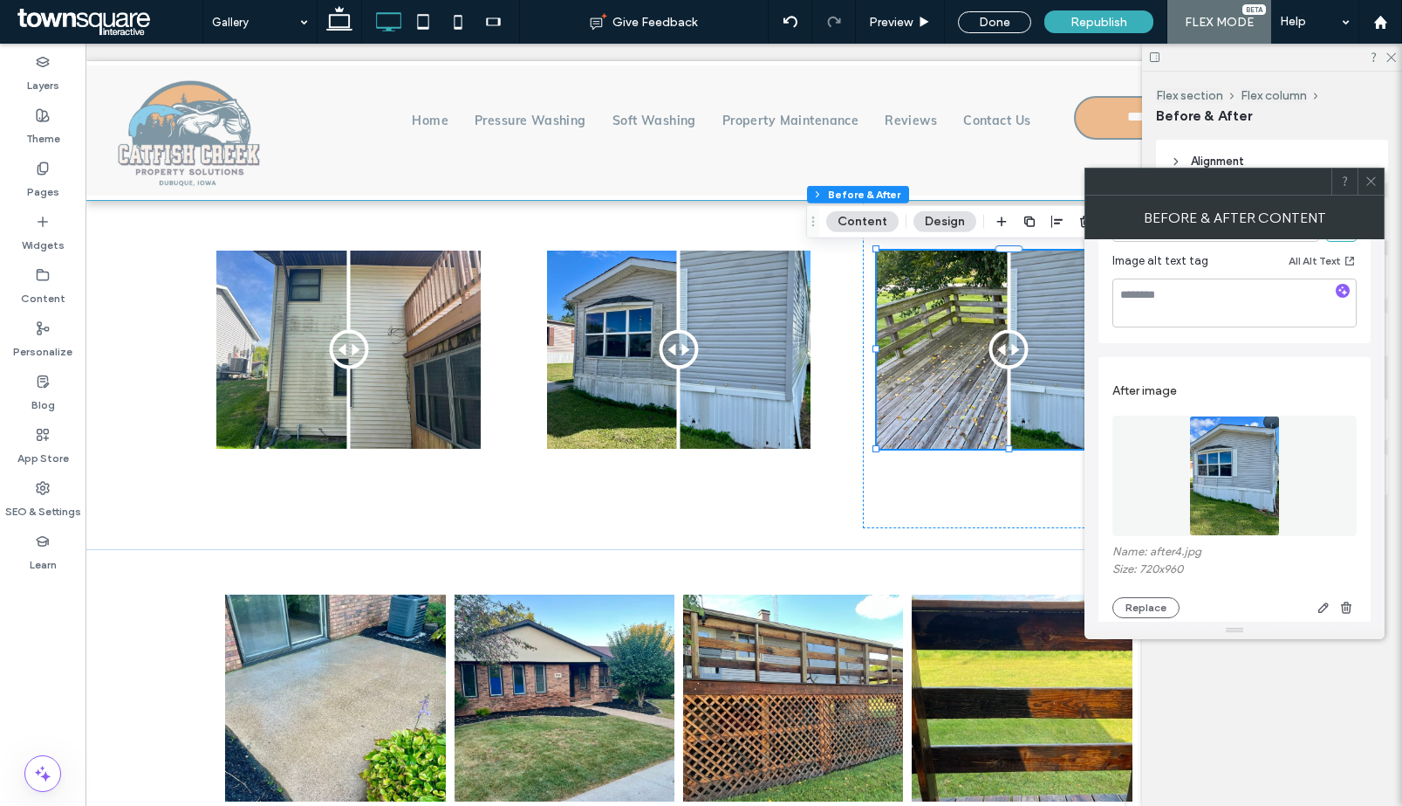
drag, startPoint x: 1223, startPoint y: 497, endPoint x: 1223, endPoint y: 528, distance: 31.4
click at [1224, 497] on img at bounding box center [1235, 475] width 91 height 120
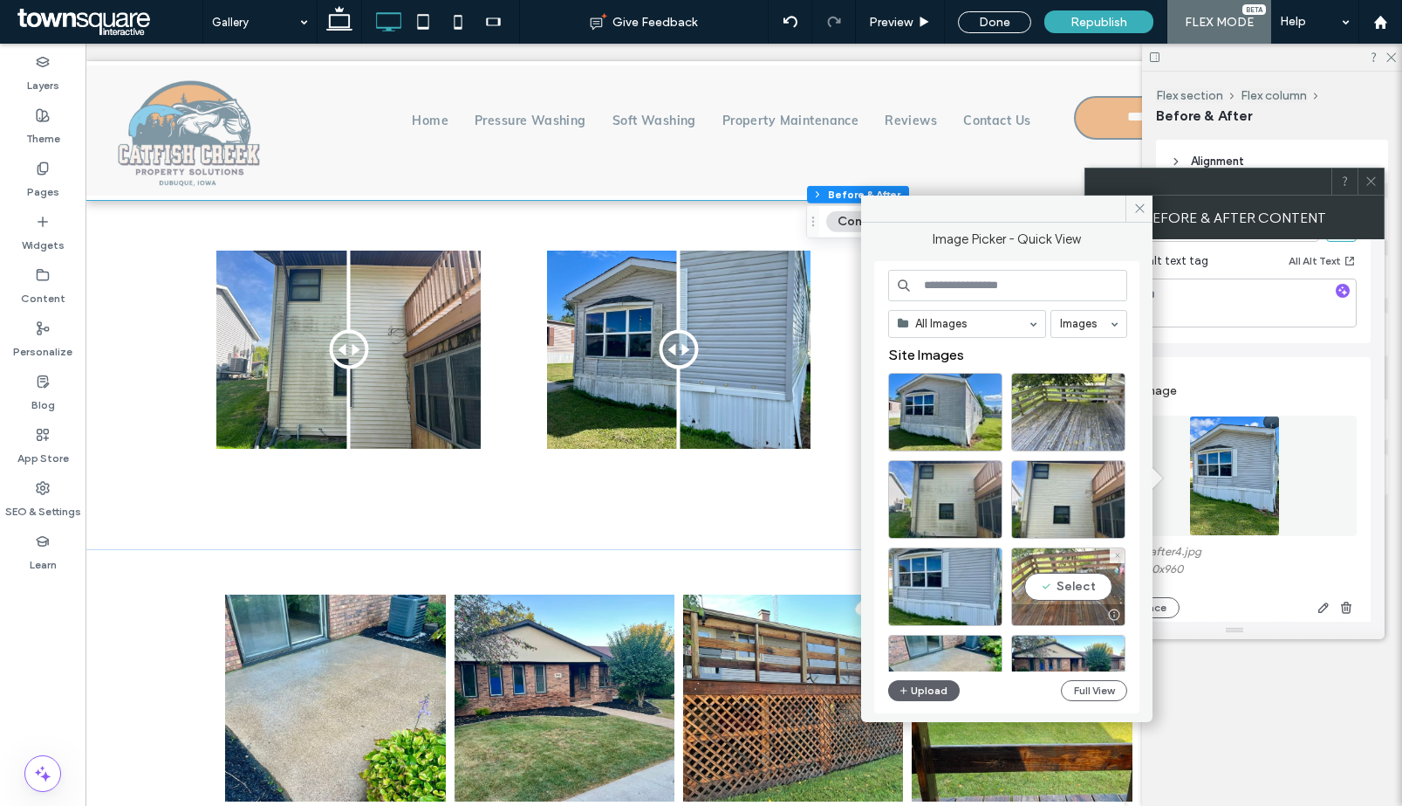
click at [1093, 583] on div "Select" at bounding box center [1068, 586] width 114 height 79
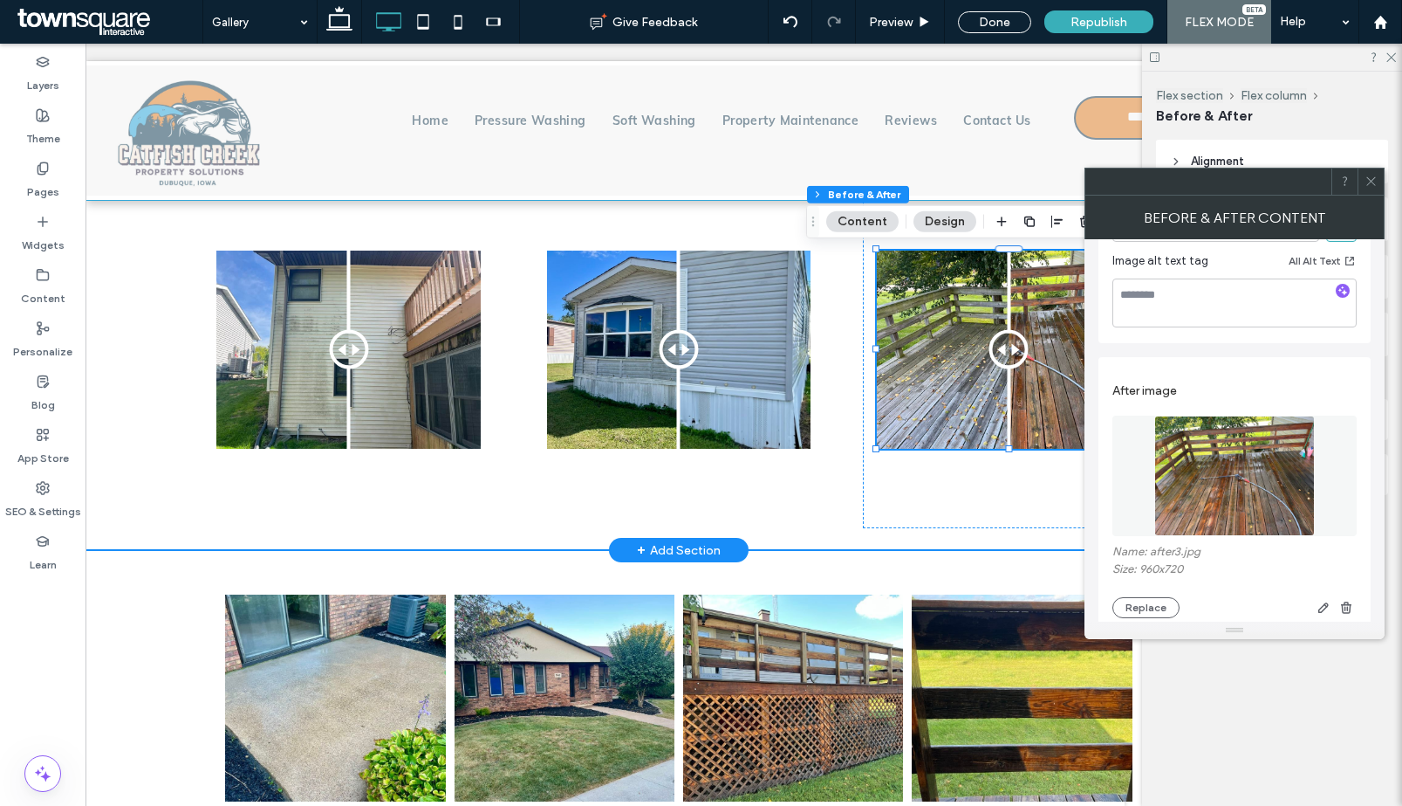
click at [966, 531] on div "Before After Before After Before After" at bounding box center [678, 348] width 1047 height 401
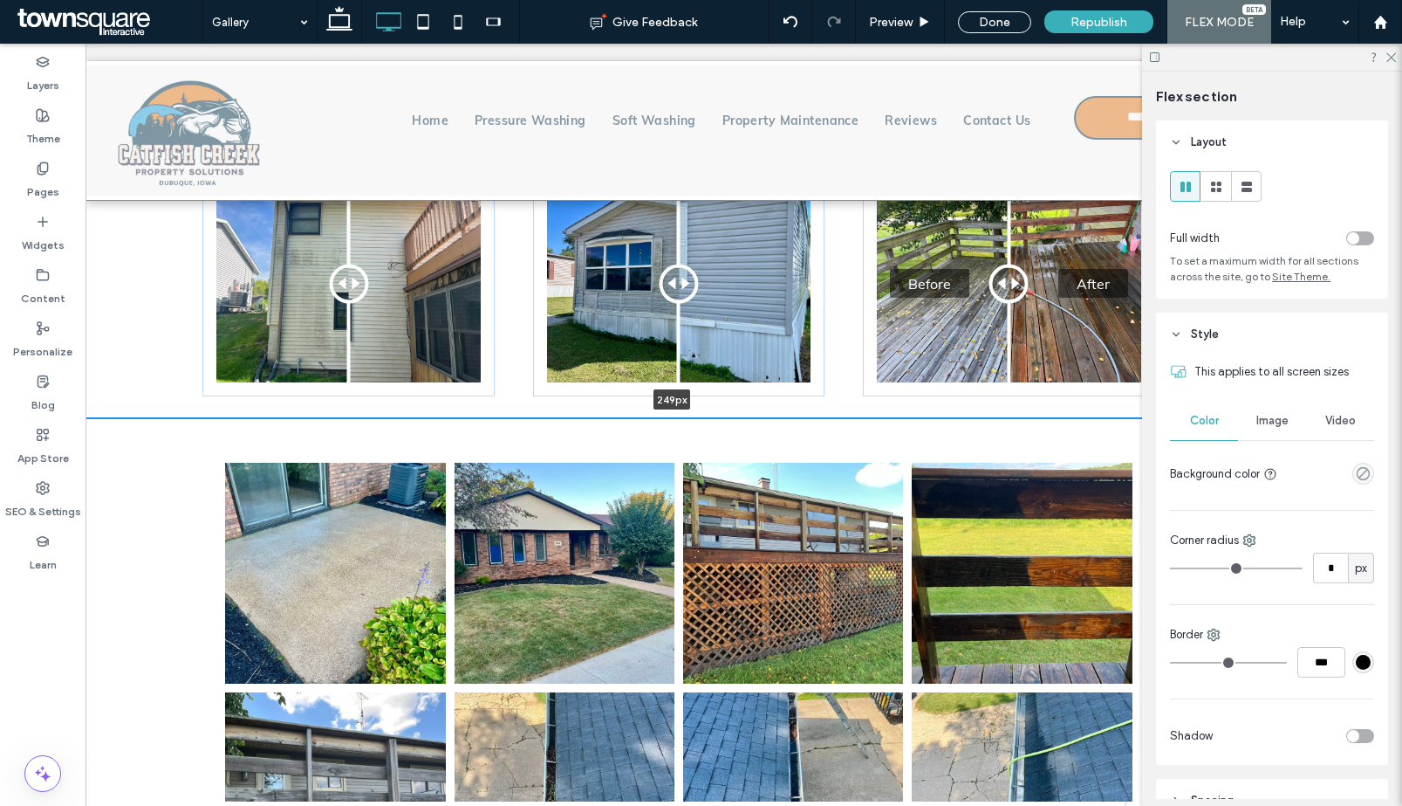
drag, startPoint x: 922, startPoint y: 549, endPoint x: 944, endPoint y: 362, distance: 188.0
click at [946, 364] on div "Before After Before After Before After 249px Section Click to edit in Flex Mode…" at bounding box center [679, 283] width 1187 height 270
type input "***"
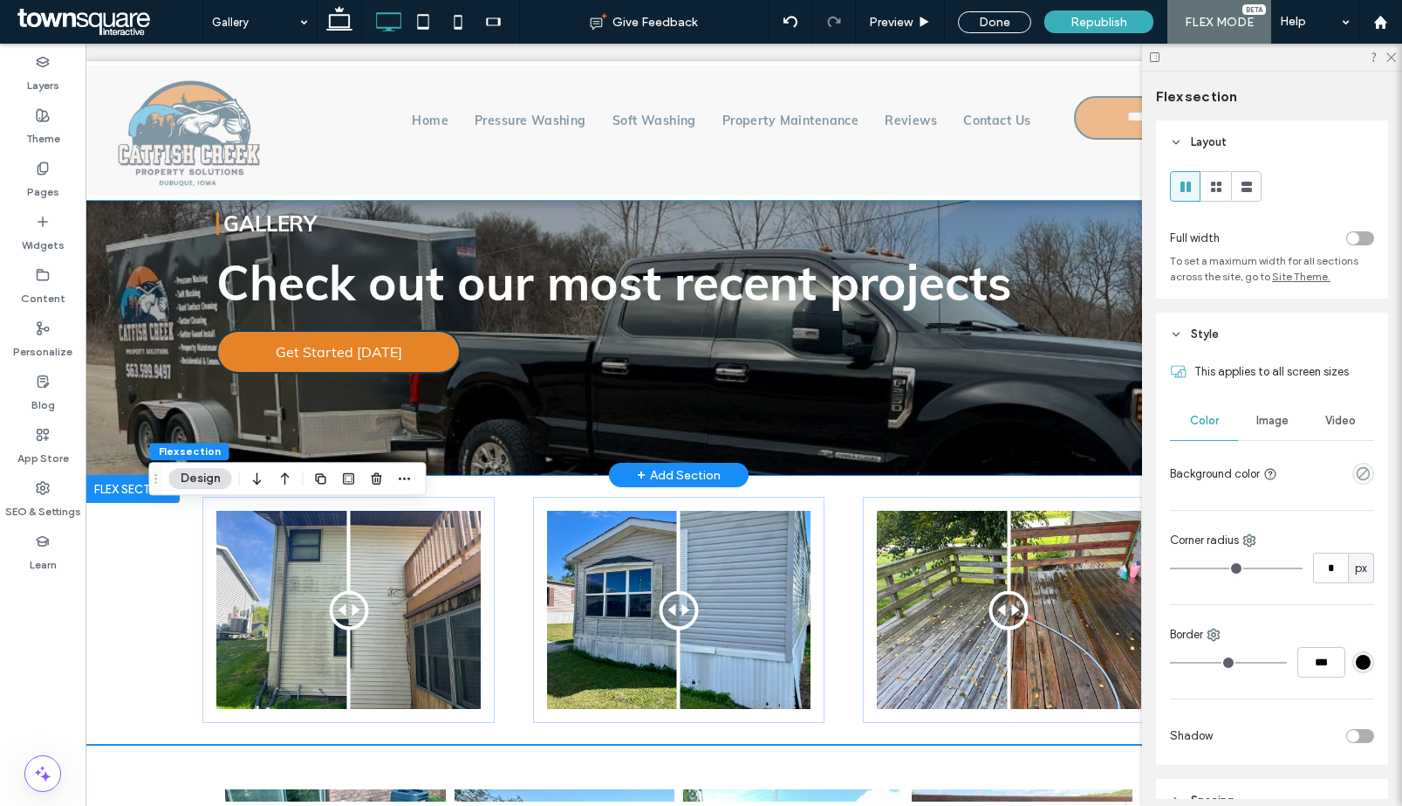
scroll to position [0, 0]
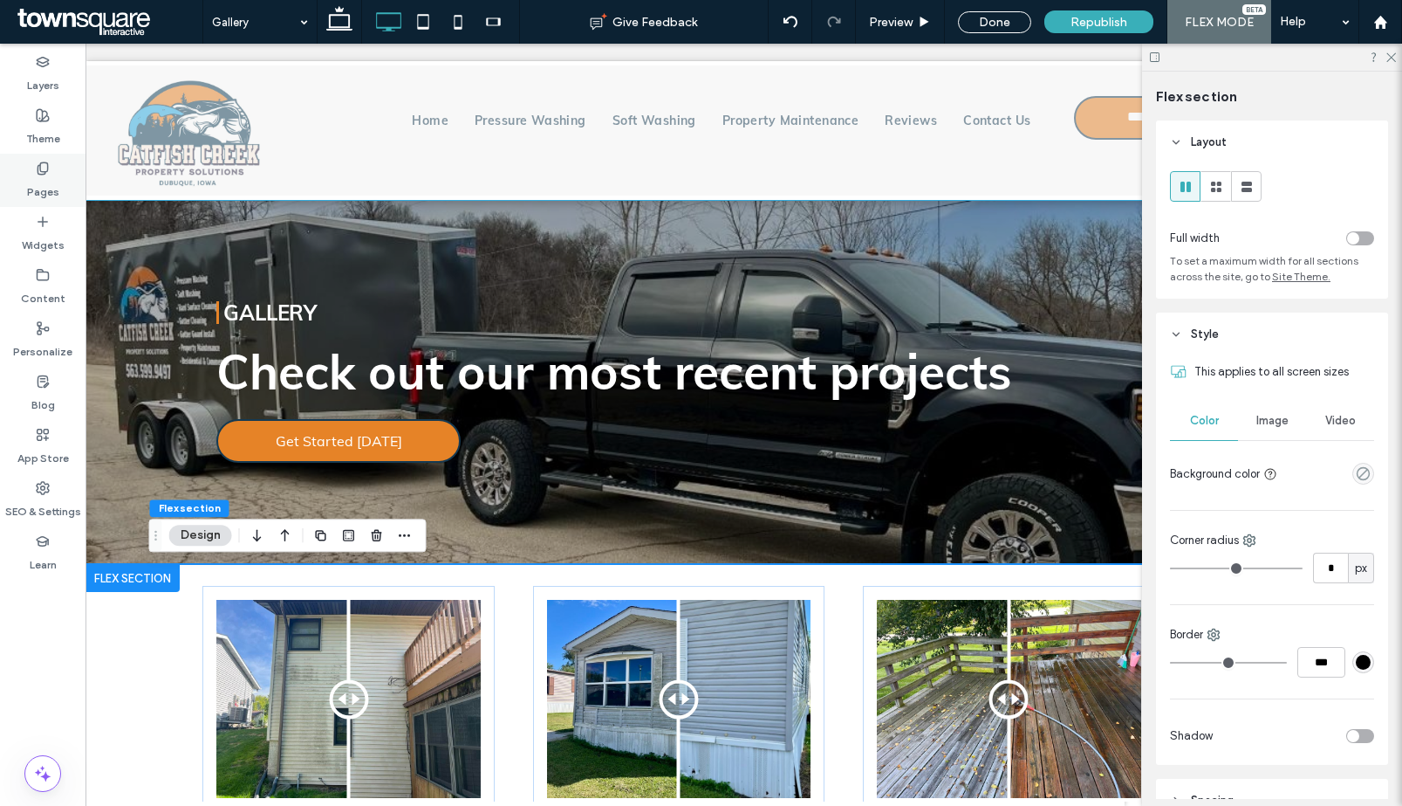
click at [48, 183] on label "Pages" at bounding box center [43, 187] width 32 height 24
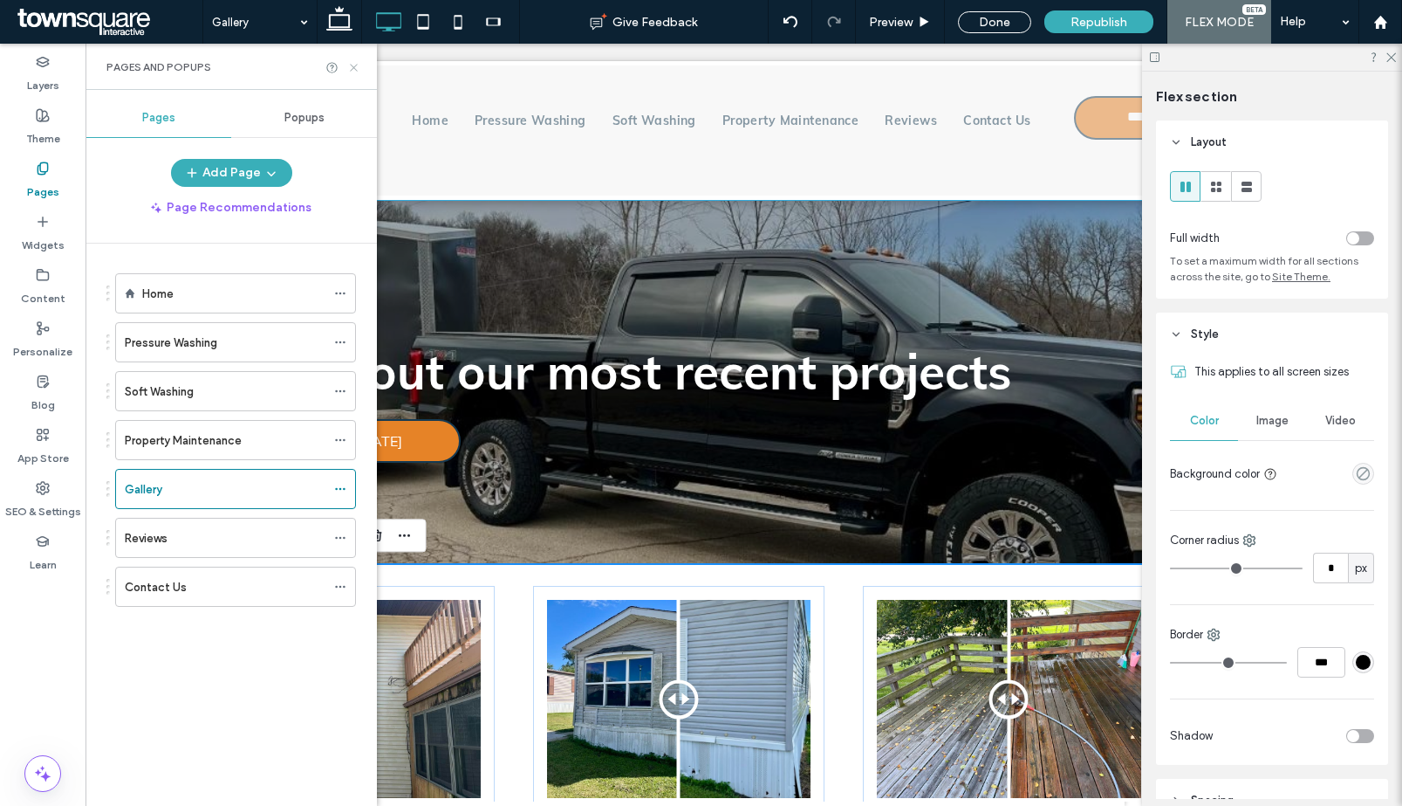
click at [349, 61] on icon at bounding box center [353, 67] width 13 height 13
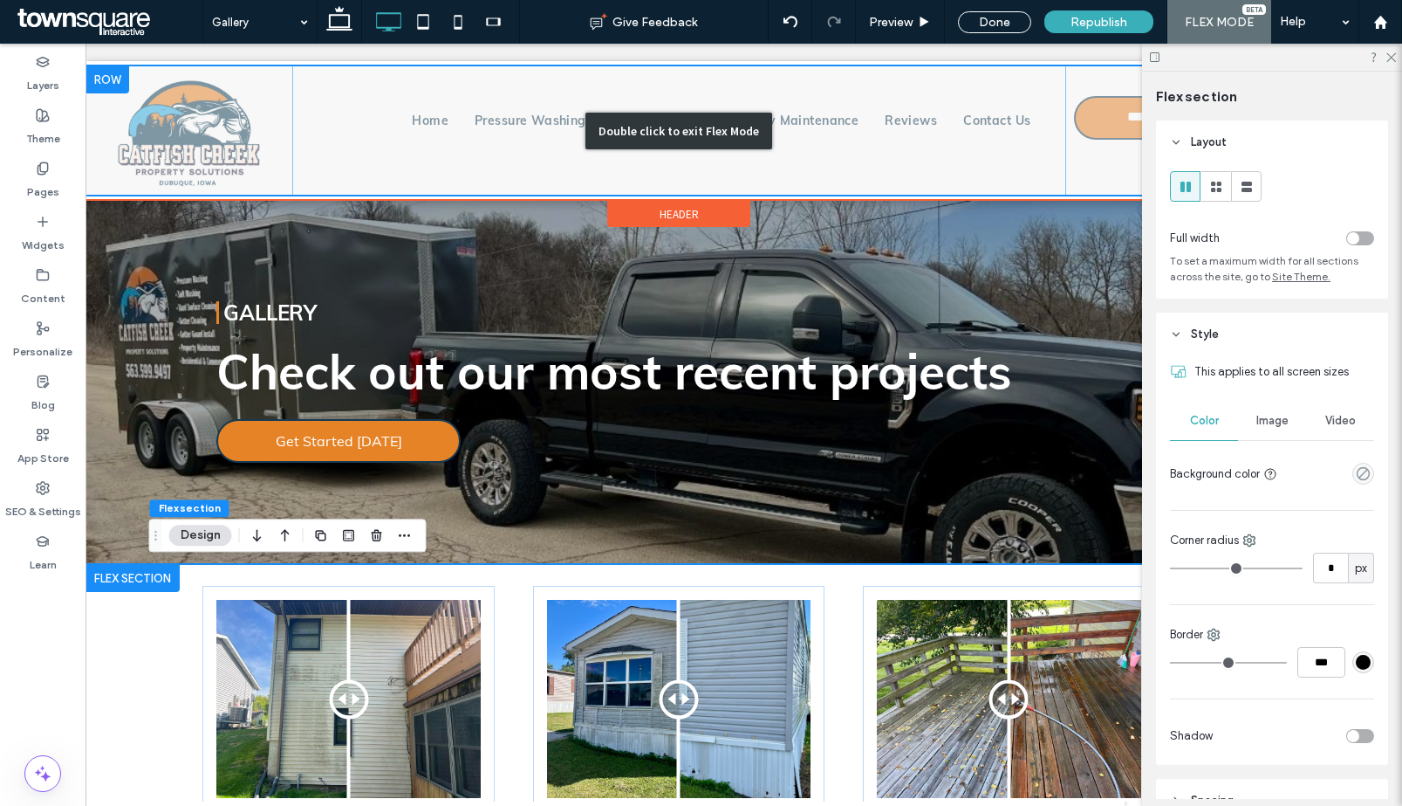
click at [570, 101] on div "Double click to exit Flex Mode" at bounding box center [679, 130] width 1187 height 130
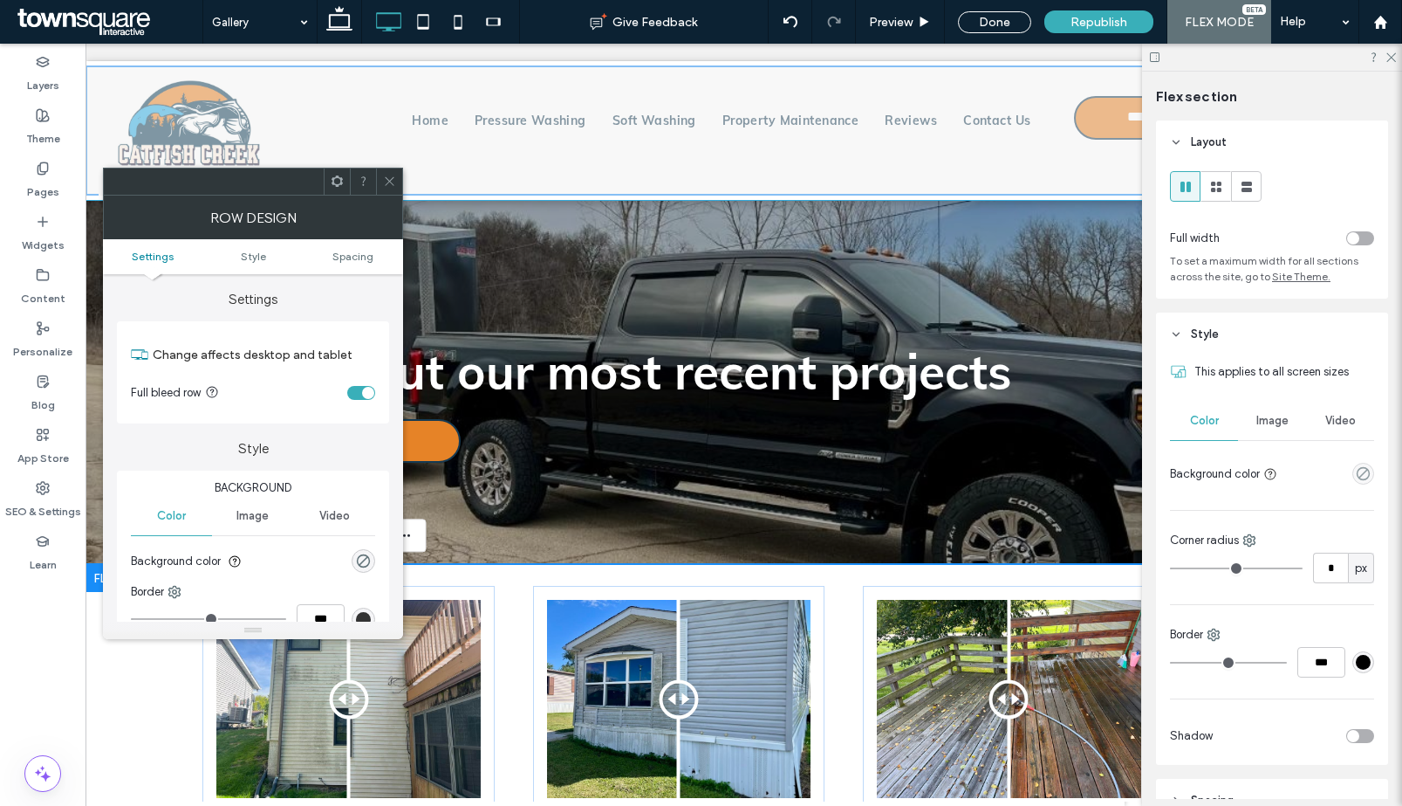
click at [383, 181] on icon at bounding box center [389, 181] width 13 height 13
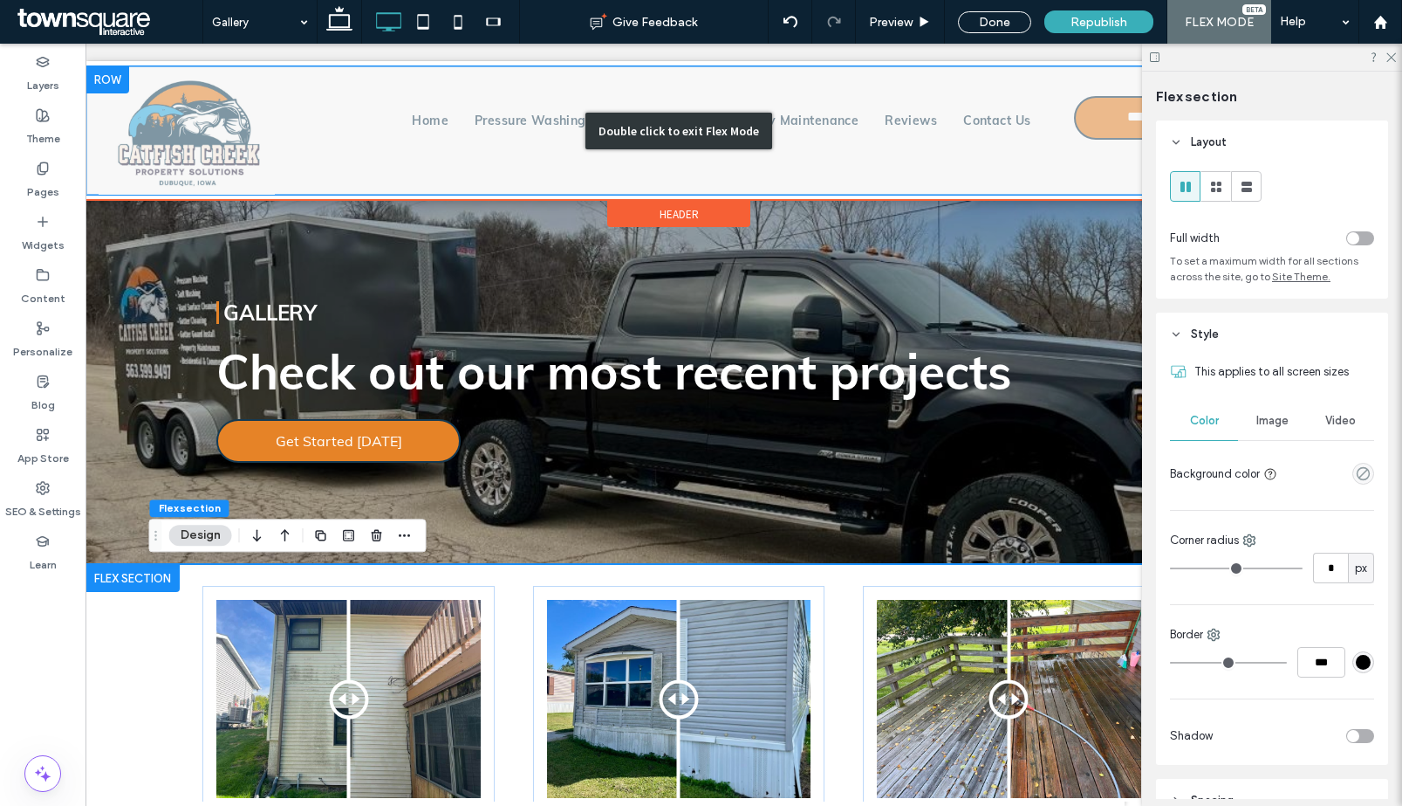
click at [626, 125] on div "Double click to exit Flex Mode" at bounding box center [679, 131] width 187 height 37
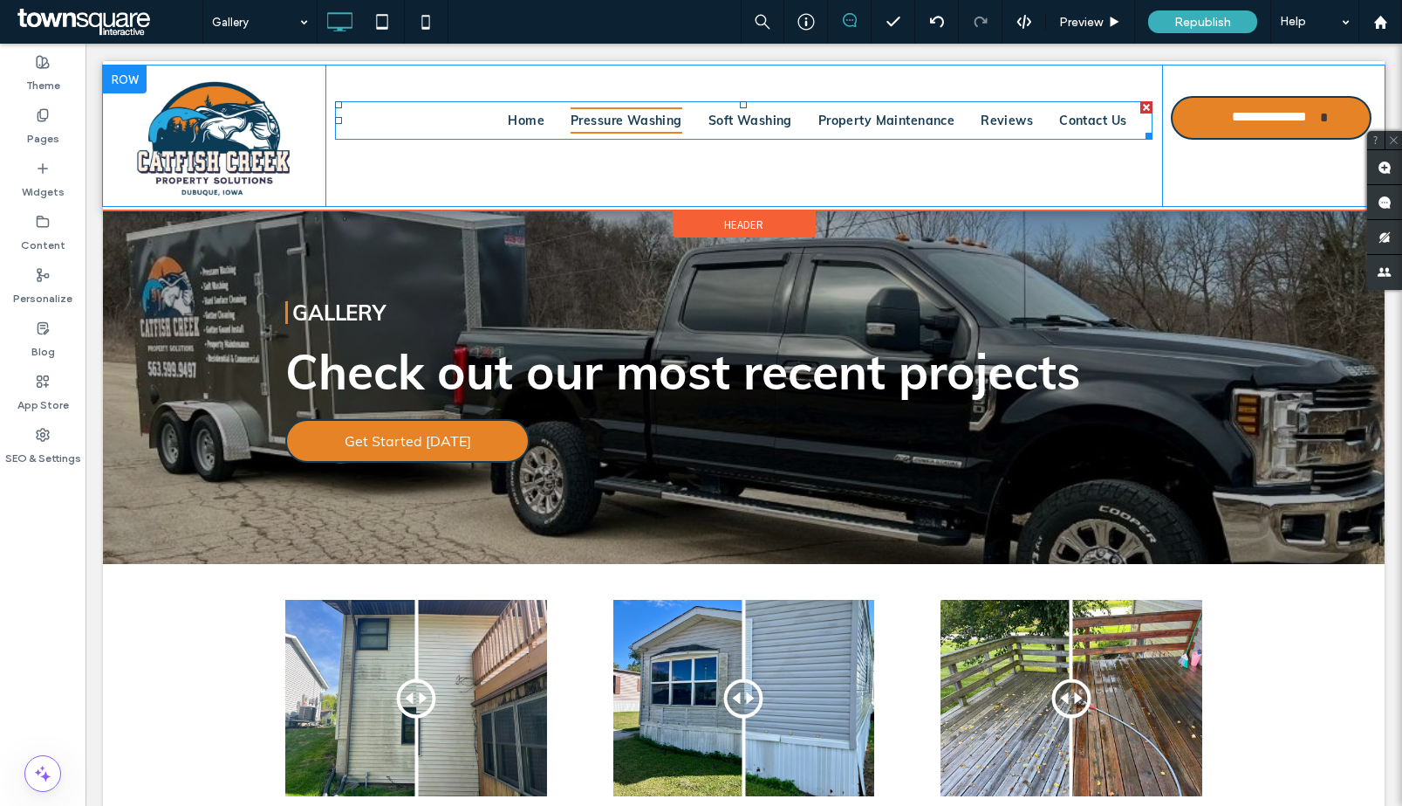
click at [677, 125] on link "Pressure Washing" at bounding box center [627, 120] width 138 height 27
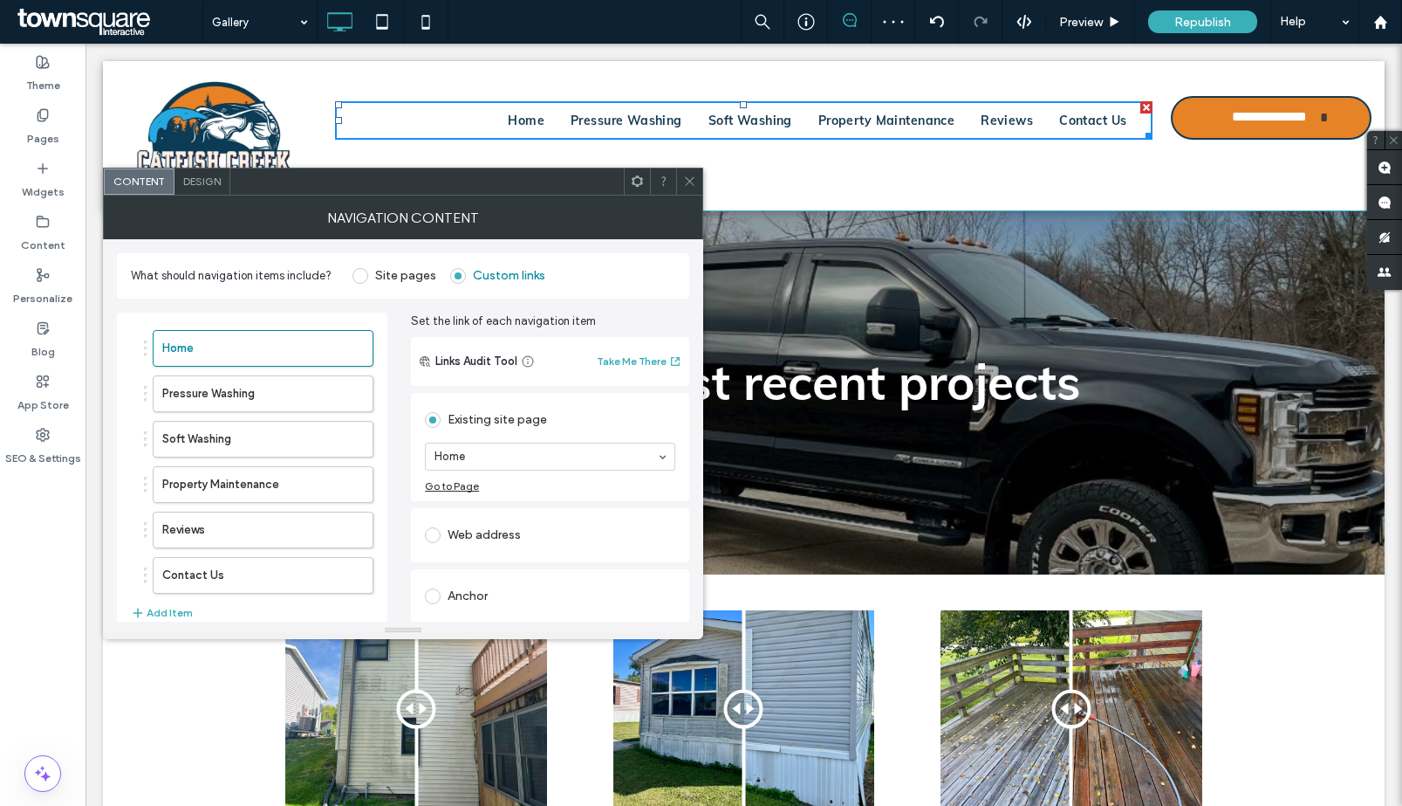
click at [397, 277] on label "Site pages" at bounding box center [405, 275] width 61 height 15
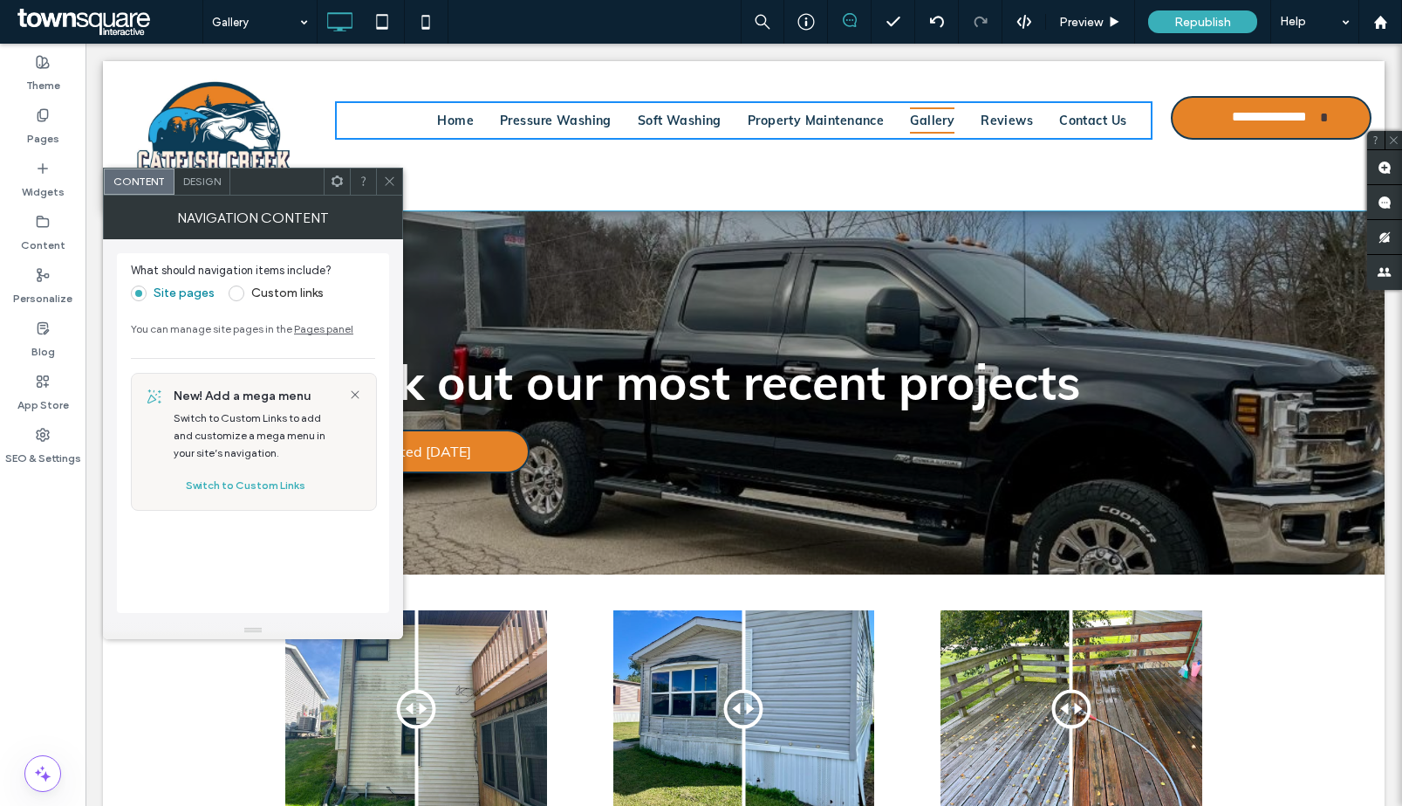
click at [387, 191] on span at bounding box center [389, 181] width 13 height 26
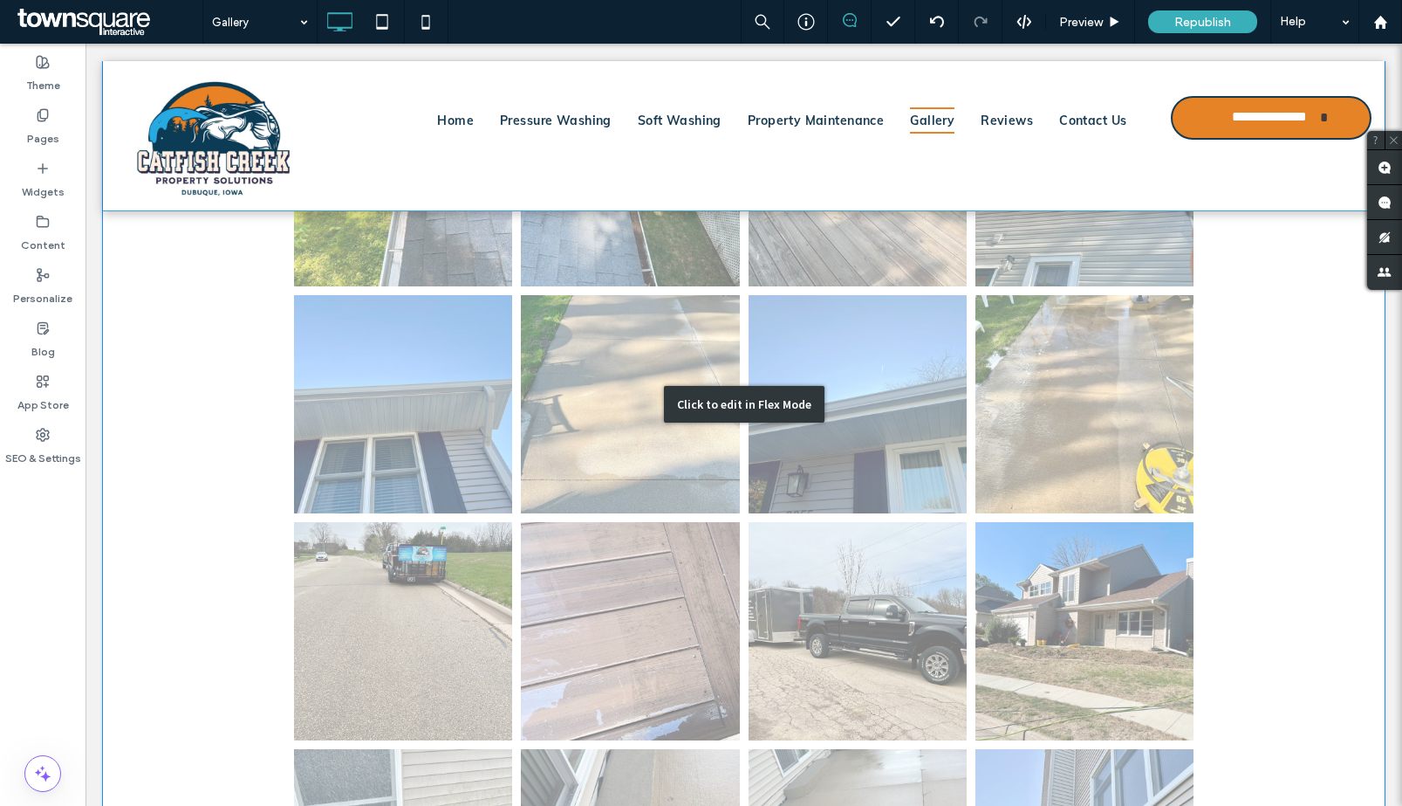
scroll to position [925, 0]
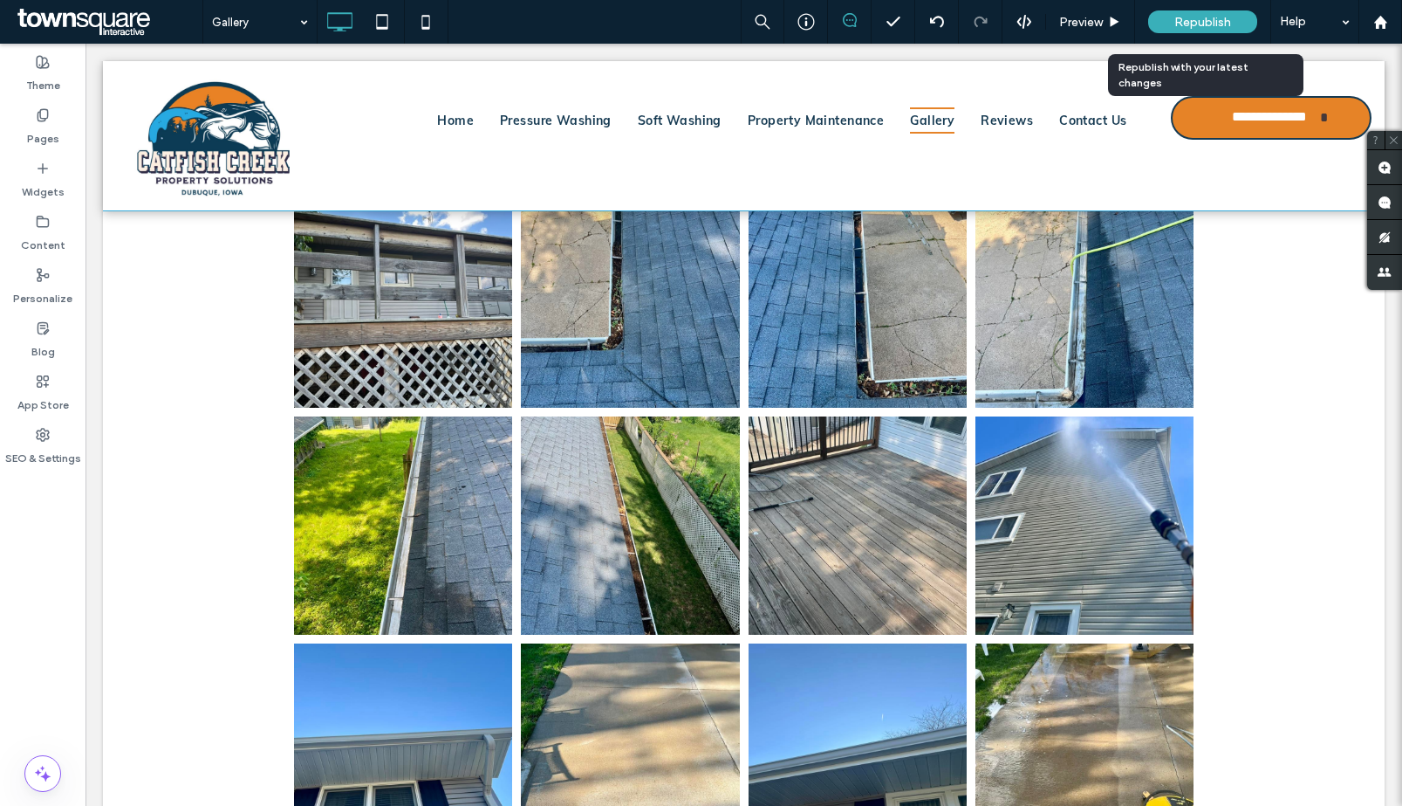
drag, startPoint x: 1103, startPoint y: 12, endPoint x: 1190, endPoint y: 32, distance: 88.7
click at [1191, 27] on span "Republish" at bounding box center [1203, 22] width 57 height 15
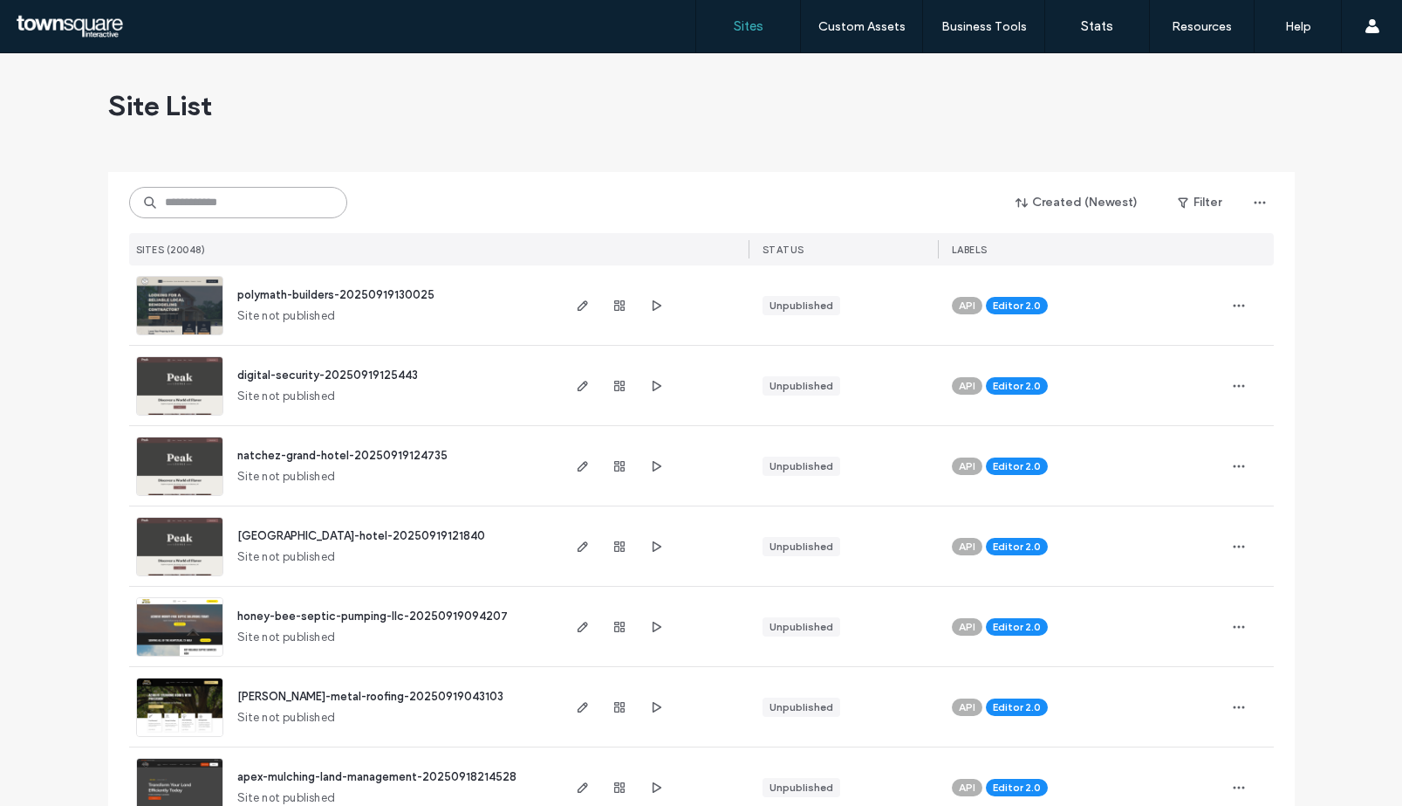
click at [209, 202] on input at bounding box center [238, 202] width 218 height 31
paste input "**********"
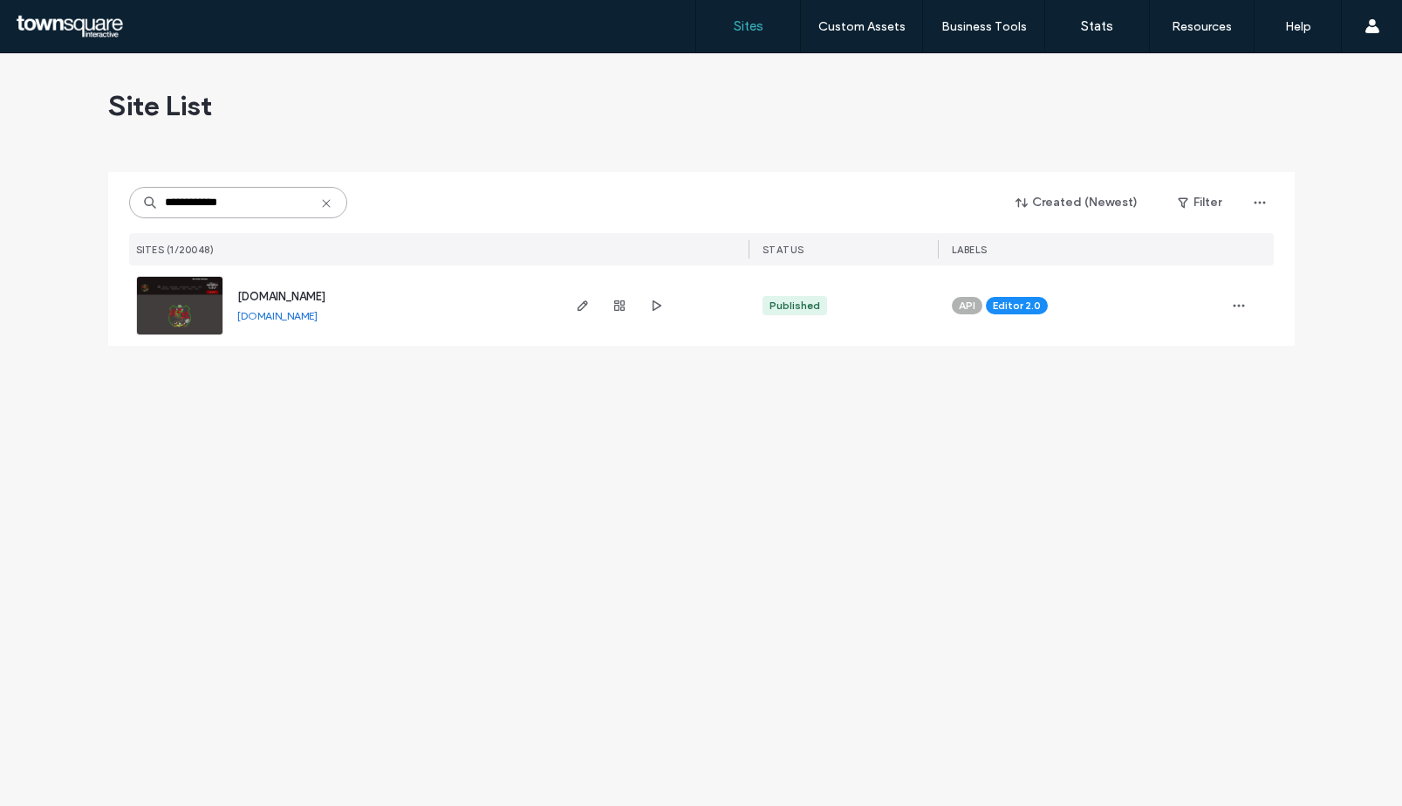
type input "**********"
click at [309, 293] on span "www.ready2ridemovement.com" at bounding box center [281, 296] width 88 height 13
type input "**********"
click at [293, 312] on link "www.ready2ridemovement.com" at bounding box center [277, 315] width 80 height 13
click at [213, 304] on img at bounding box center [180, 336] width 86 height 119
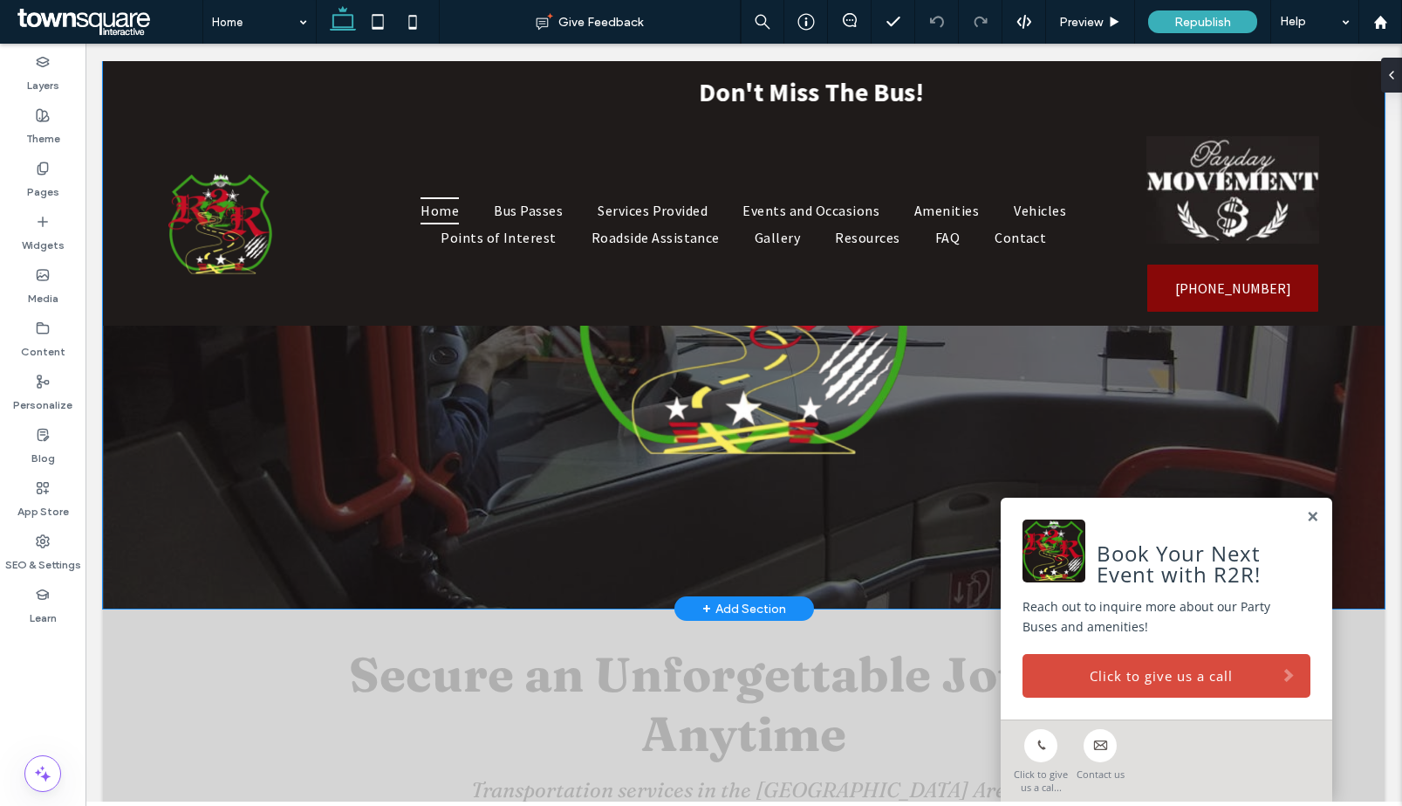
scroll to position [710, 0]
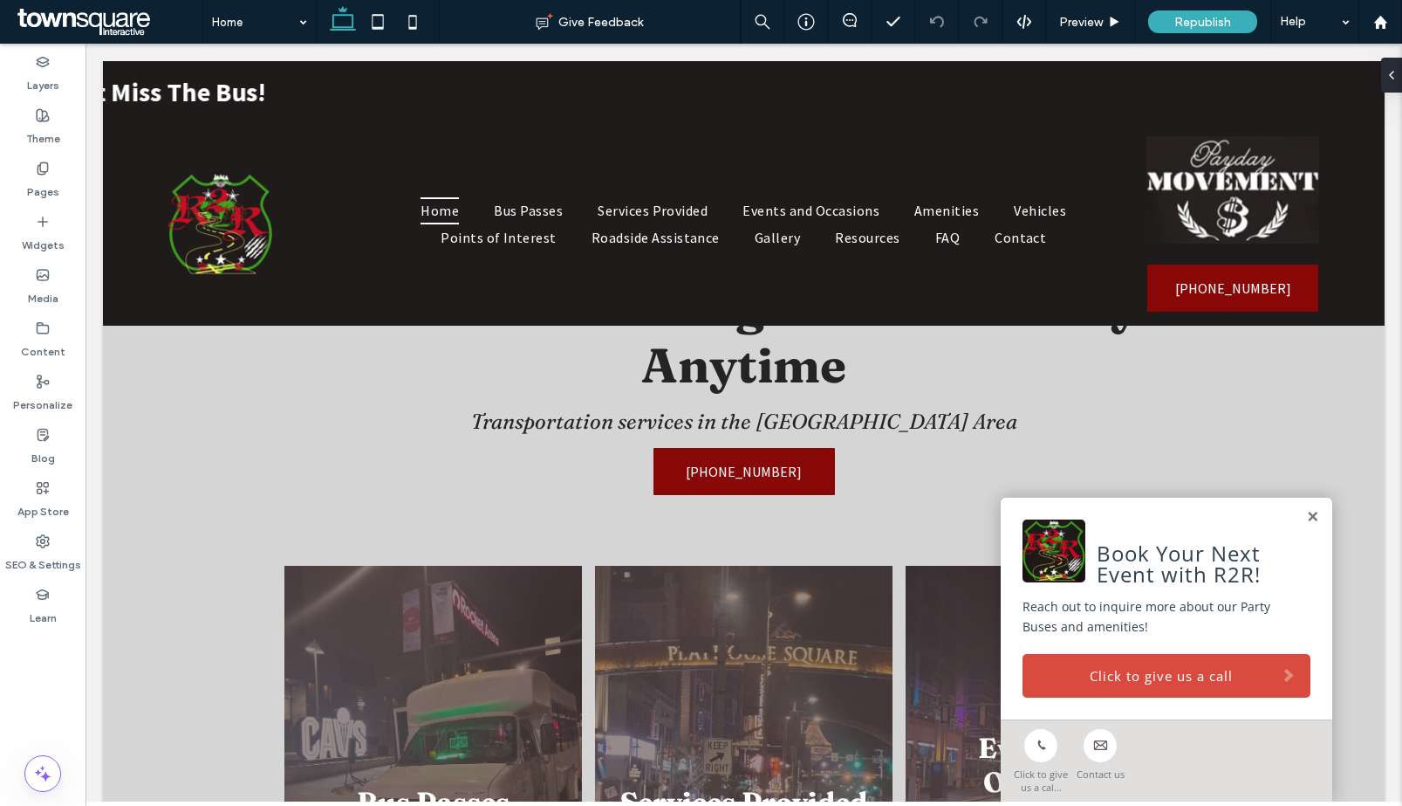
click at [94, 31] on span at bounding box center [107, 21] width 189 height 35
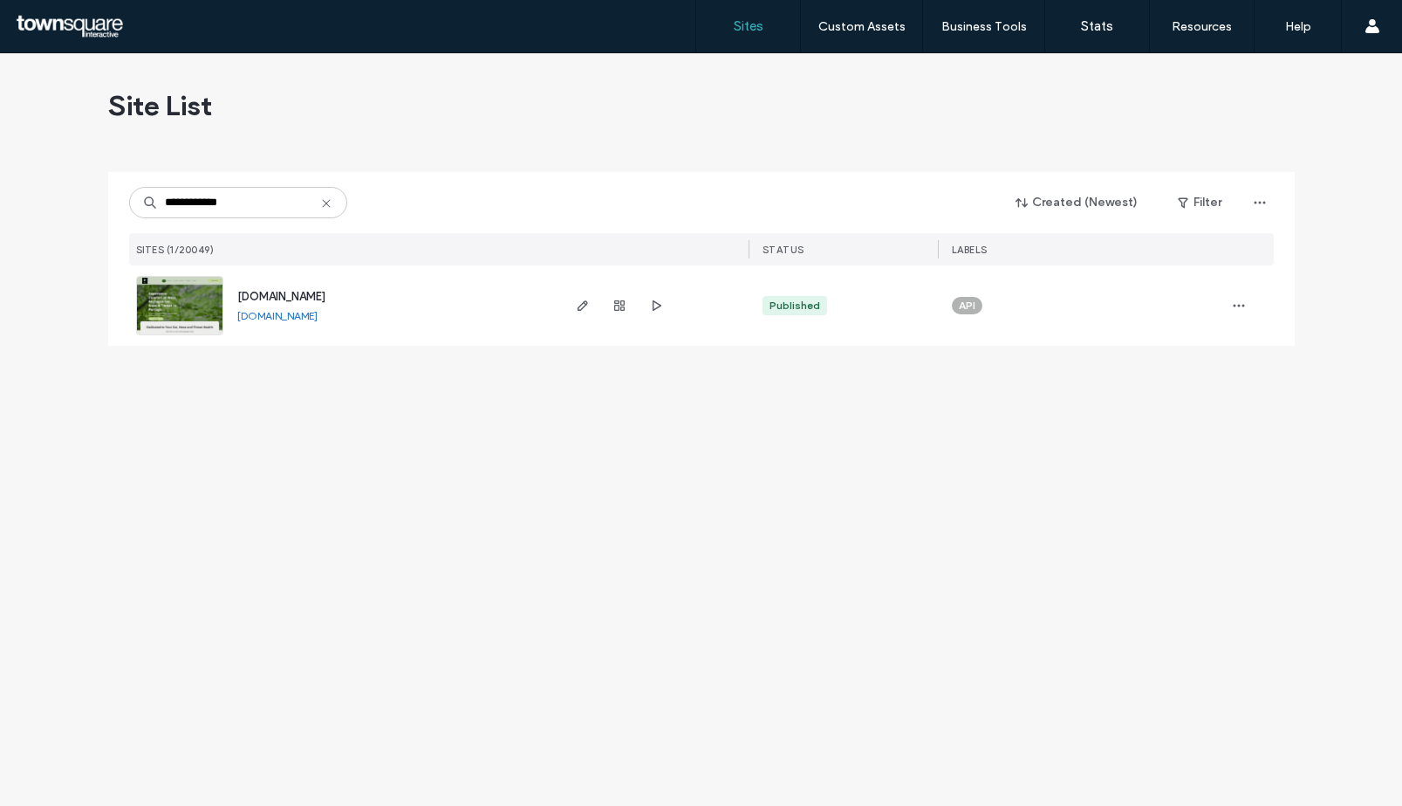
type input "**********"
click at [262, 319] on link "[DOMAIN_NAME]" at bounding box center [277, 315] width 80 height 13
click at [150, 306] on img at bounding box center [180, 336] width 86 height 119
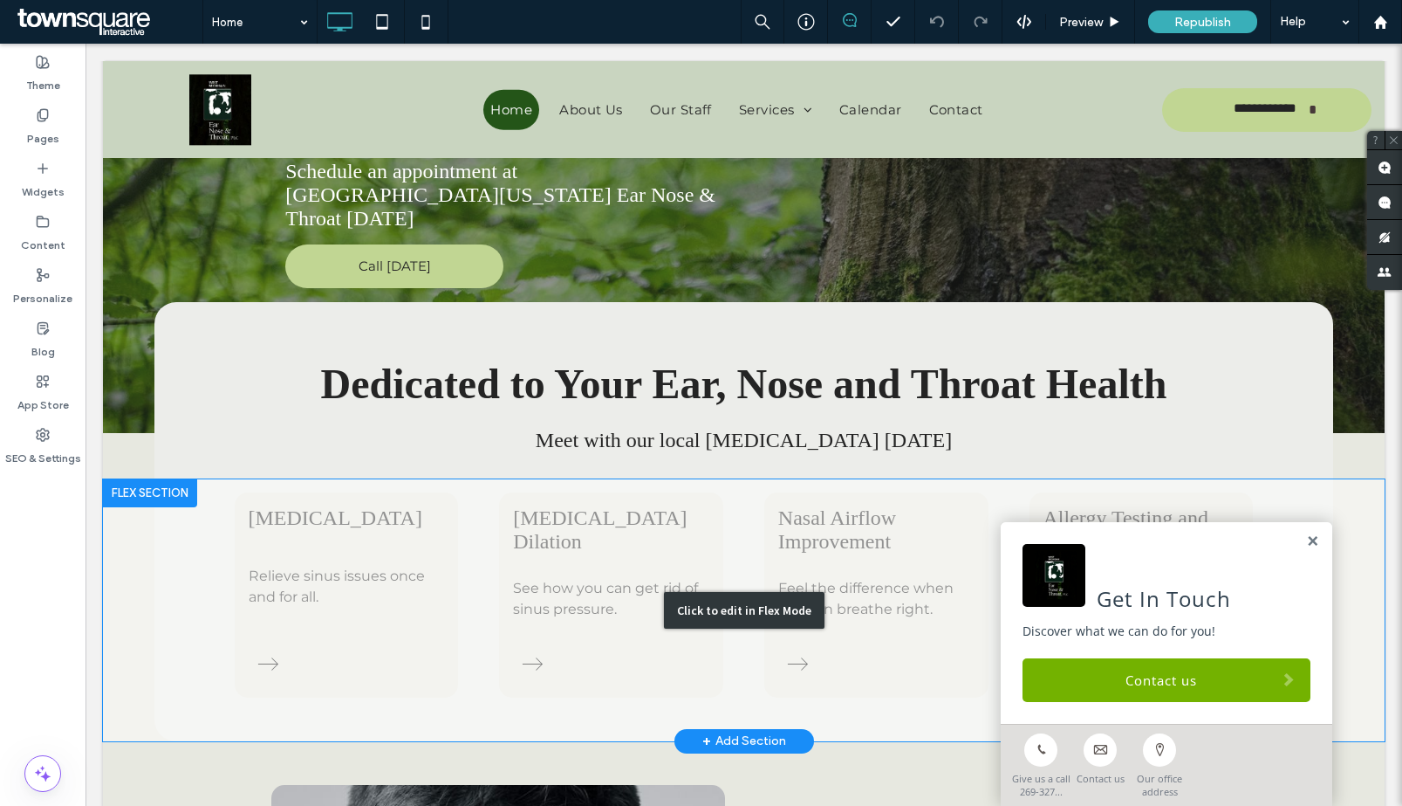
scroll to position [488, 0]
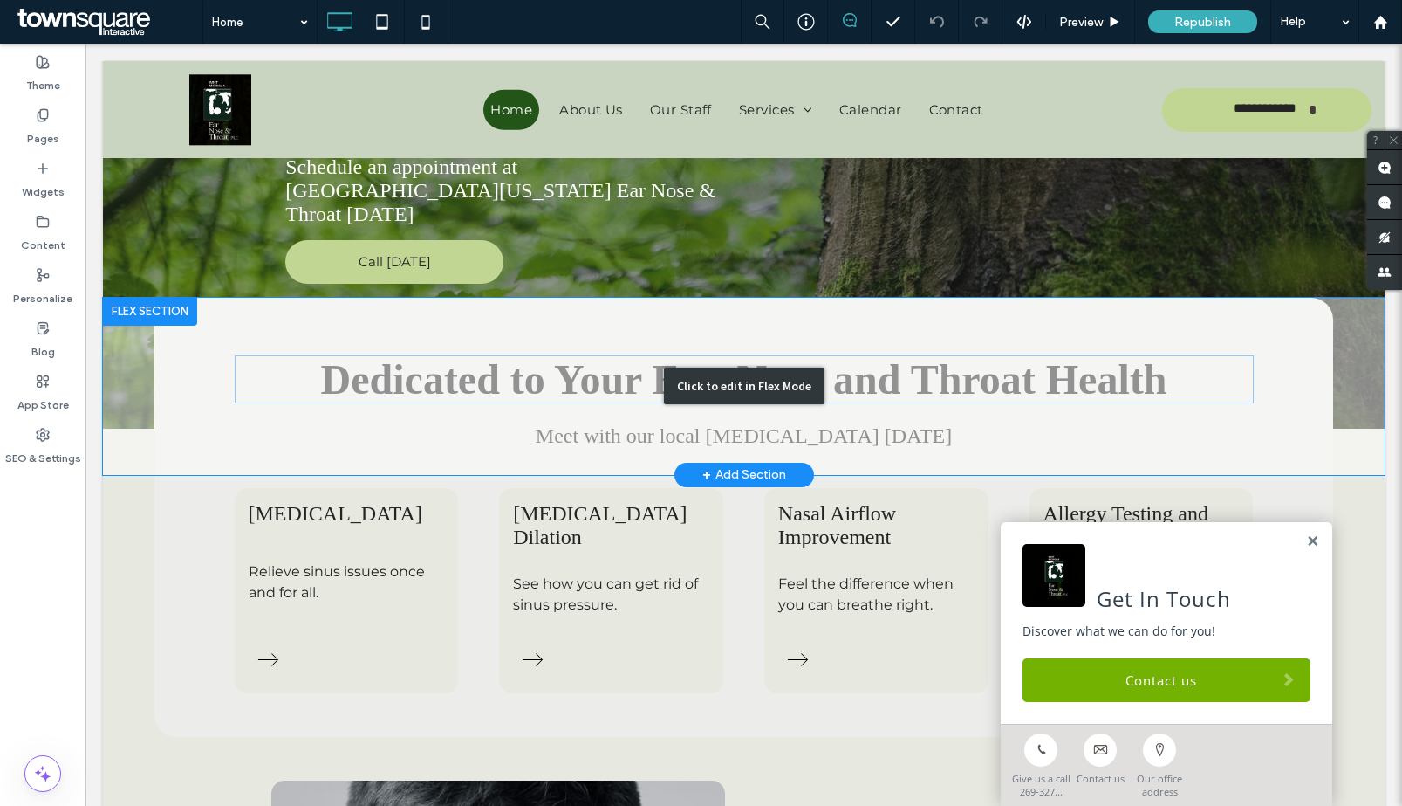
click at [546, 313] on div "Click to edit in Flex Mode" at bounding box center [744, 386] width 1282 height 177
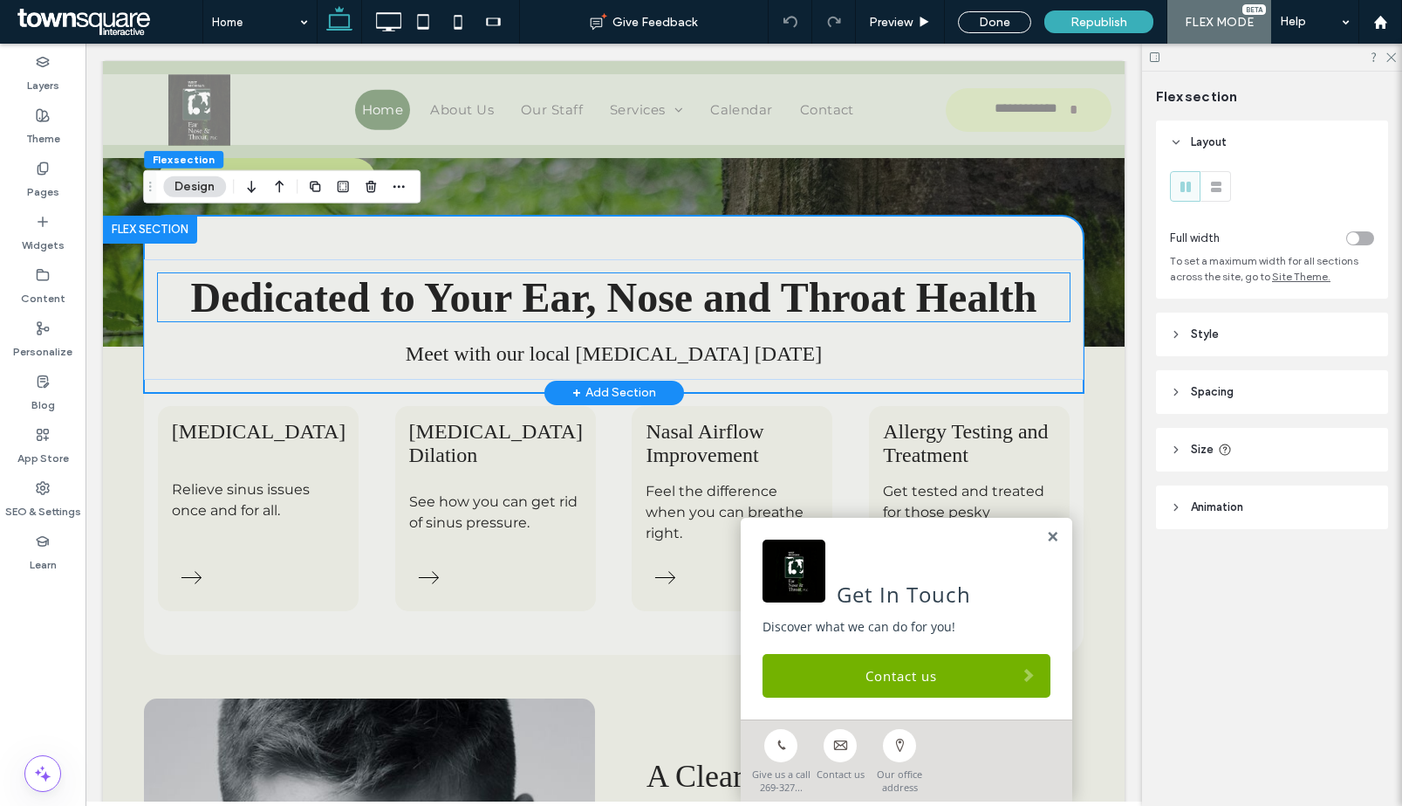
click at [536, 305] on span "Dedicated to Your Ear, Nose and Throat Health" at bounding box center [614, 297] width 847 height 46
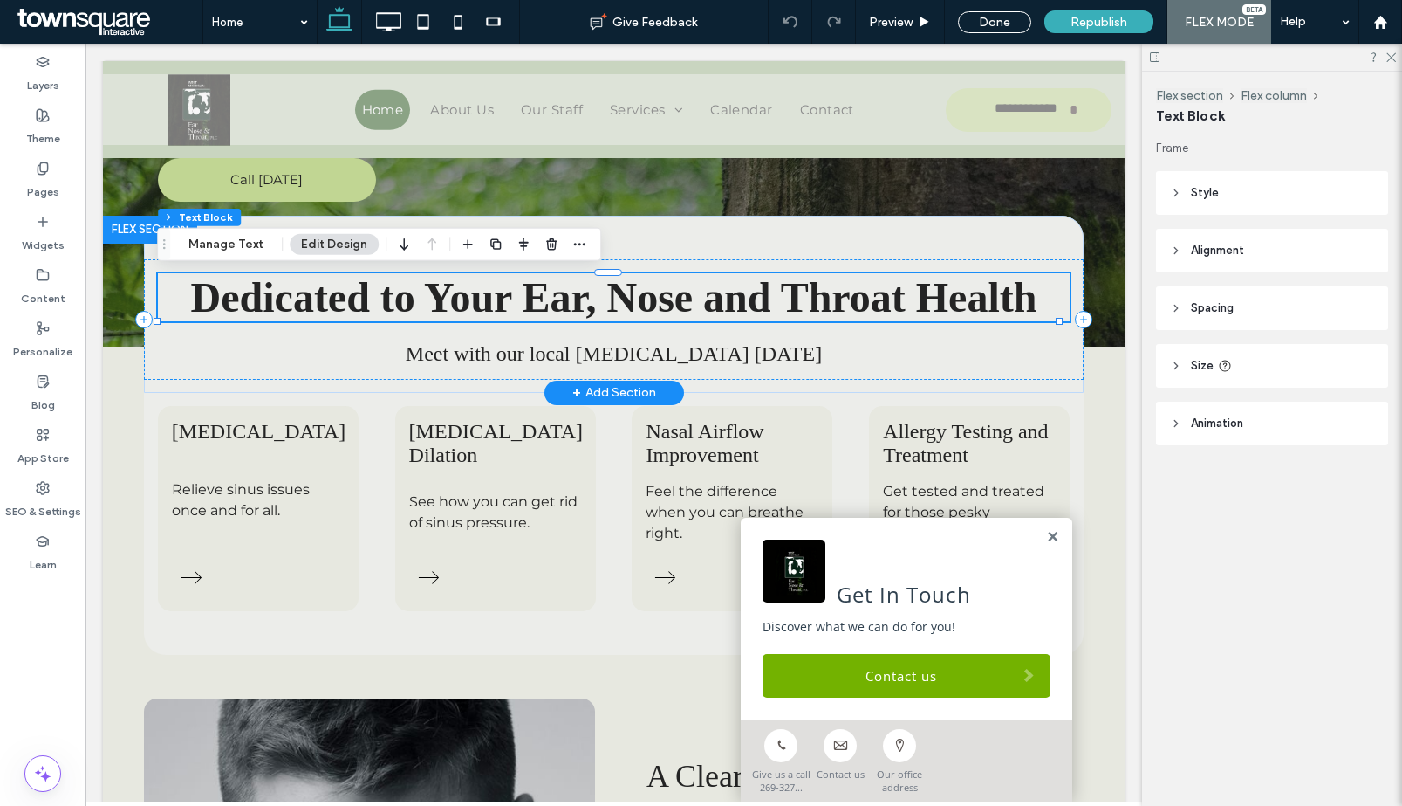
click at [536, 305] on span "Dedicated to Your Ear, Nose and Throat Health" at bounding box center [614, 297] width 847 height 46
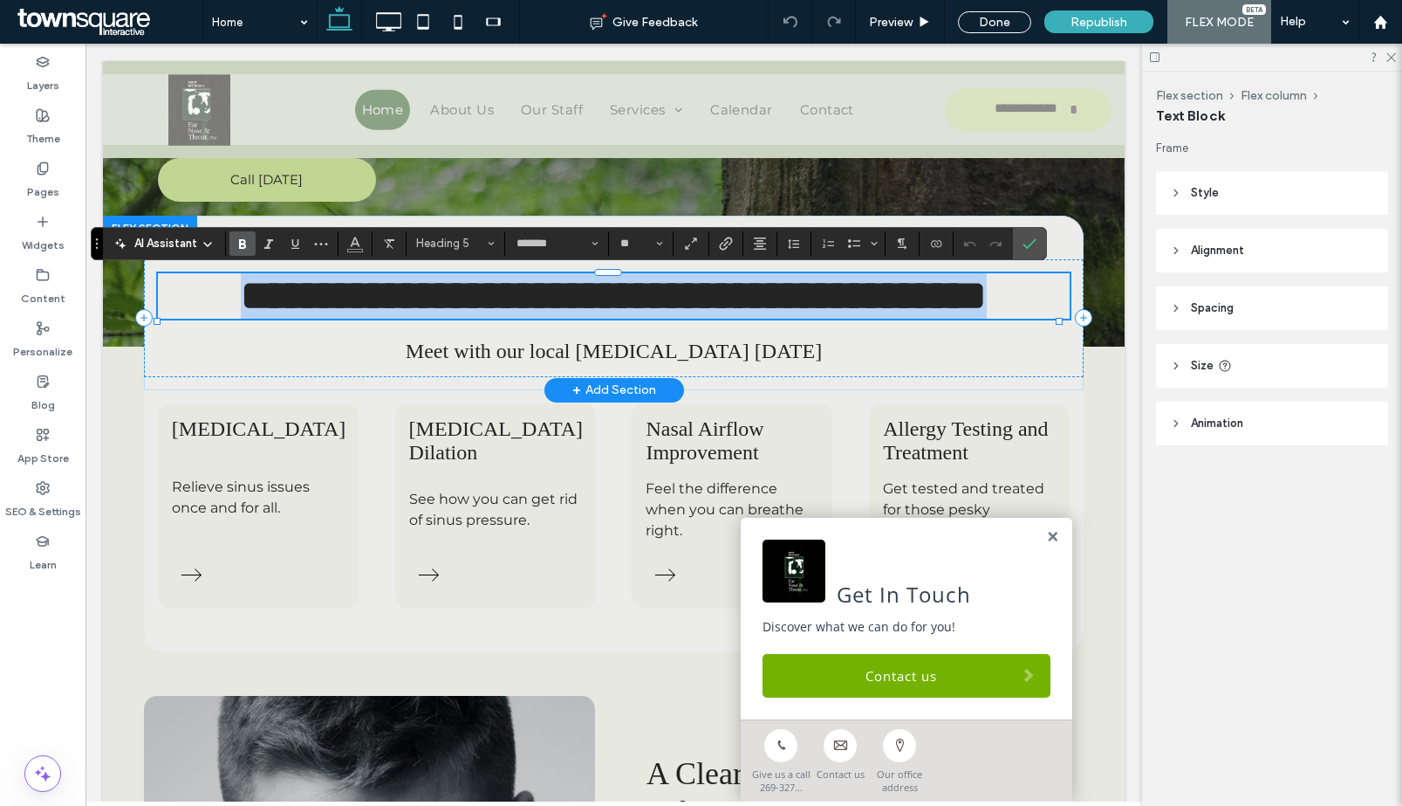
click at [568, 311] on span "**********" at bounding box center [614, 295] width 746 height 41
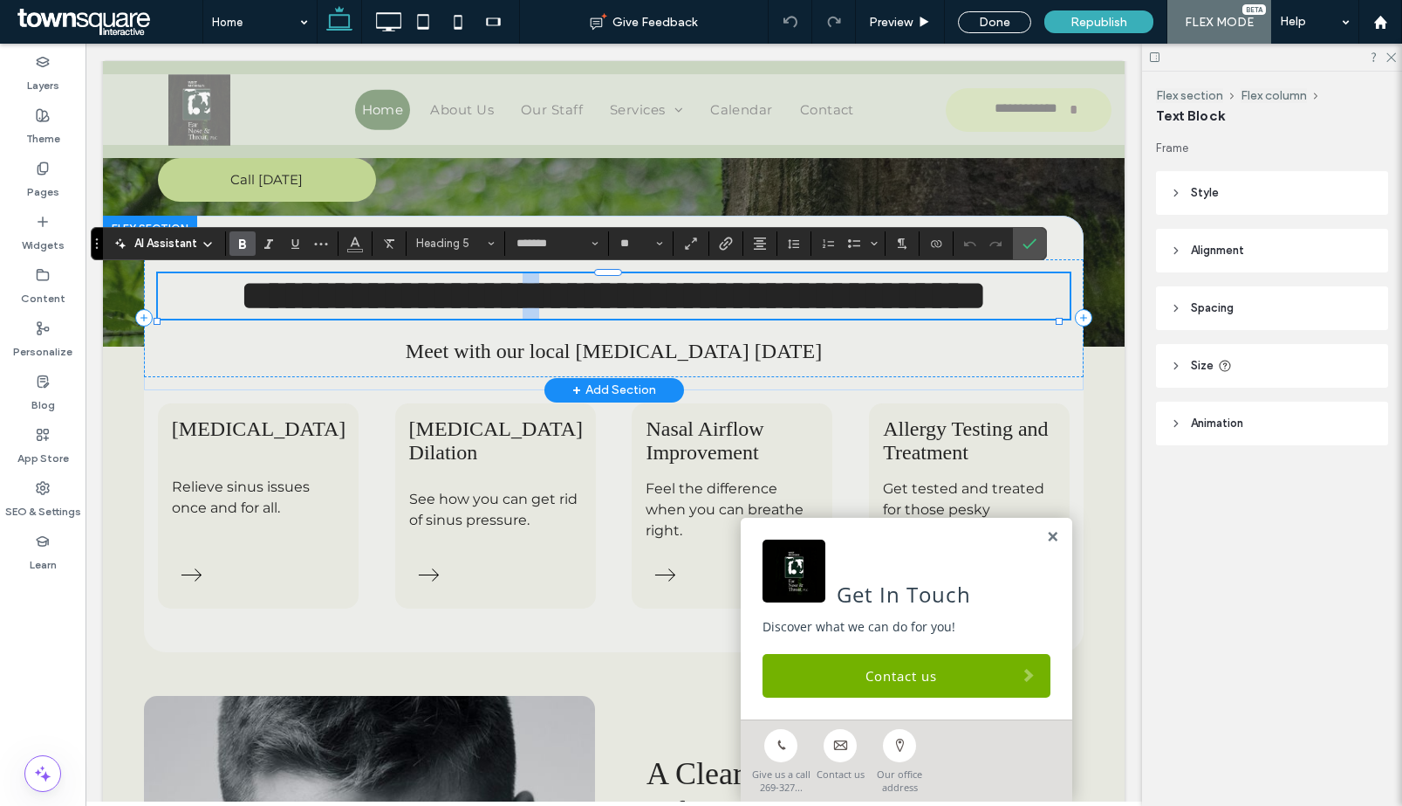
click at [568, 311] on span "**********" at bounding box center [614, 295] width 746 height 41
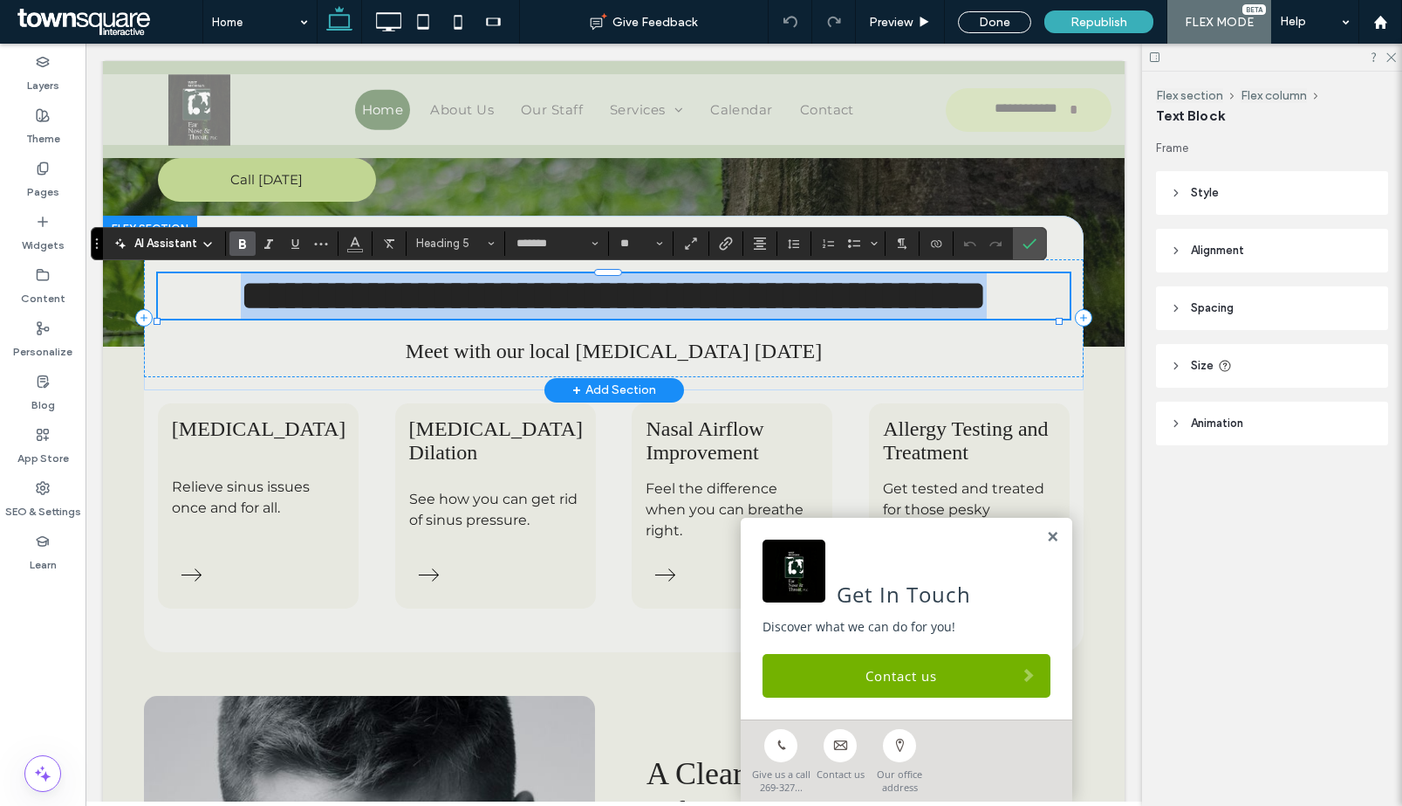
click at [568, 311] on span "**********" at bounding box center [614, 295] width 746 height 41
copy span "**********"
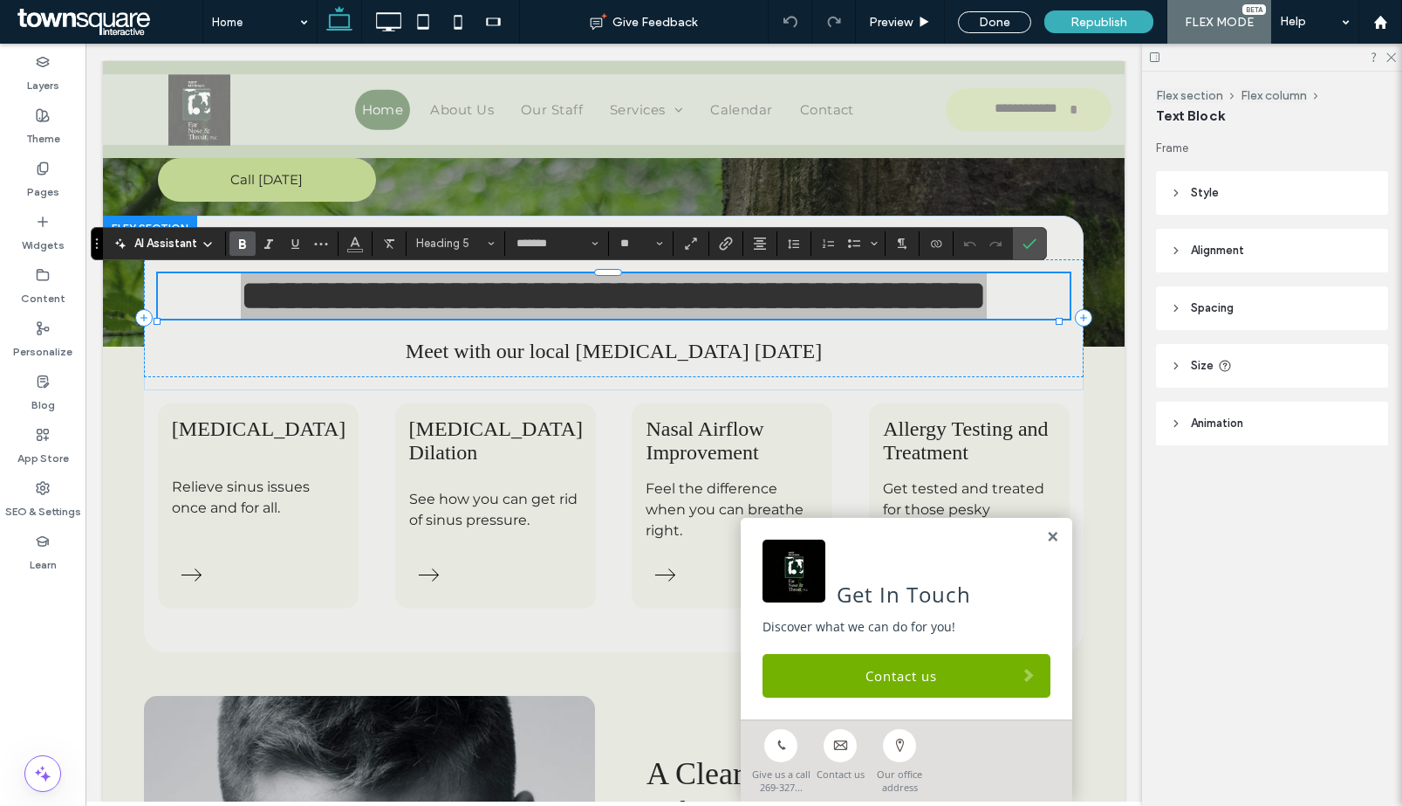
drag, startPoint x: 99, startPoint y: 8, endPoint x: 118, endPoint y: 8, distance: 18.3
click at [99, 8] on span at bounding box center [107, 21] width 189 height 35
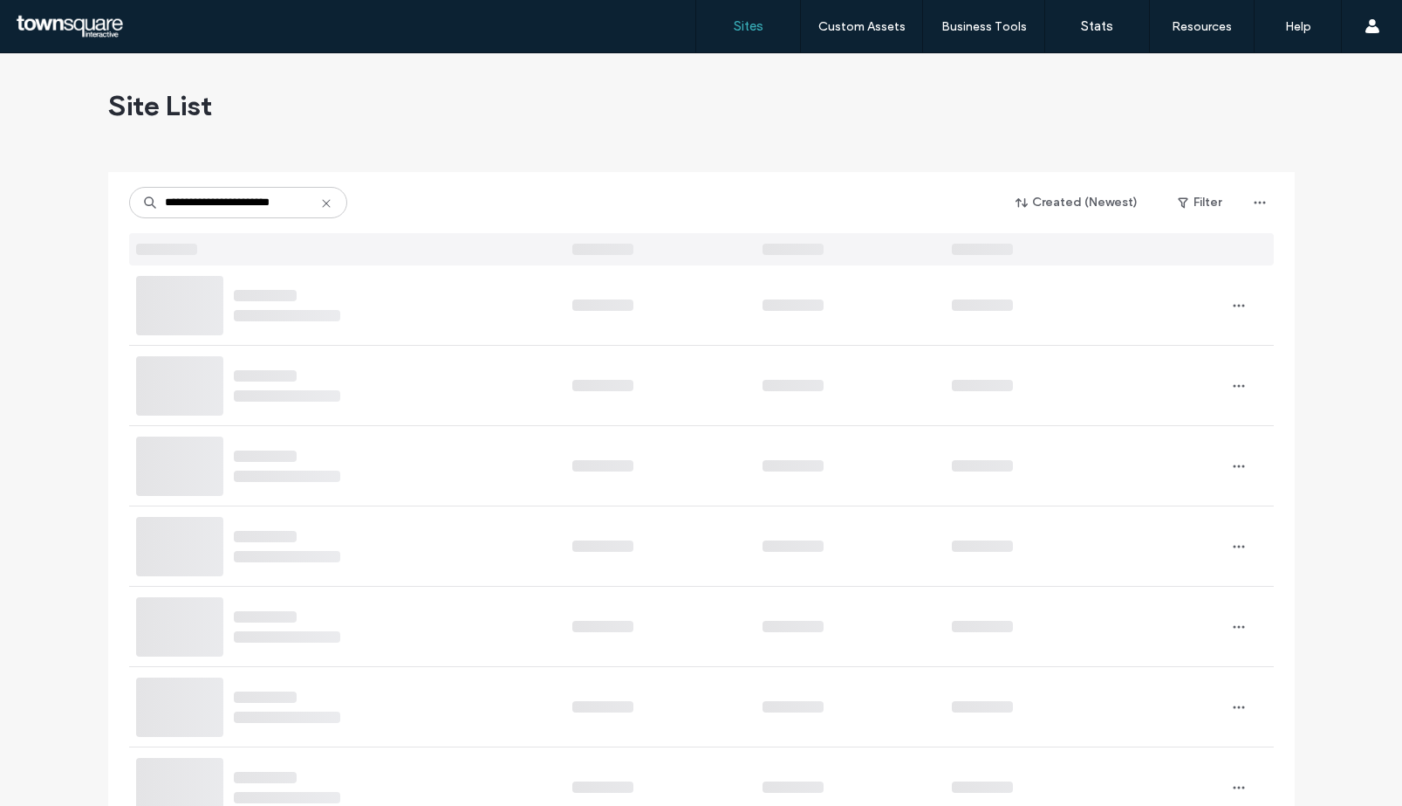
type input "**********"
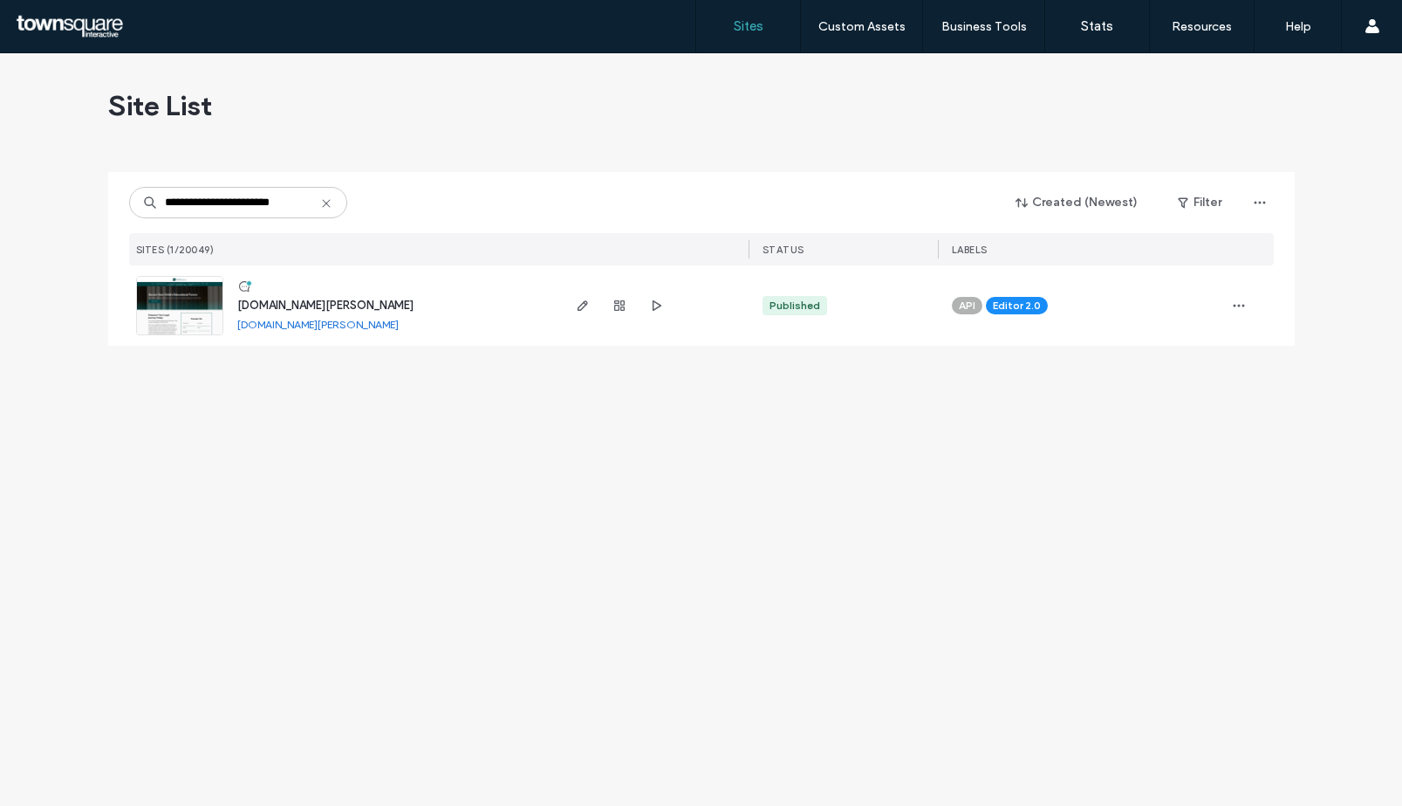
click at [192, 313] on img at bounding box center [180, 336] width 86 height 119
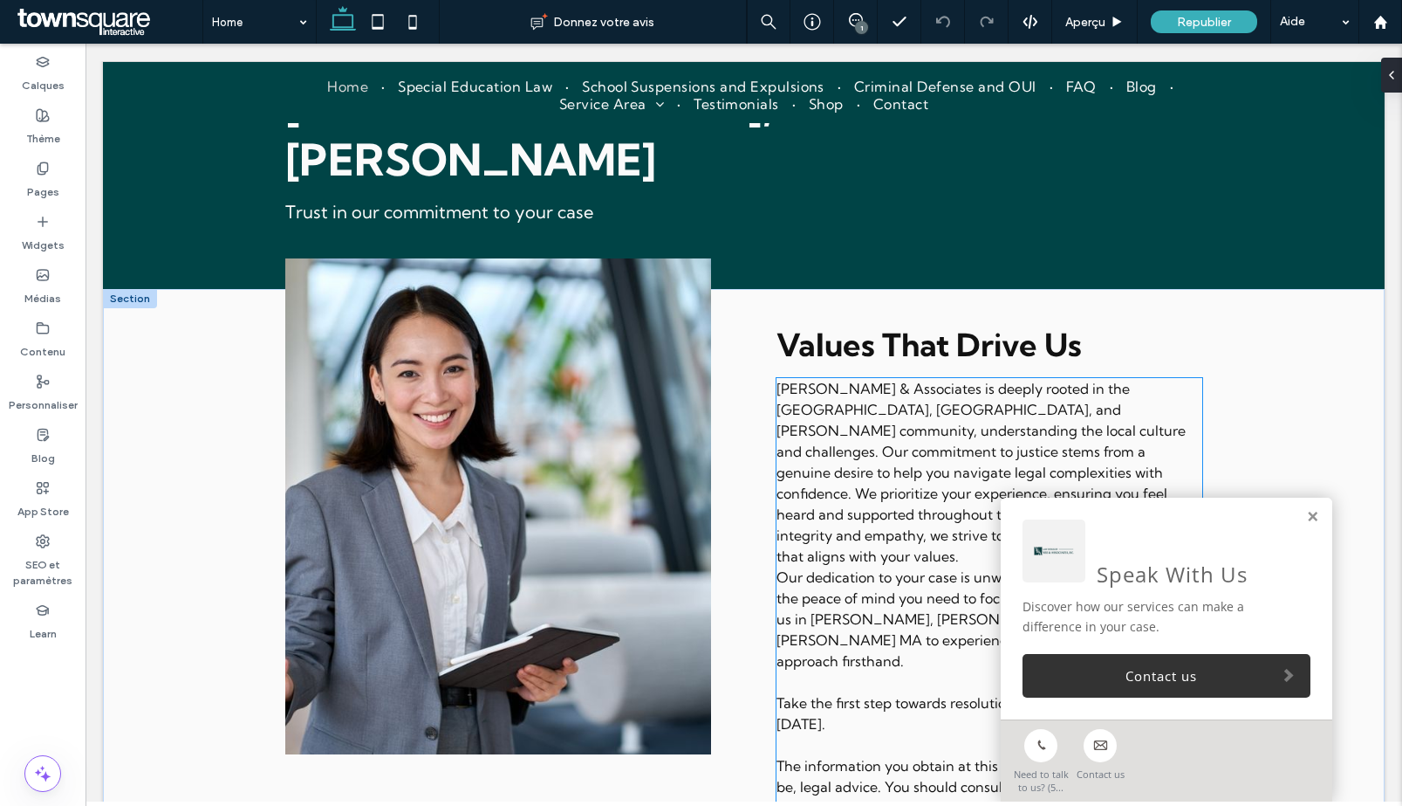
scroll to position [2075, 0]
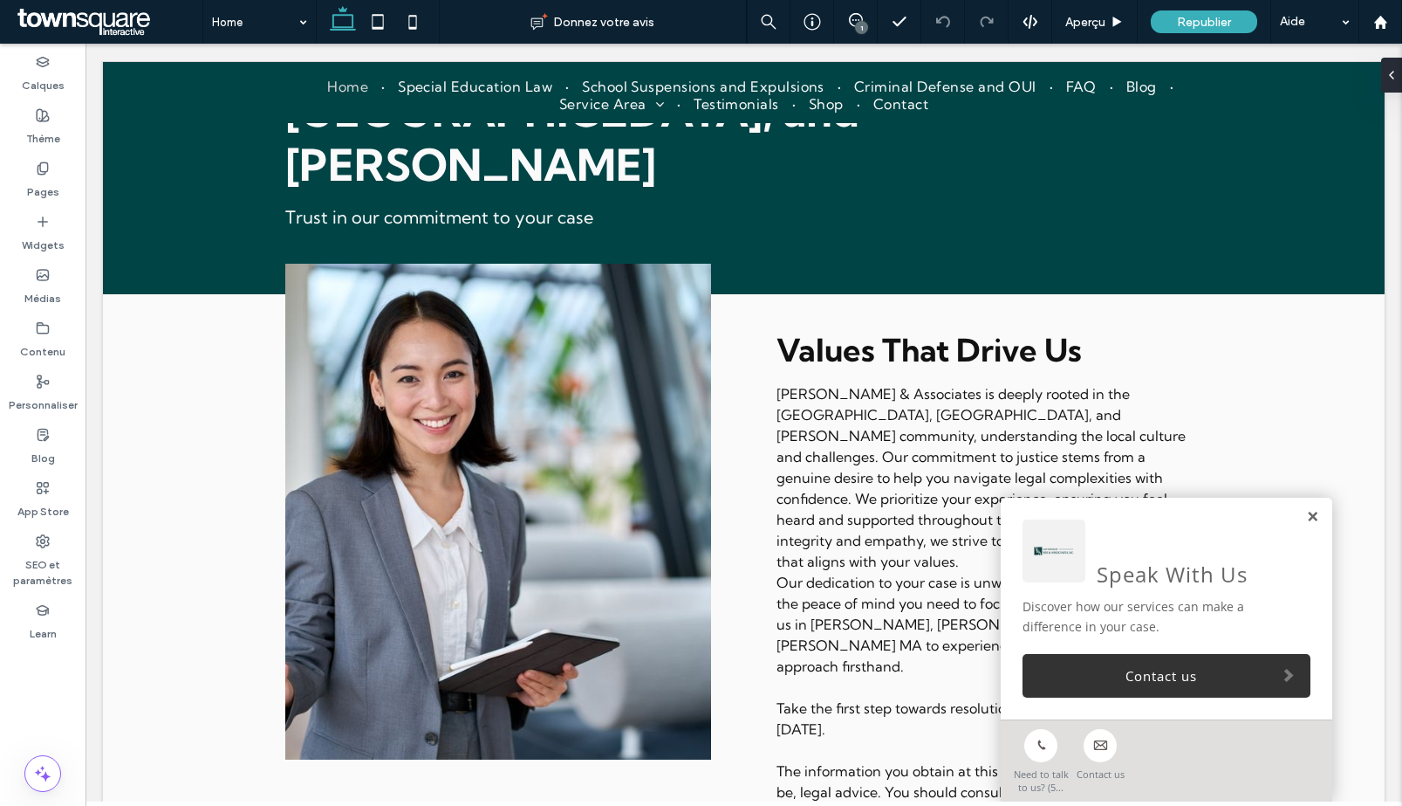
click at [1306, 514] on link at bounding box center [1312, 517] width 13 height 15
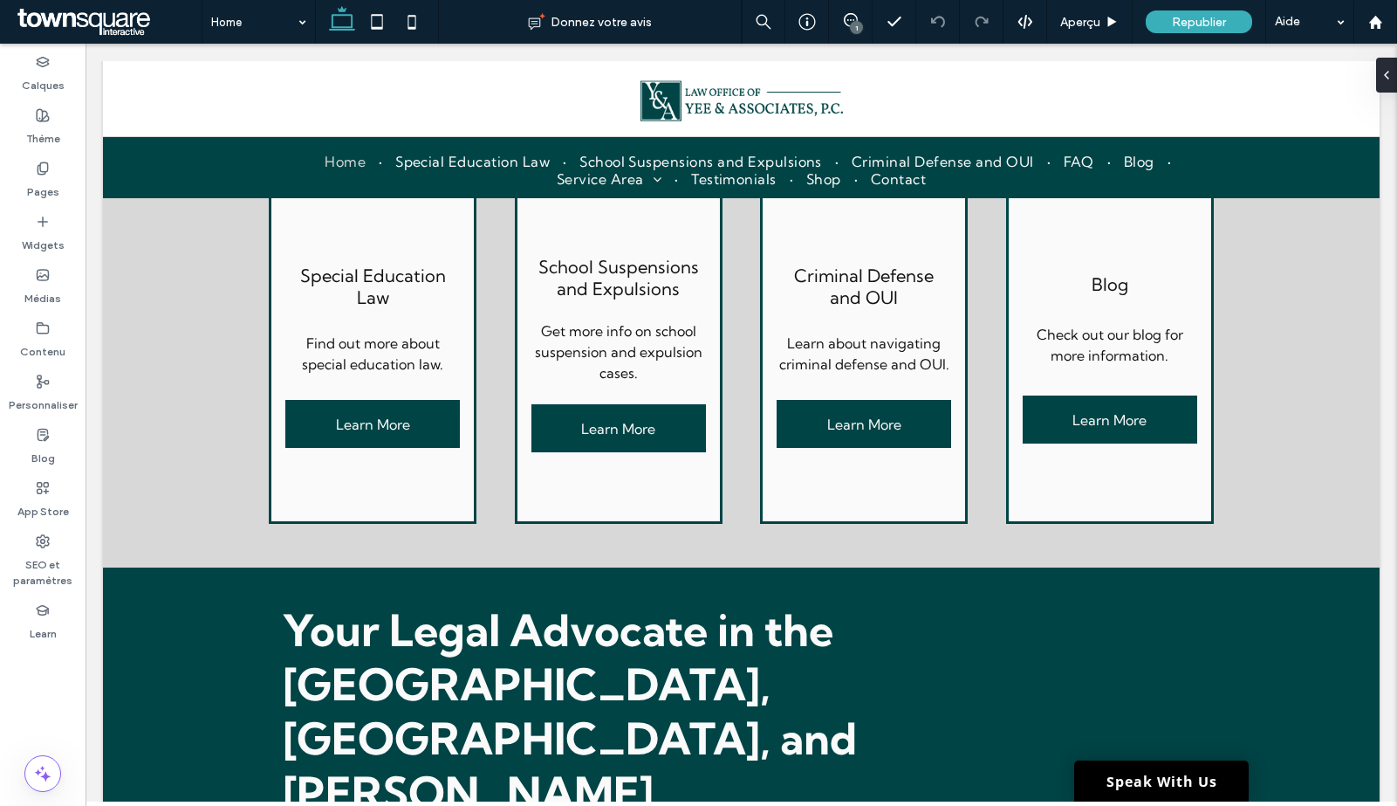
scroll to position [0, 0]
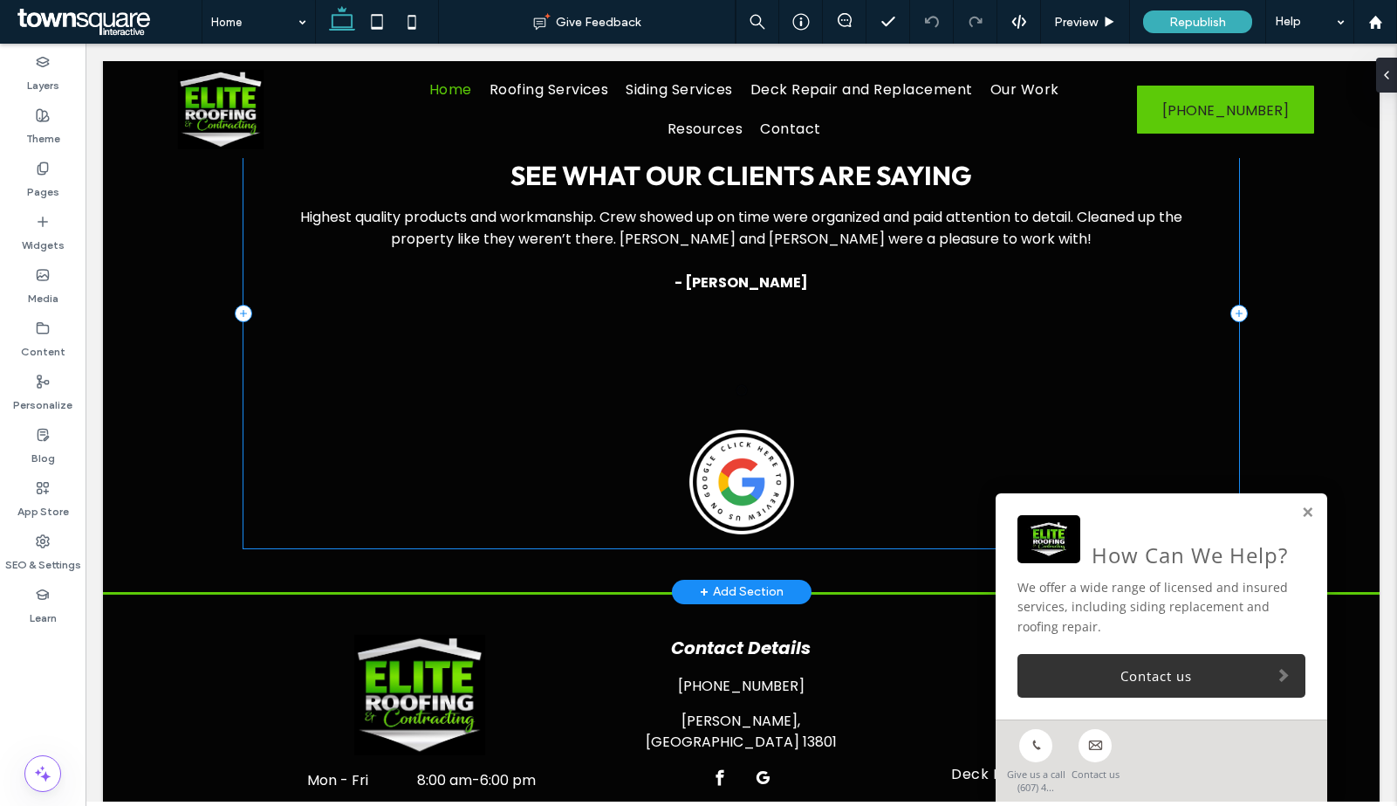
scroll to position [2479, 0]
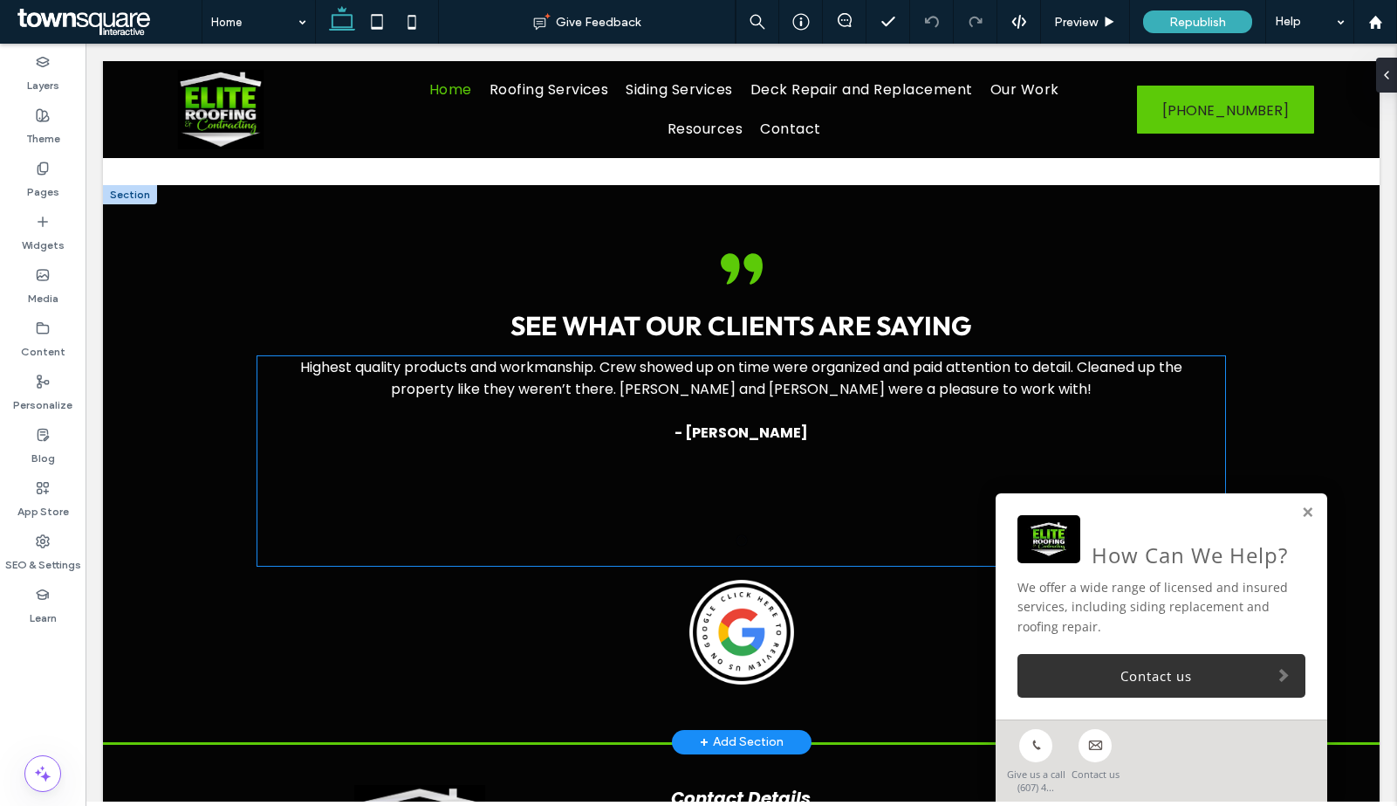
click at [695, 422] on strong "- Mike Gilroy" at bounding box center [742, 432] width 134 height 20
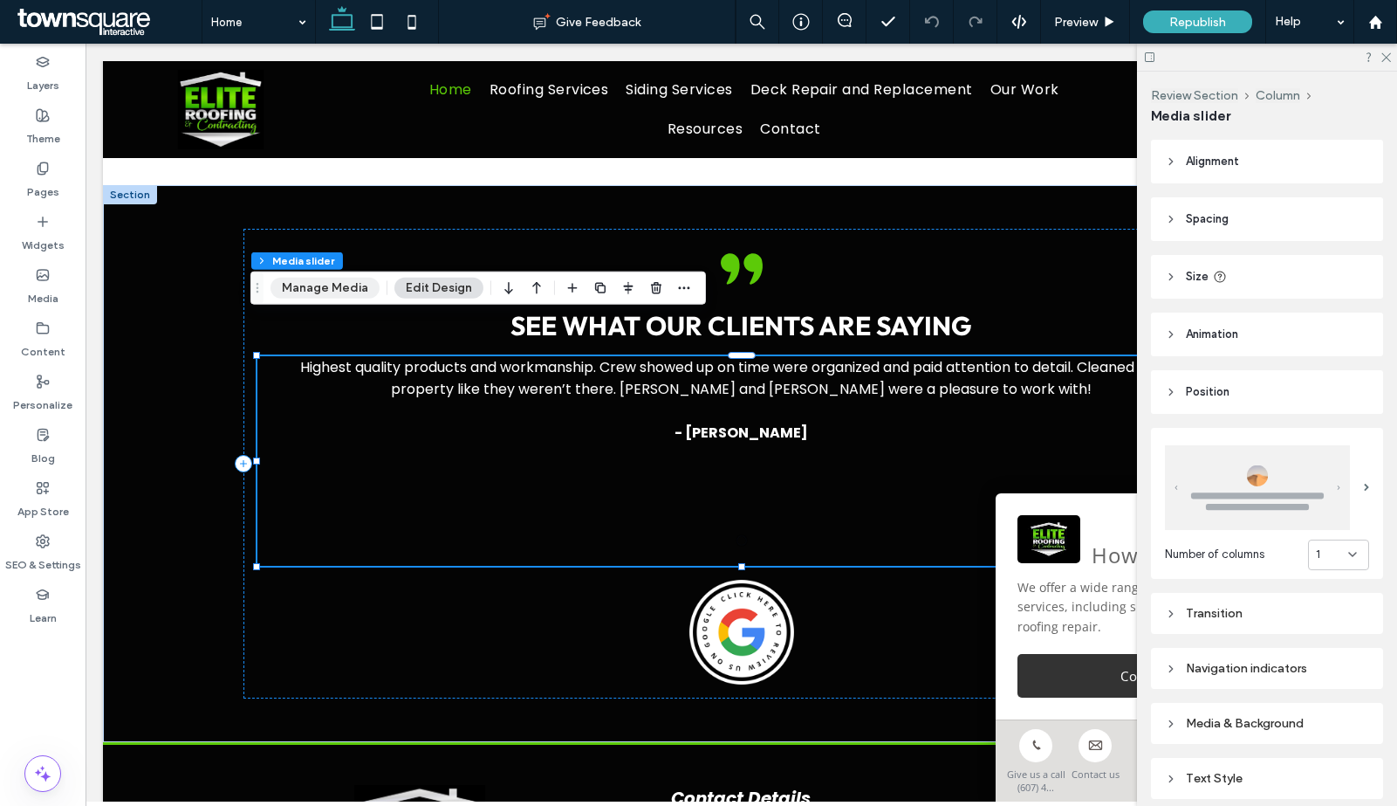
click at [307, 286] on button "Manage Media" at bounding box center [325, 288] width 109 height 21
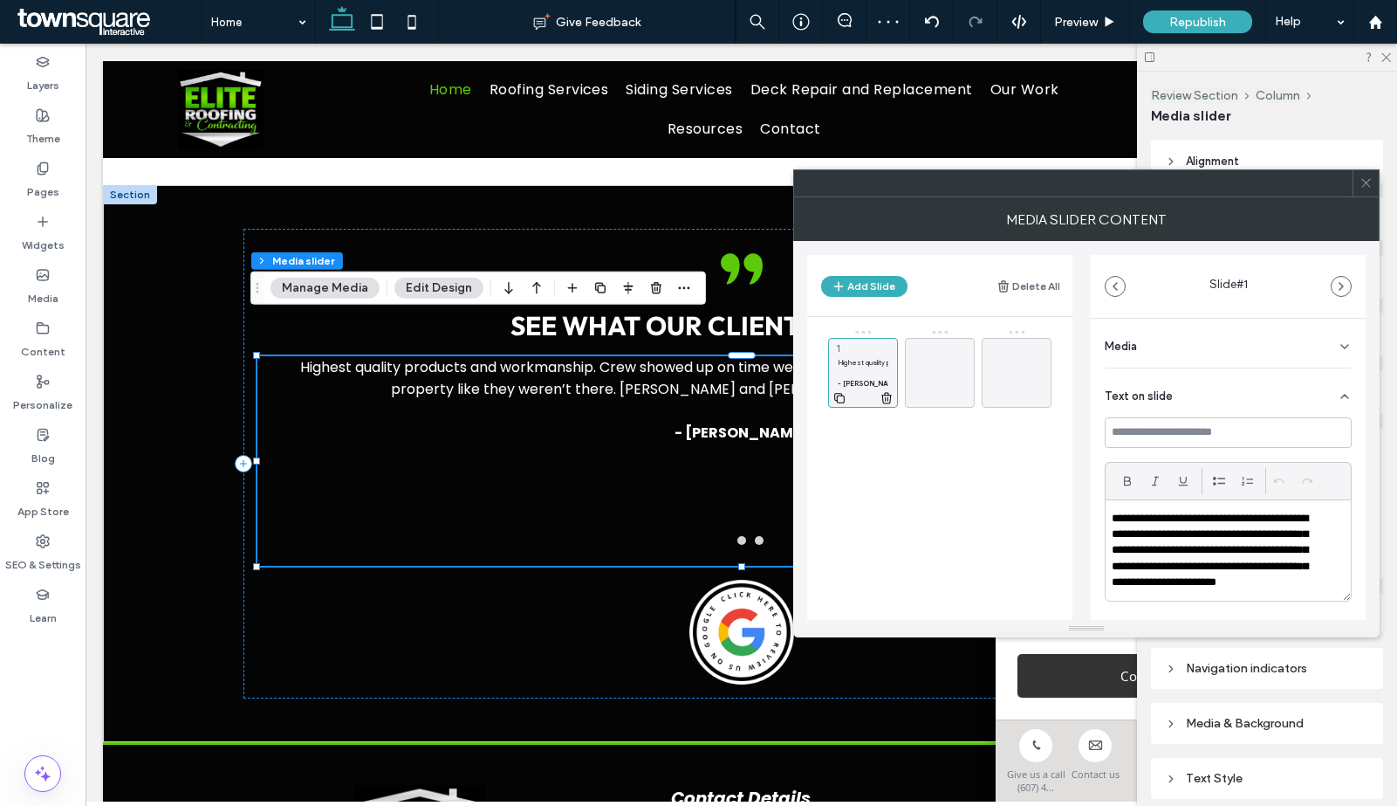
click at [835, 398] on icon at bounding box center [840, 398] width 14 height 16
click at [860, 462] on p at bounding box center [863, 458] width 51 height 10
click at [931, 391] on span at bounding box center [939, 372] width 21 height 51
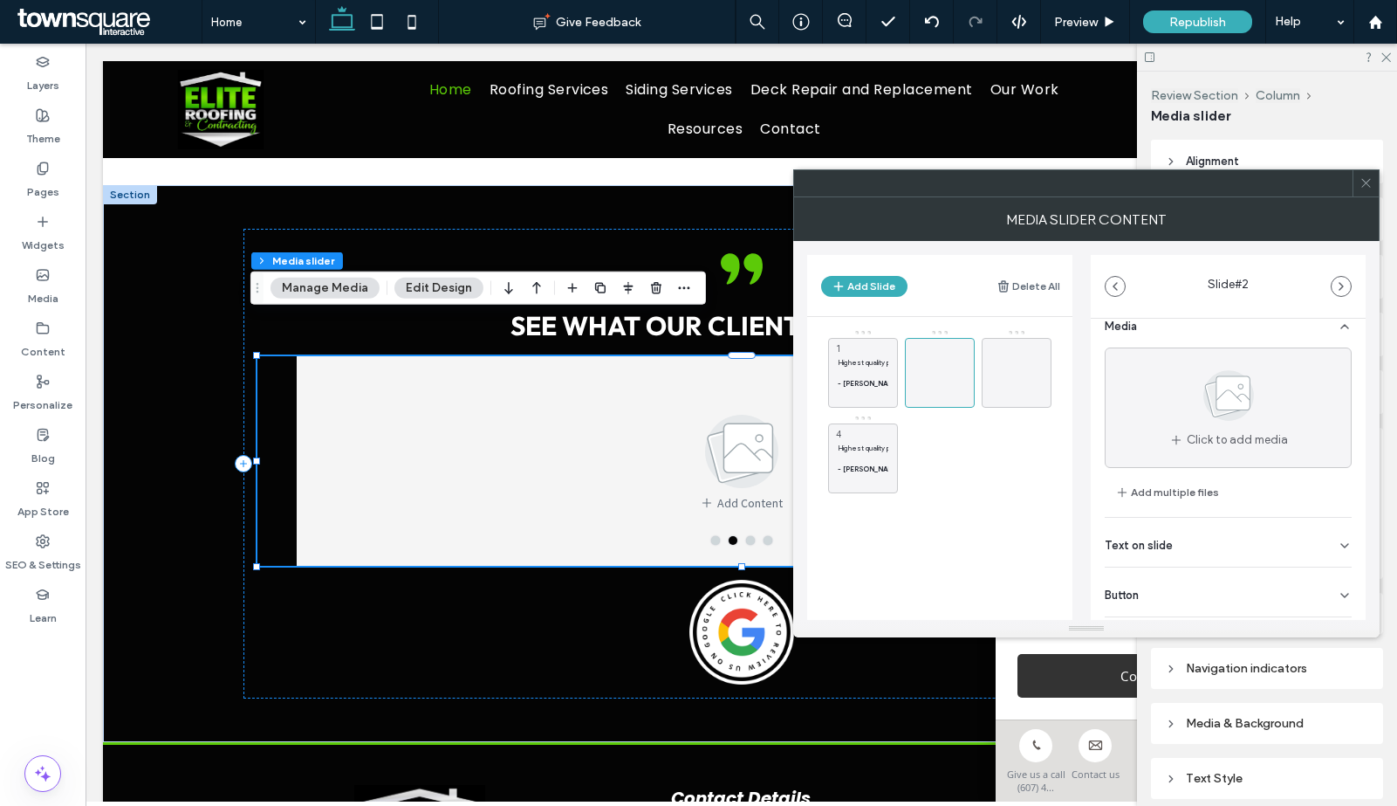
scroll to position [58, 0]
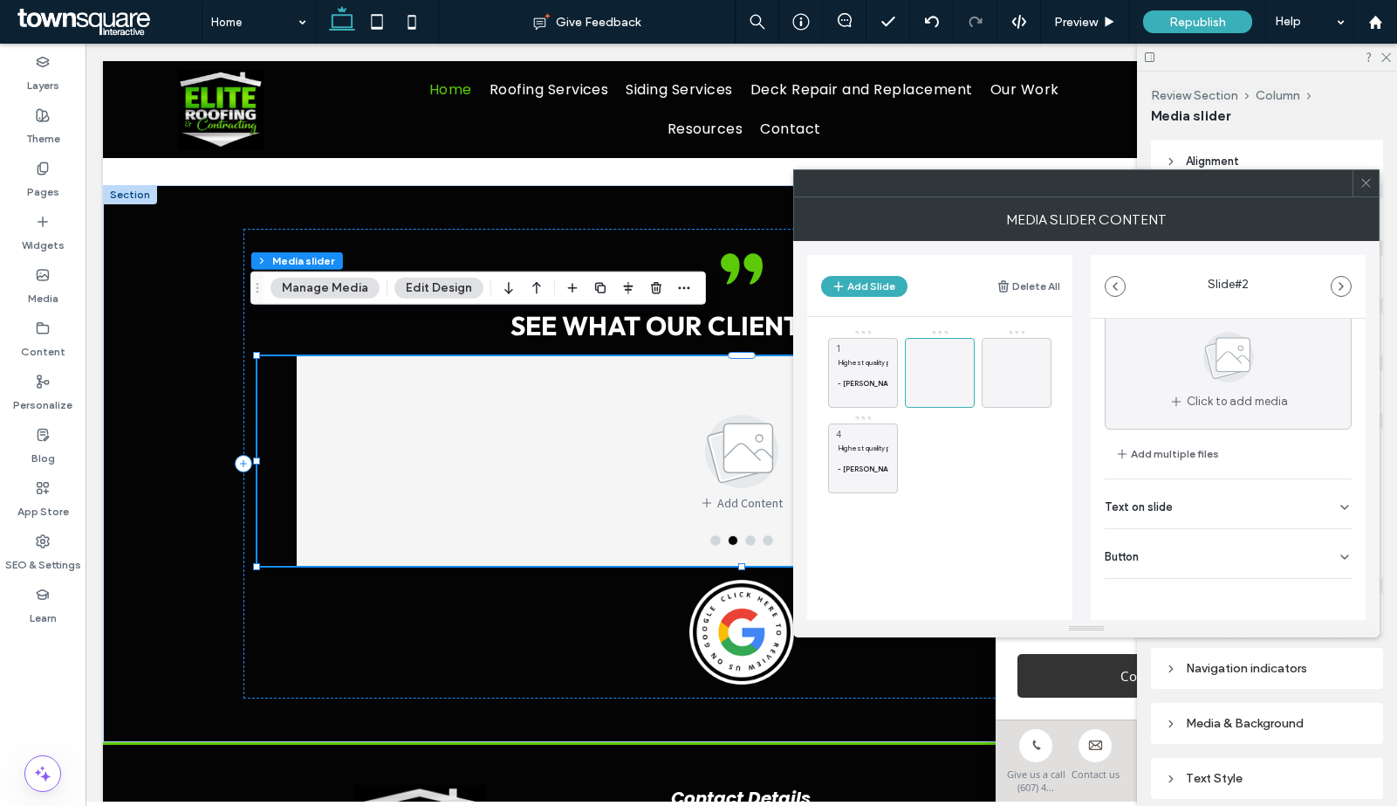
click at [1206, 519] on div "Text on slide" at bounding box center [1228, 503] width 247 height 49
click at [1180, 451] on div at bounding box center [1228, 428] width 245 height 100
paste div
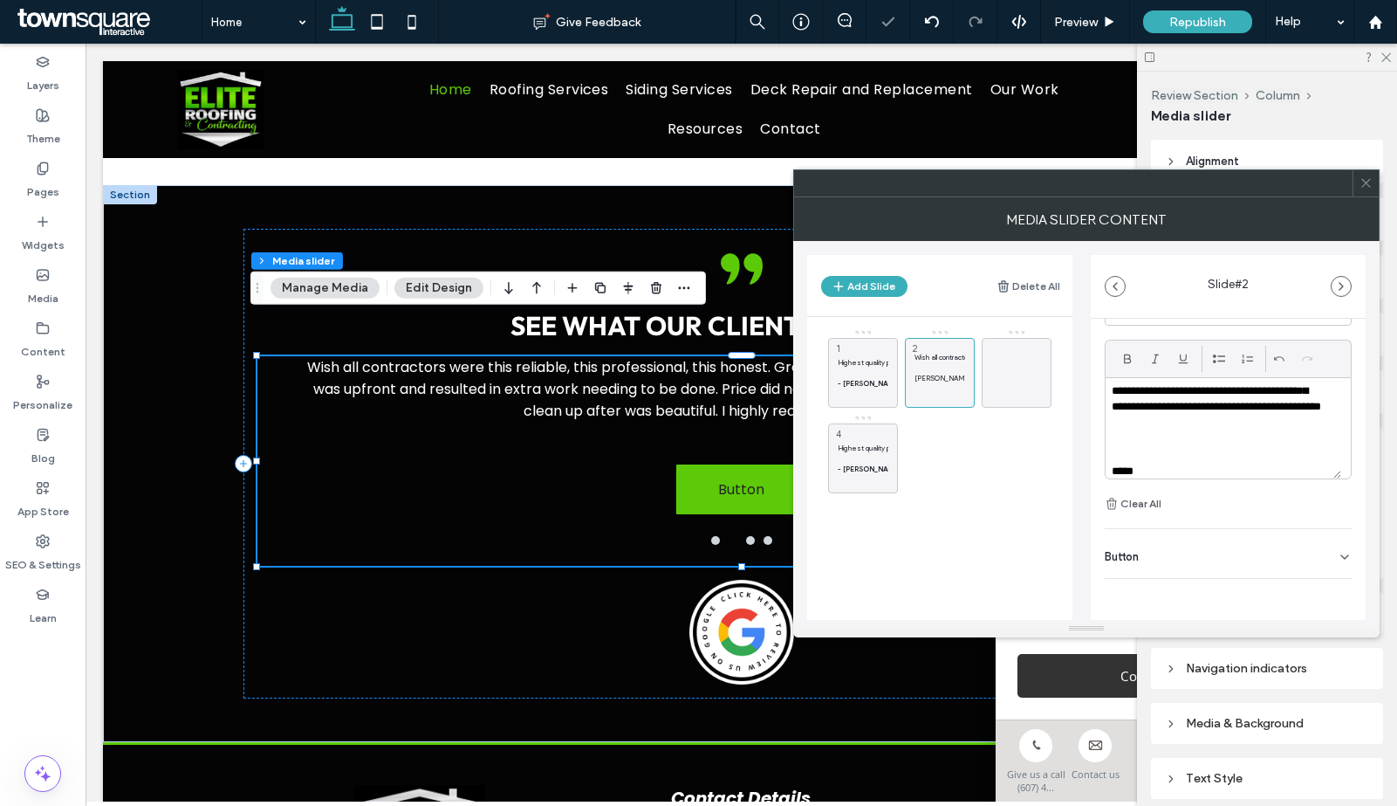
scroll to position [101, 0]
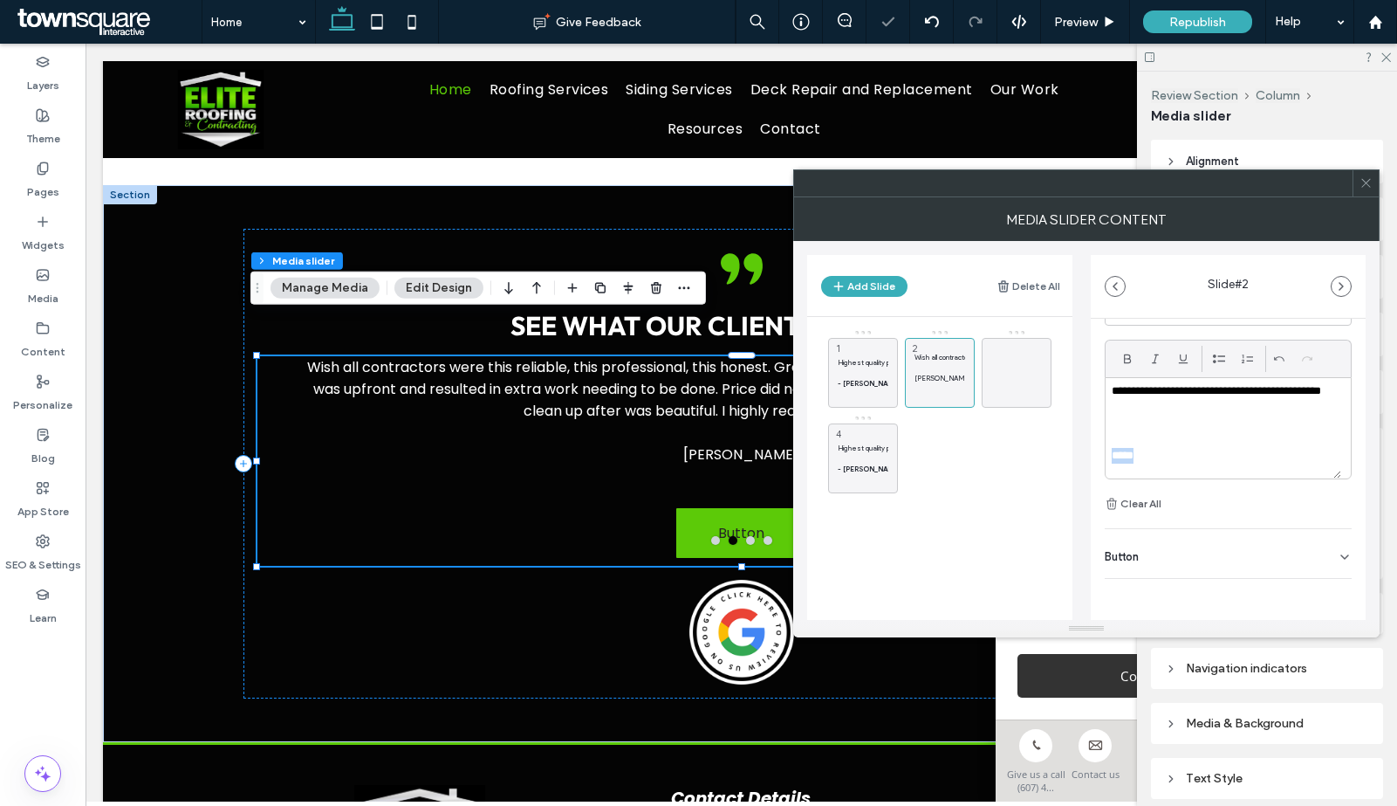
drag, startPoint x: 1155, startPoint y: 458, endPoint x: 1102, endPoint y: 423, distance: 63.7
click at [1100, 446] on div "**********" at bounding box center [1228, 355] width 275 height 656
click at [1129, 367] on span at bounding box center [1128, 359] width 14 height 26
click at [857, 384] on strong "- Mike Gilroy" at bounding box center [869, 383] width 63 height 9
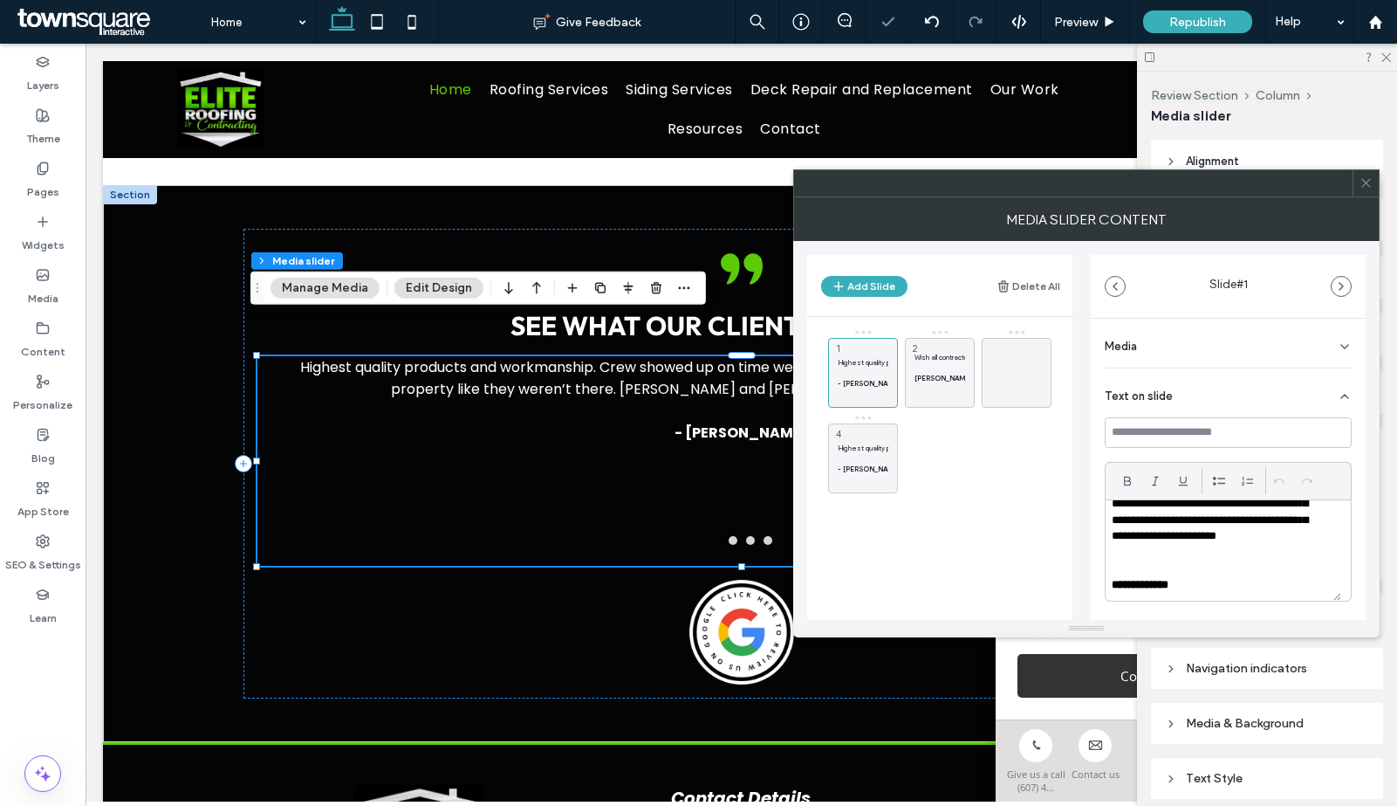
scroll to position [49, 0]
drag, startPoint x: 1122, startPoint y: 584, endPoint x: 1094, endPoint y: 579, distance: 29.1
click at [1094, 579] on div "**********" at bounding box center [1228, 562] width 275 height 487
click at [950, 380] on p "Liz H" at bounding box center [940, 378] width 51 height 10
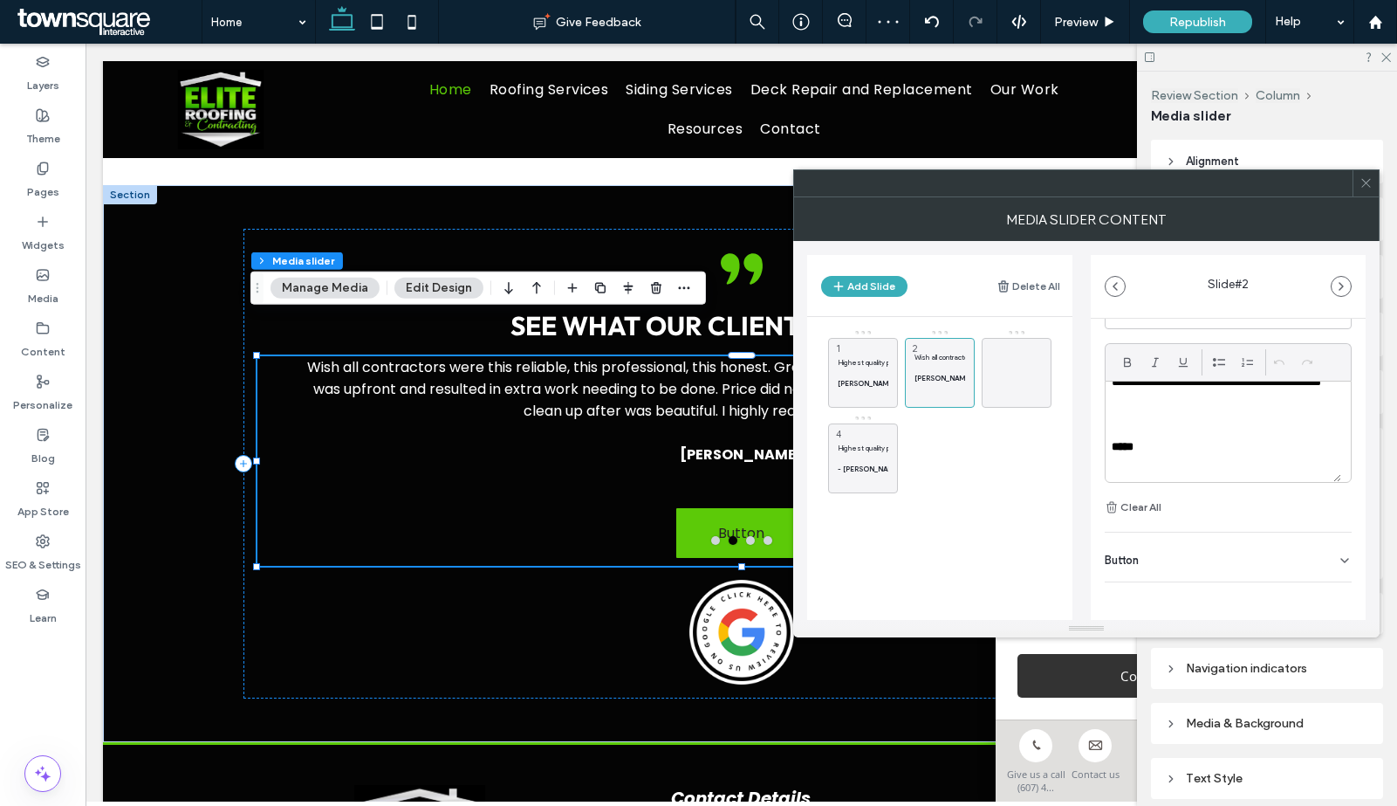
scroll to position [122, 0]
click at [1153, 460] on p at bounding box center [1223, 459] width 223 height 16
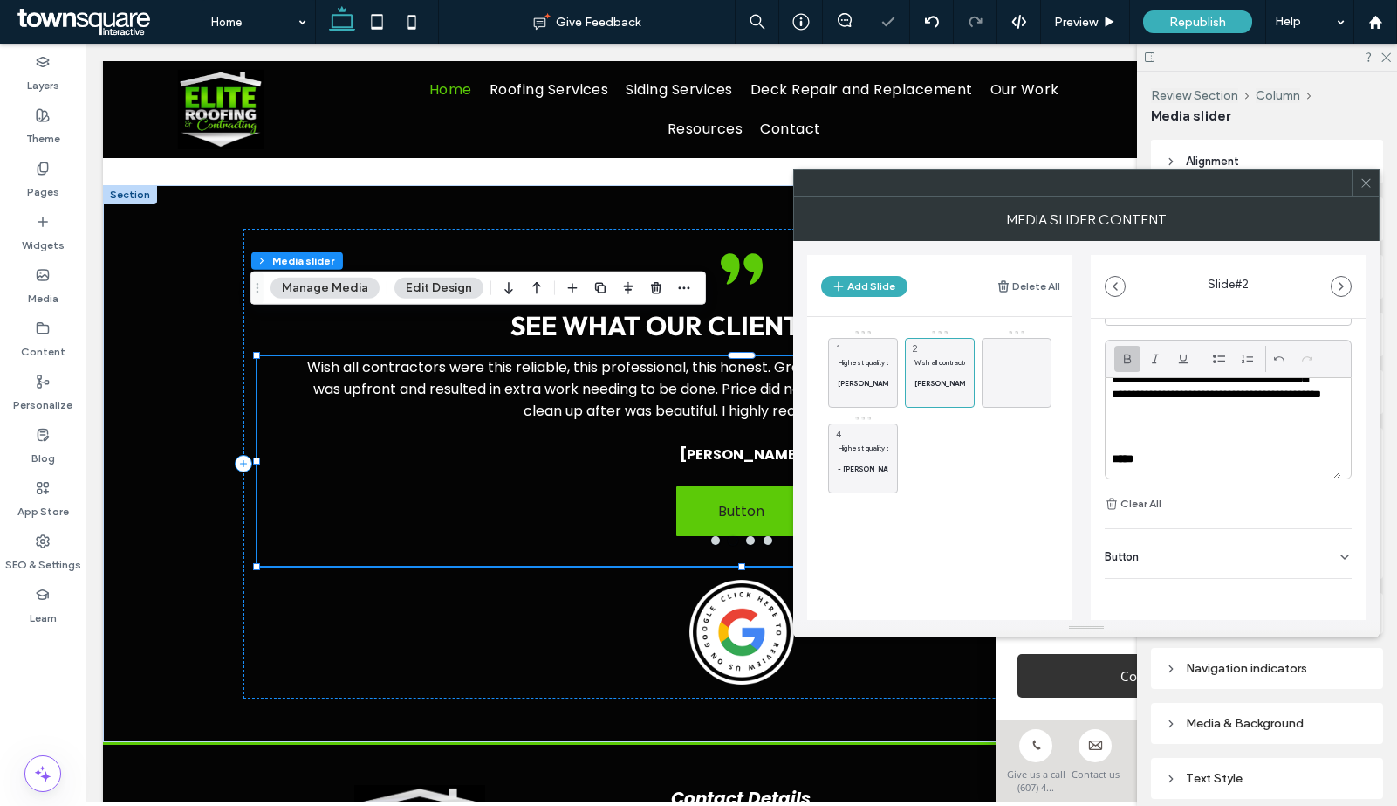
scroll to position [97, 0]
click at [1198, 561] on div "Button" at bounding box center [1228, 553] width 247 height 49
click at [1335, 591] on button at bounding box center [1335, 593] width 31 height 31
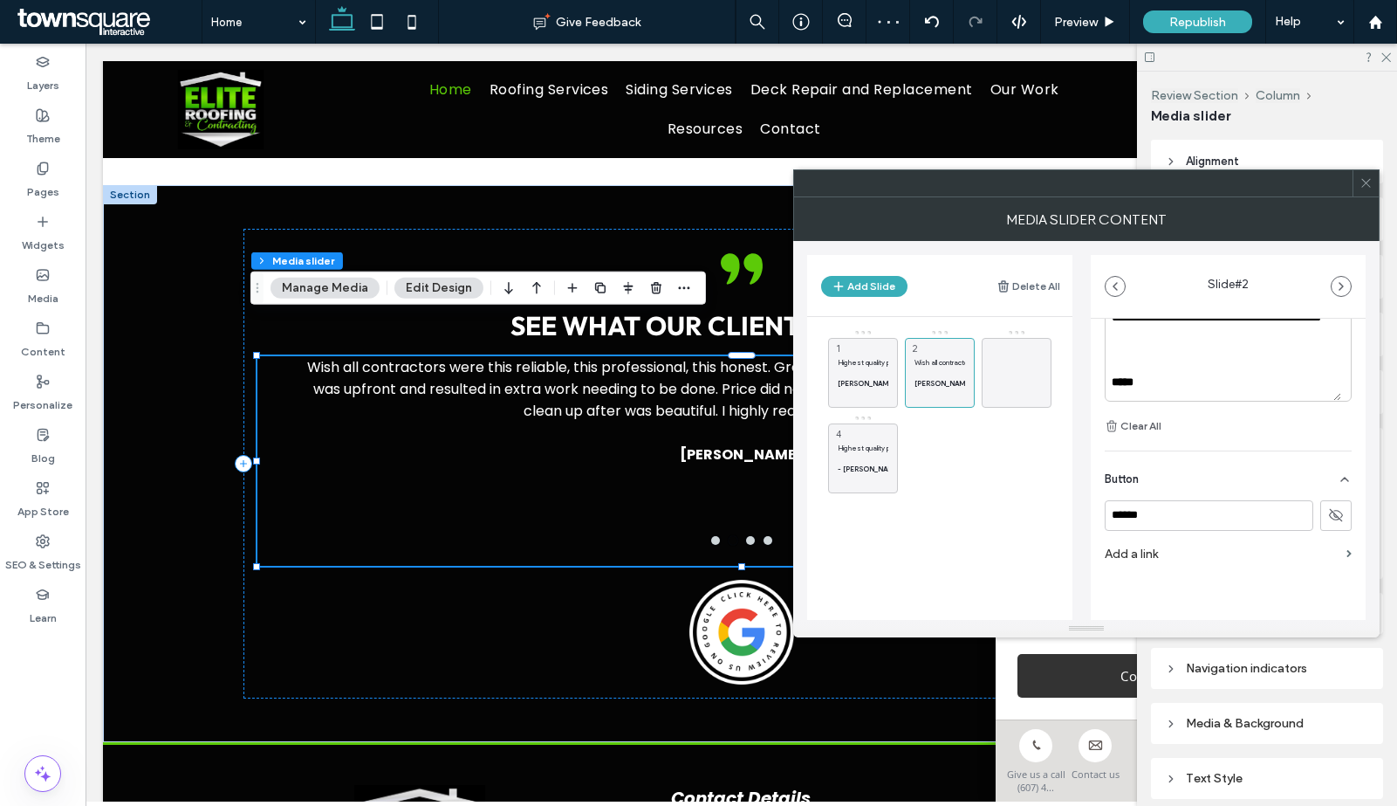
scroll to position [205, 0]
click at [1011, 386] on span at bounding box center [1016, 372] width 21 height 51
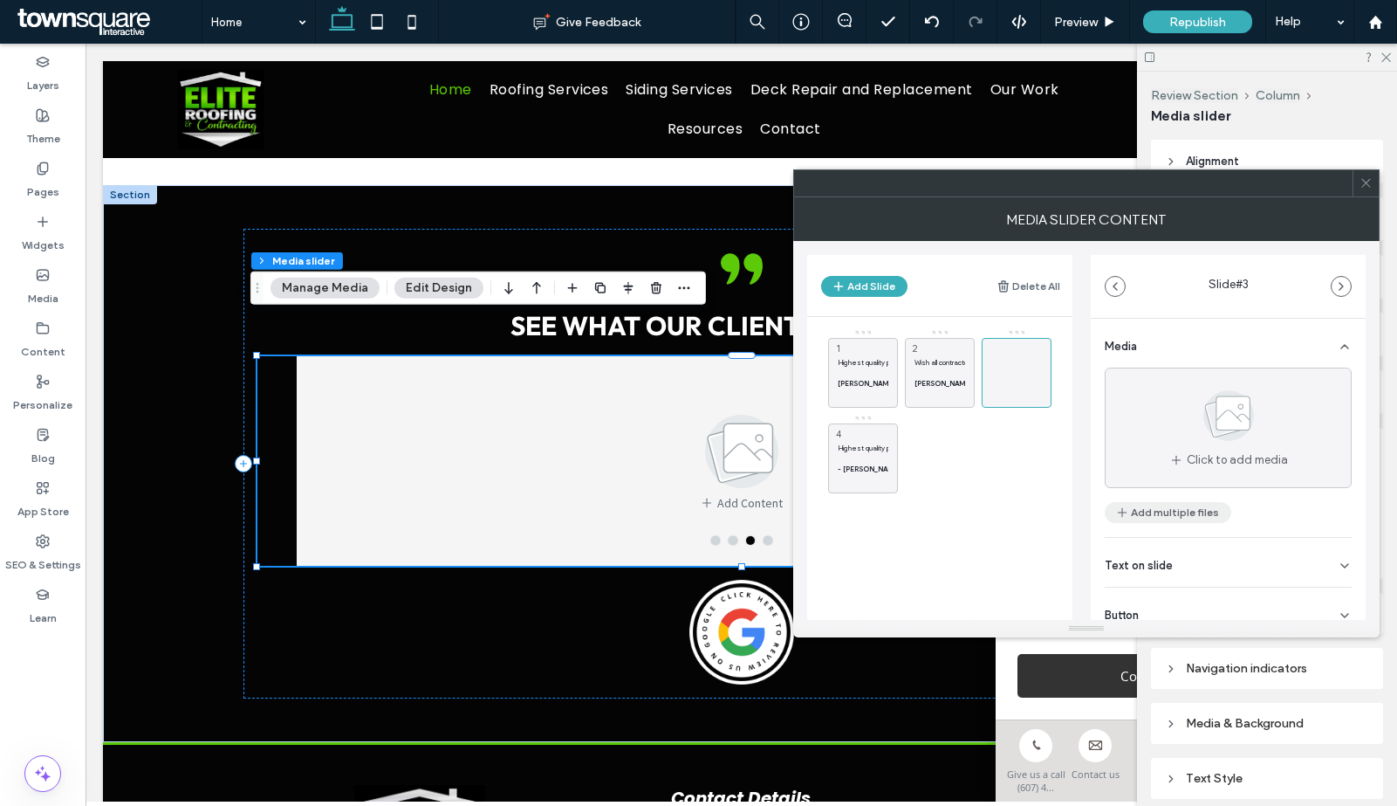
click at [1183, 521] on button "Add multiple files" at bounding box center [1168, 512] width 127 height 21
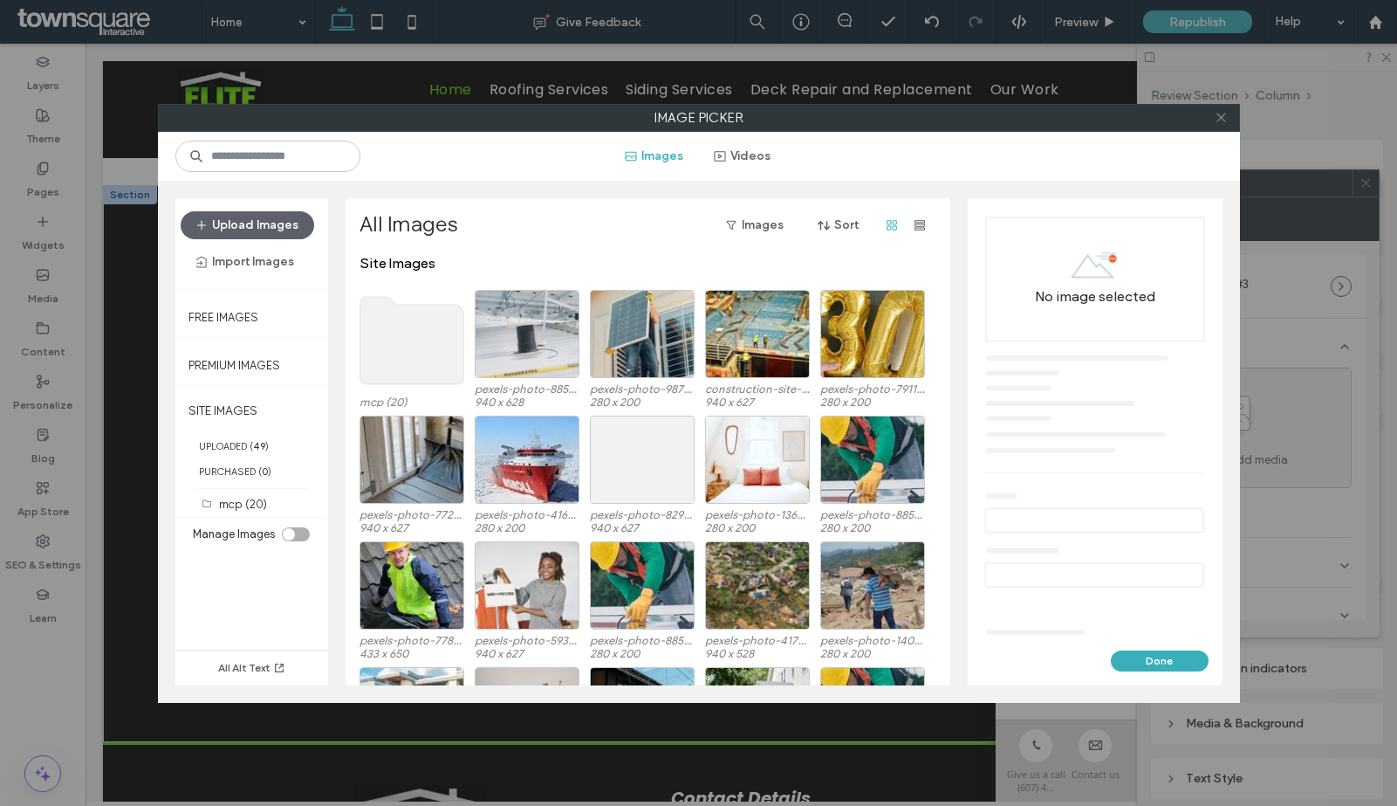
click at [1222, 126] on span at bounding box center [1221, 118] width 13 height 26
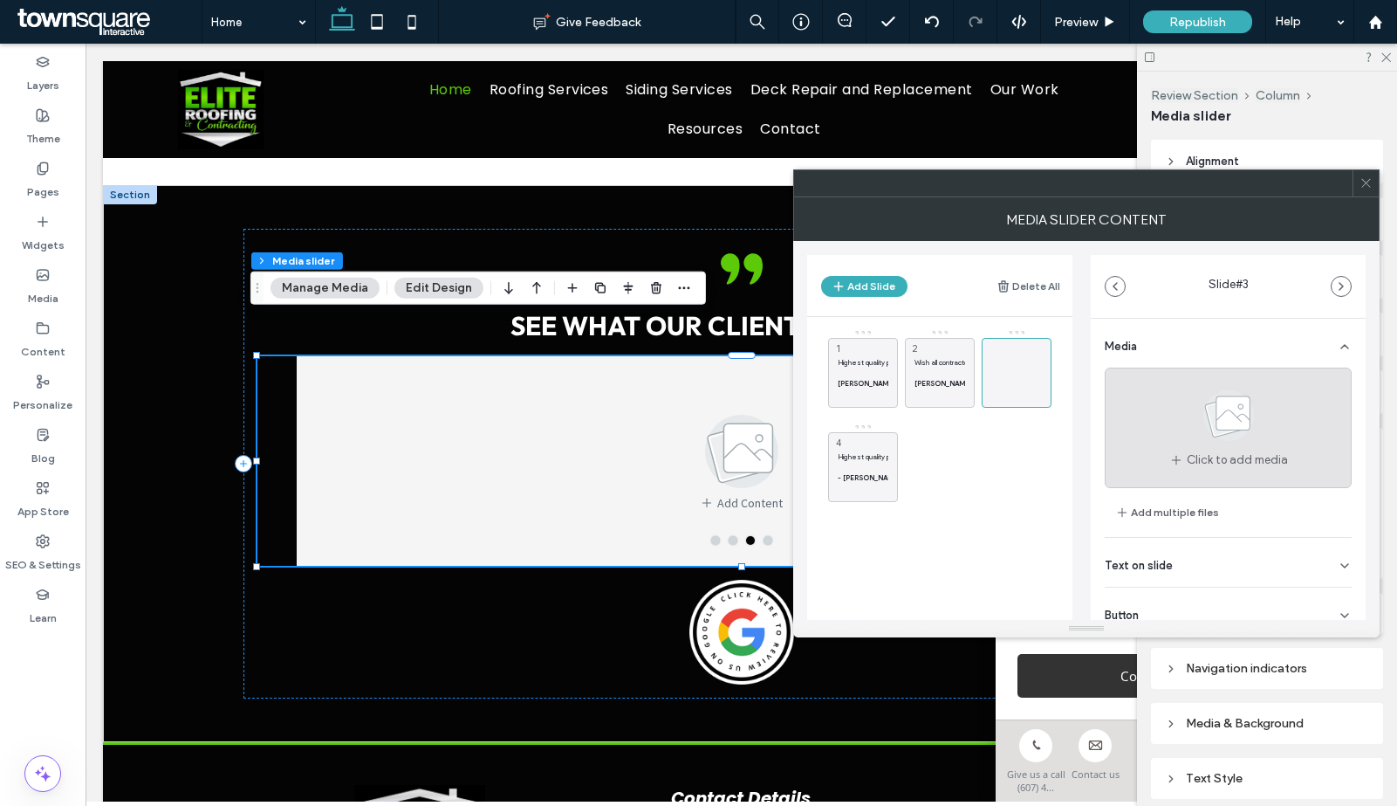
scroll to position [58, 0]
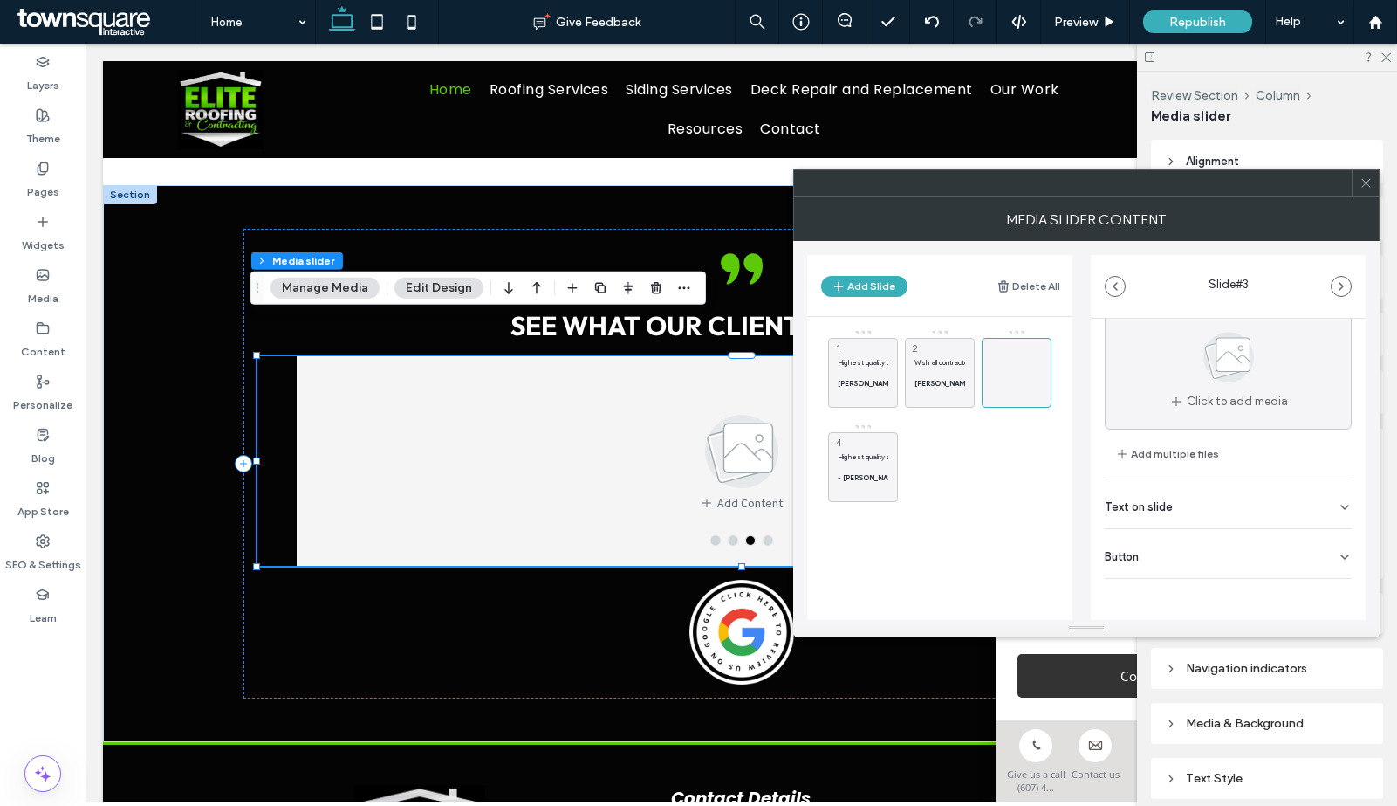
click at [1217, 495] on div "Text on slide" at bounding box center [1228, 503] width 247 height 49
click at [1150, 517] on div "Clear All" at bounding box center [1228, 411] width 247 height 233
click at [1168, 415] on div at bounding box center [1228, 428] width 245 height 100
paste div
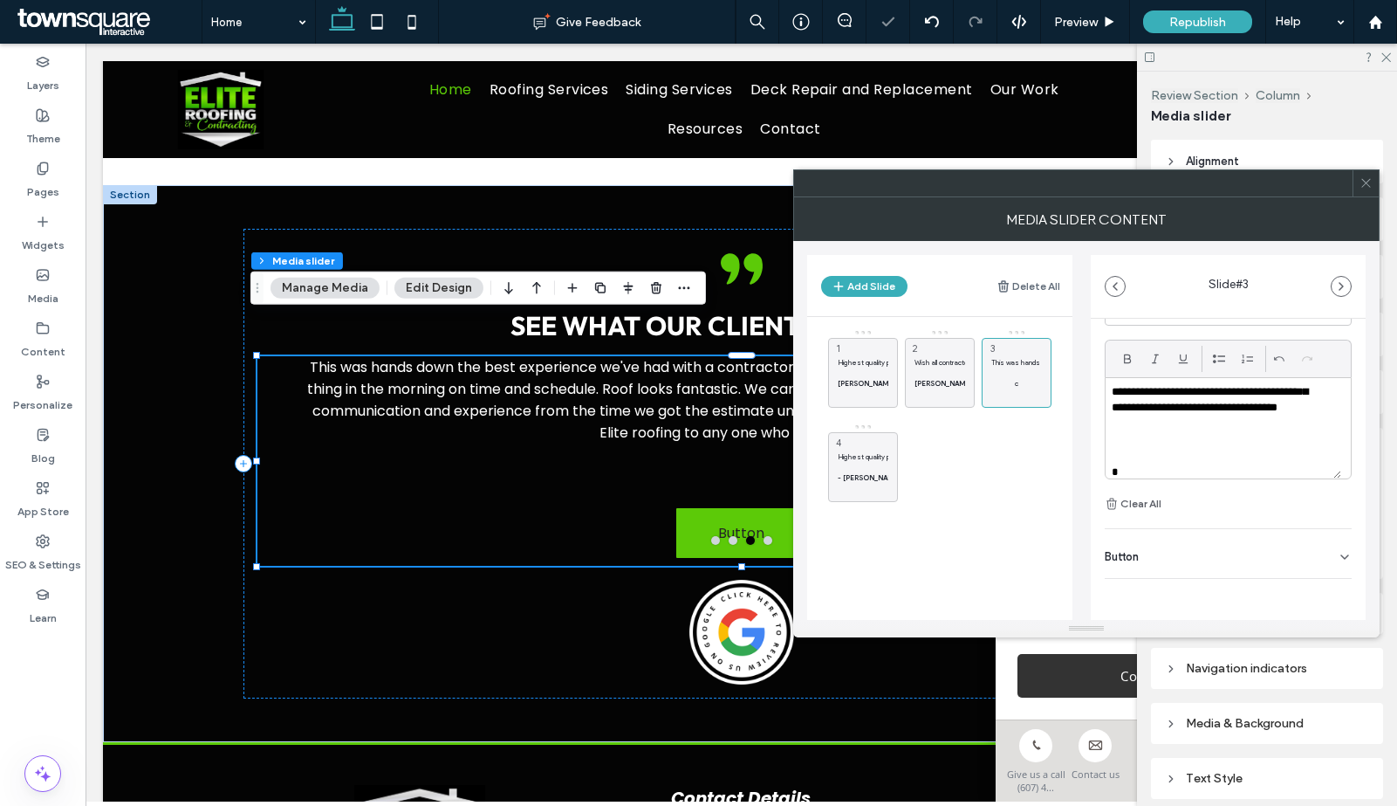
scroll to position [118, 0]
click at [855, 475] on strong "- Mike Gilroy" at bounding box center [869, 477] width 63 height 9
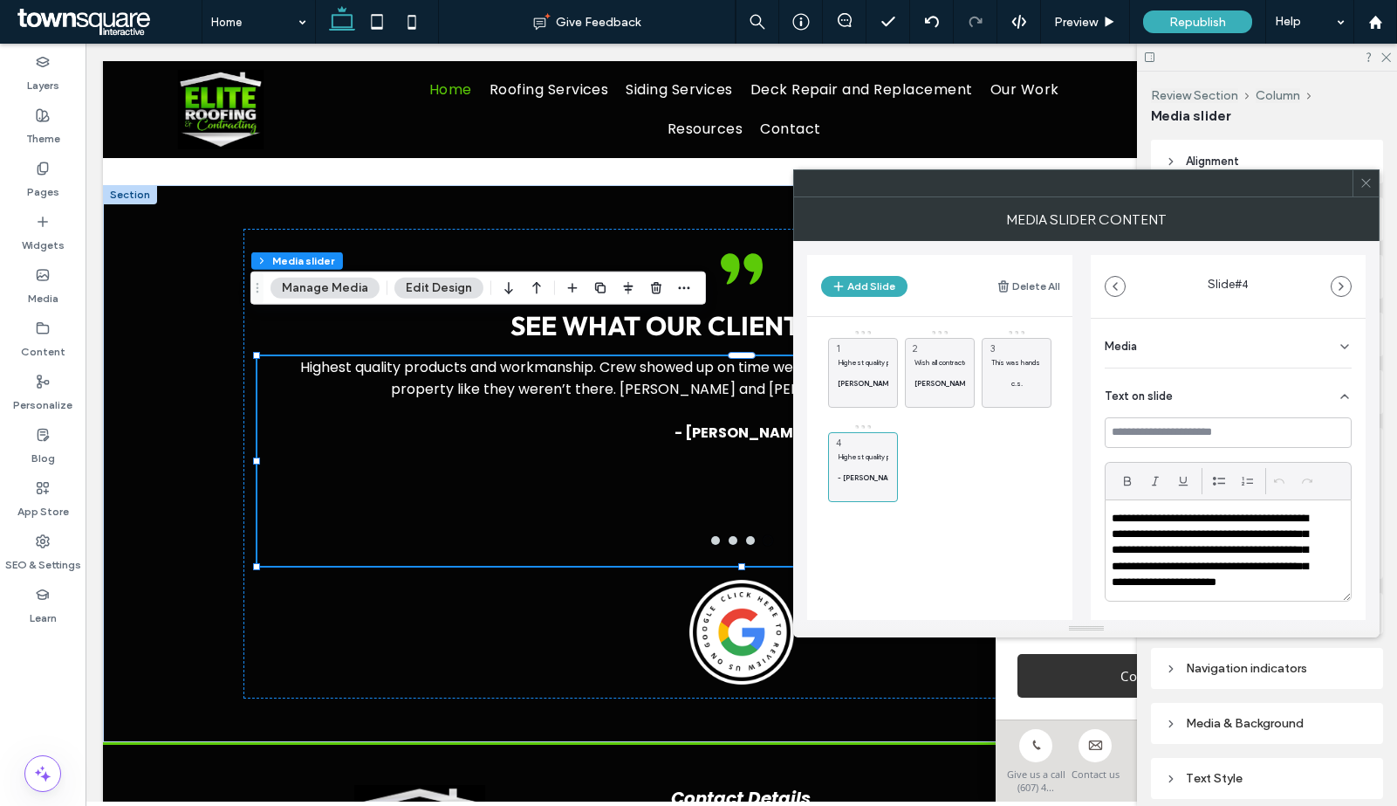
click at [1207, 552] on p "**********" at bounding box center [1217, 559] width 210 height 97
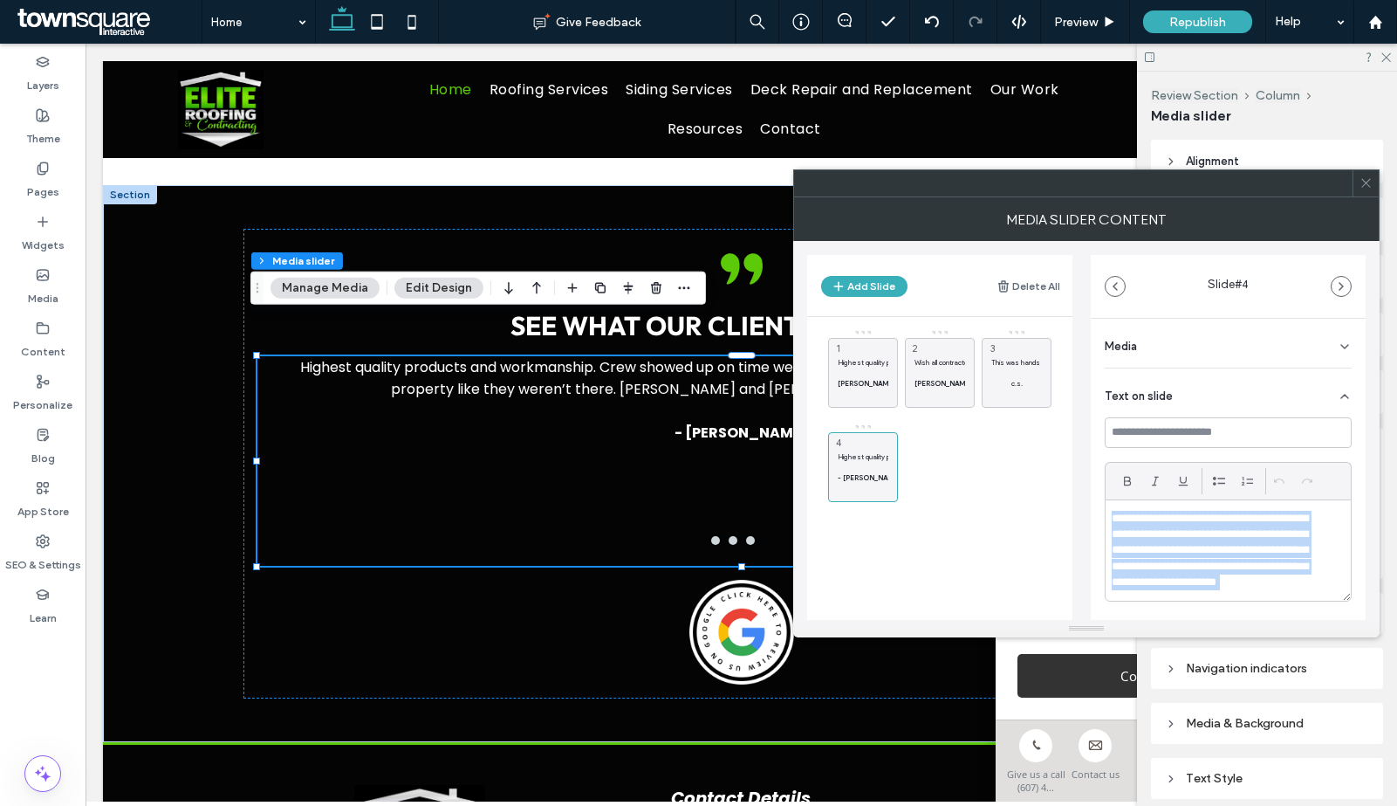
paste div
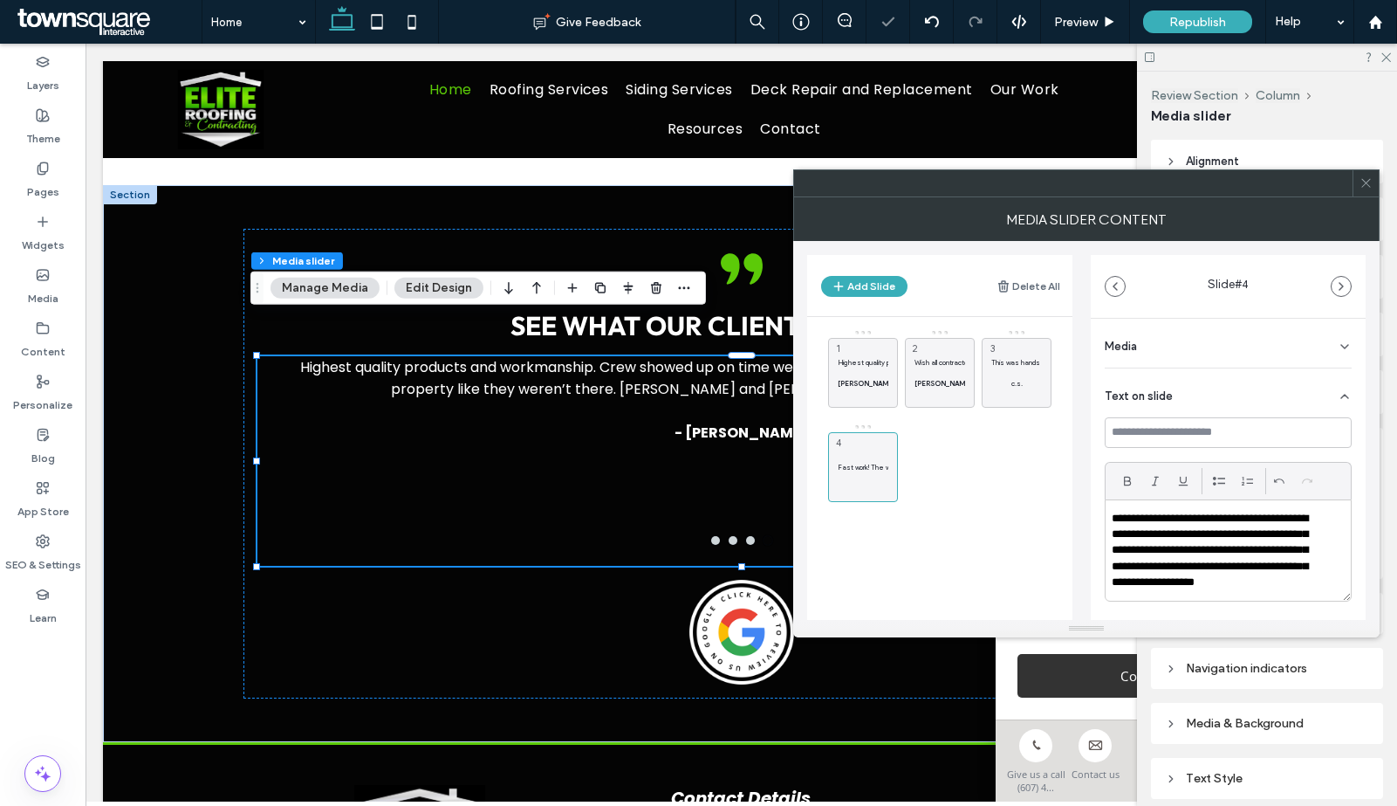
scroll to position [4, 0]
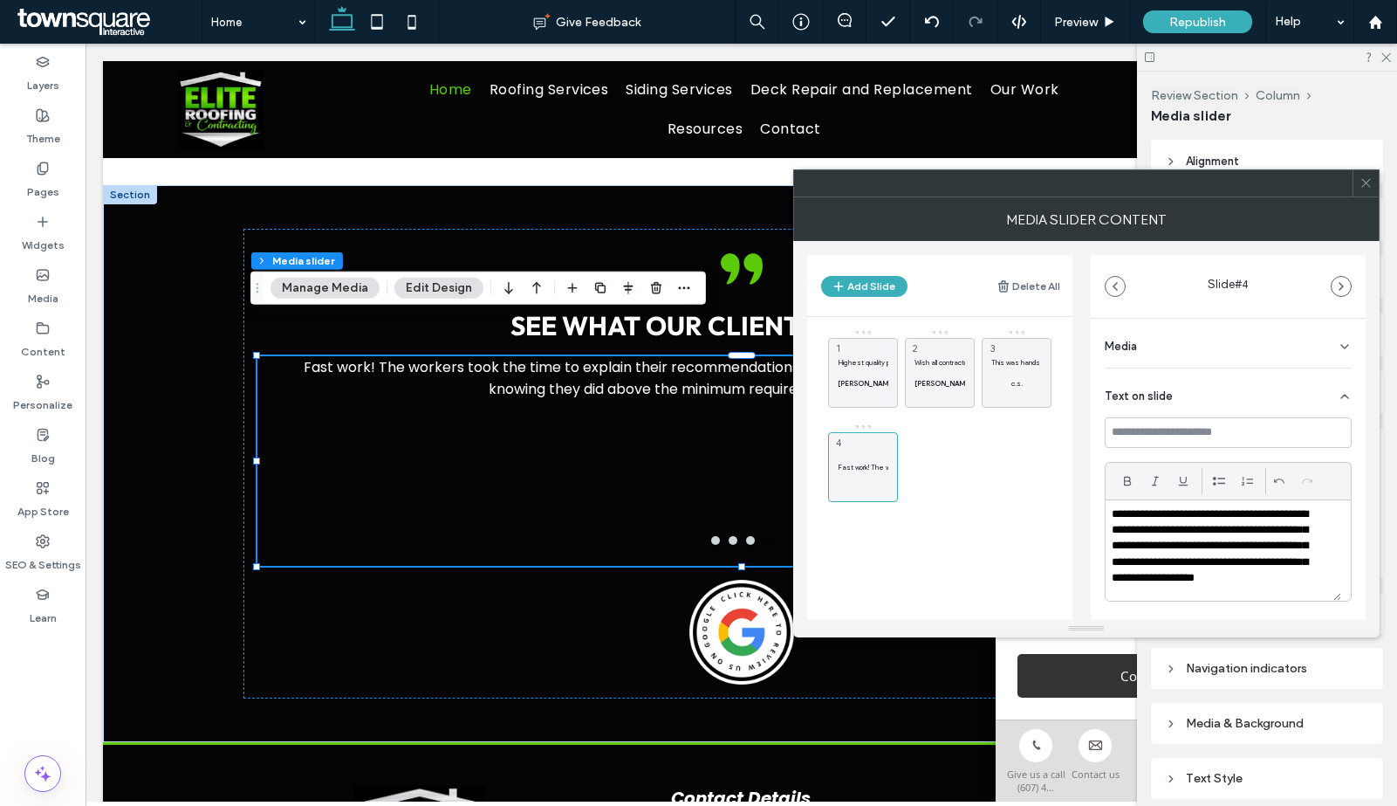
click at [1198, 556] on p "**********" at bounding box center [1217, 554] width 210 height 97
click at [1170, 602] on div "**********" at bounding box center [1228, 526] width 247 height 219
click at [1164, 583] on p "**********" at bounding box center [1217, 554] width 210 height 97
click at [1163, 596] on p "**********" at bounding box center [1217, 554] width 210 height 97
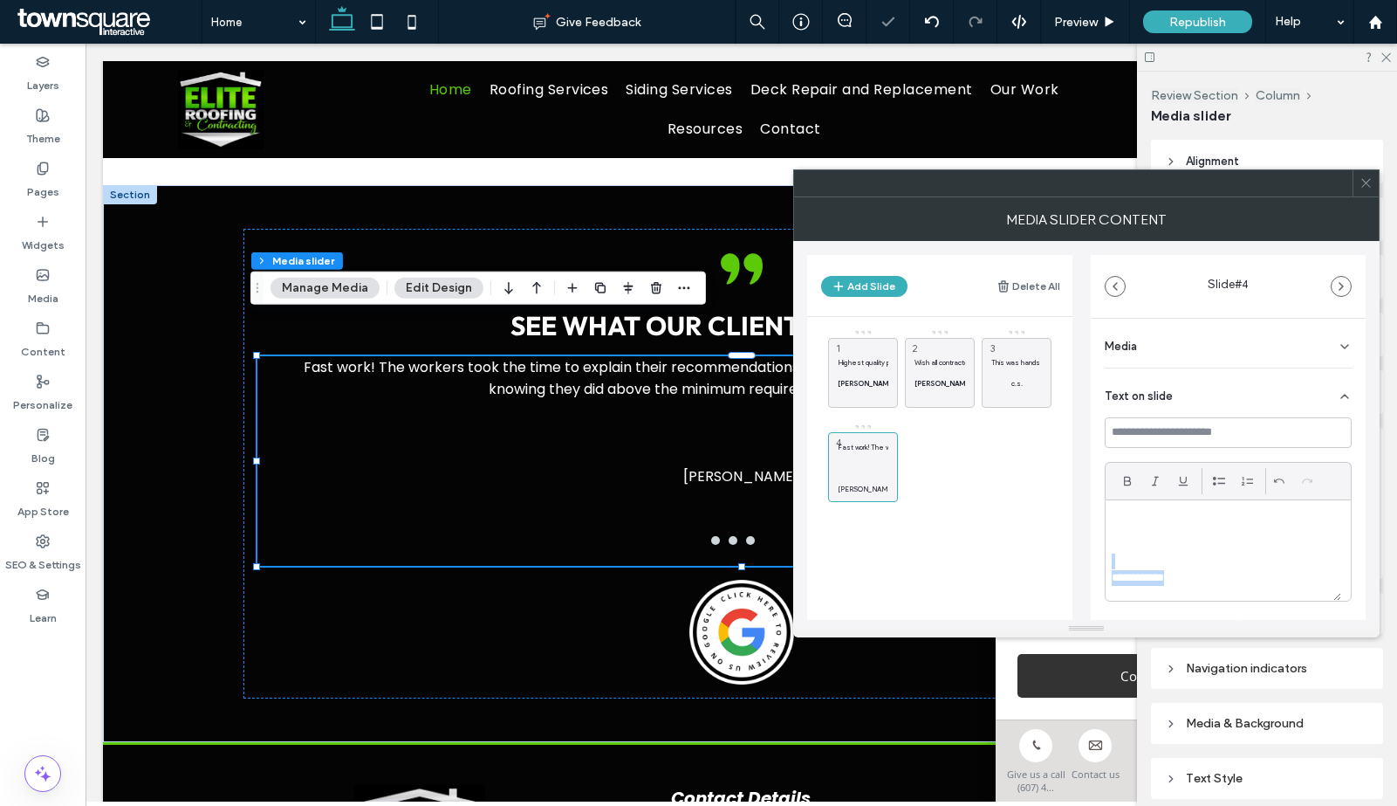
drag, startPoint x: 1206, startPoint y: 579, endPoint x: 1080, endPoint y: 559, distance: 127.3
click at [1080, 559] on div "Add Slide Delete All Highest quality products and workmanship. Crew showed up o…" at bounding box center [1086, 430] width 559 height 379
click at [1134, 482] on icon at bounding box center [1128, 481] width 14 height 14
click at [1126, 552] on p at bounding box center [1223, 546] width 223 height 16
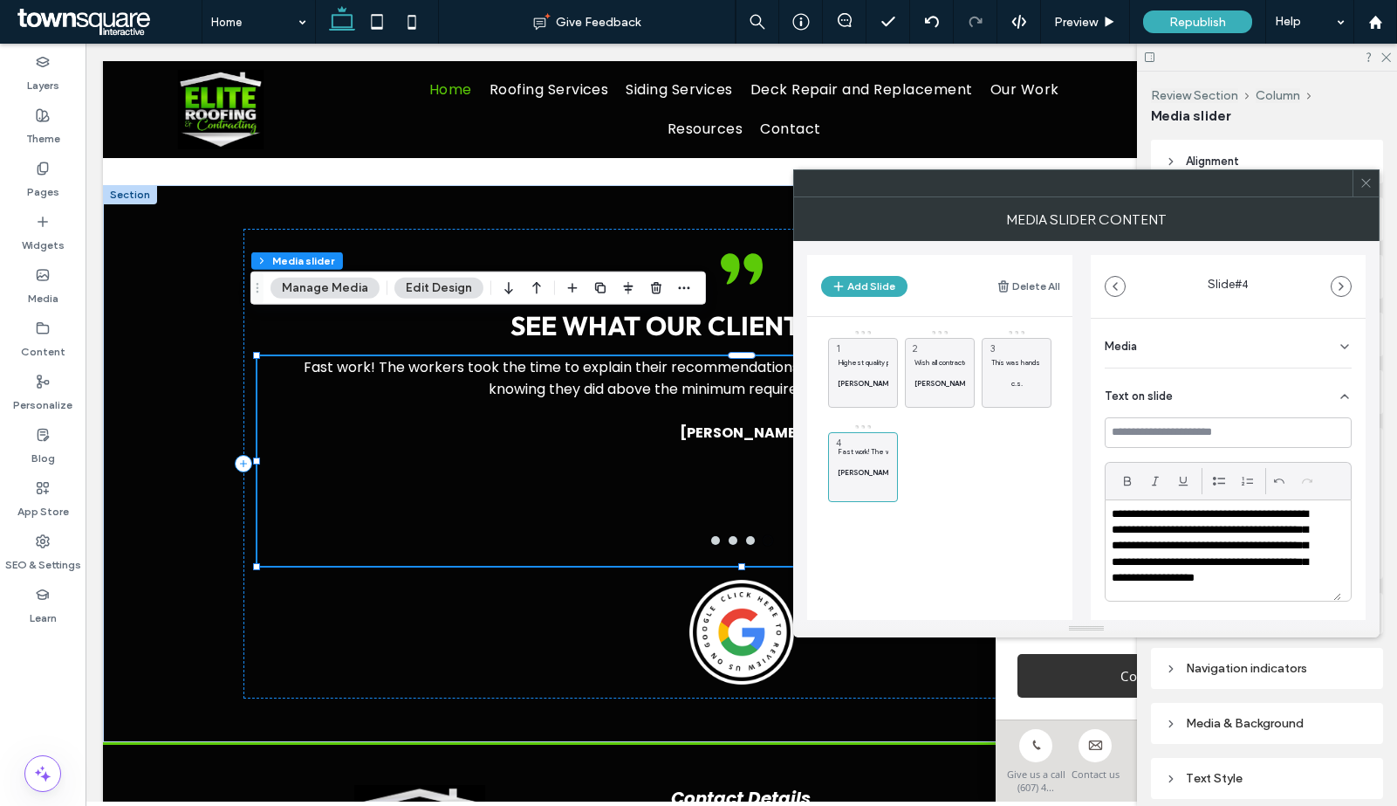
click at [1373, 181] on div at bounding box center [1366, 183] width 26 height 26
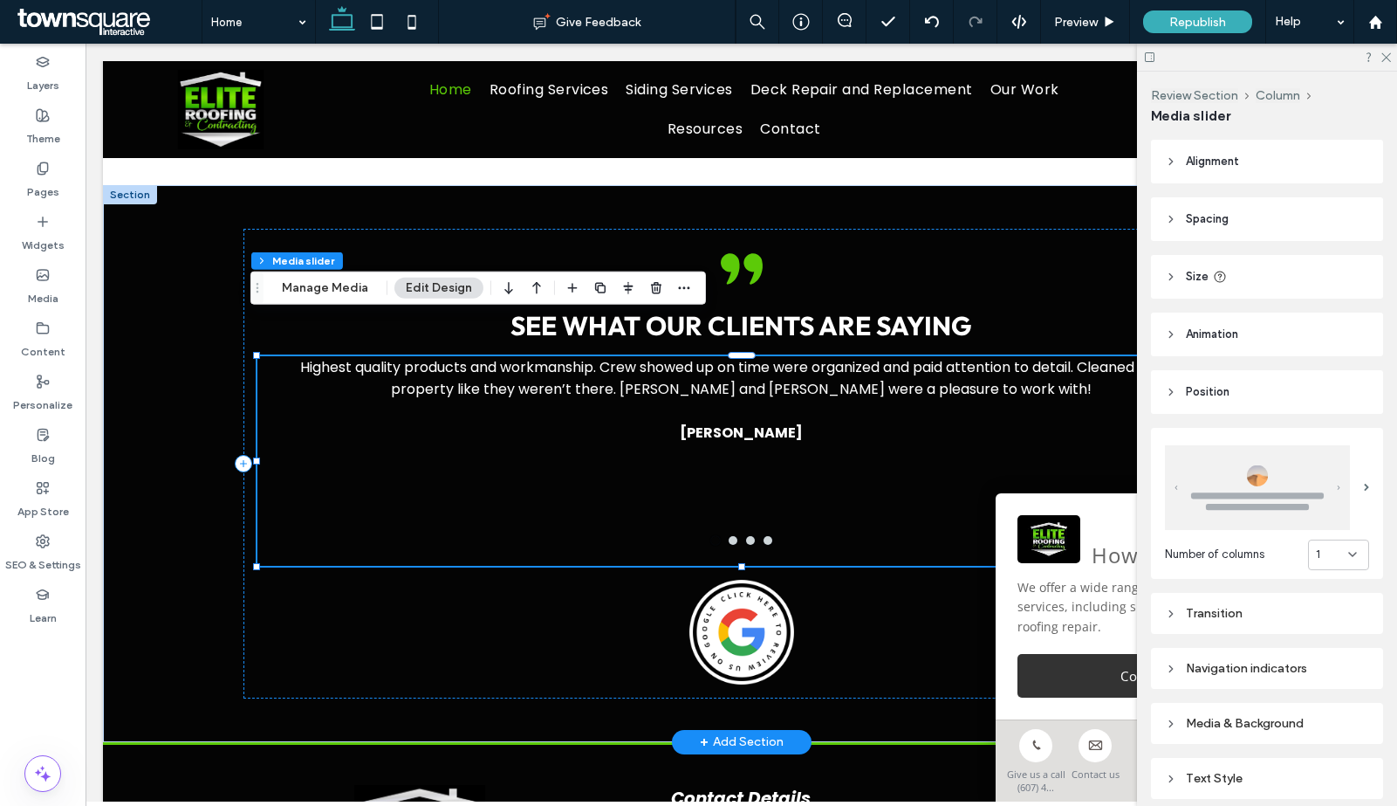
click at [751, 431] on div "Highest quality products and workmanship. Crew showed up on time were organized…" at bounding box center [742, 460] width 890 height 209
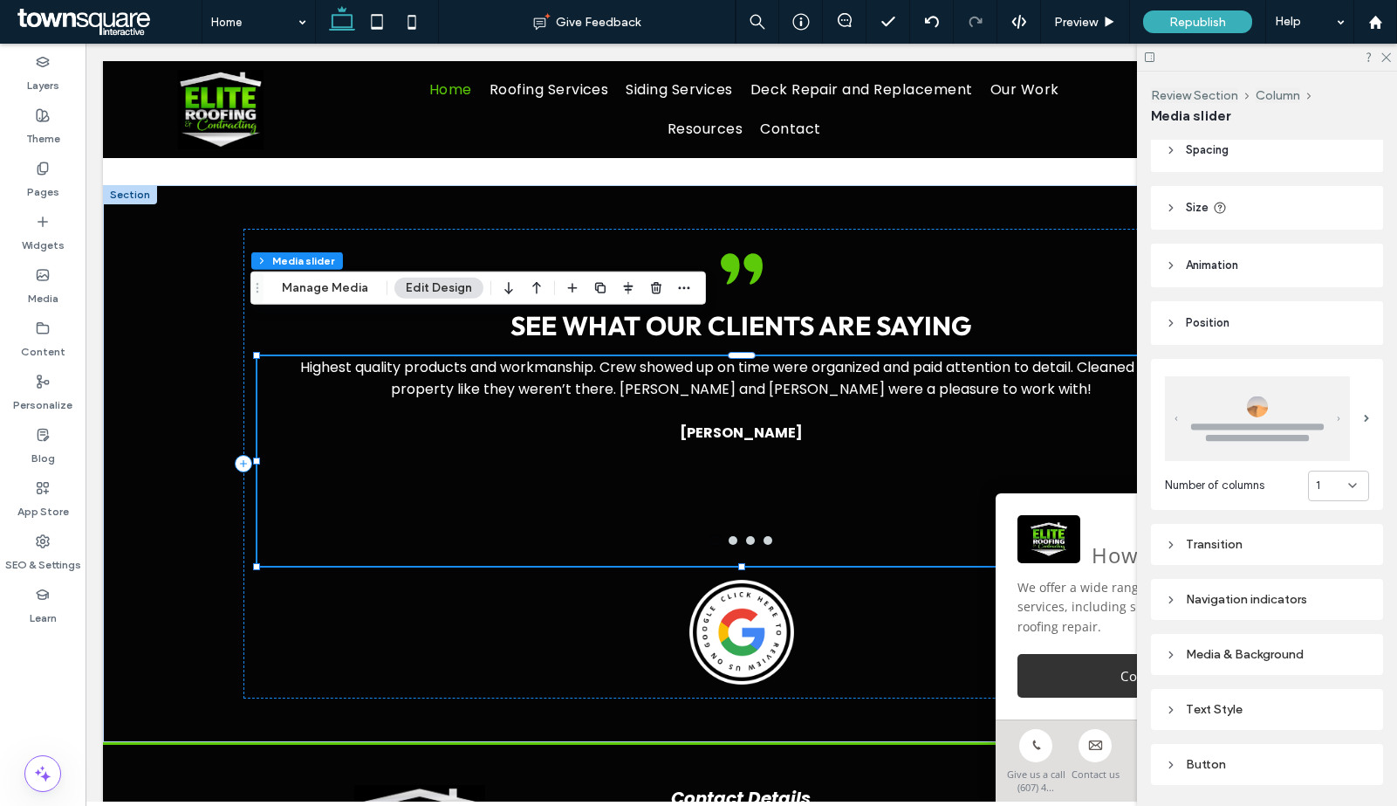
scroll to position [107, 0]
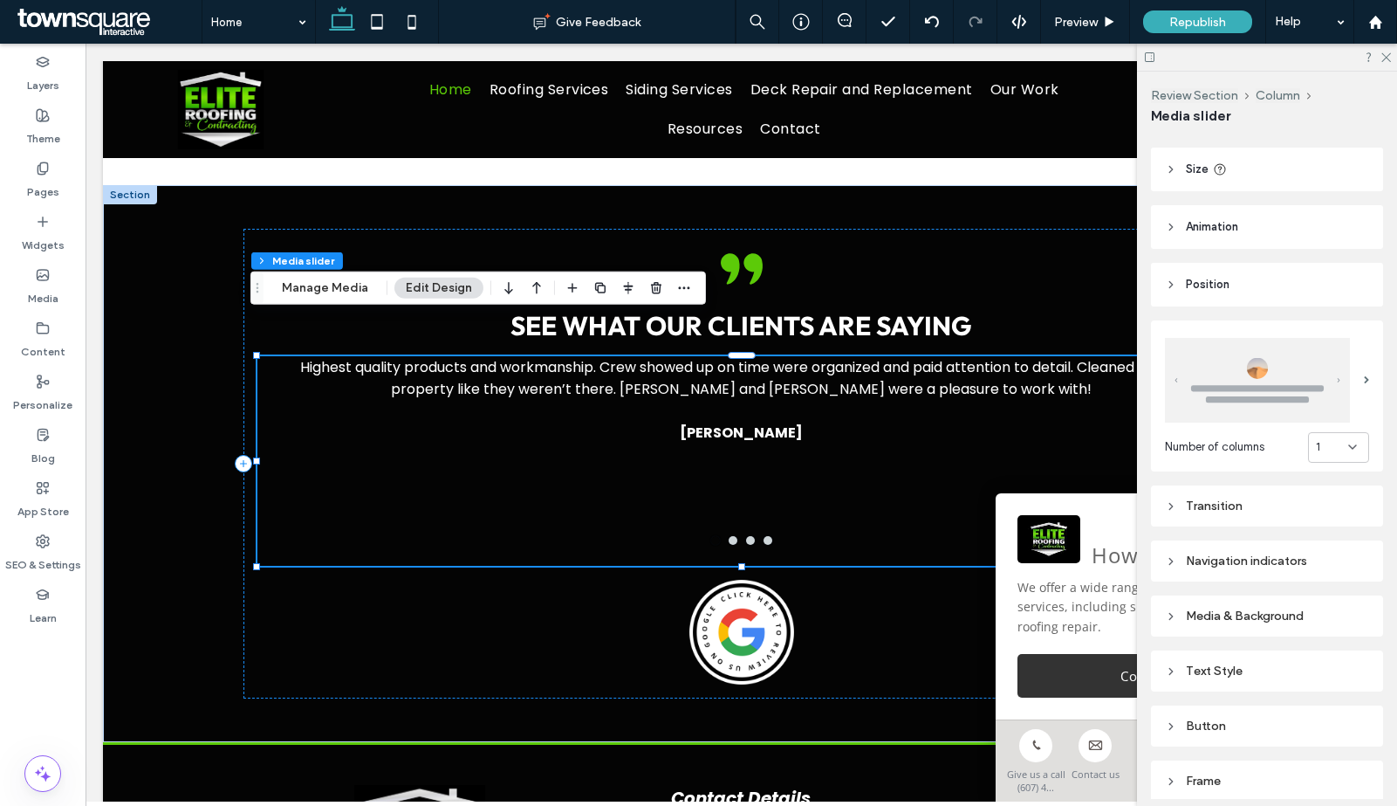
click at [1186, 556] on div "Navigation indicators" at bounding box center [1267, 560] width 204 height 15
click at [1351, 749] on div "rgb(4, 4, 4)" at bounding box center [1358, 747] width 15 height 15
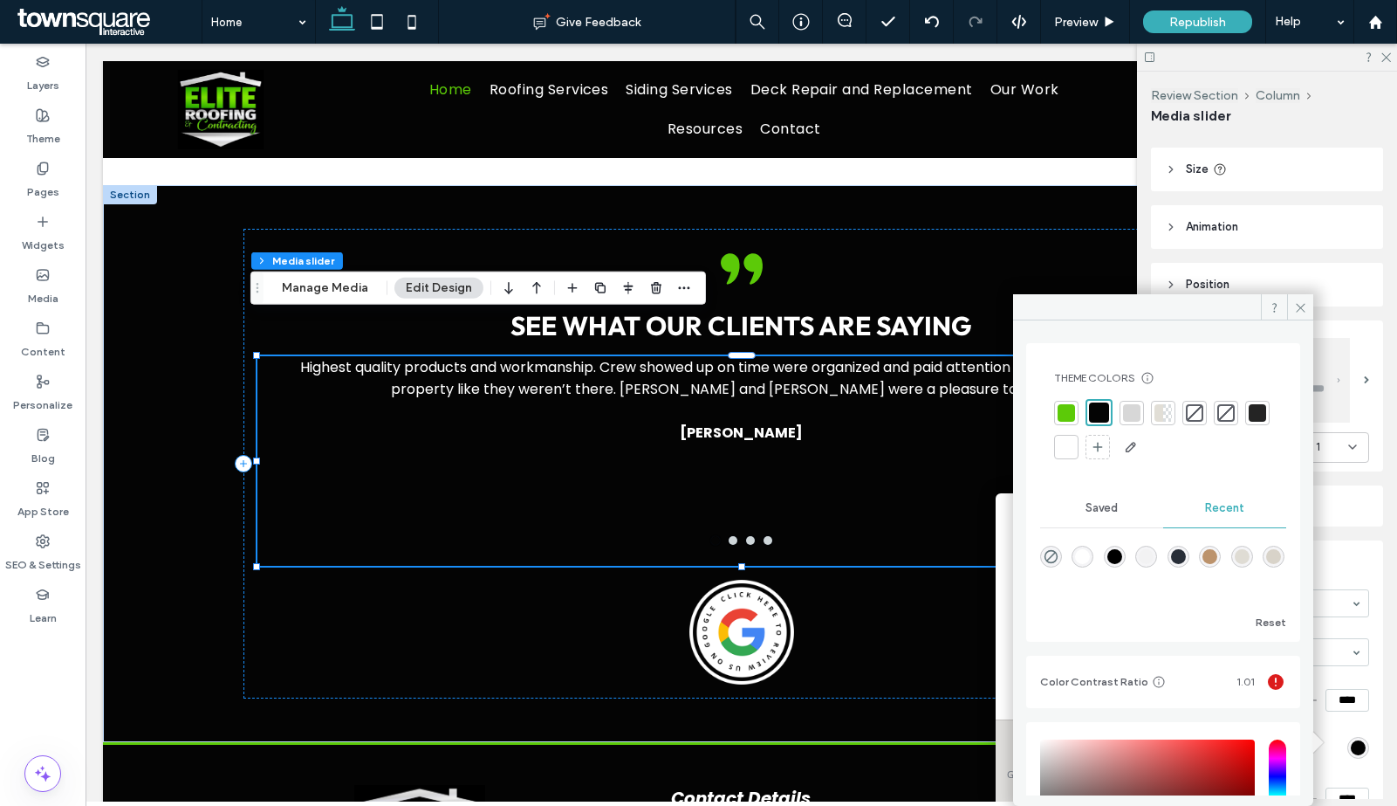
click at [1073, 412] on div at bounding box center [1066, 412] width 17 height 17
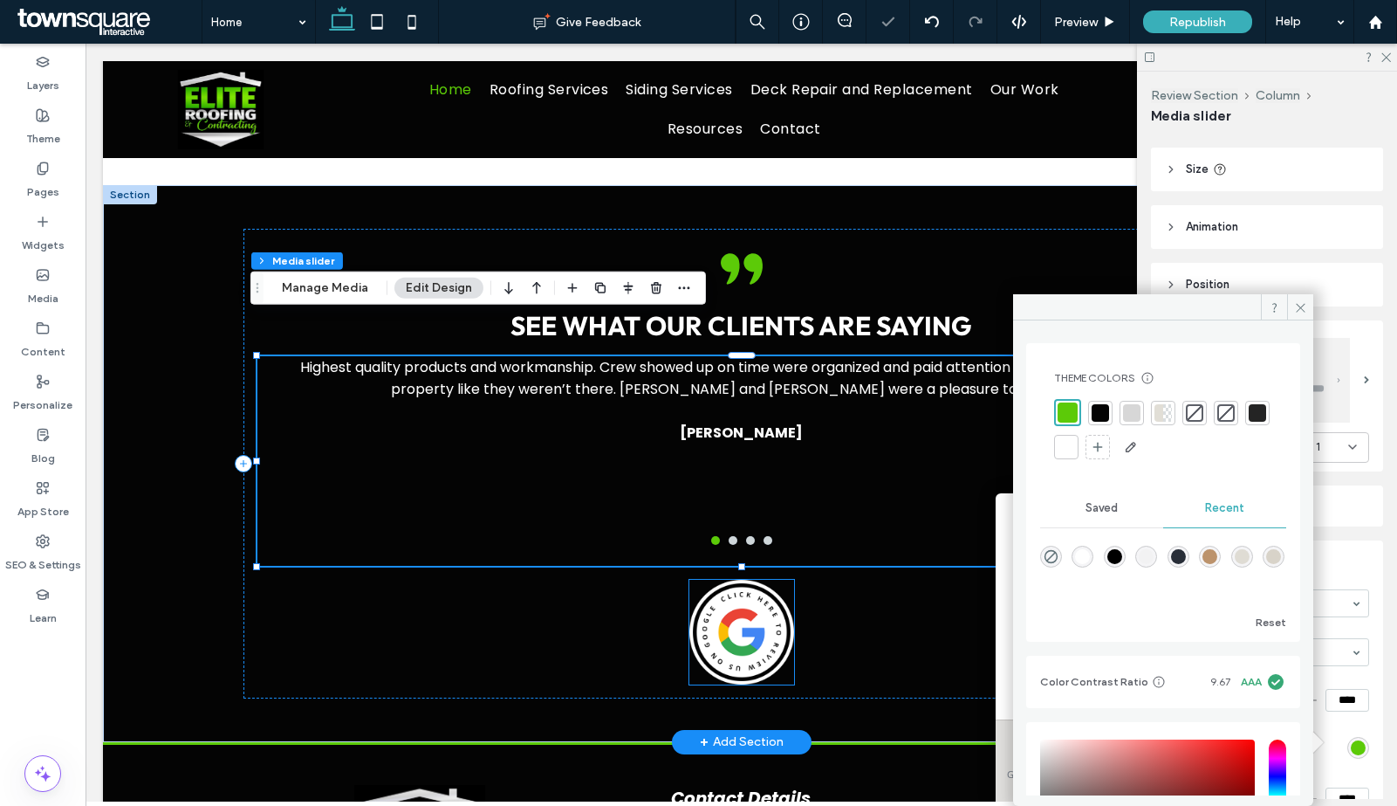
click at [585, 564] on div "A pair of black commas on a white background. See what our clients are saying H…" at bounding box center [741, 464] width 997 height 470
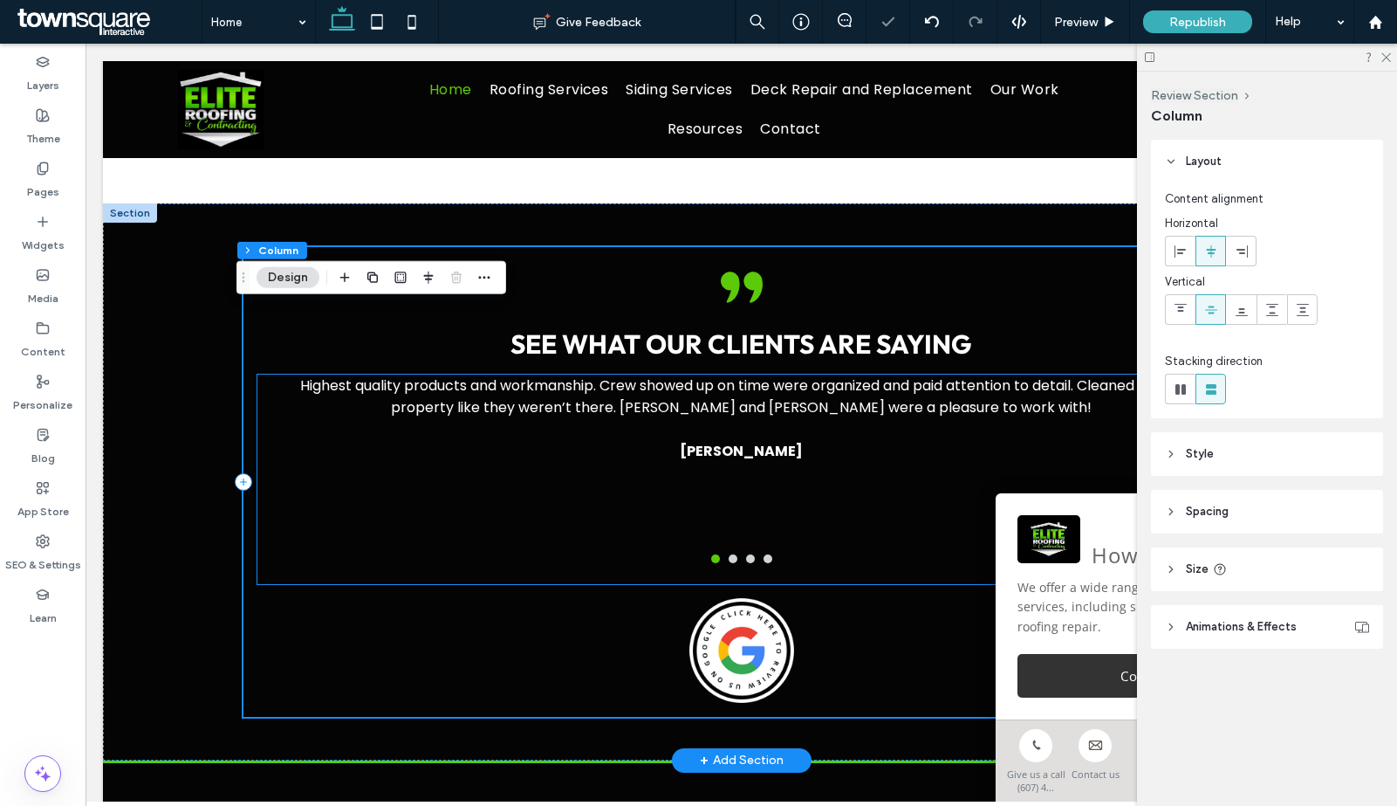
scroll to position [2479, 0]
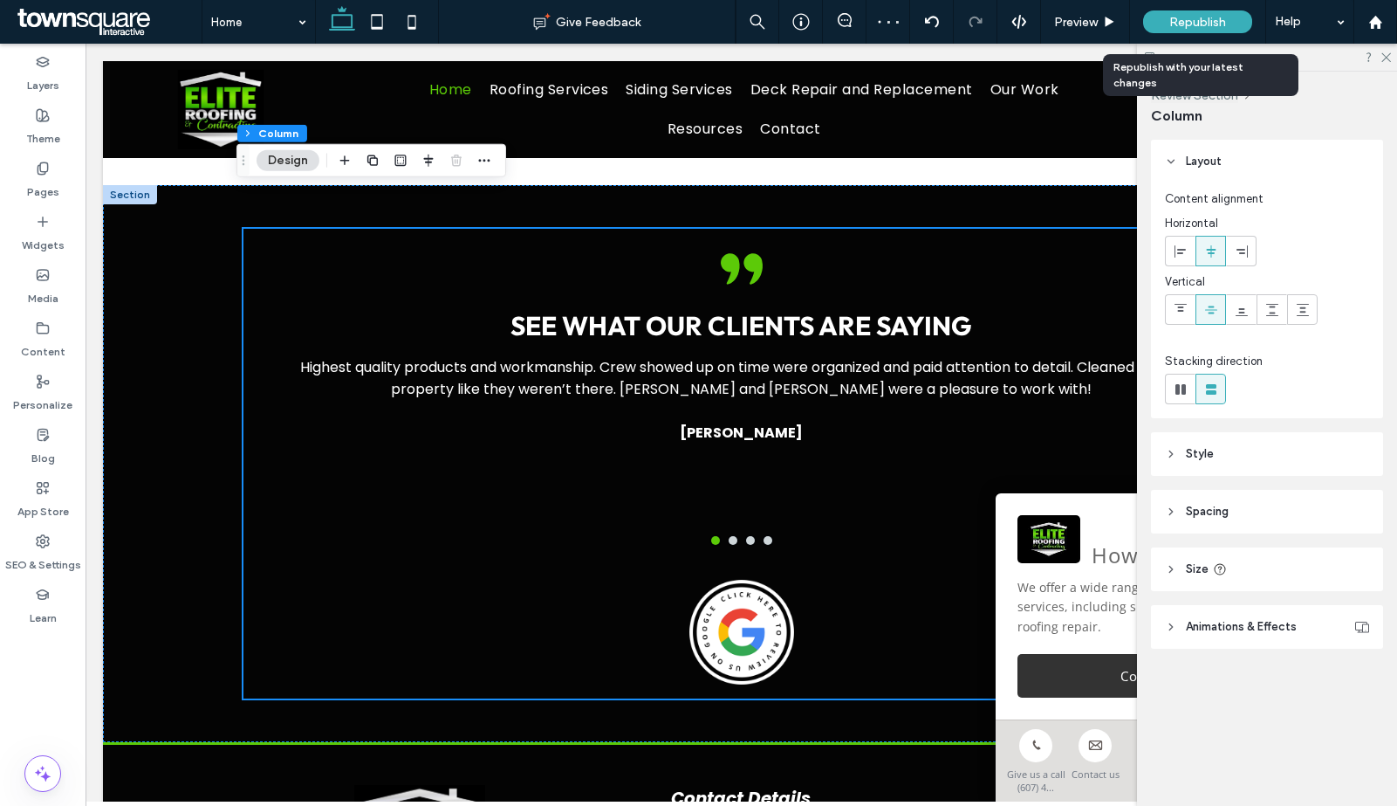
drag, startPoint x: 1198, startPoint y: 22, endPoint x: 1152, endPoint y: 17, distance: 46.5
click at [1198, 22] on span "Republish" at bounding box center [1197, 22] width 57 height 15
